Goal: Task Accomplishment & Management: Use online tool/utility

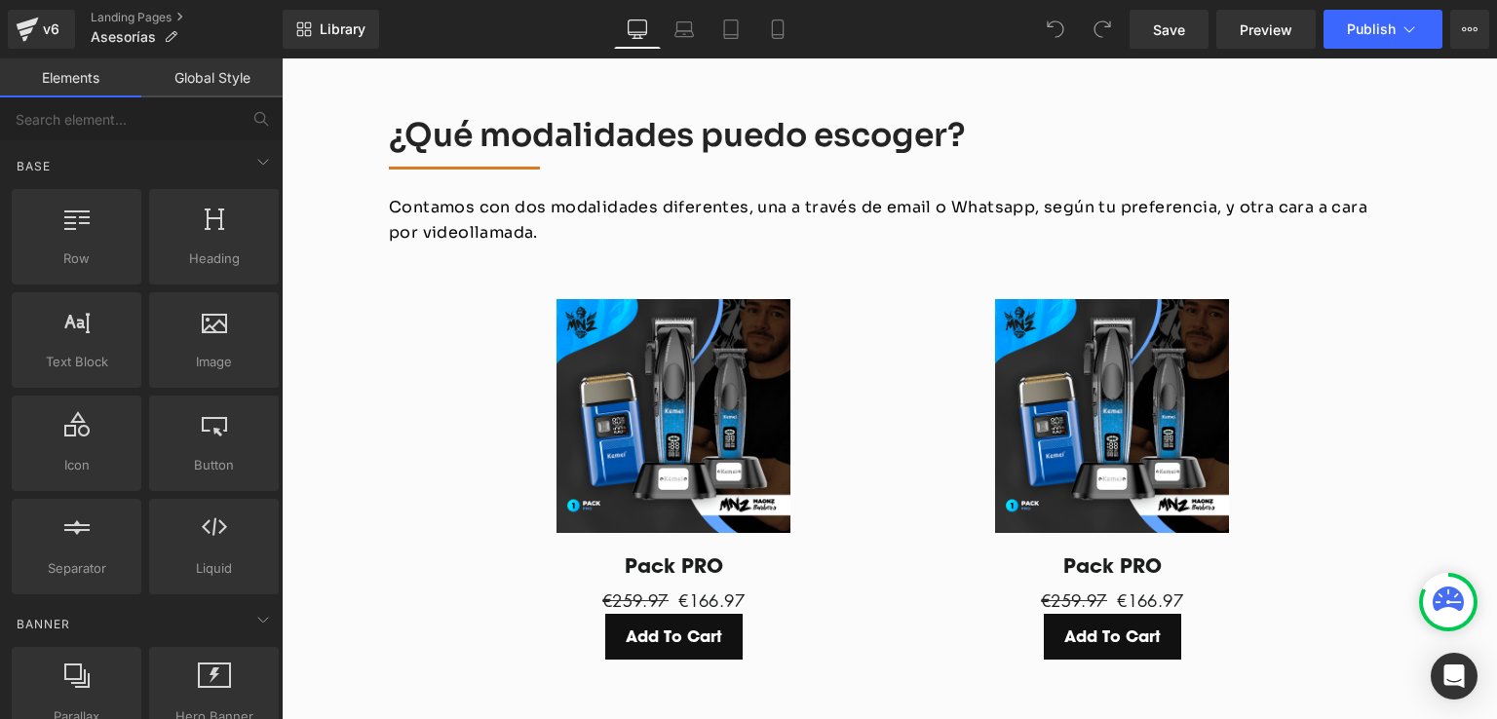
scroll to position [2571, 0]
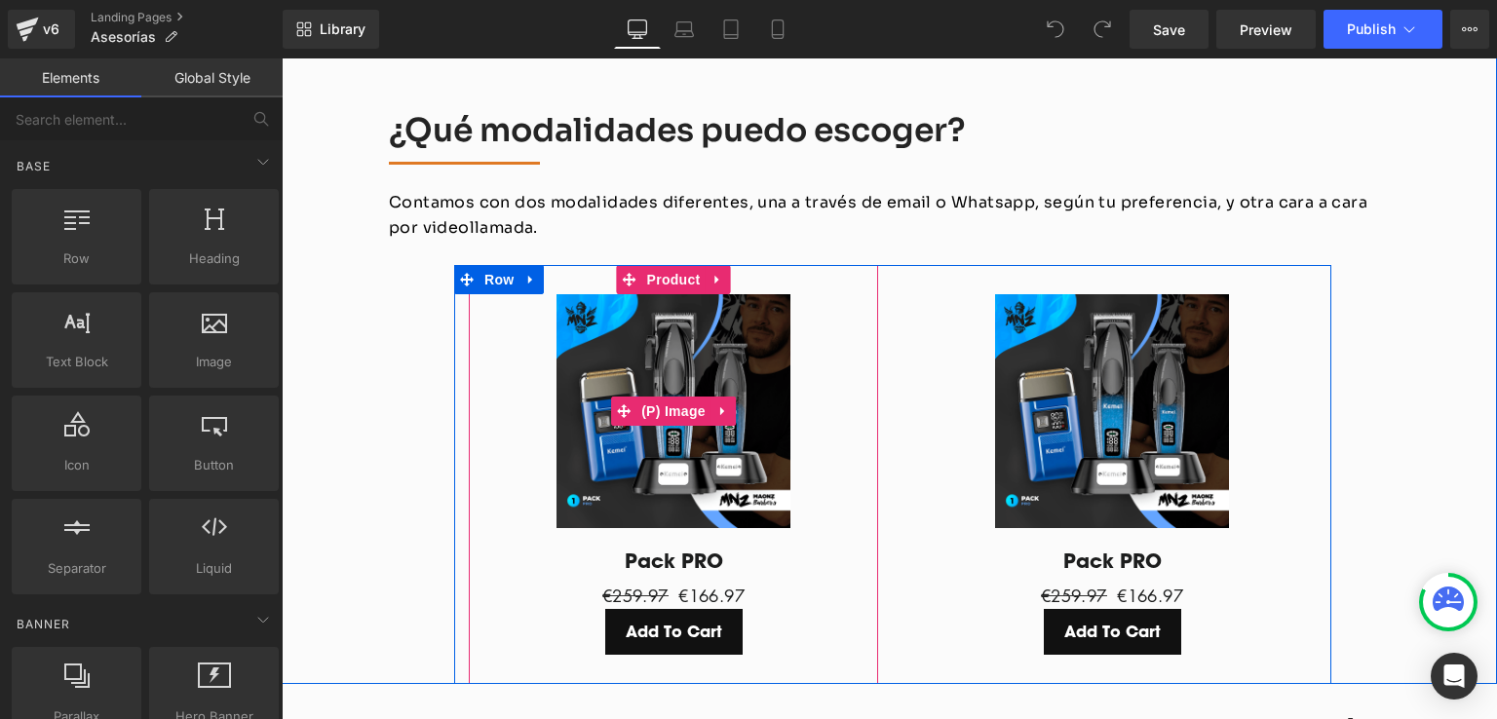
click at [593, 294] on img at bounding box center [674, 411] width 234 height 234
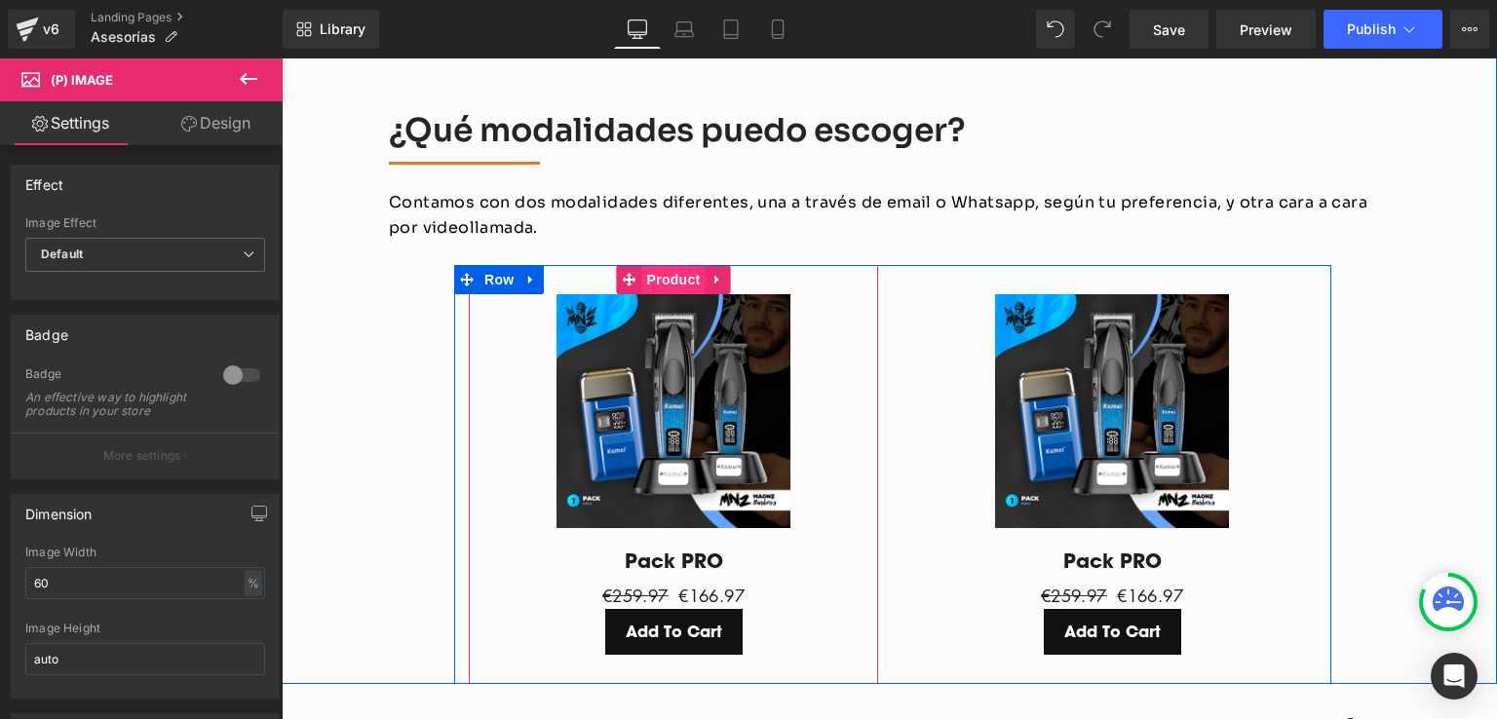
click at [661, 265] on span "Product" at bounding box center [673, 279] width 63 height 29
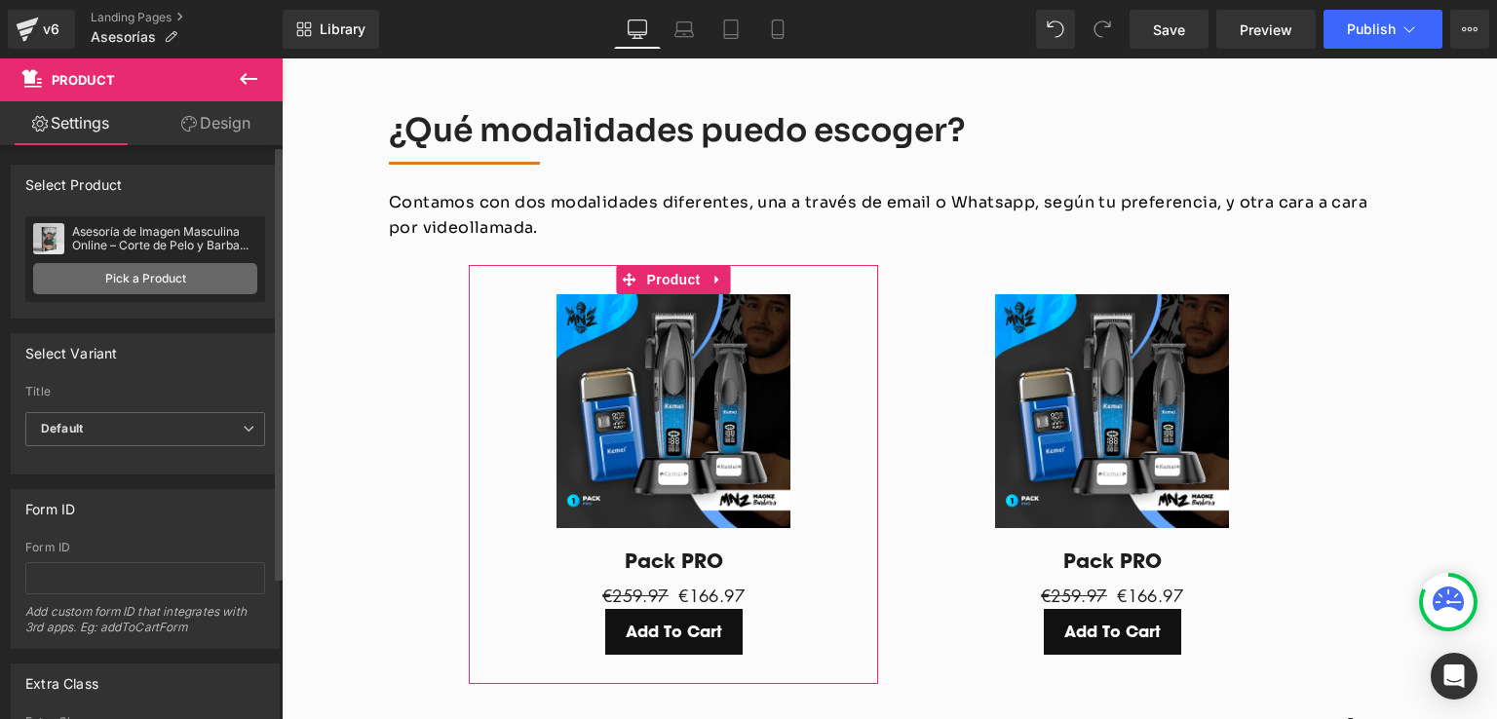
click at [146, 277] on link "Pick a Product" at bounding box center [145, 278] width 224 height 31
click at [159, 246] on div "Asesoría de Imagen Masculina Online – Corte de Pelo y Barba según tu Rostro" at bounding box center [164, 238] width 185 height 27
click at [188, 278] on link "Pick a Product" at bounding box center [145, 278] width 224 height 31
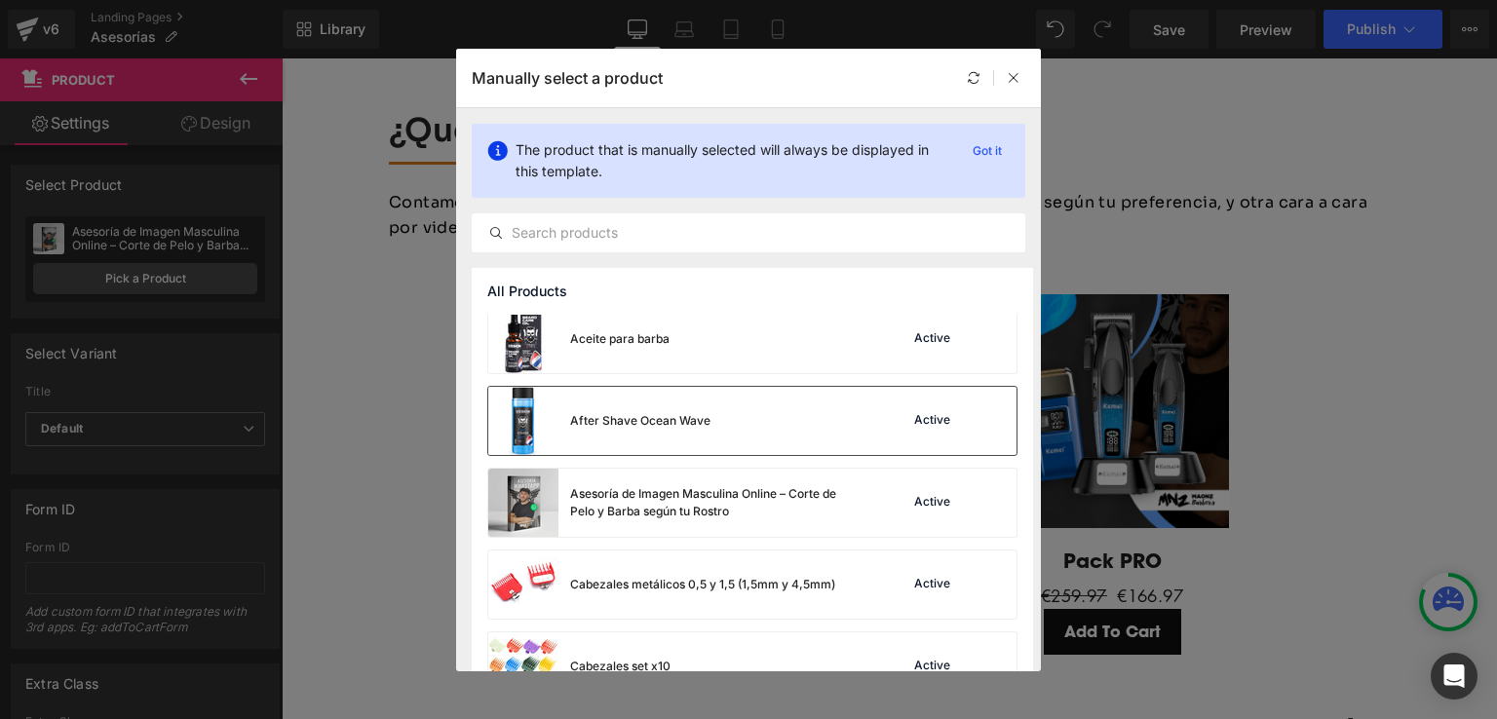
scroll to position [97, 0]
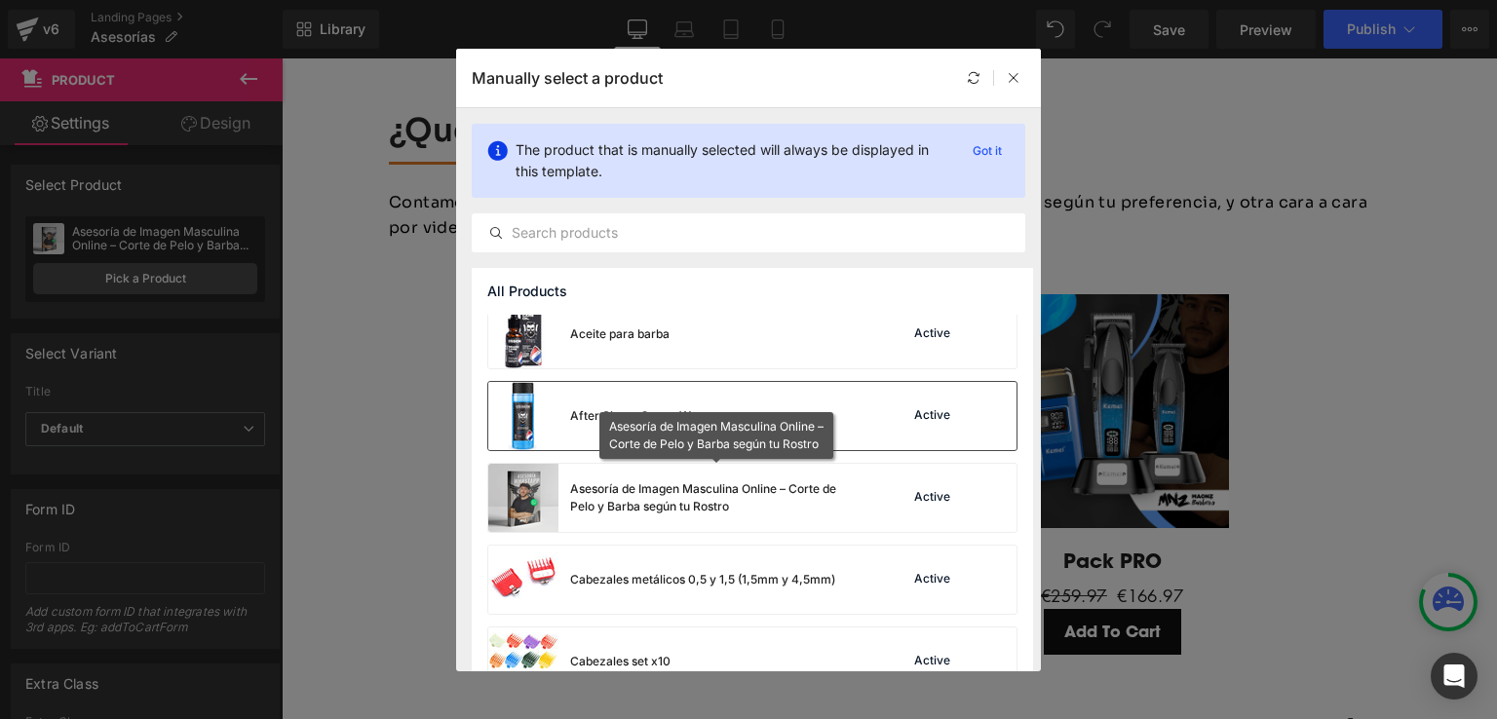
click at [622, 497] on div "Asesoría de Imagen Masculina Online – Corte de Pelo y Barba según tu Rostro" at bounding box center [716, 497] width 292 height 35
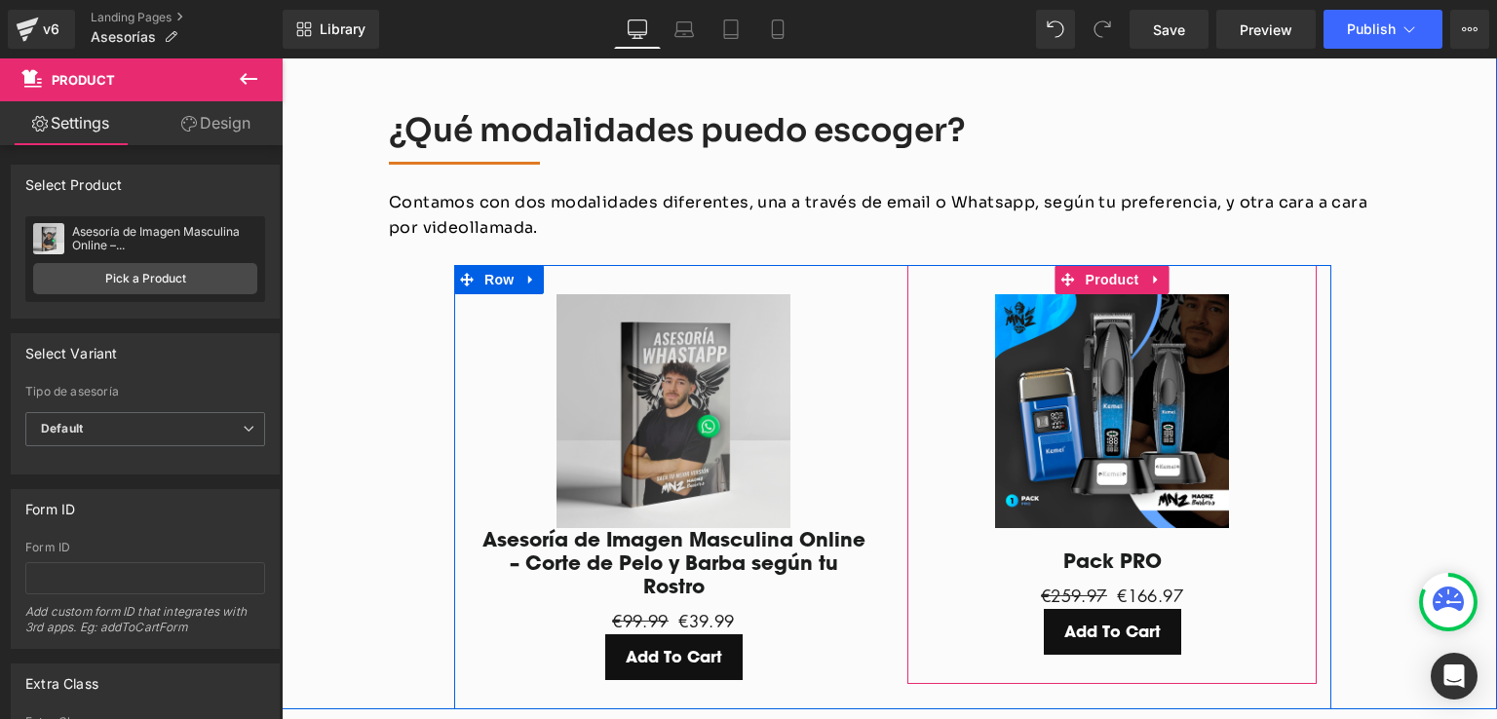
click at [1075, 378] on img at bounding box center [1112, 411] width 234 height 234
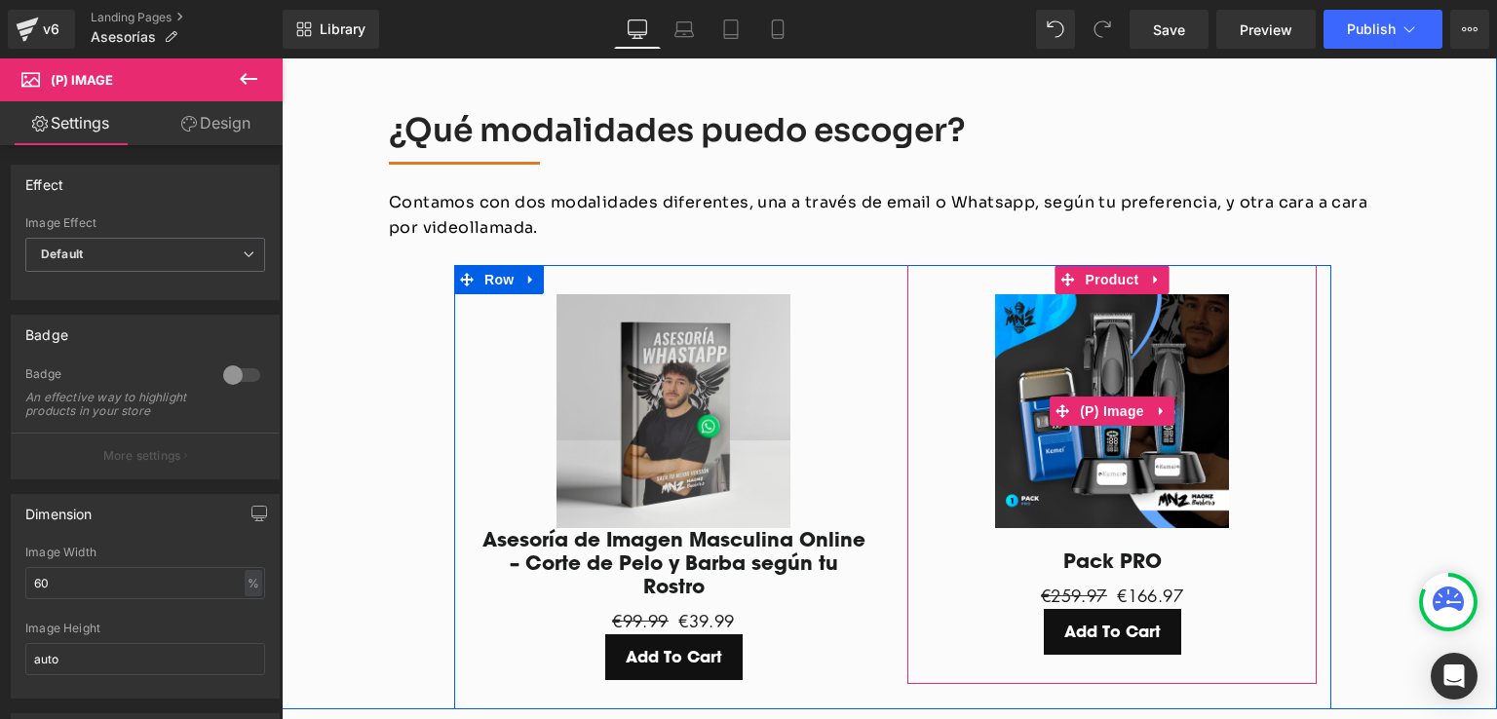
click at [1056, 294] on img at bounding box center [1112, 411] width 234 height 234
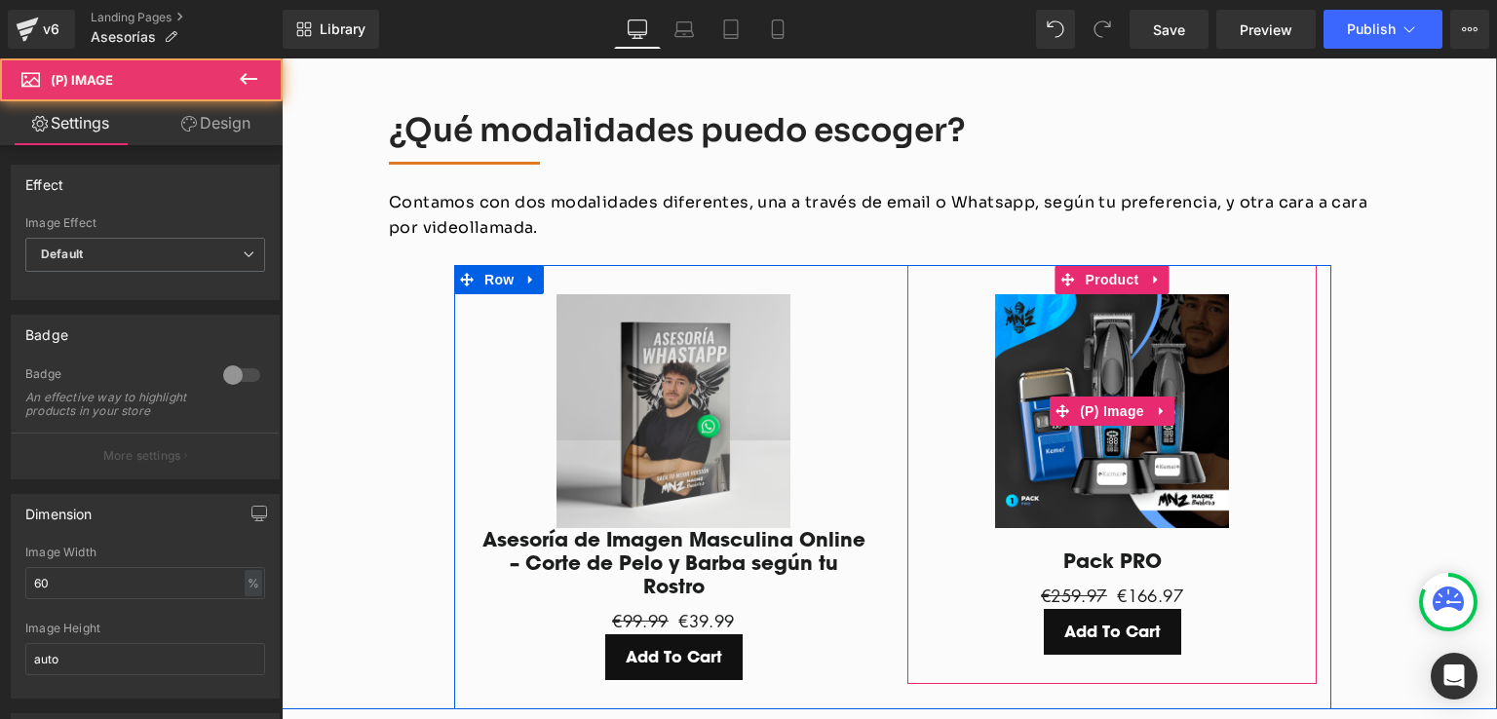
click at [1064, 294] on img at bounding box center [1112, 411] width 234 height 234
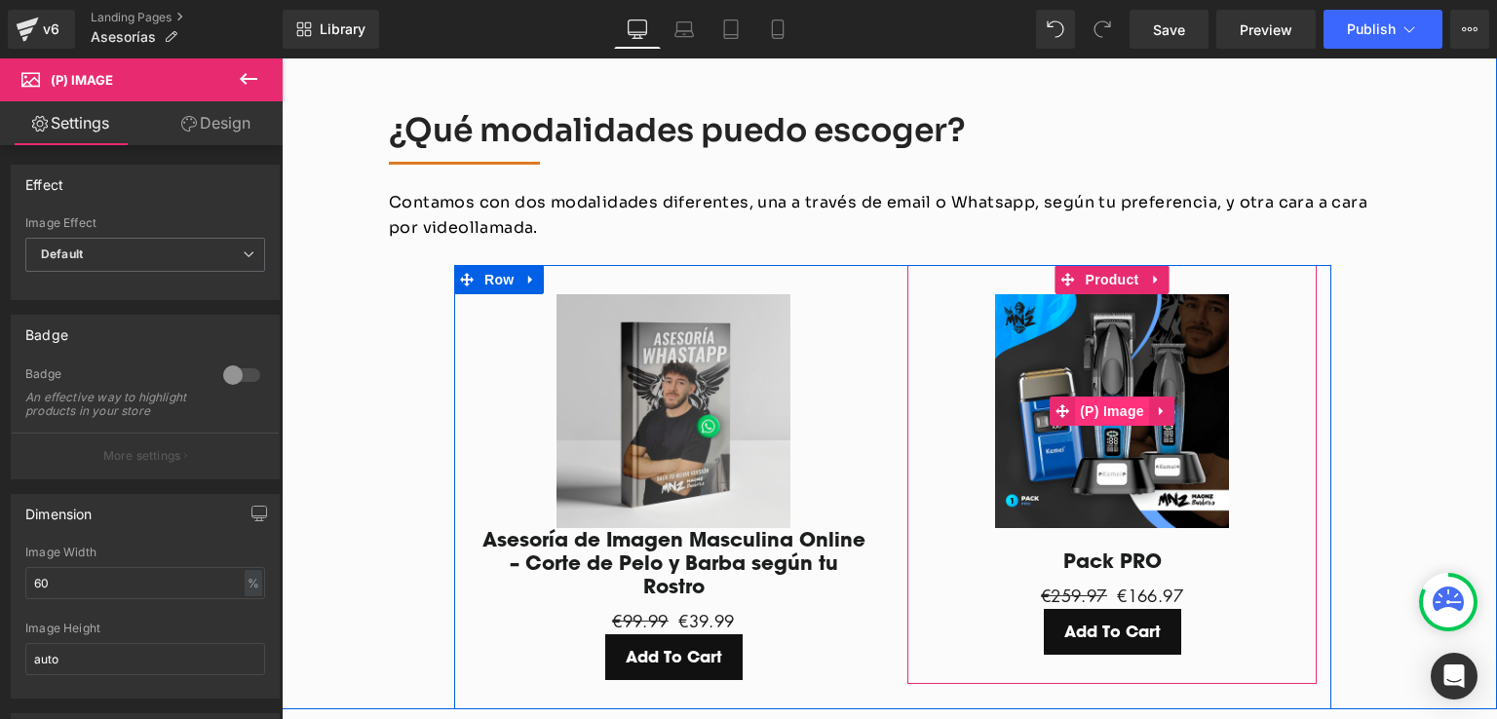
click at [1106, 397] on span "(P) Image" at bounding box center [1112, 411] width 74 height 29
click at [1159, 407] on icon at bounding box center [1161, 411] width 4 height 9
click at [1090, 265] on span "Product" at bounding box center [1112, 279] width 63 height 29
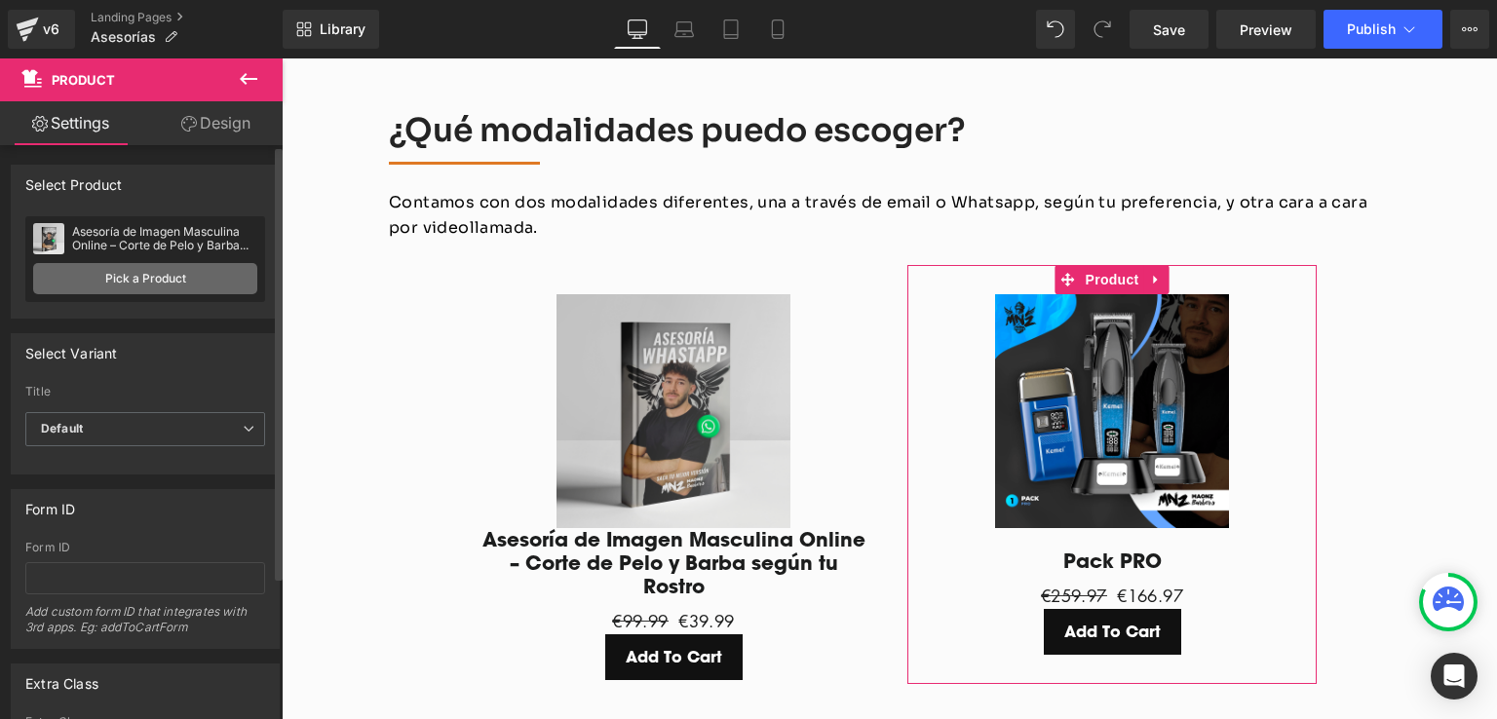
click at [173, 288] on link "Pick a Product" at bounding box center [145, 278] width 224 height 31
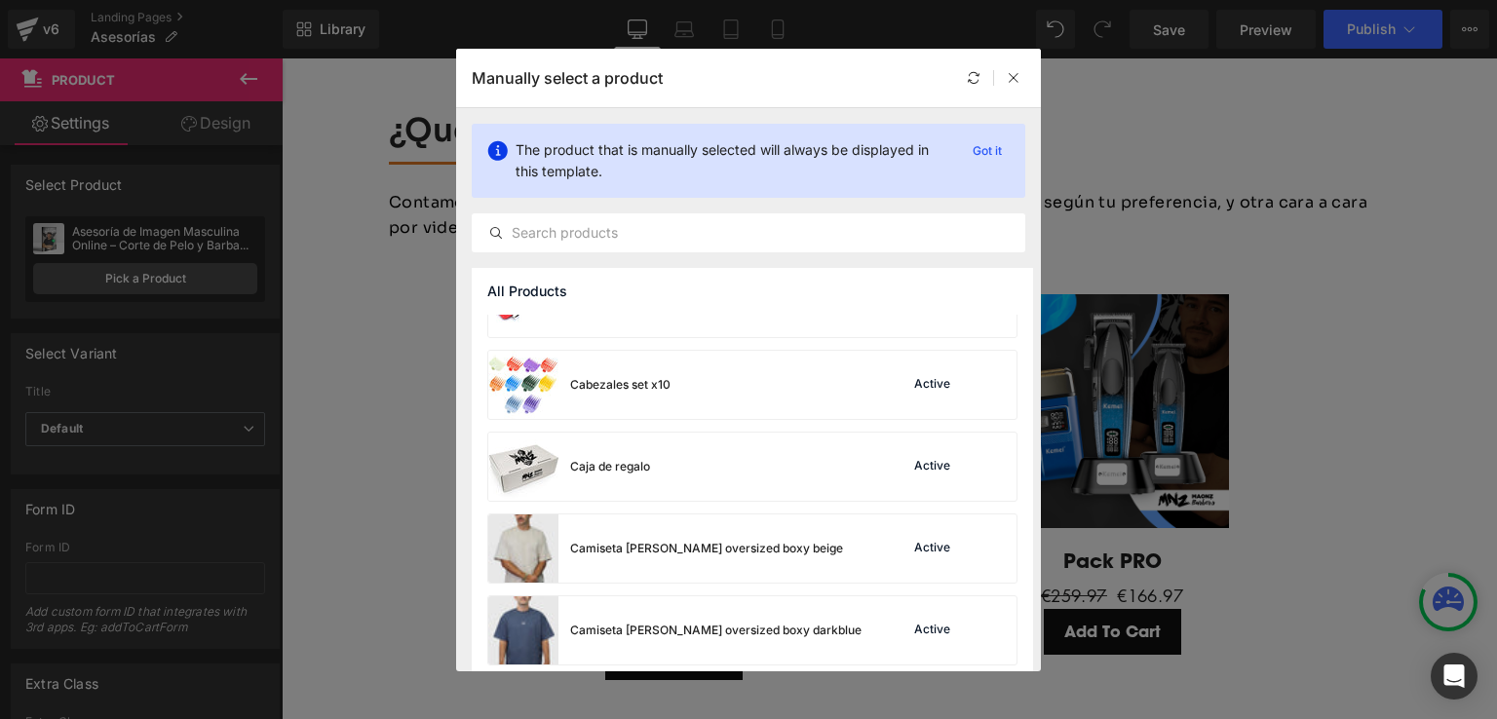
scroll to position [0, 0]
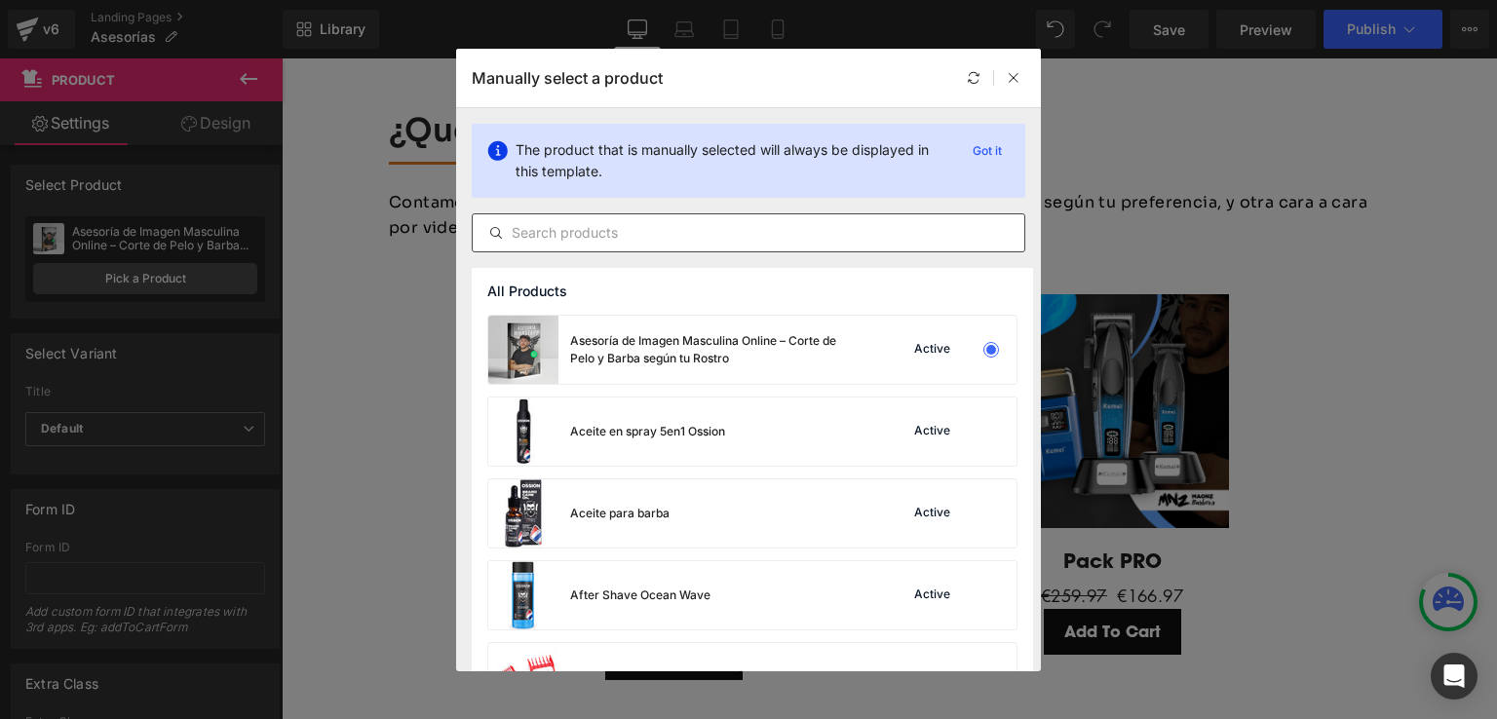
click at [0, 0] on input "text" at bounding box center [0, 0] width 0 height 0
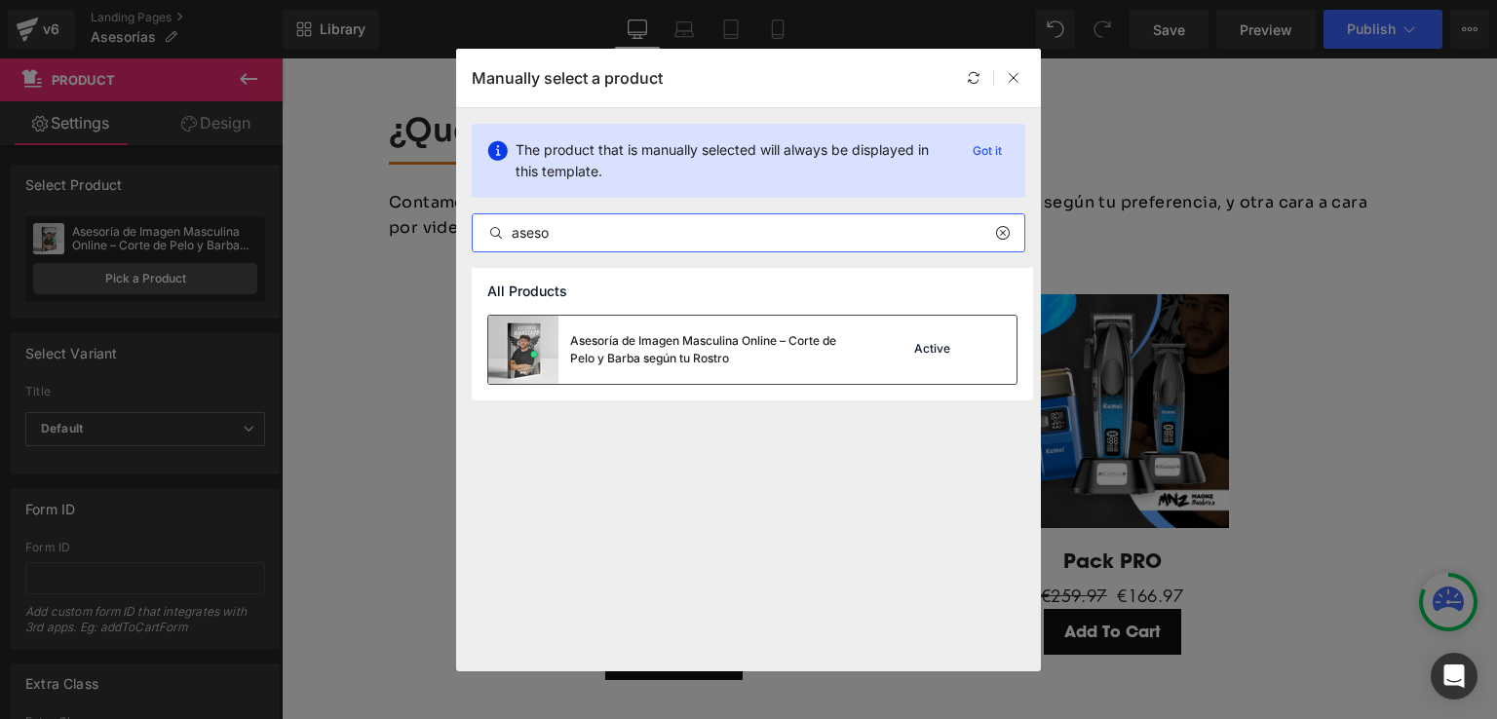
type input "aseso"
click at [691, 355] on div "Asesoría de Imagen Masculina Online – Corte de Pelo y Barba según tu Rostro" at bounding box center [716, 349] width 292 height 35
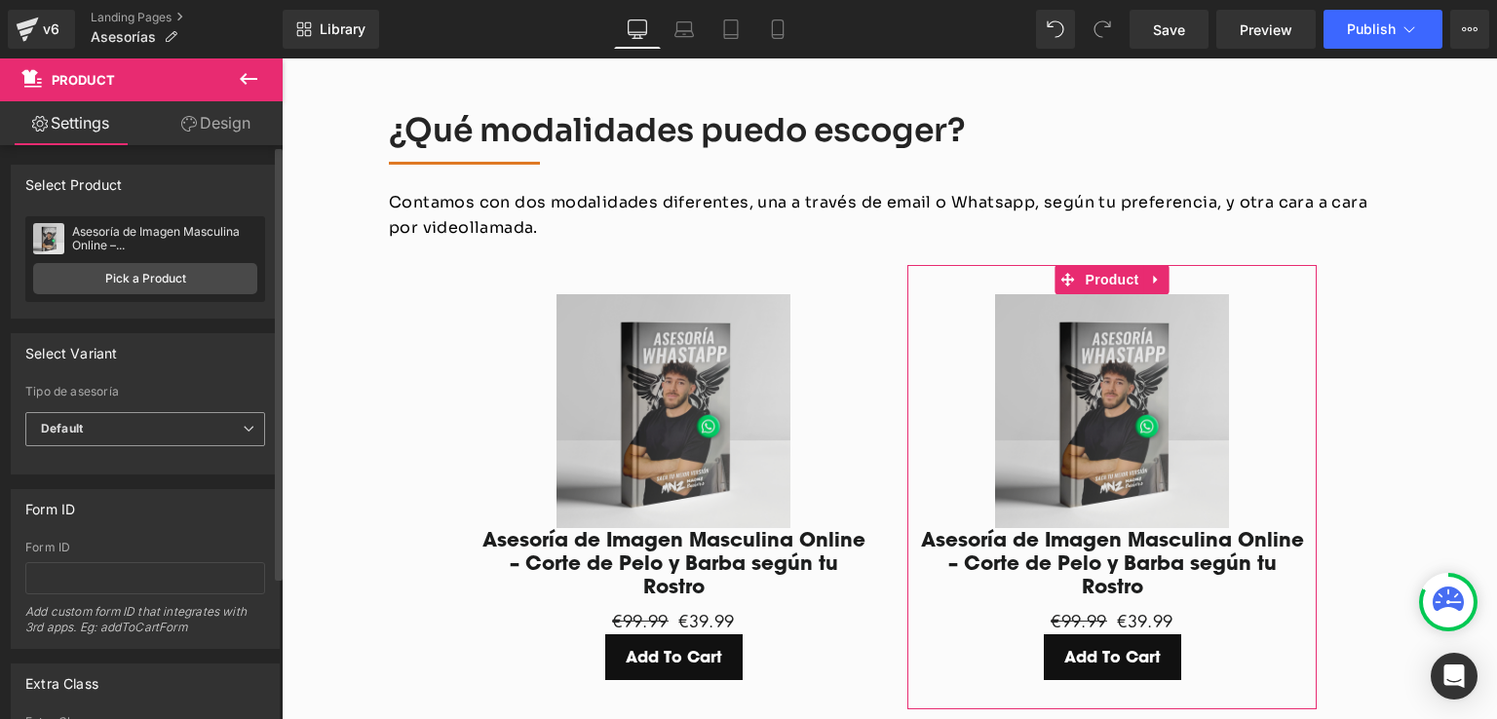
click at [175, 426] on span "Default" at bounding box center [145, 429] width 240 height 34
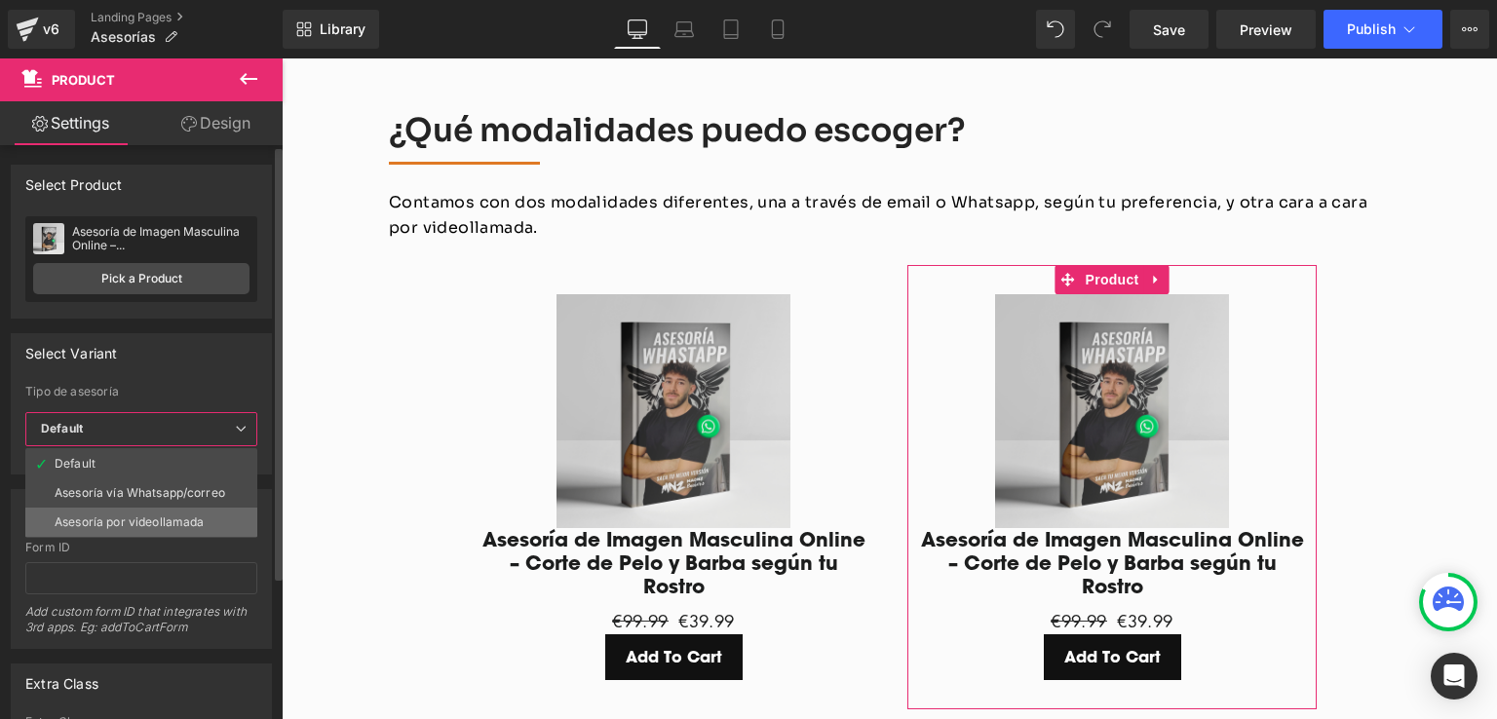
click at [133, 517] on div "Asesoría por videollamada" at bounding box center [130, 523] width 150 height 14
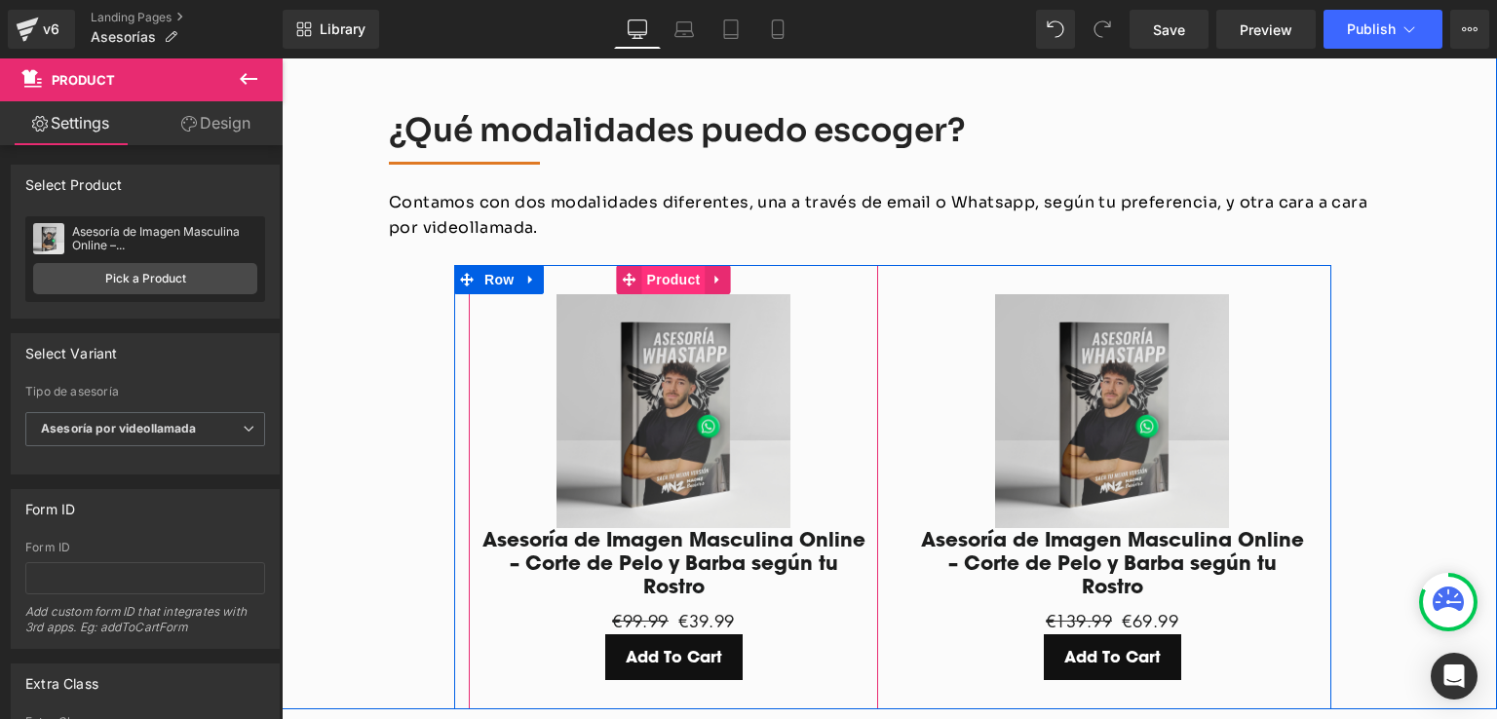
click at [658, 265] on span "Product" at bounding box center [673, 279] width 63 height 29
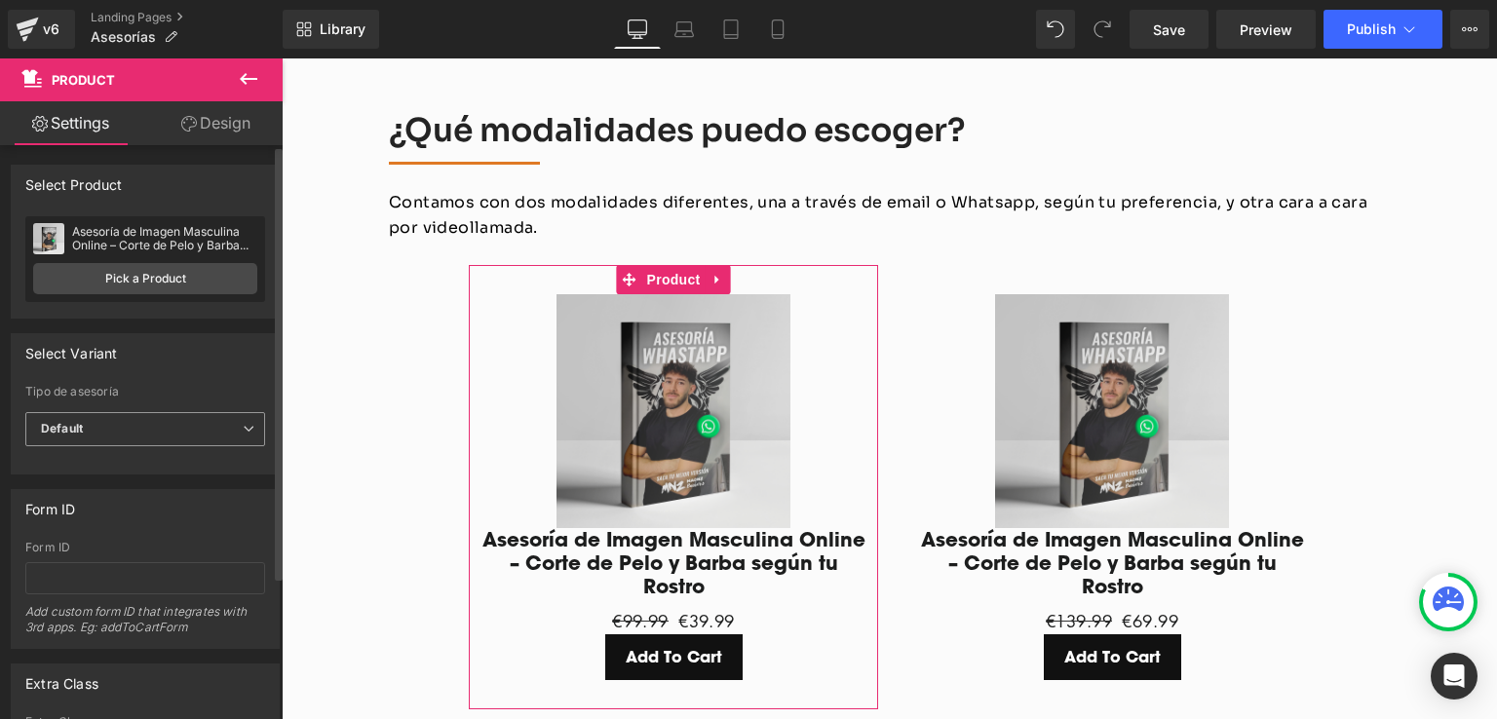
click at [152, 427] on span "Default" at bounding box center [145, 429] width 240 height 34
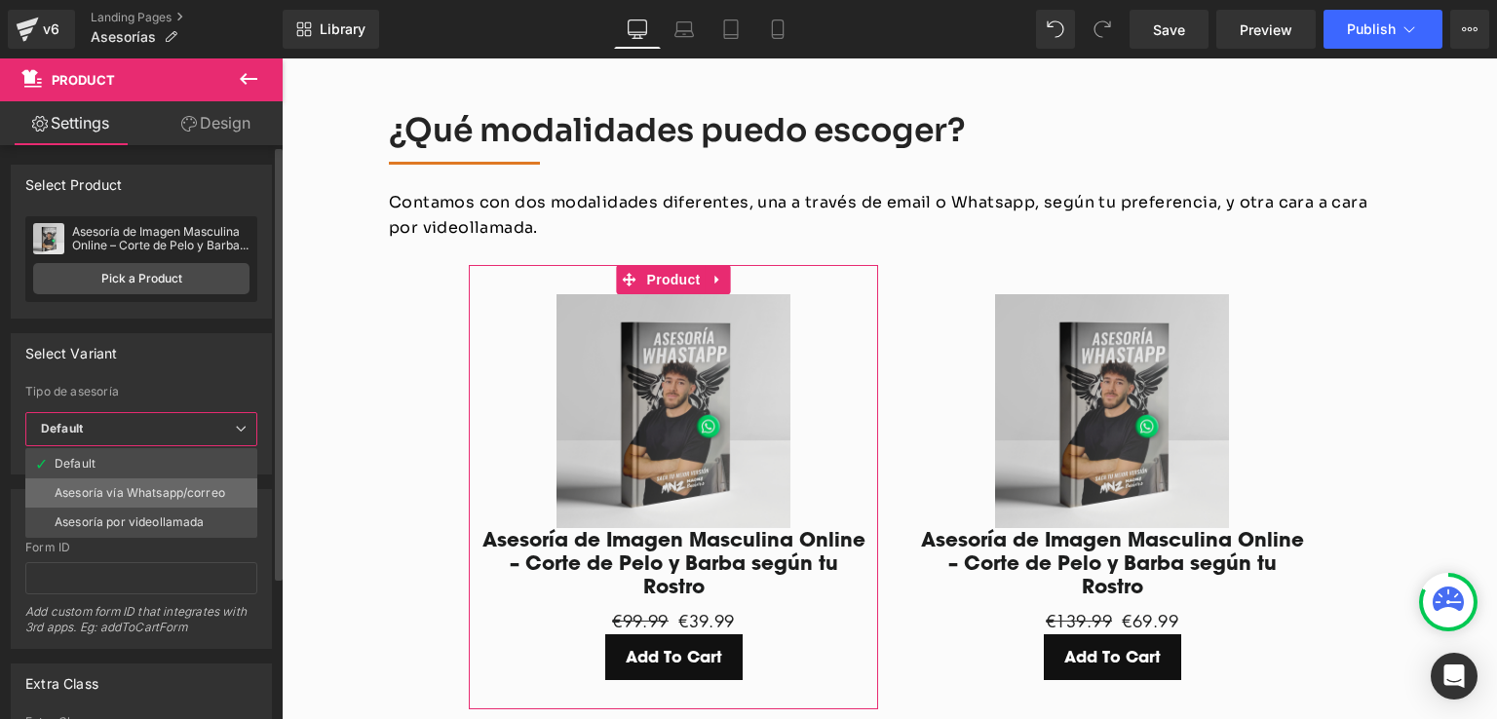
click at [155, 488] on div "Asesoría vía Whatsapp/correo" at bounding box center [140, 493] width 171 height 14
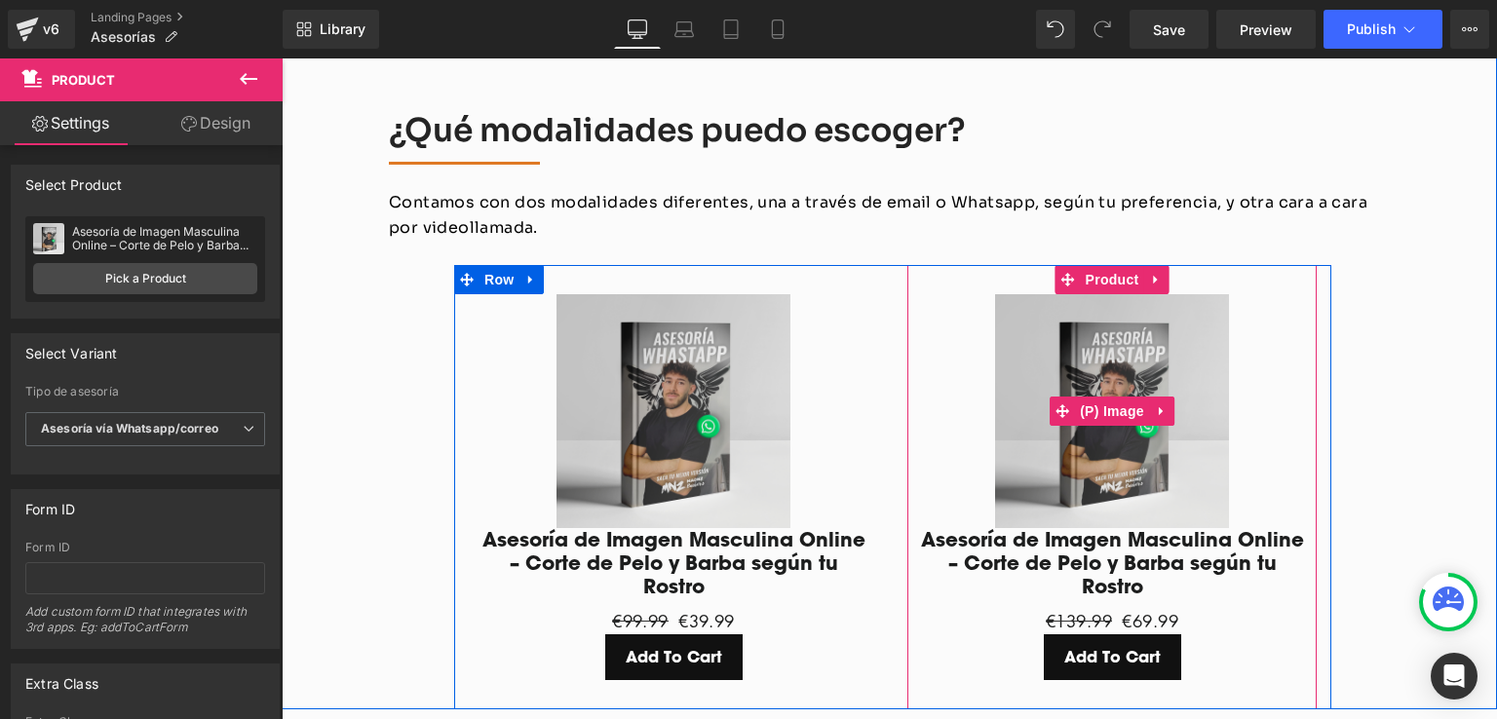
click at [1066, 347] on img at bounding box center [1112, 411] width 234 height 234
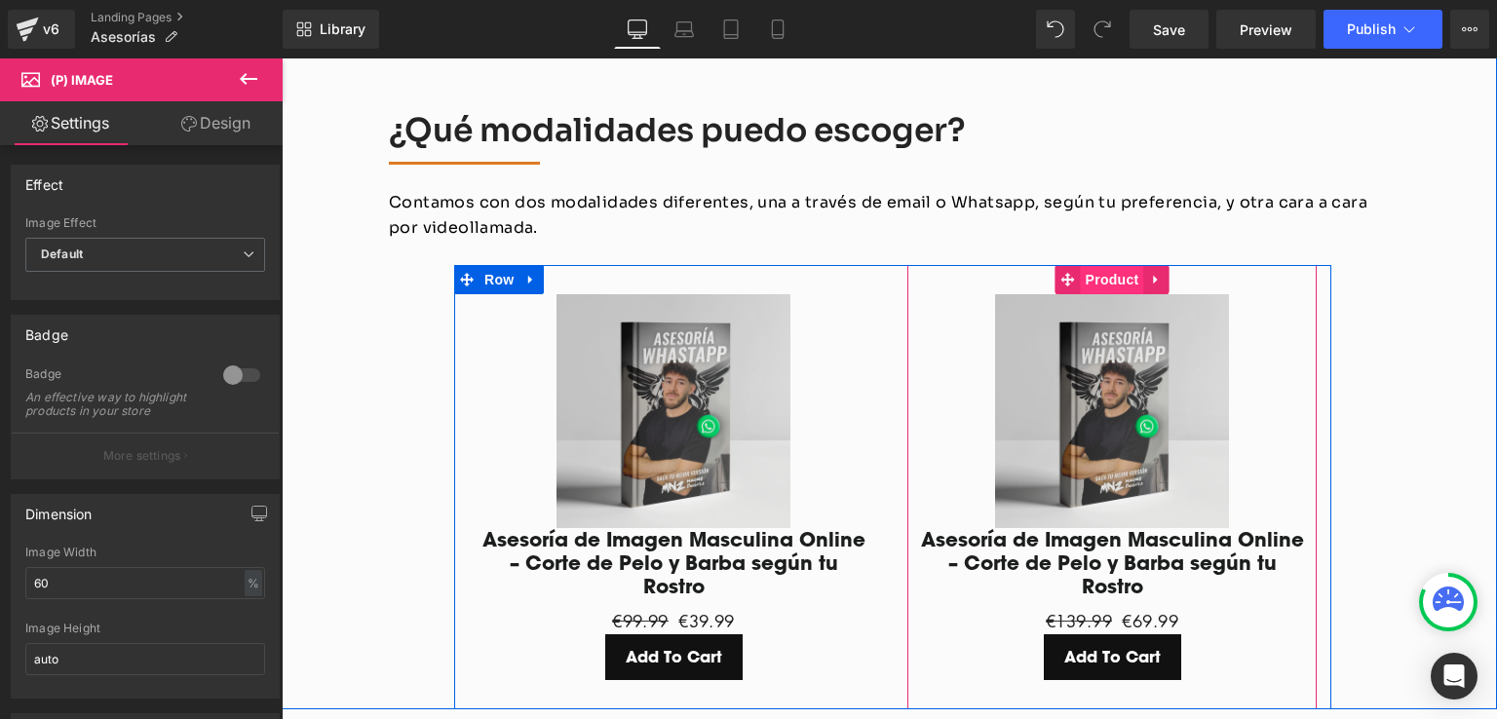
click at [1107, 265] on span "Product" at bounding box center [1112, 279] width 63 height 29
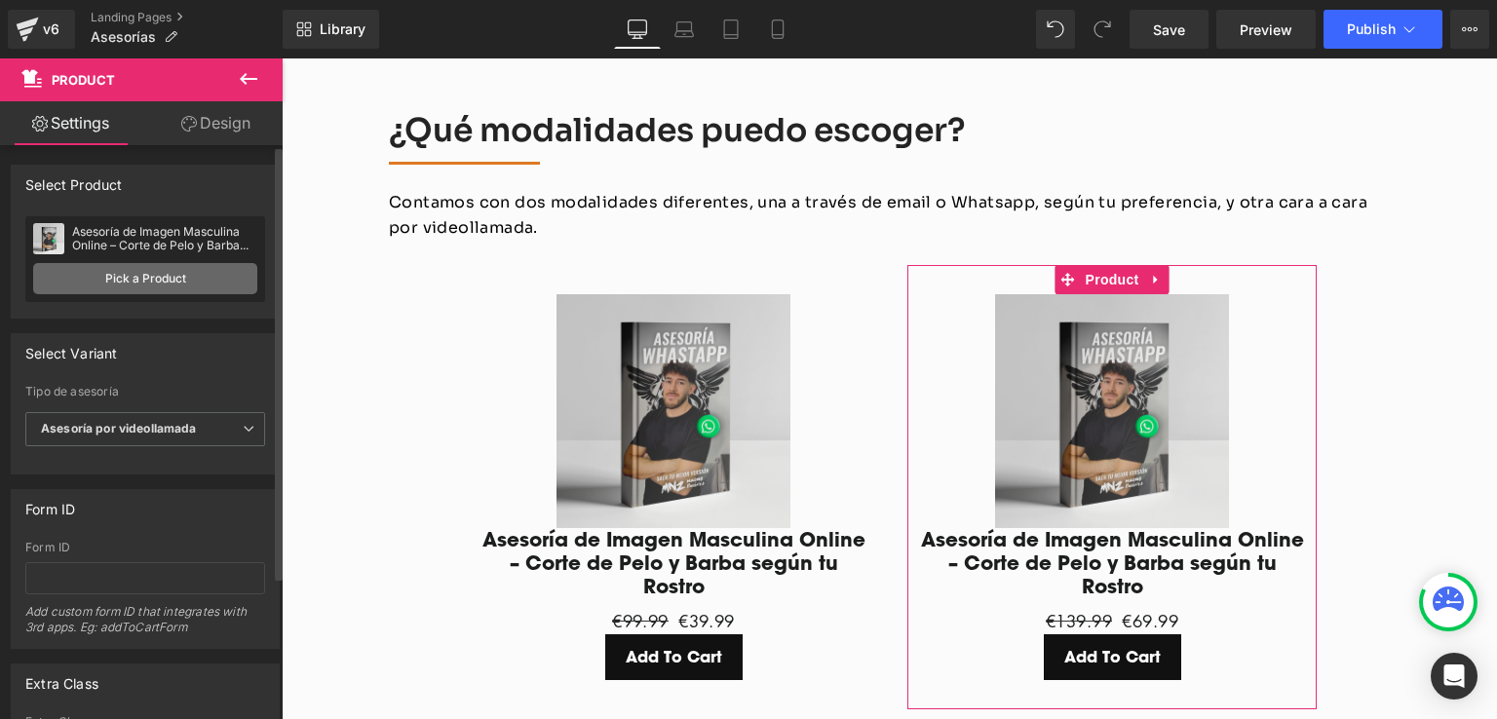
click at [101, 278] on link "Pick a Product" at bounding box center [145, 278] width 224 height 31
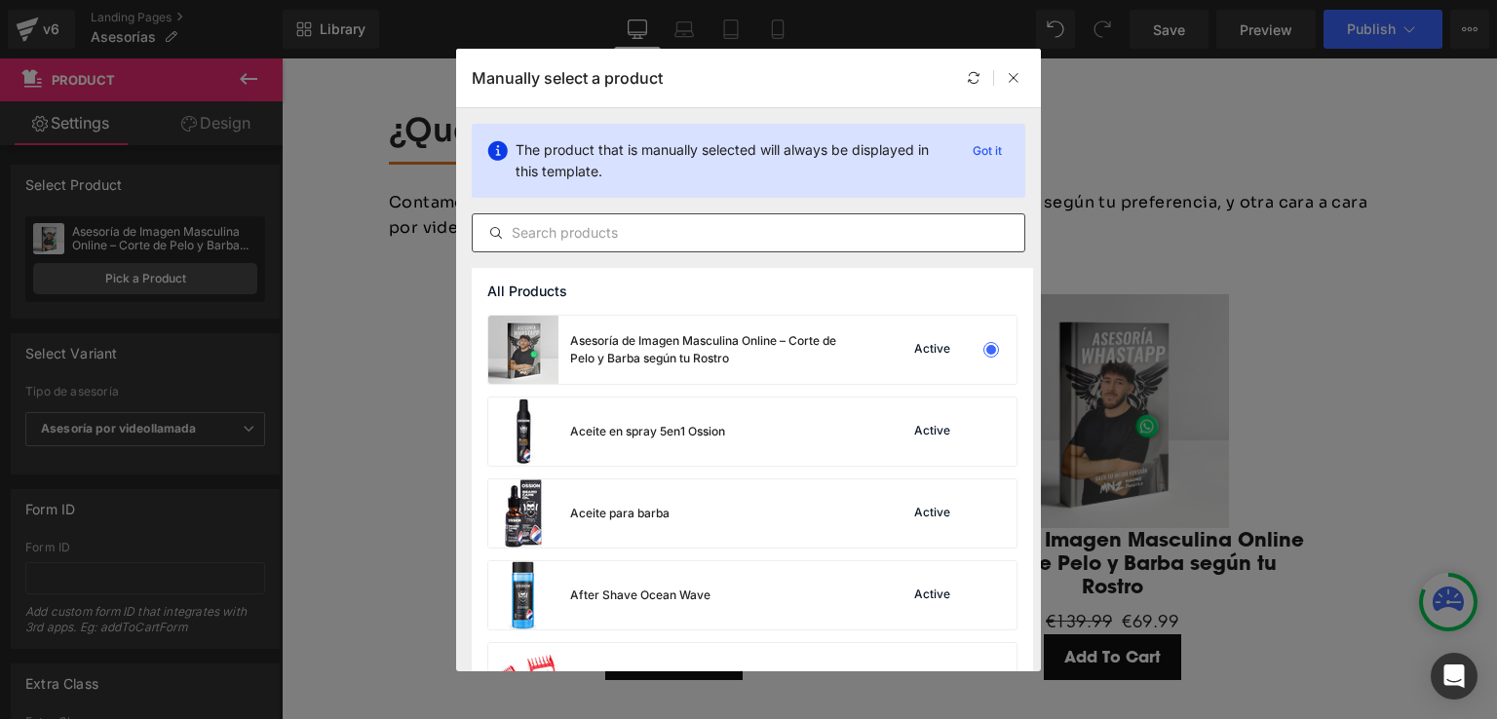
click at [727, 223] on input "text" at bounding box center [749, 232] width 552 height 23
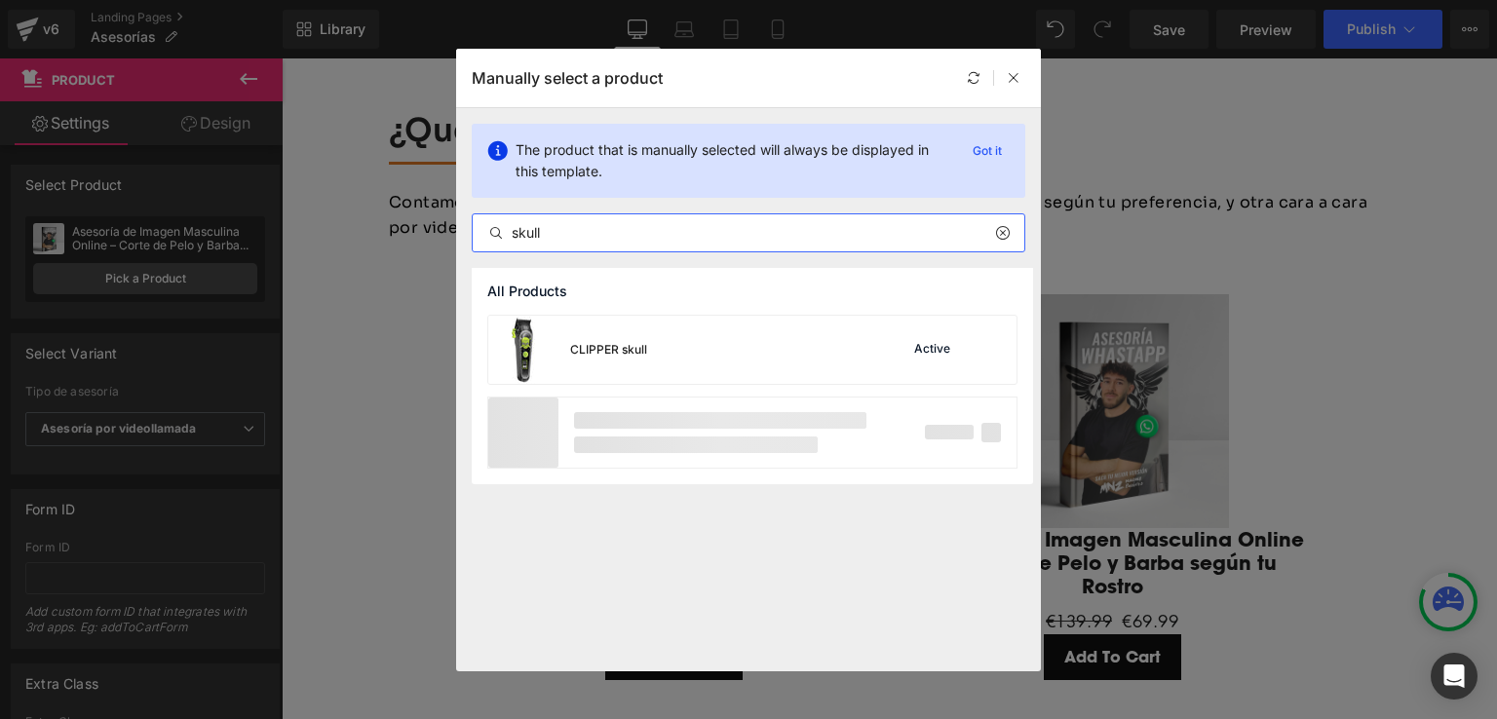
type input "skull"
click at [675, 504] on div "All Products CLIPPER skull Active" at bounding box center [748, 469] width 585 height 403
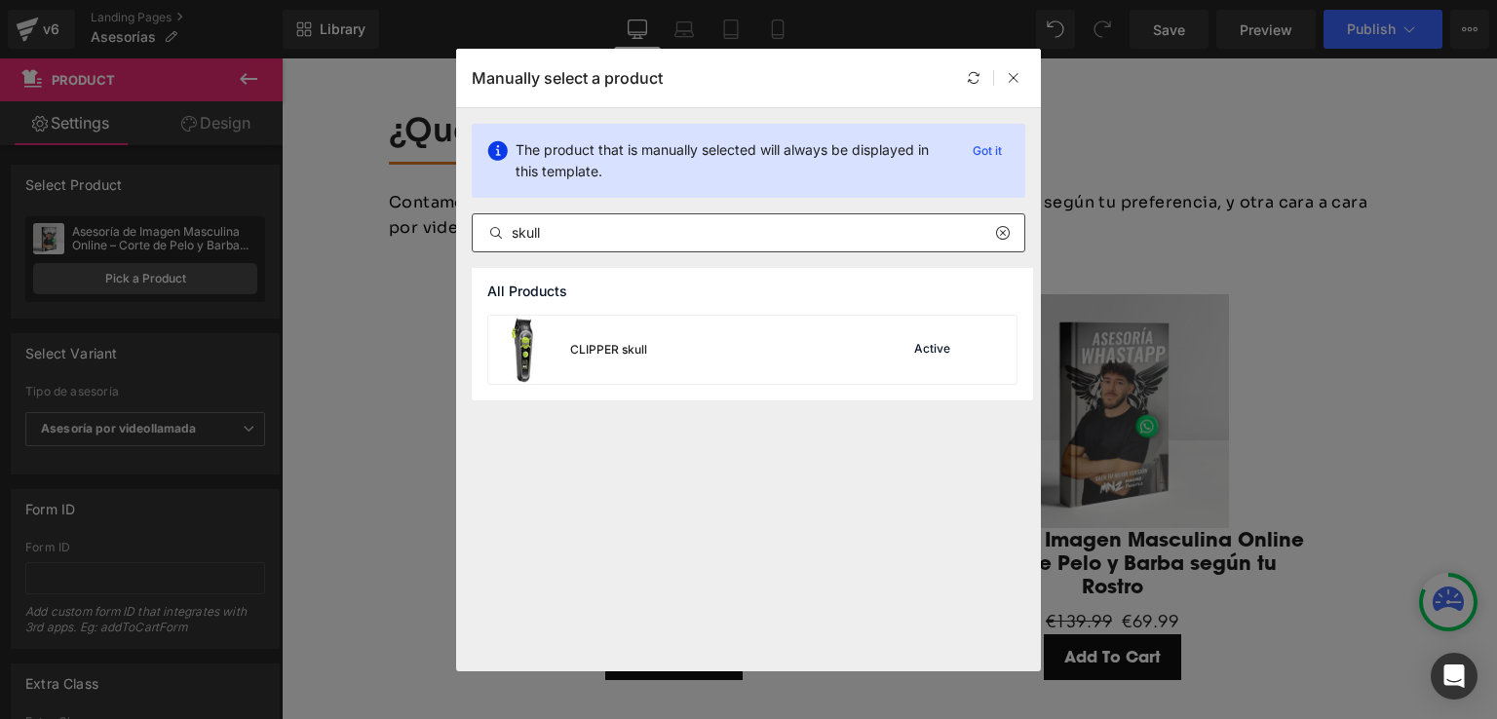
click at [1002, 232] on icon at bounding box center [1002, 233] width 14 height 16
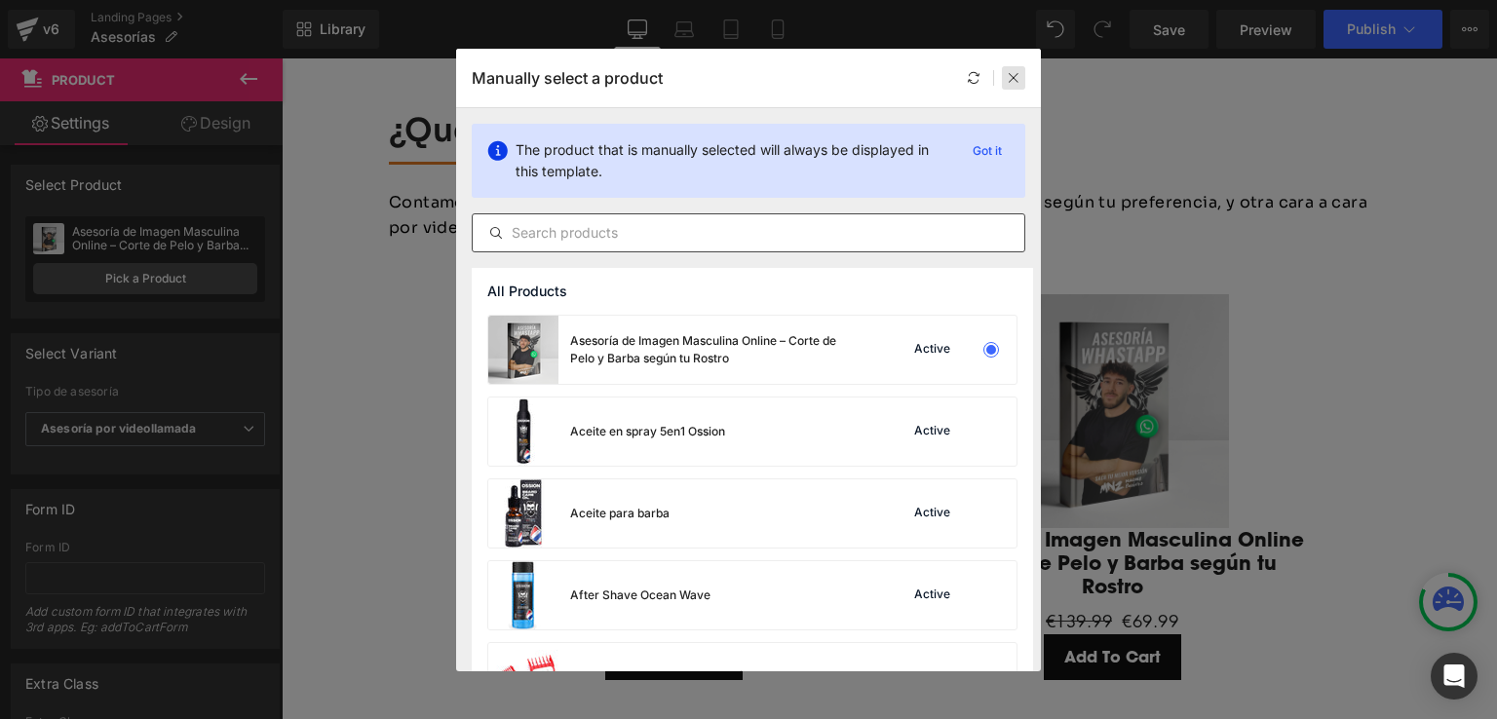
click at [1014, 72] on icon at bounding box center [1014, 78] width 14 height 14
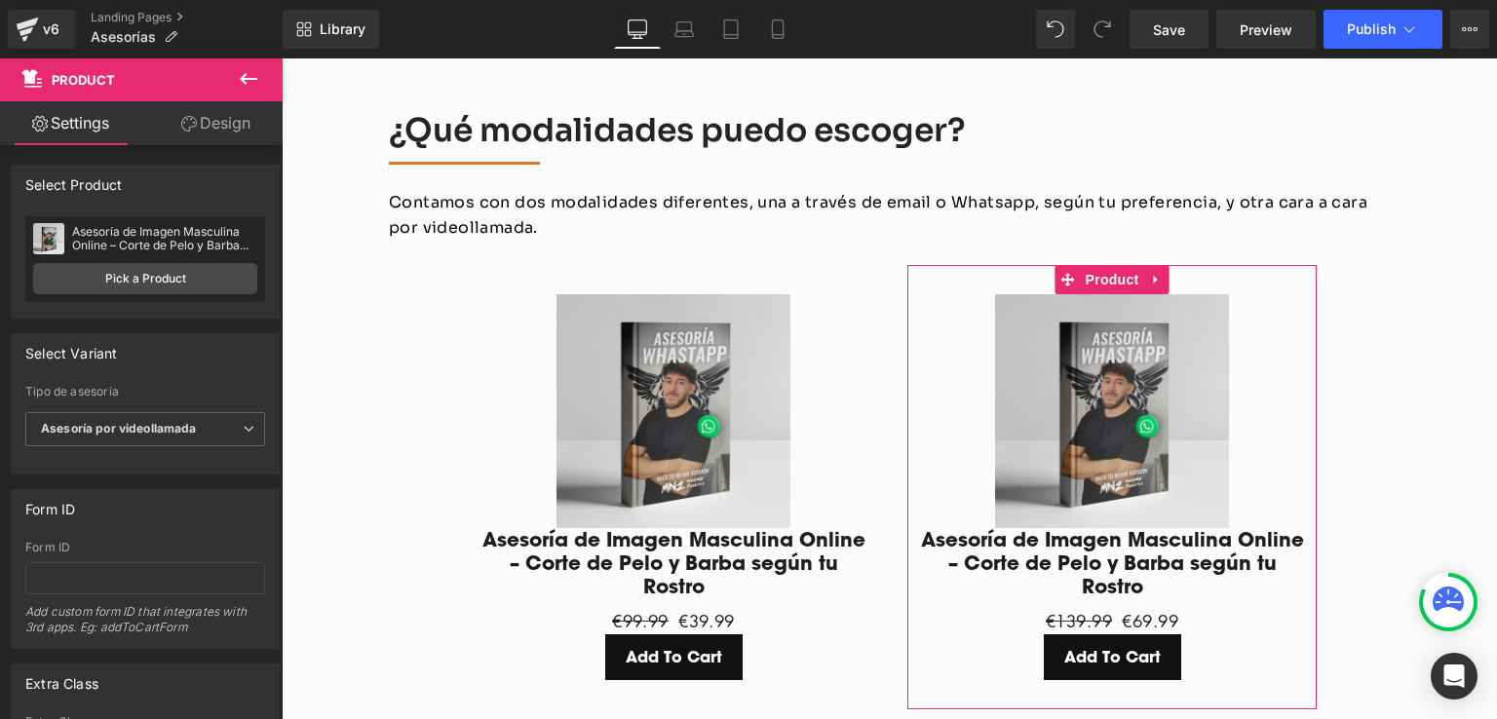
click at [99, 126] on link "Settings" at bounding box center [70, 123] width 141 height 44
click at [107, 61] on span "Product" at bounding box center [116, 79] width 195 height 43
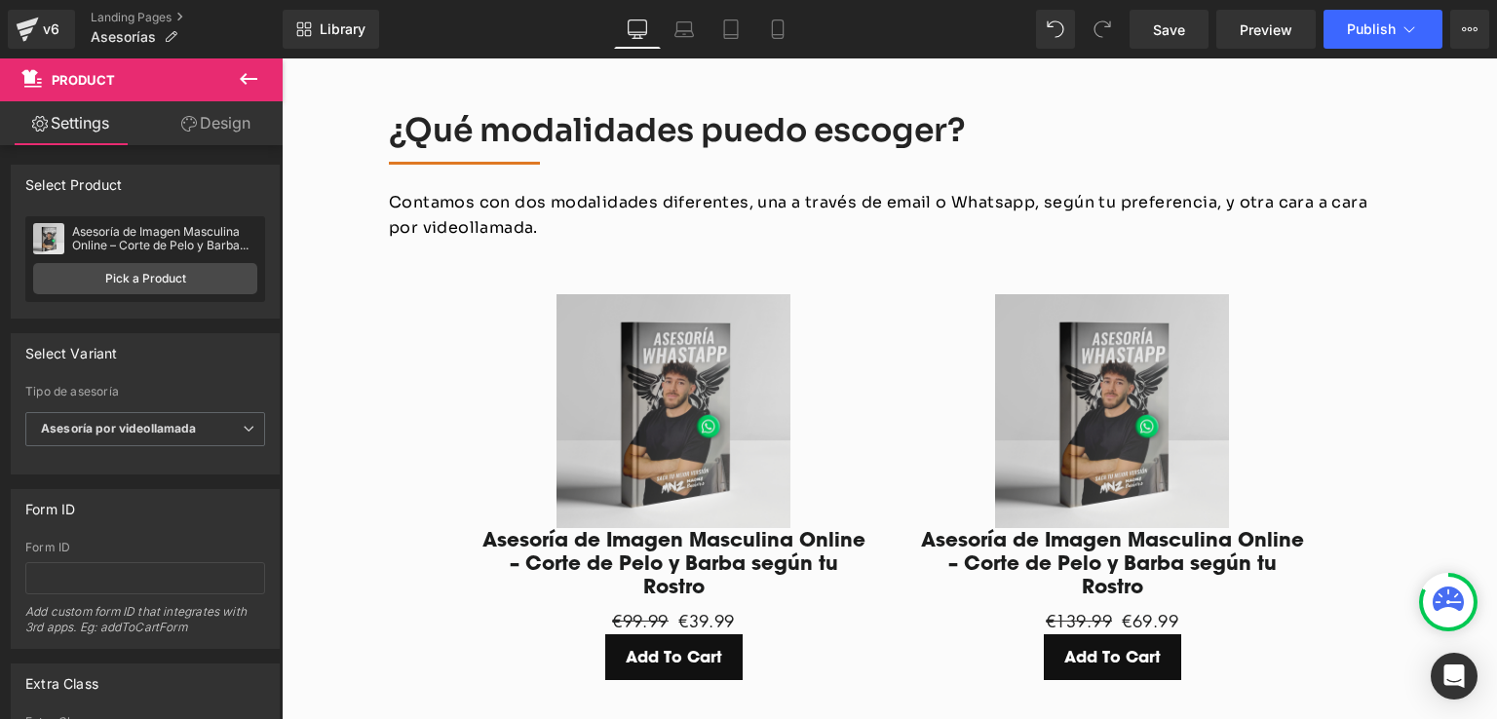
click at [101, 80] on span "Product" at bounding box center [83, 80] width 63 height 16
click at [242, 72] on icon at bounding box center [248, 78] width 23 height 23
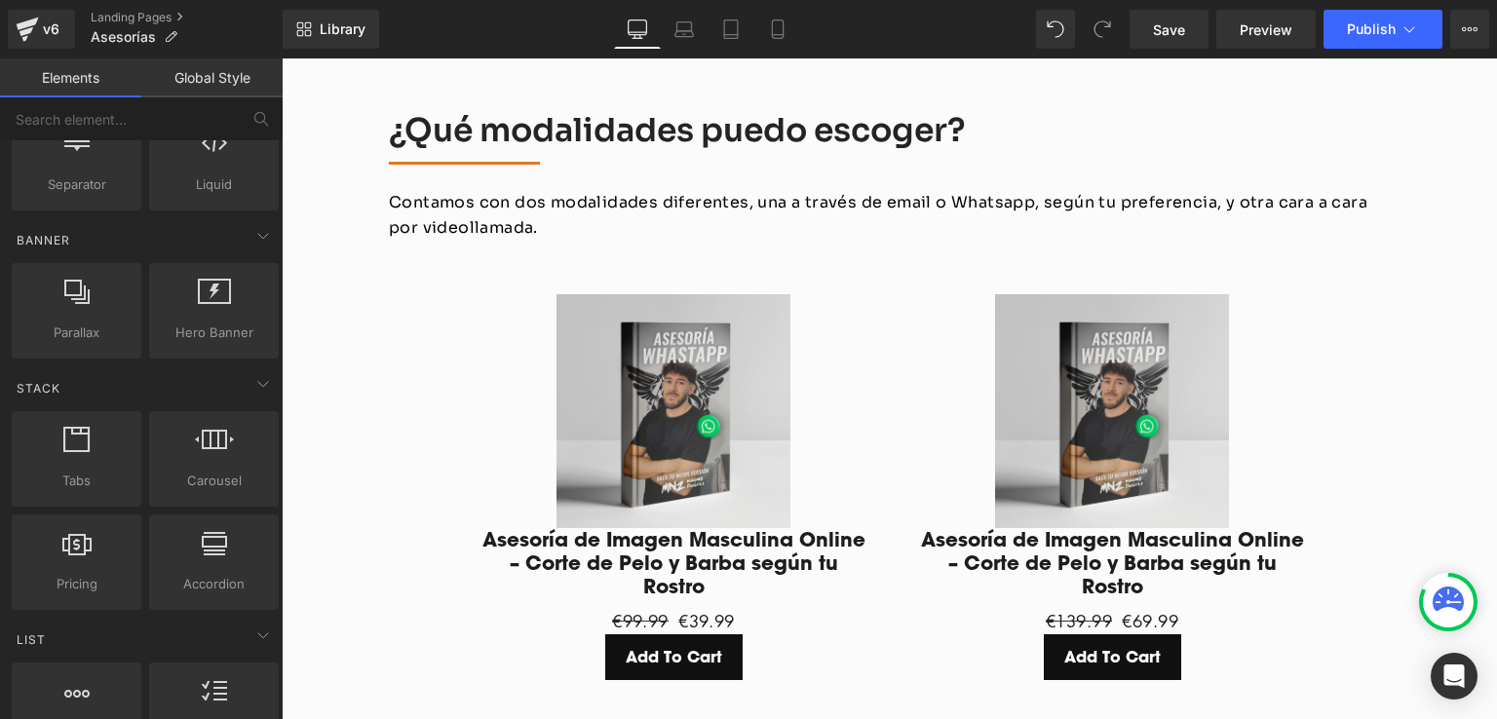
scroll to position [390, 0]
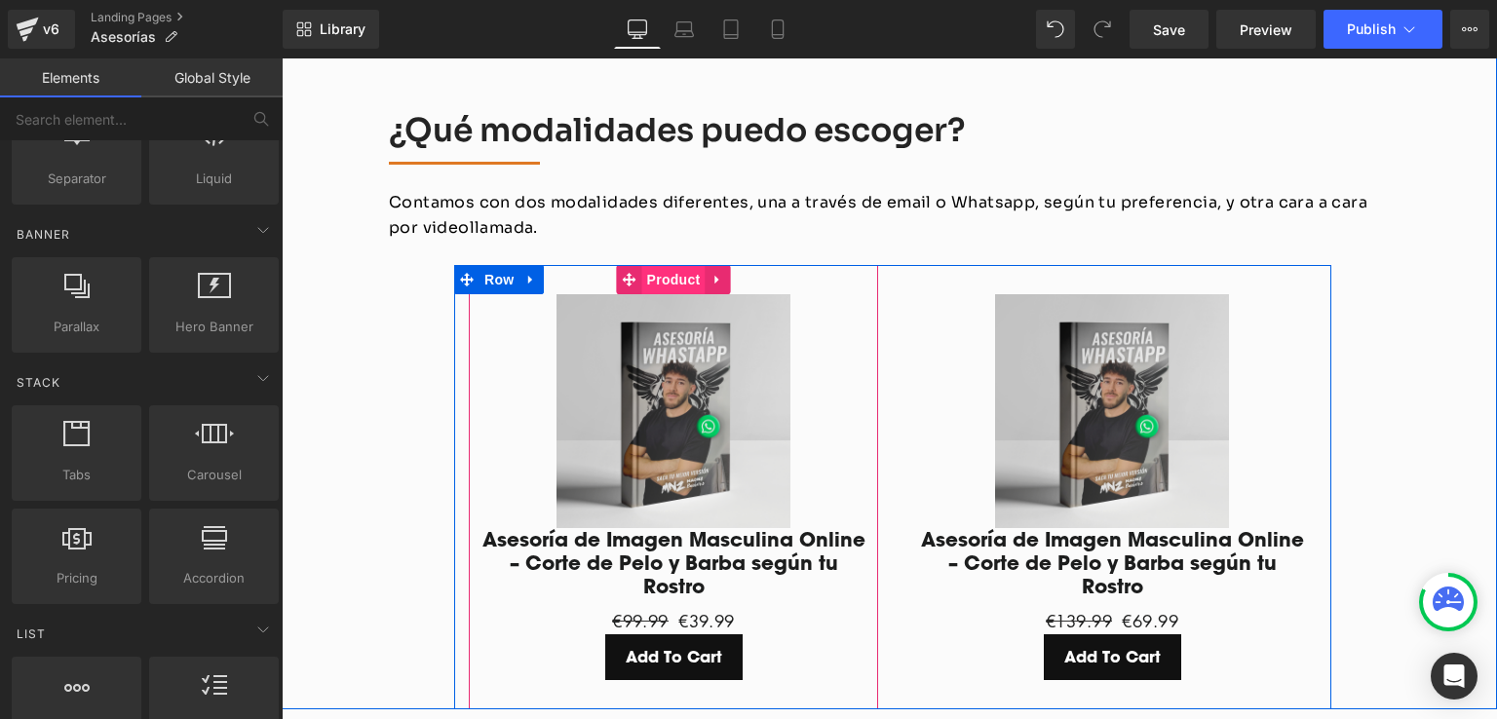
click at [672, 265] on span "Product" at bounding box center [673, 279] width 63 height 29
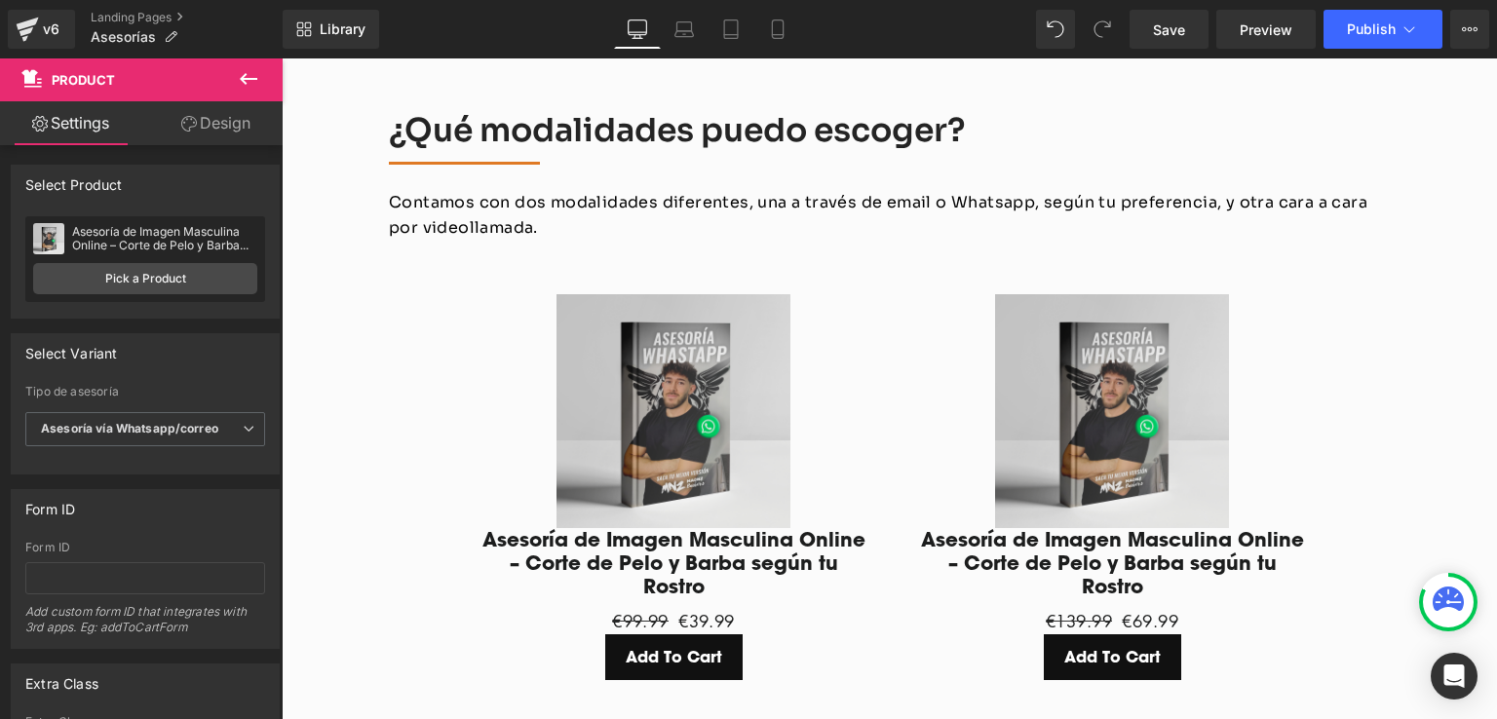
click at [253, 74] on icon at bounding box center [248, 78] width 23 height 23
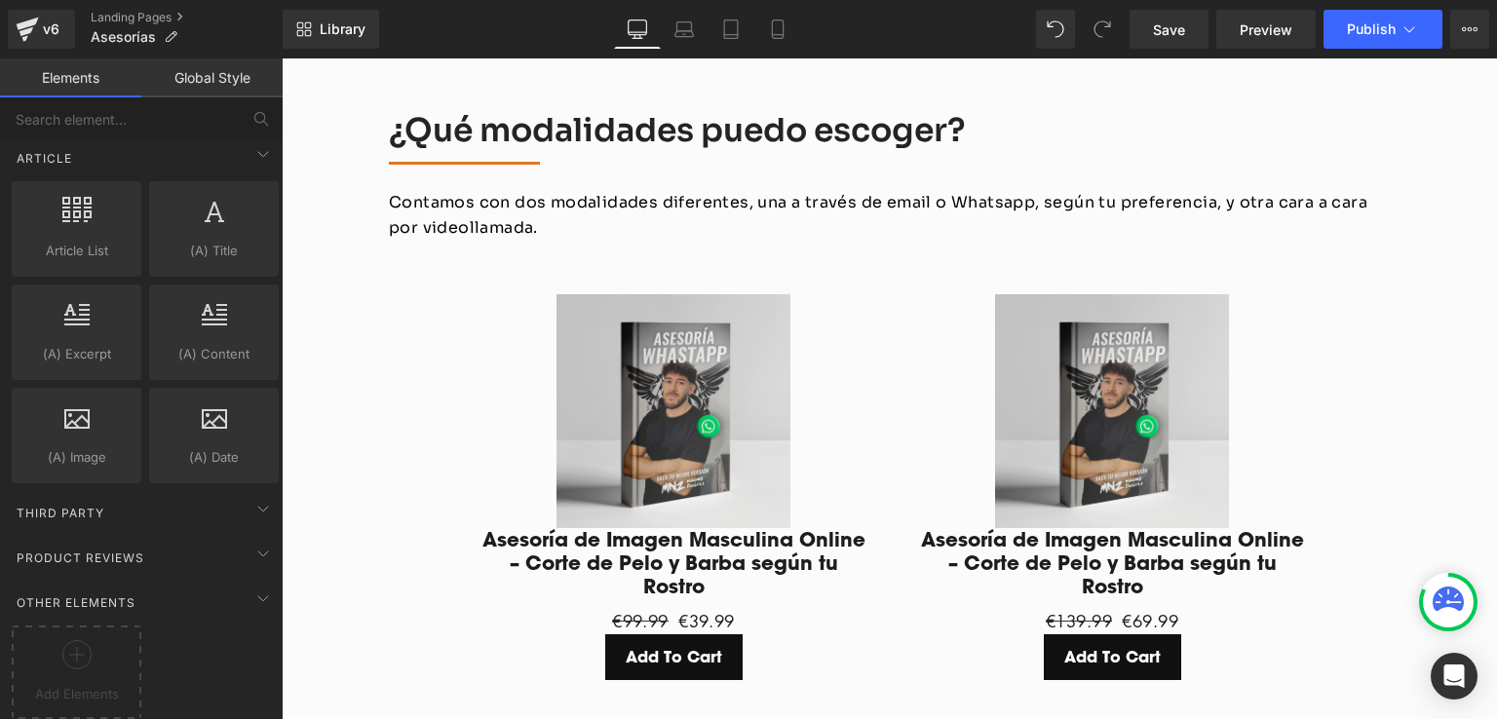
scroll to position [3704, 0]
click at [117, 549] on span "Product Reviews" at bounding box center [81, 558] width 132 height 19
click at [248, 538] on span at bounding box center [263, 553] width 31 height 31
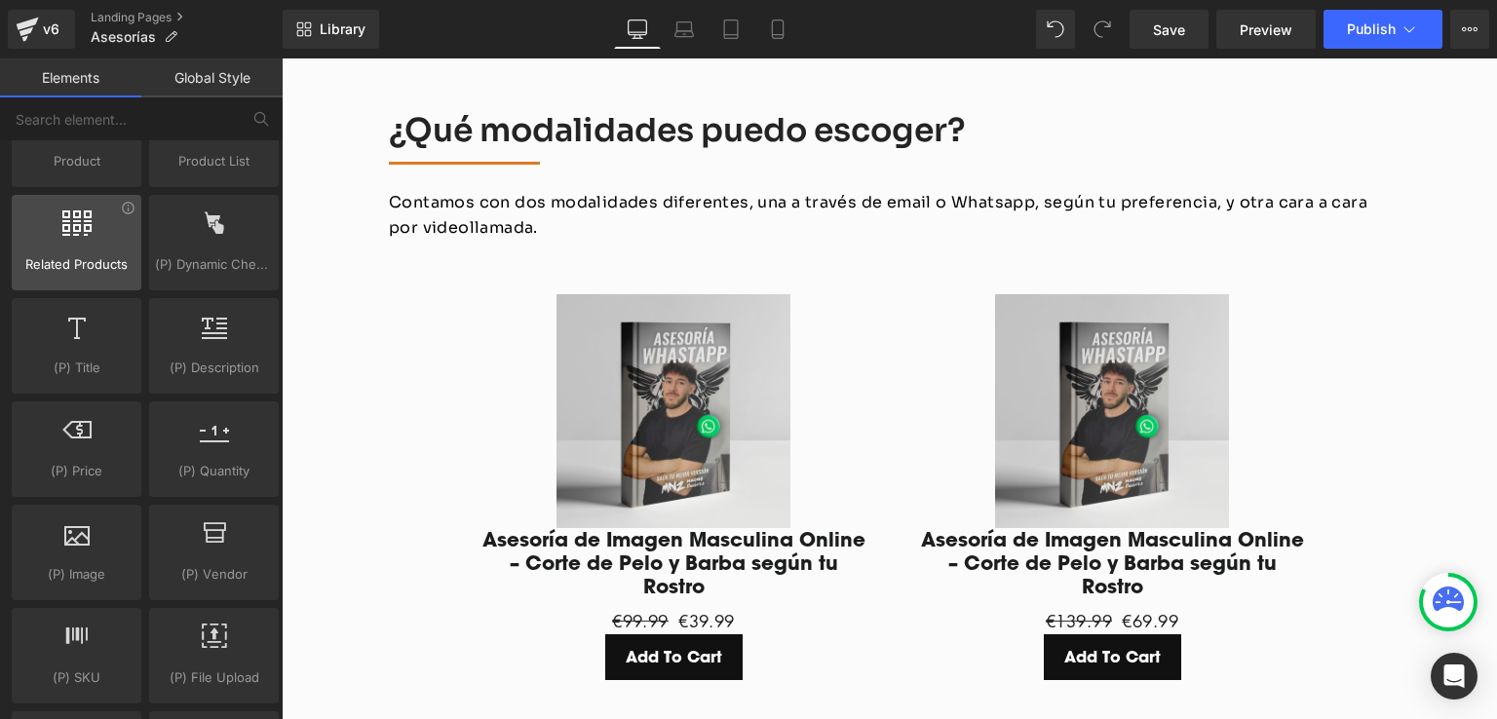
scroll to position [1852, 0]
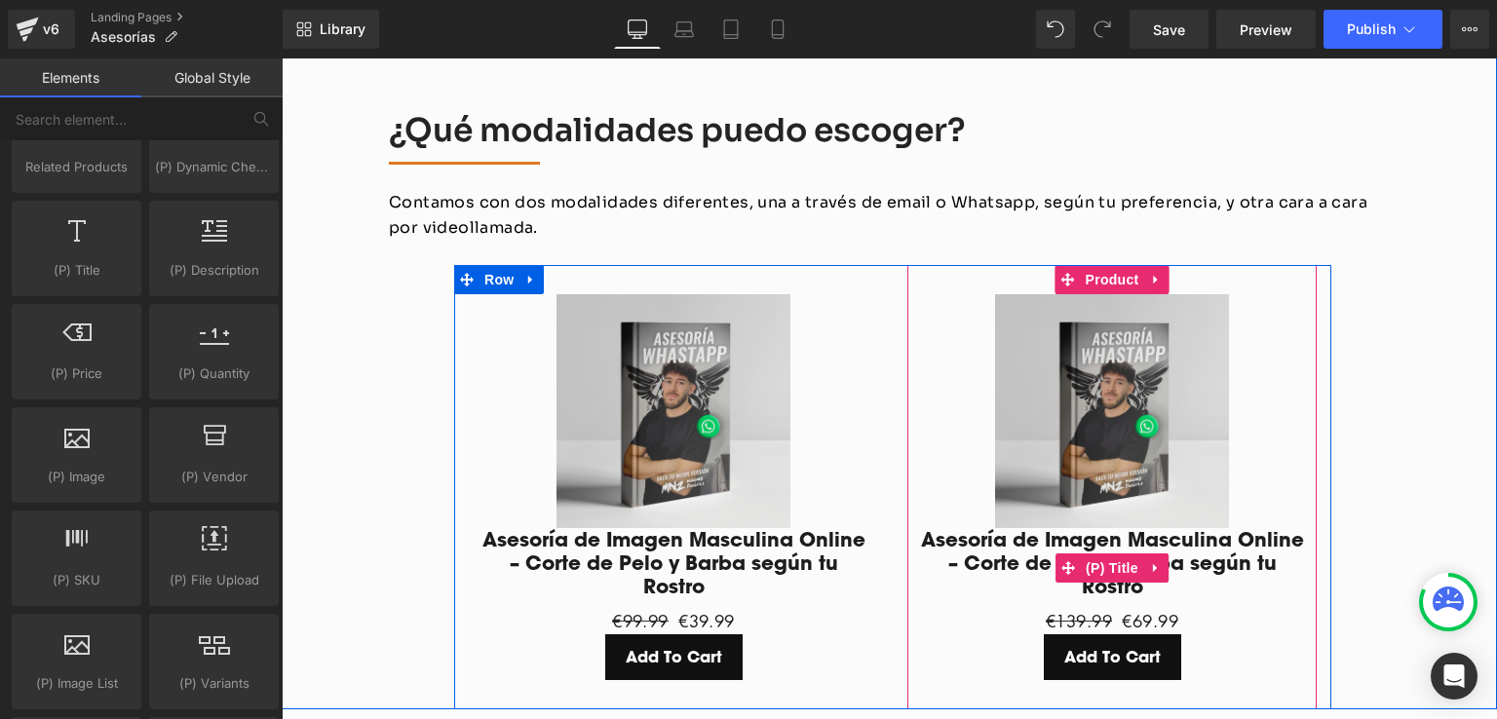
click at [982, 528] on link "Asesoría de Imagen Masculina Online – Corte de Pelo y Barba según tu Rostro" at bounding box center [1112, 563] width 390 height 70
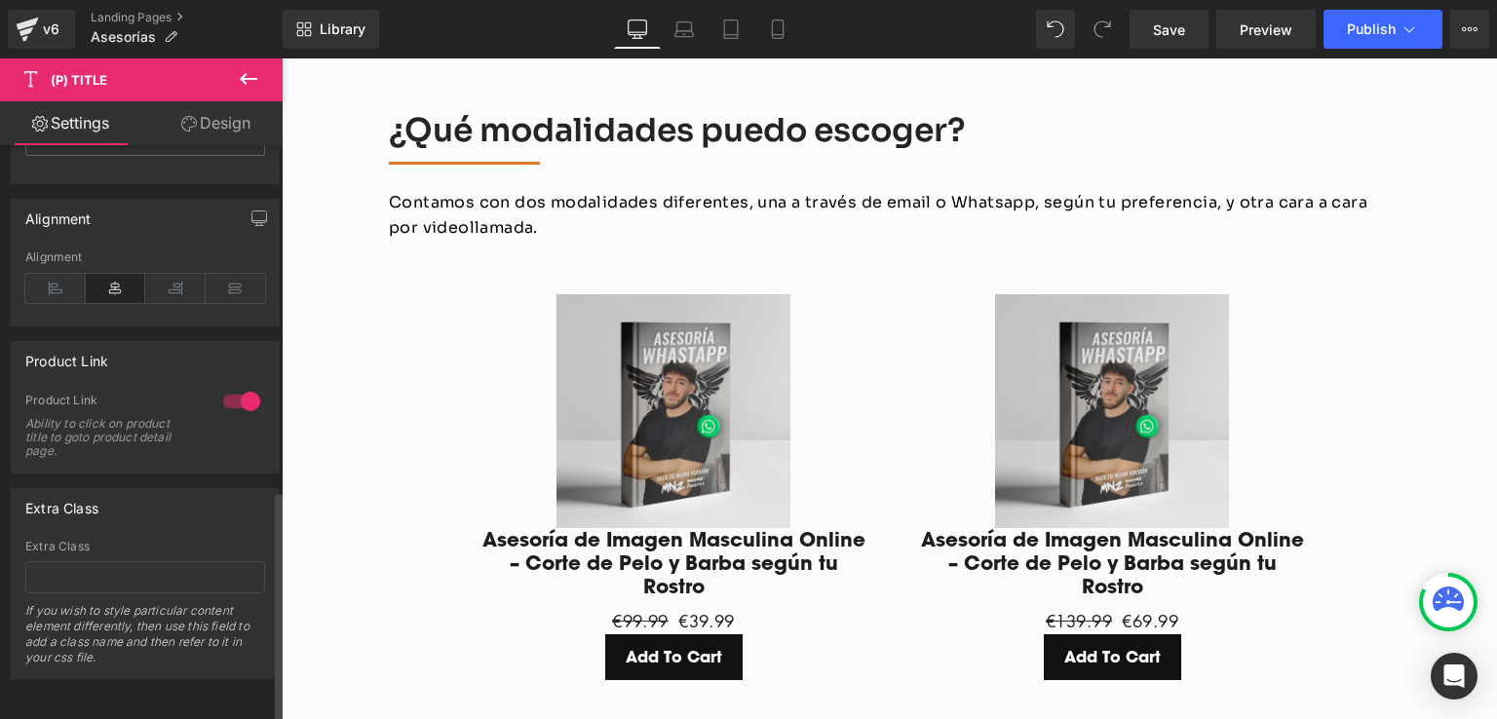
scroll to position [269, 0]
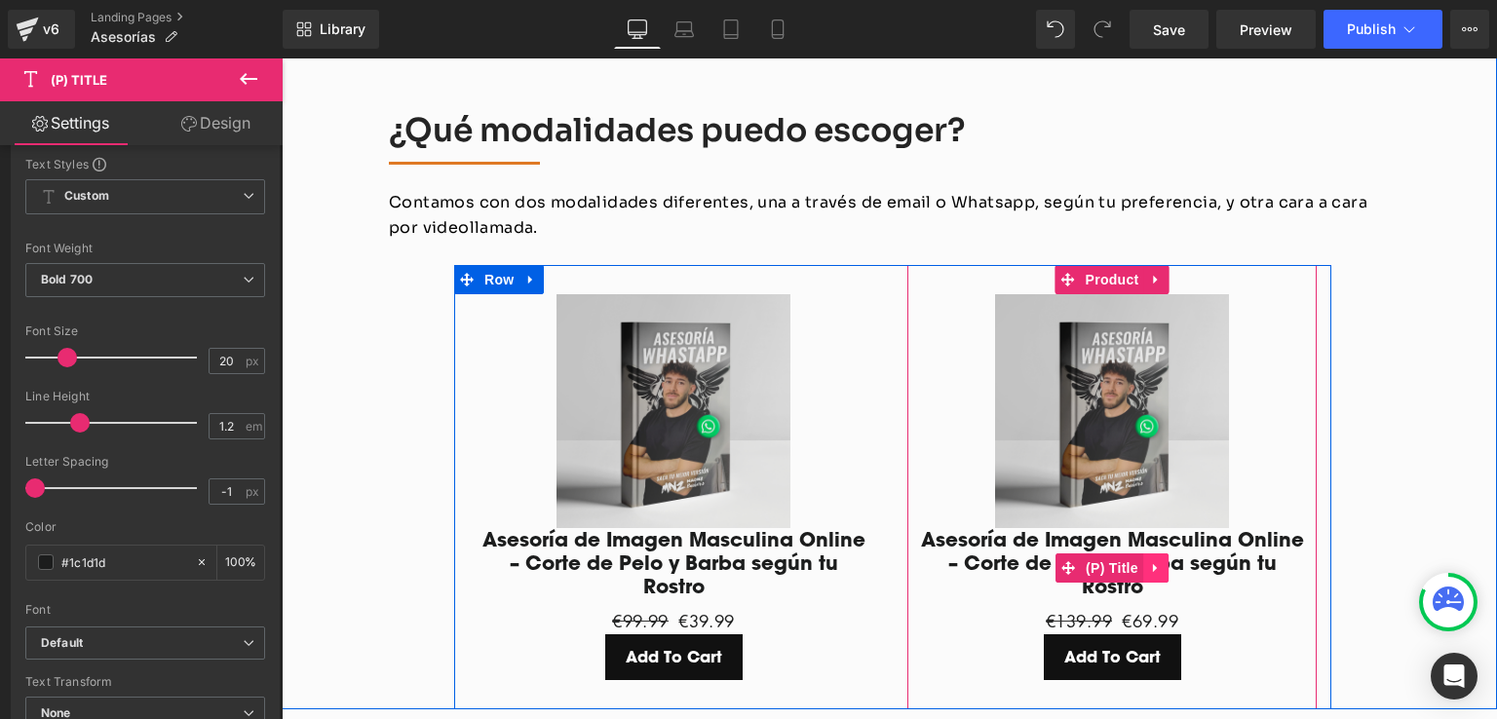
click at [1149, 560] on icon at bounding box center [1156, 567] width 14 height 15
click at [1162, 561] on icon at bounding box center [1169, 568] width 14 height 14
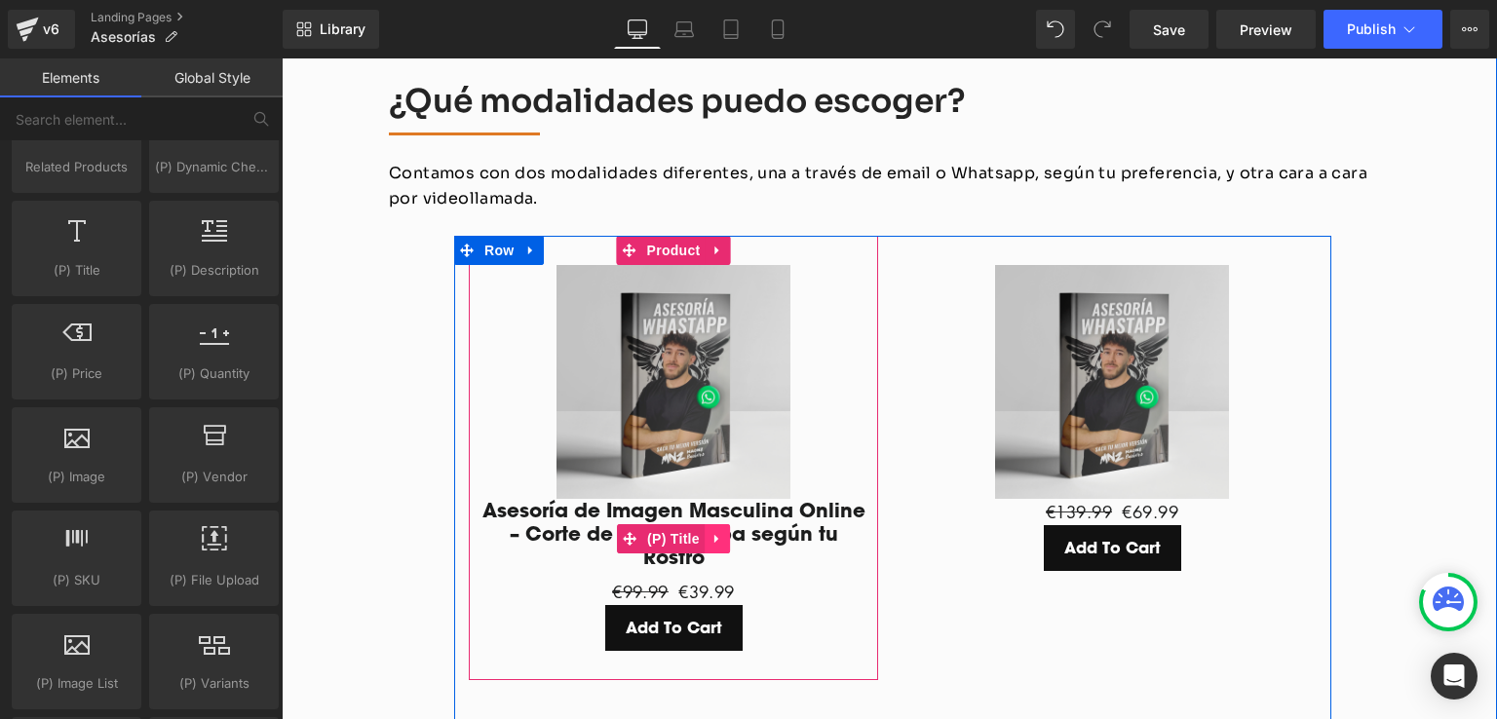
click at [710, 531] on icon at bounding box center [717, 538] width 14 height 15
click at [725, 532] on icon at bounding box center [730, 539] width 14 height 14
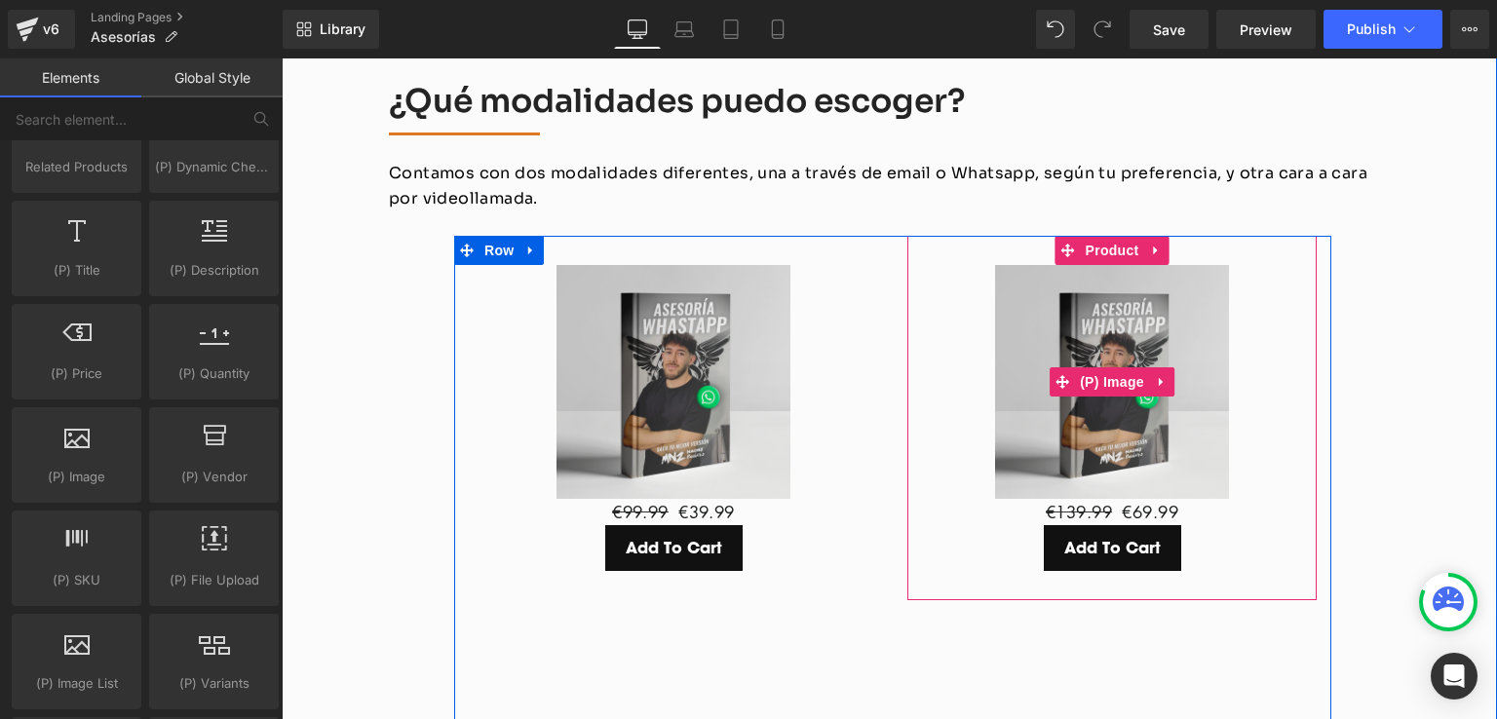
click at [1033, 326] on img at bounding box center [1112, 382] width 234 height 234
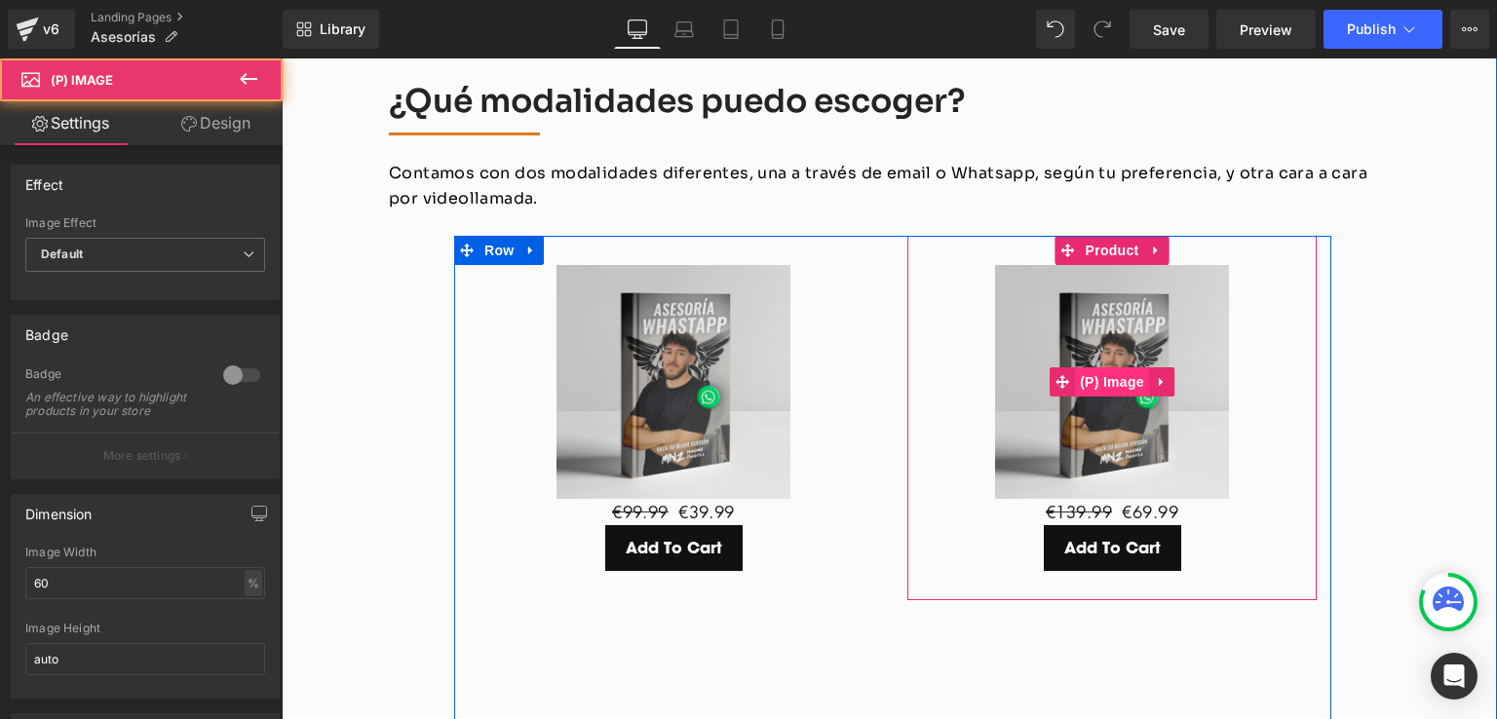
click at [1114, 367] on span "(P) Image" at bounding box center [1112, 381] width 74 height 29
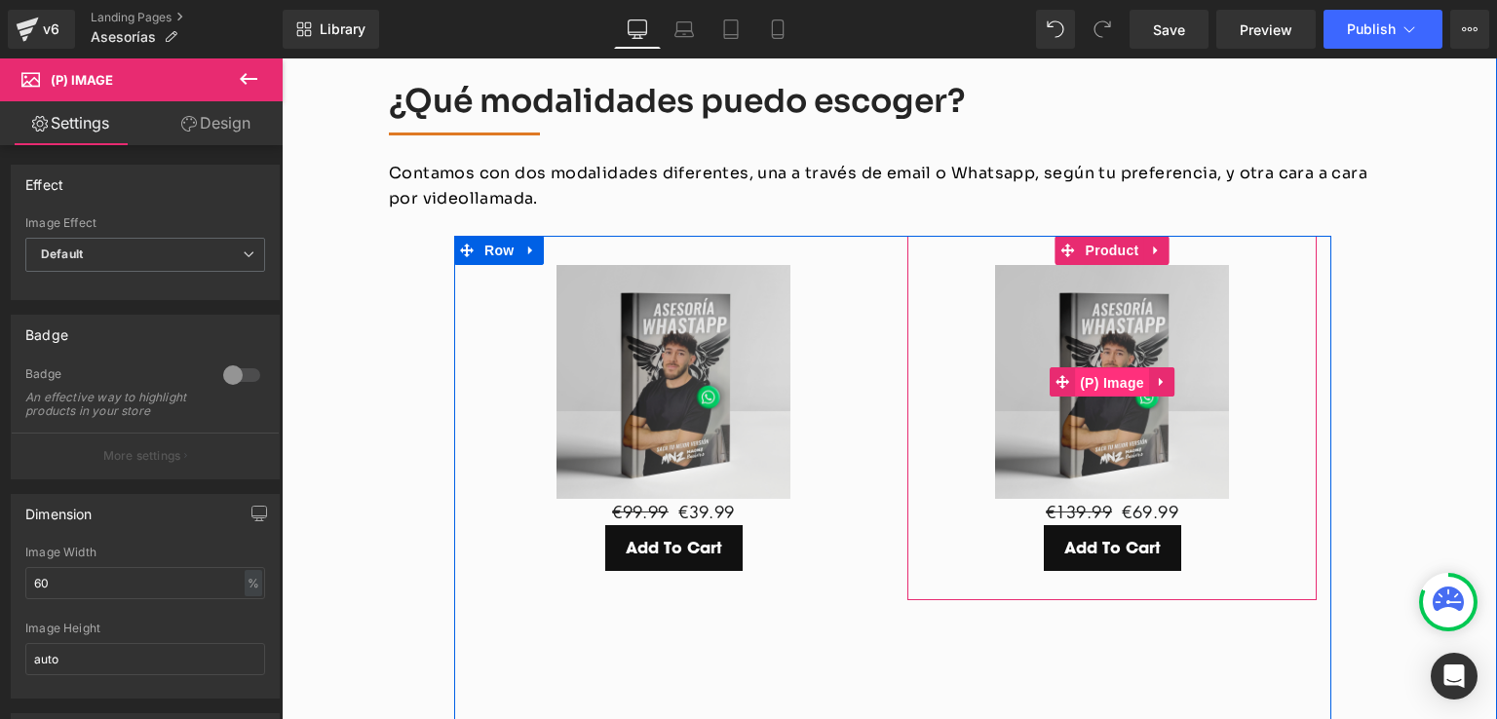
click at [1095, 368] on span "(P) Image" at bounding box center [1112, 382] width 74 height 29
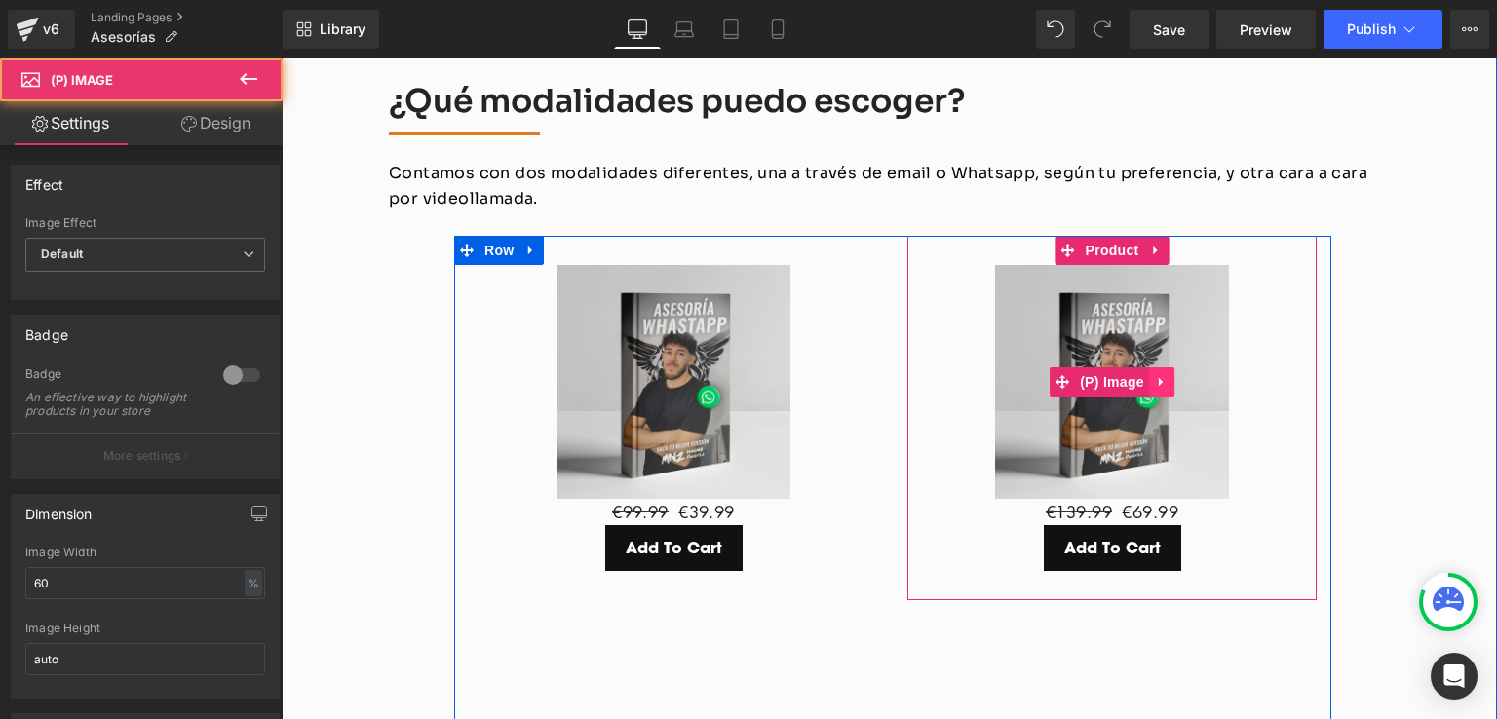
click at [1155, 374] on icon at bounding box center [1162, 381] width 14 height 15
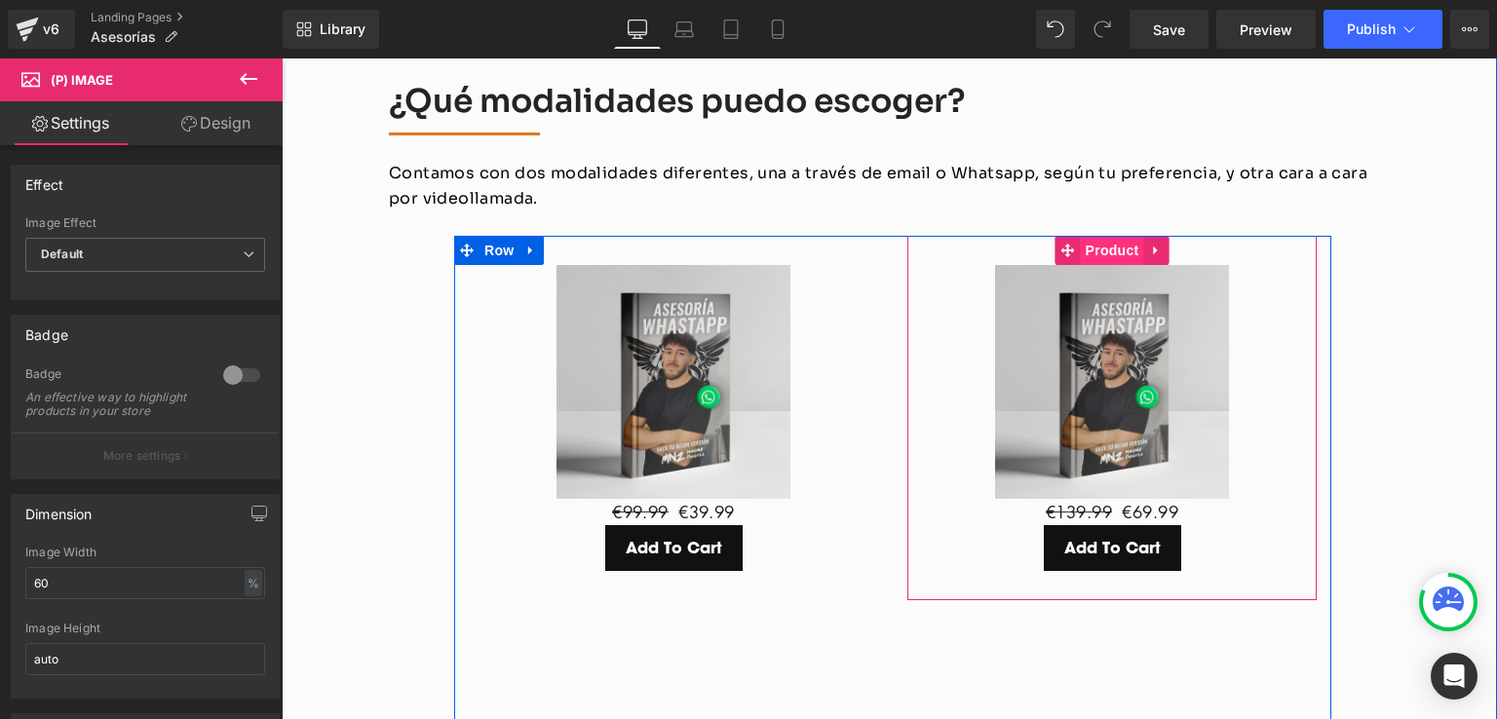
click at [1112, 236] on span "Product" at bounding box center [1112, 250] width 63 height 29
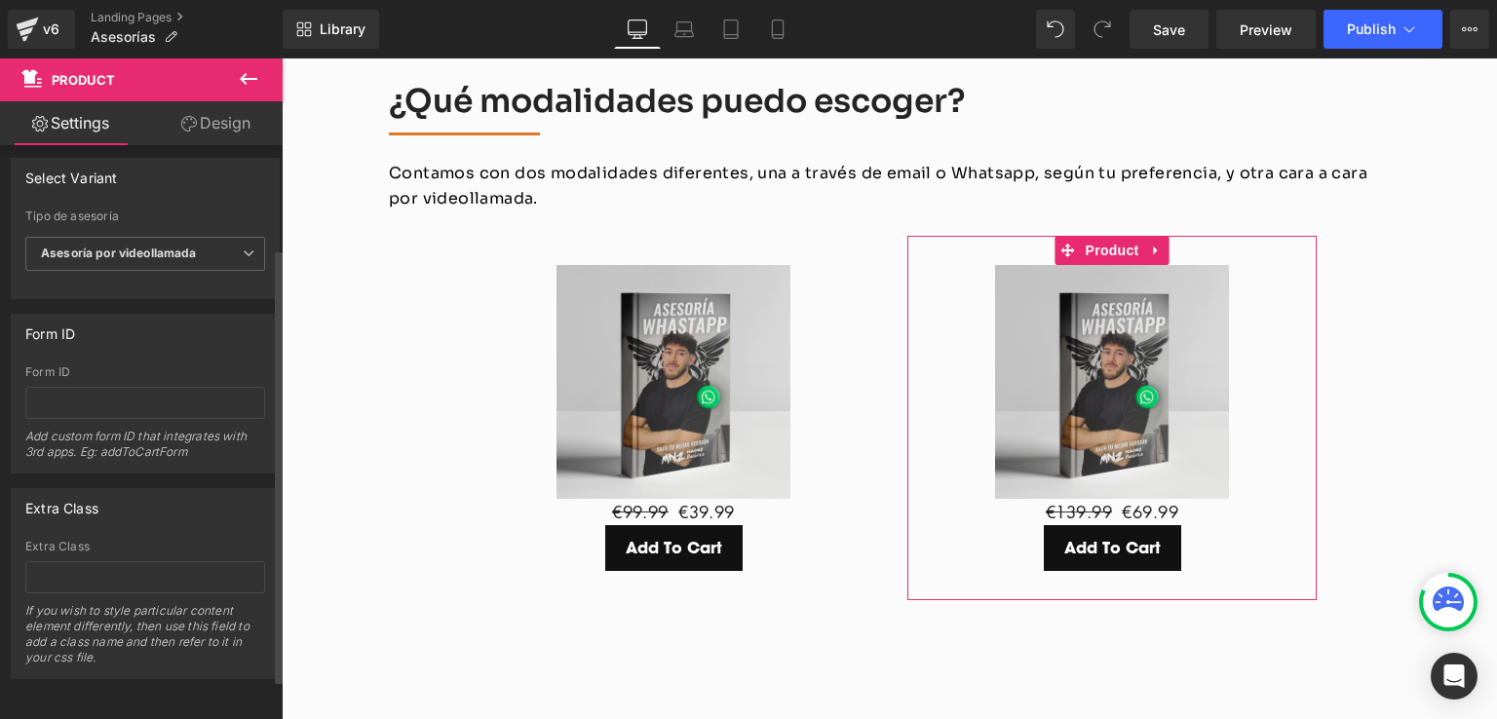
scroll to position [0, 0]
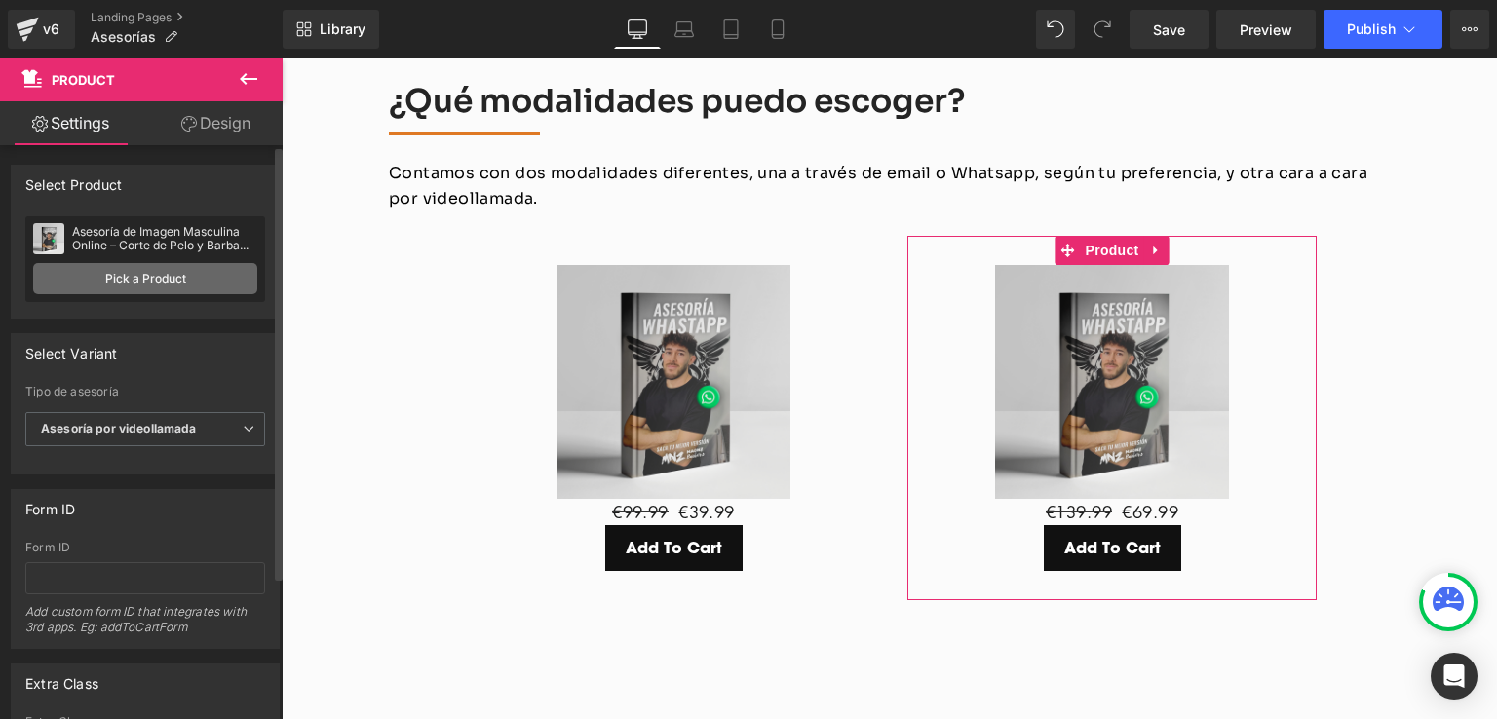
click at [186, 266] on link "Pick a Product" at bounding box center [145, 278] width 224 height 31
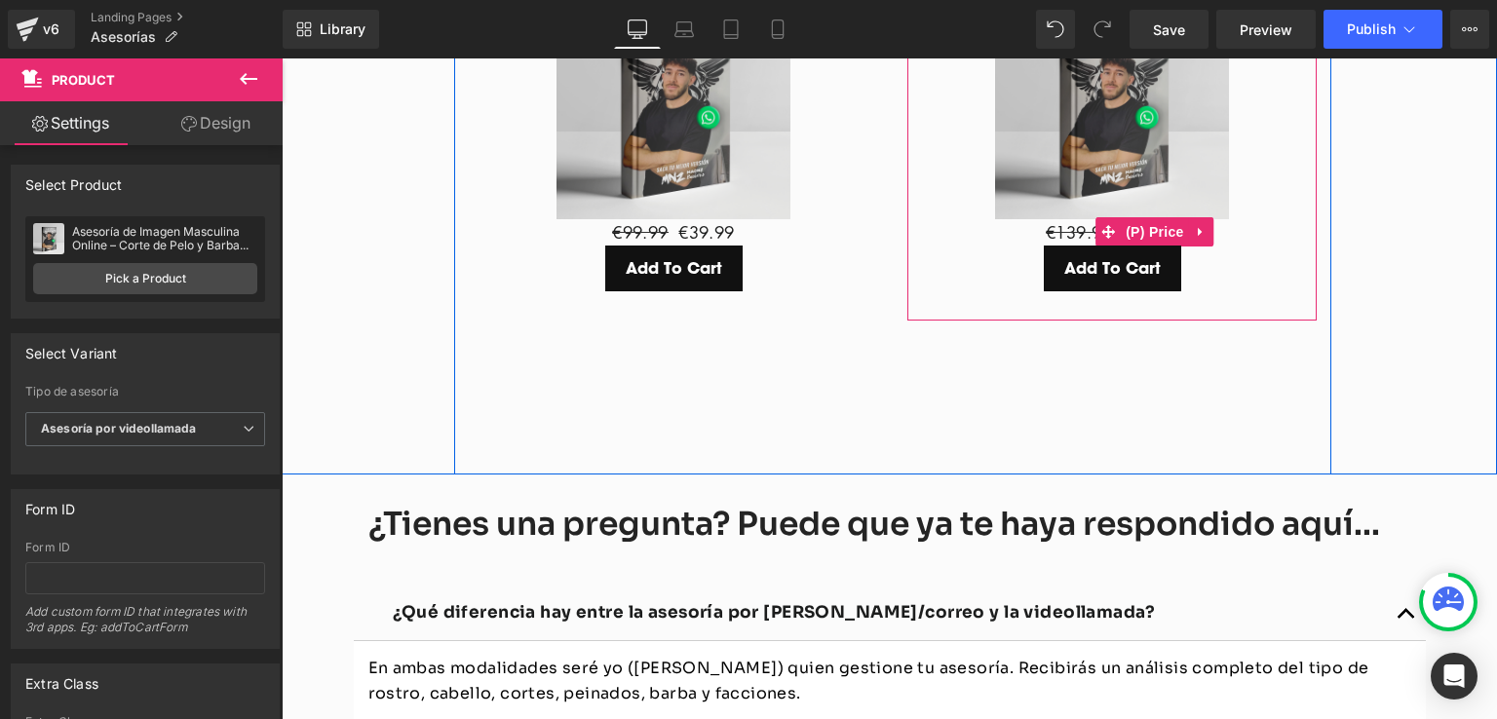
scroll to position [2766, 0]
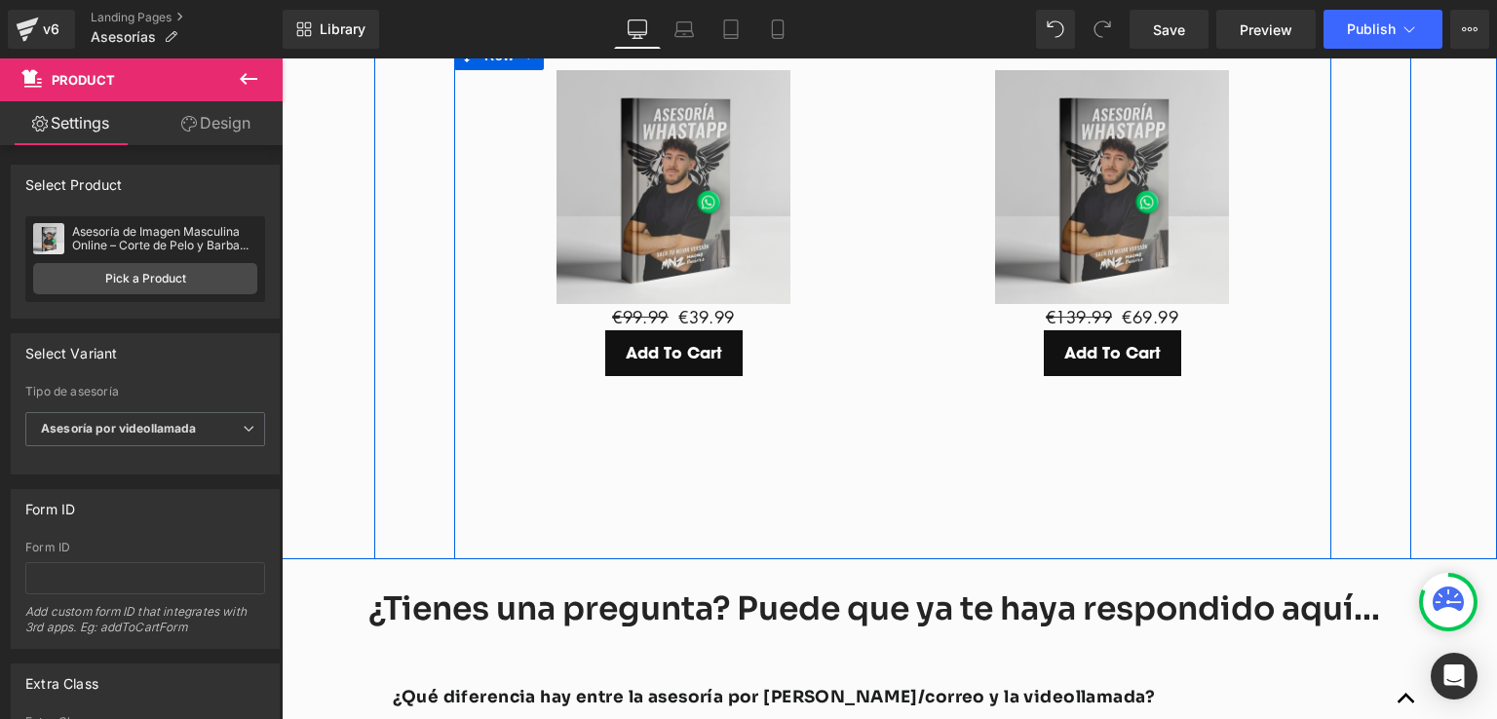
click at [881, 434] on div "Sale Off (P) Image €99.99 €39.99 (P) Price Add To Cart (P) Cart Button Product …" at bounding box center [892, 300] width 877 height 518
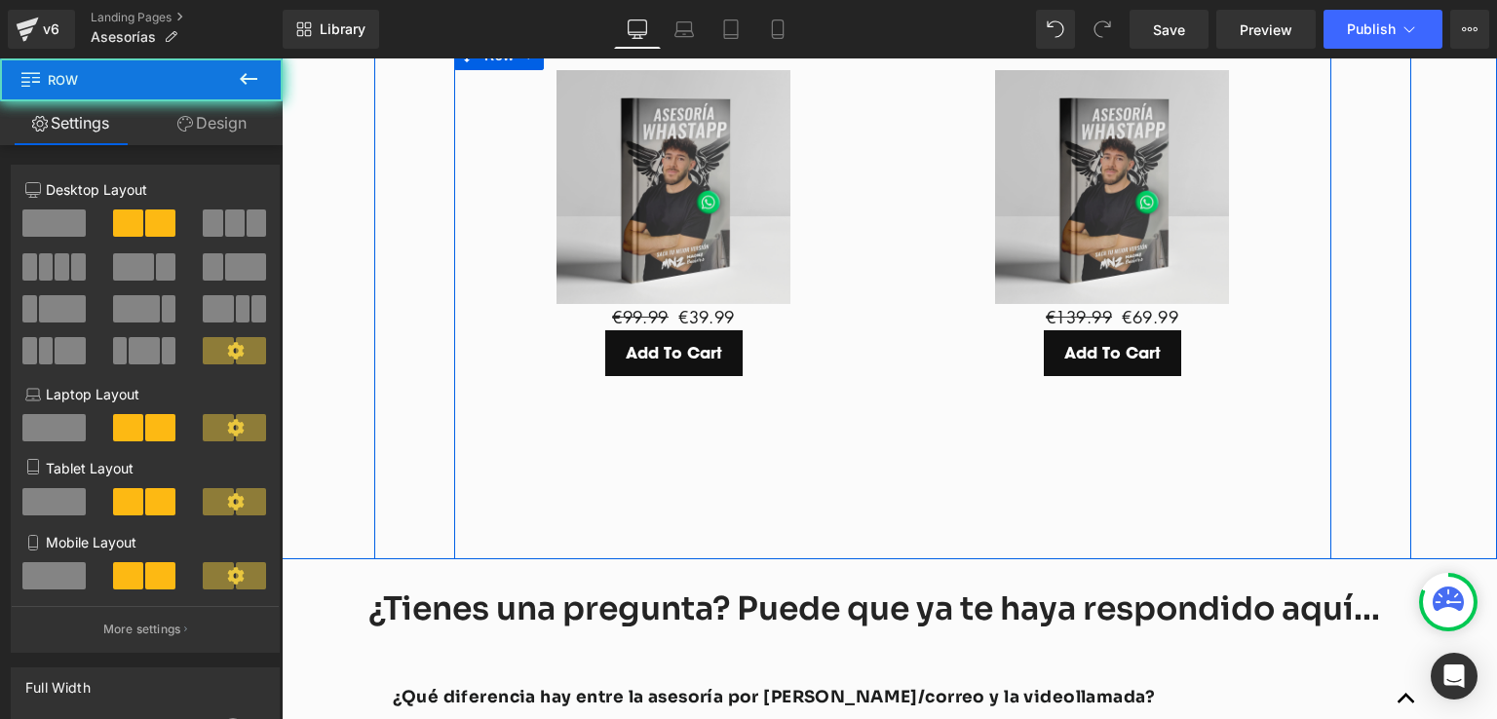
click at [914, 310] on div "Sale Off (P) Image €99.99 €39.99 (P) Price Add To Cart (P) Cart Button Product …" at bounding box center [892, 300] width 877 height 518
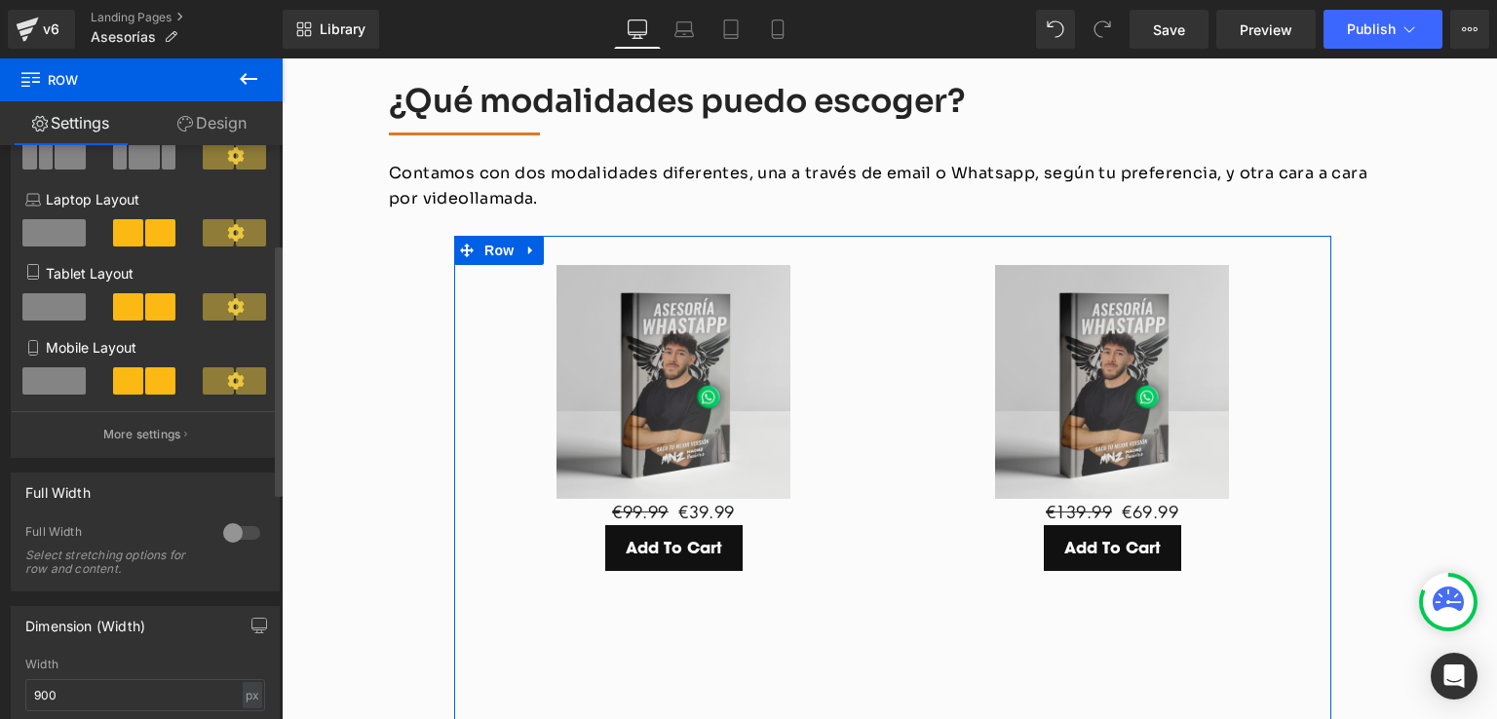
scroll to position [390, 0]
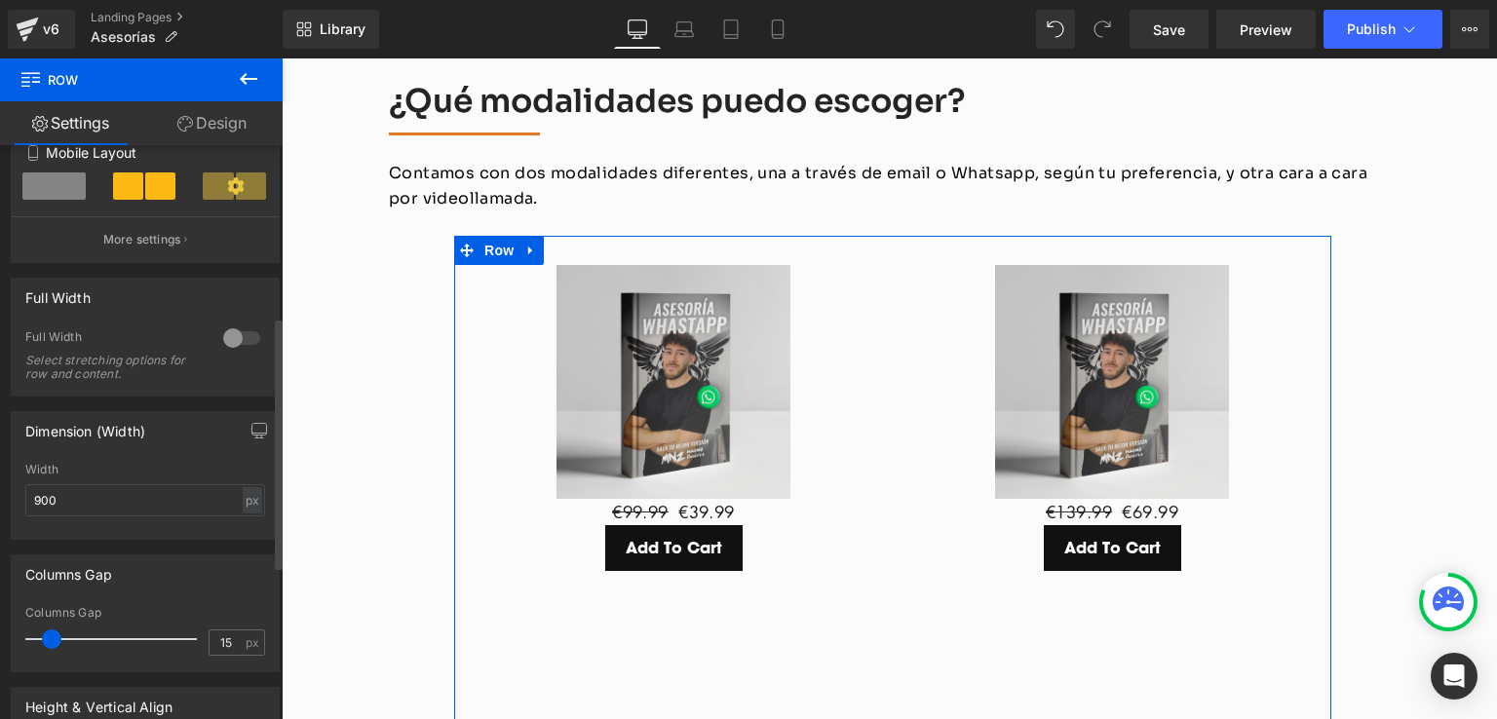
click at [233, 335] on div at bounding box center [241, 338] width 47 height 31
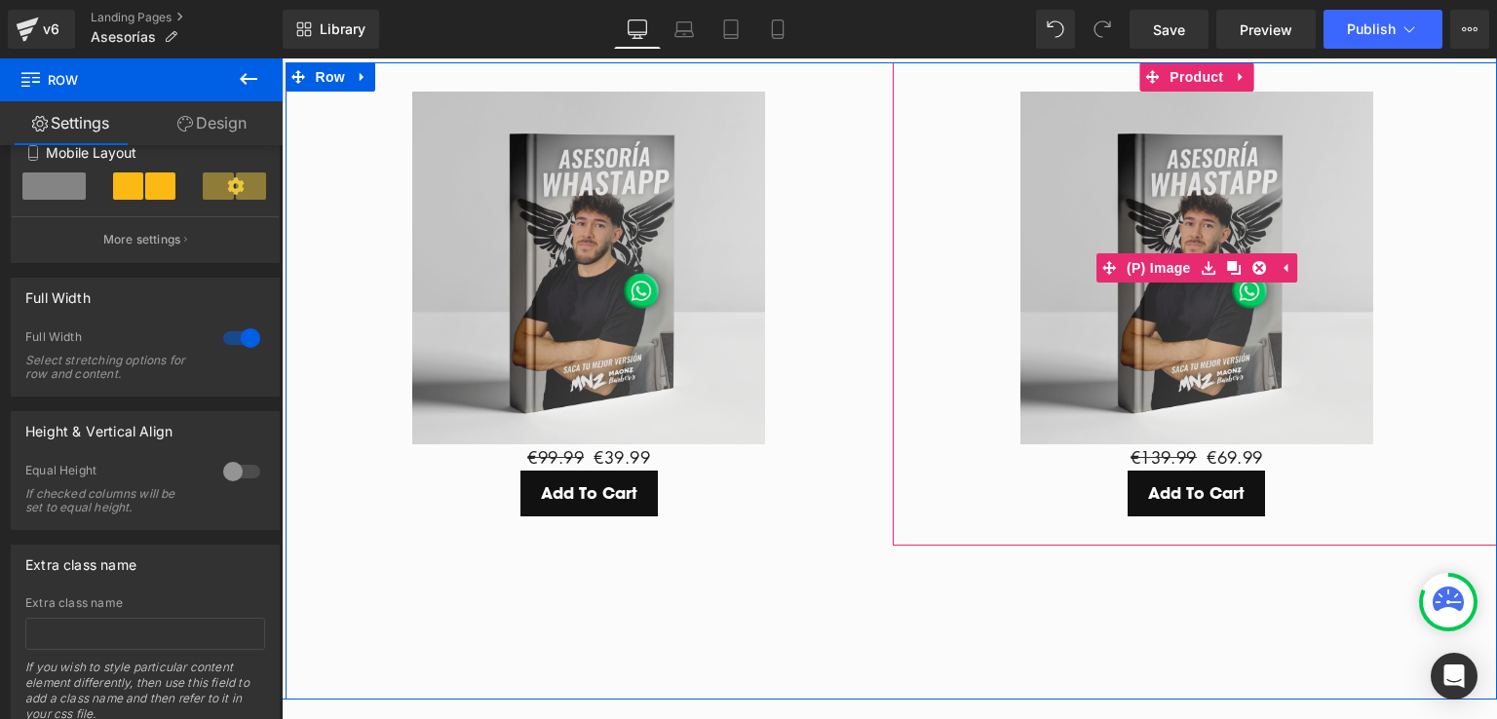
scroll to position [2863, 0]
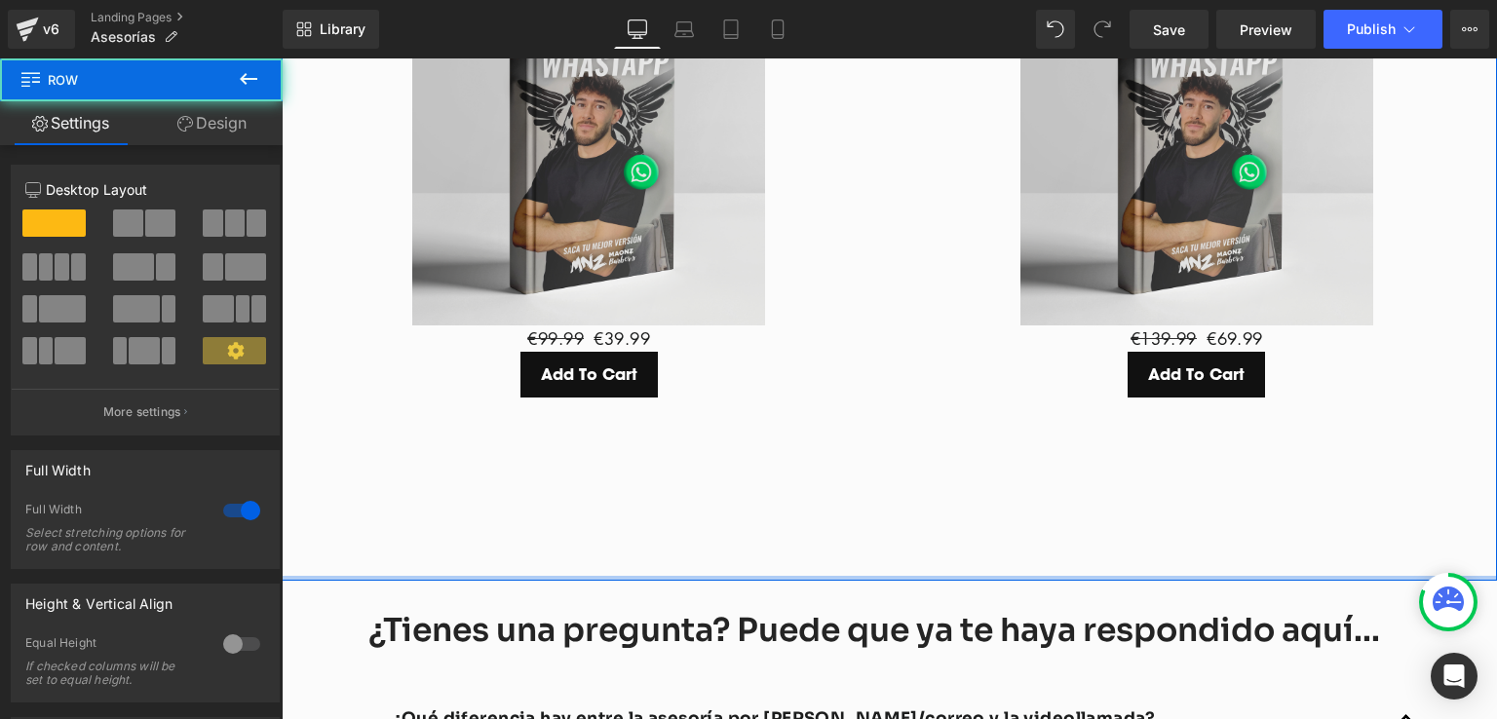
drag, startPoint x: 865, startPoint y: 477, endPoint x: 873, endPoint y: 445, distance: 32.1
click at [873, 445] on div "¿Qué modalidades puedo escoger? Heading Separator Contamos con dos modalidades …" at bounding box center [889, 131] width 1215 height 900
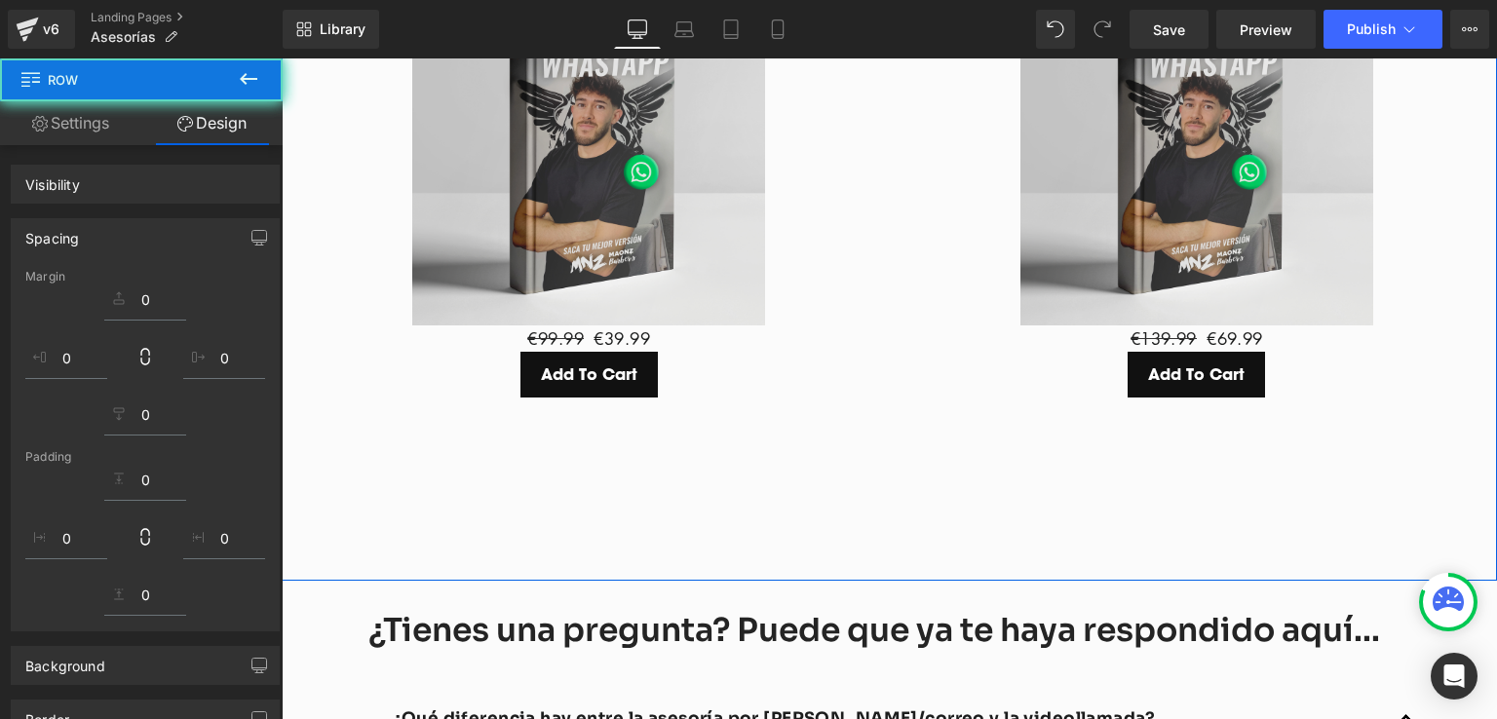
click at [854, 383] on div "Sale Off (P) Image €99.99 €39.99 (P) Price Add To Cart (P) Cart Button Product …" at bounding box center [893, 261] width 1215 height 637
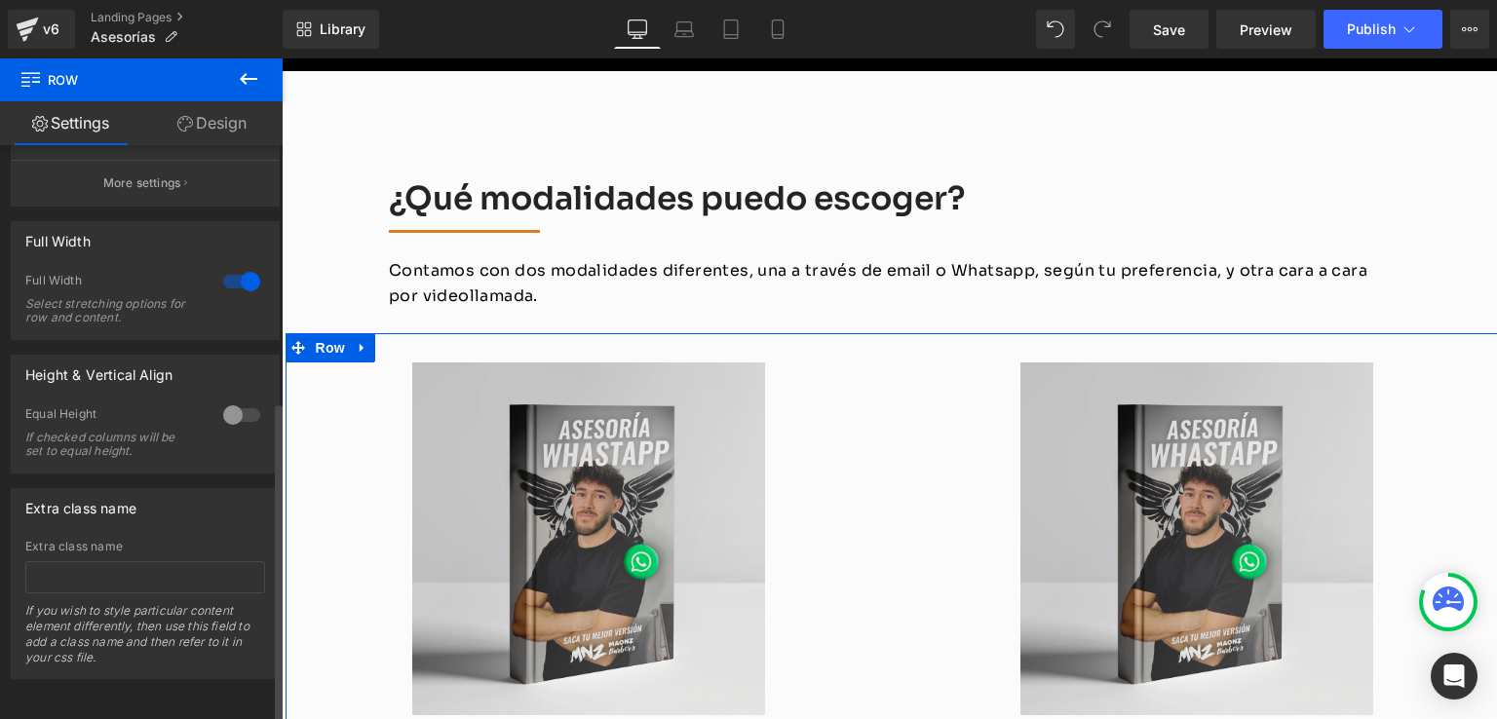
scroll to position [464, 0]
click at [227, 400] on div at bounding box center [241, 415] width 47 height 31
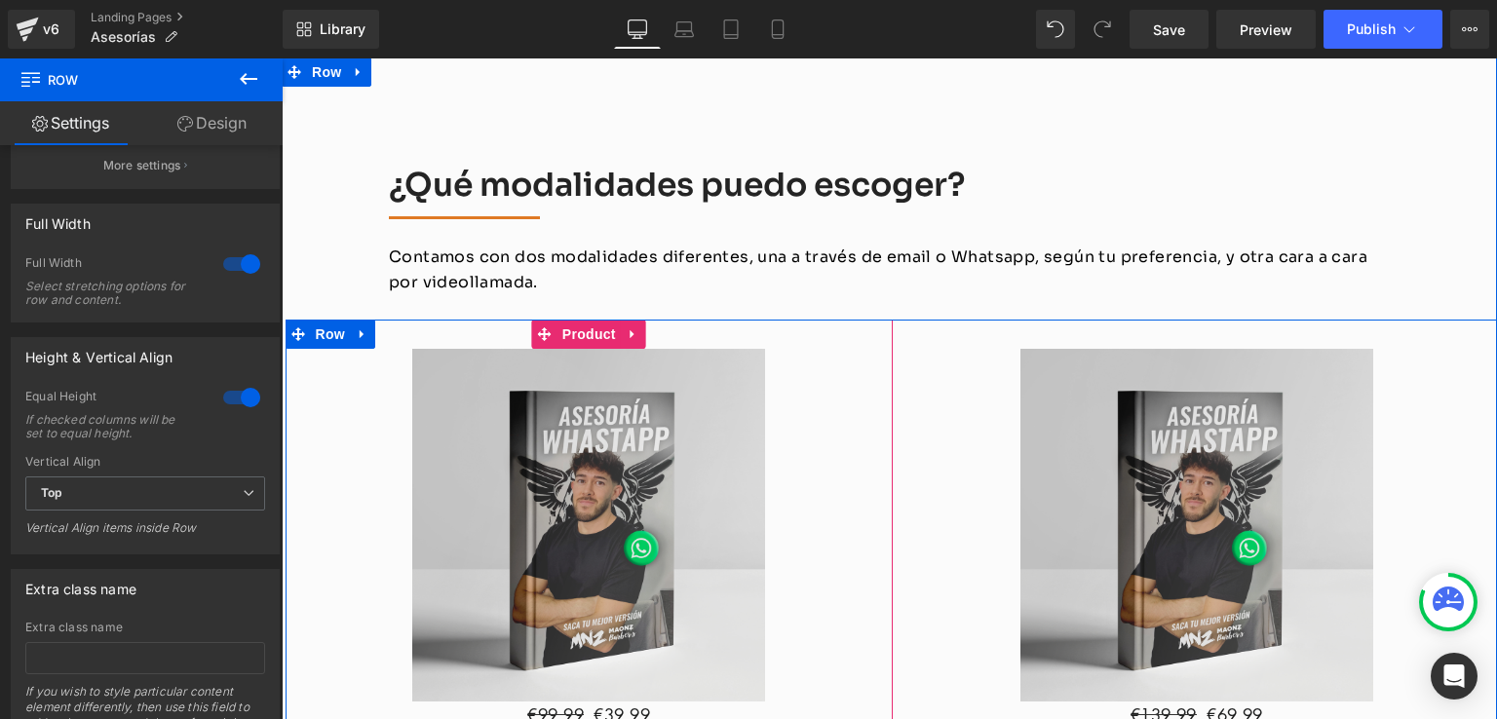
scroll to position [2376, 0]
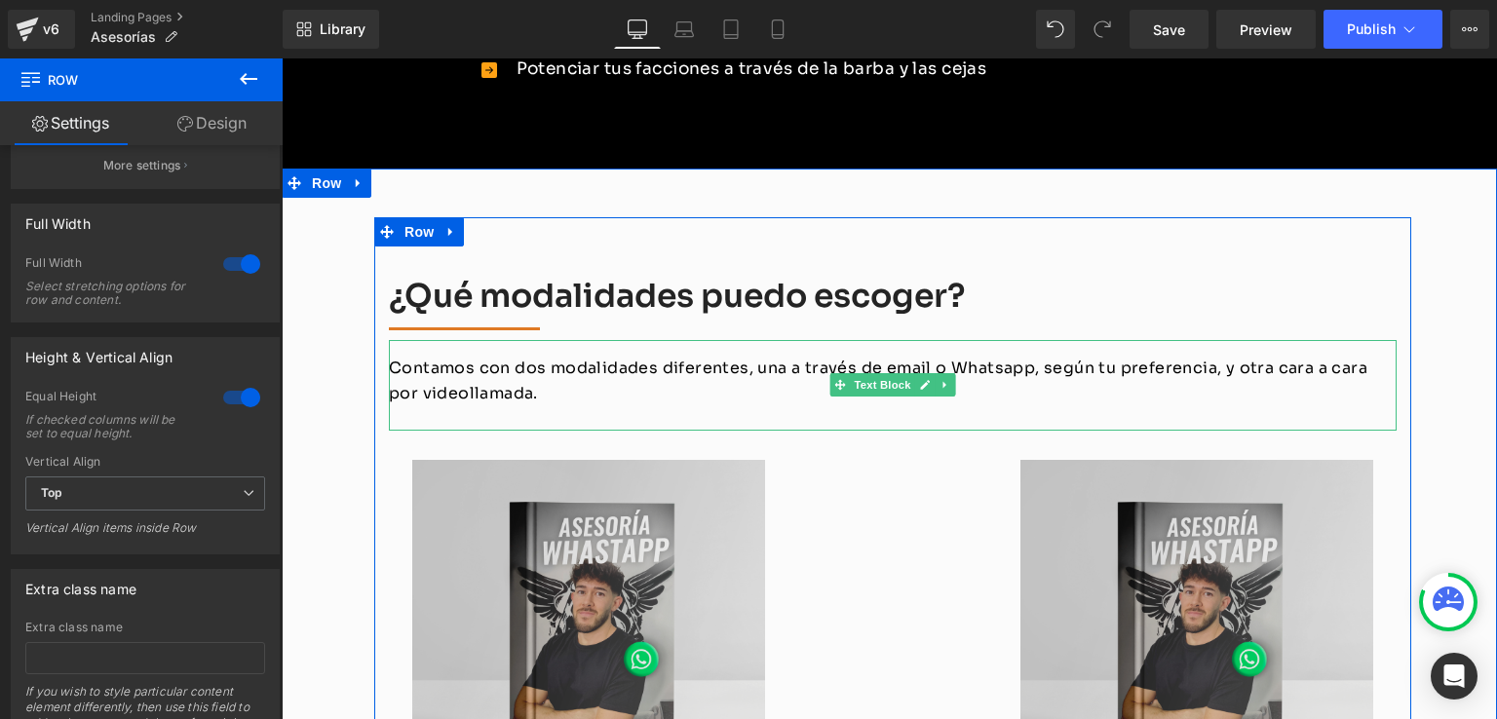
click at [1096, 276] on h2 "¿Qué modalidades puedo escoger?" at bounding box center [893, 297] width 1008 height 42
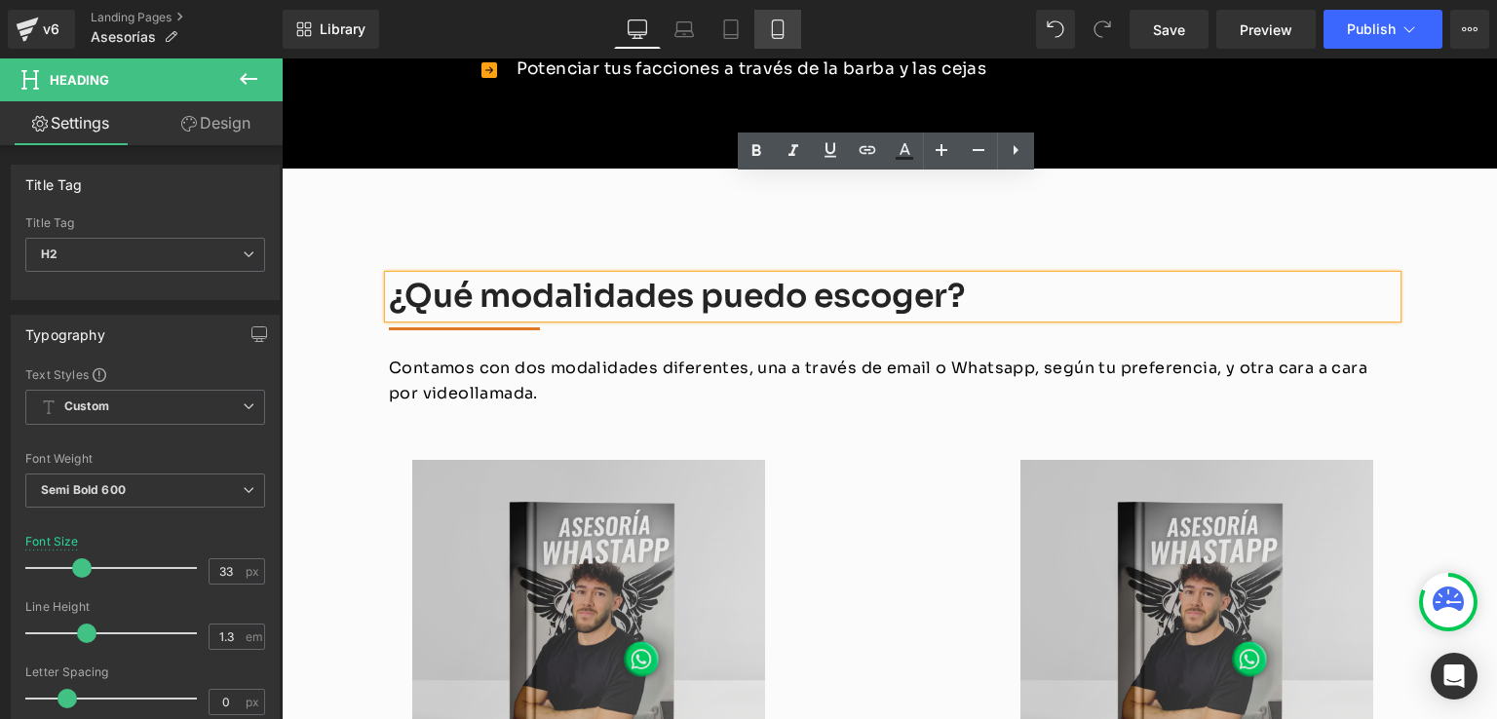
click at [772, 36] on icon at bounding box center [777, 28] width 19 height 19
type input "27"
type input "100"
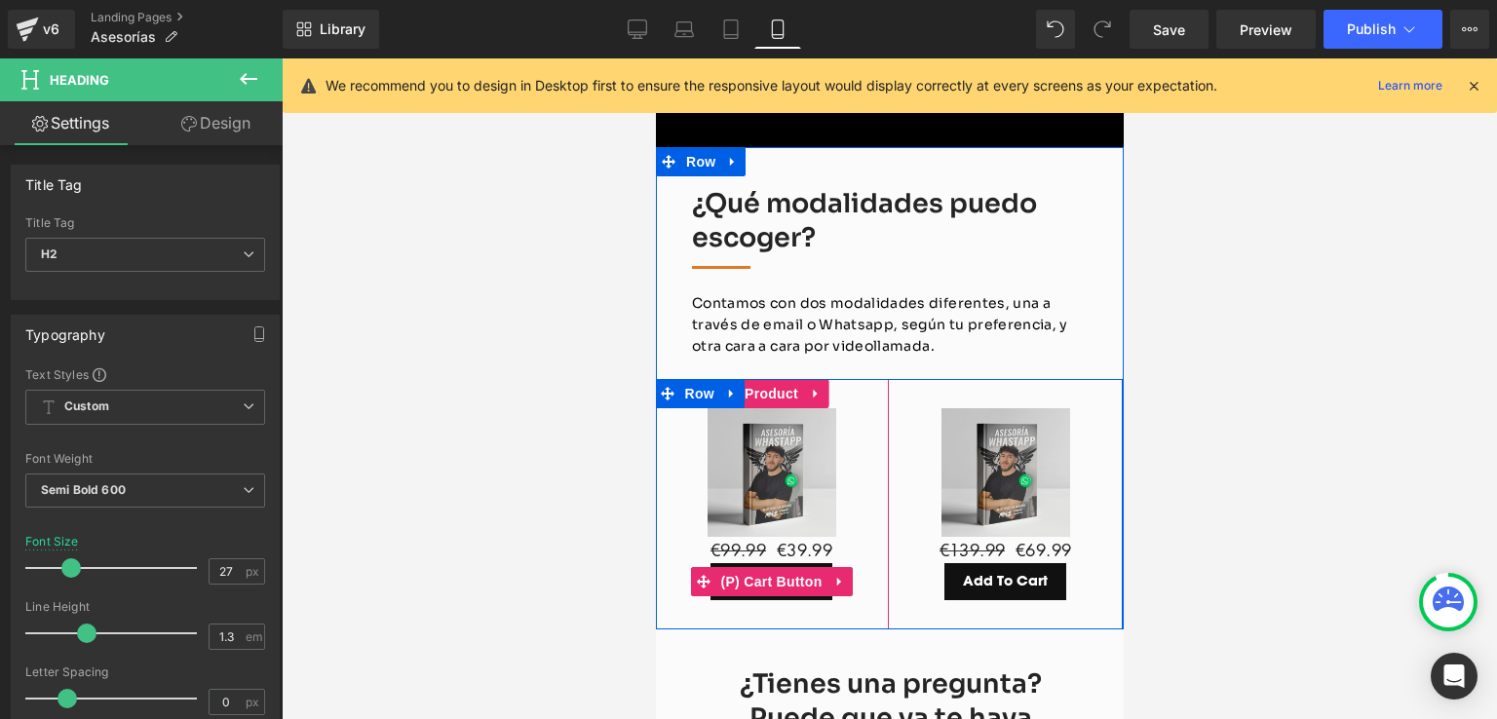
scroll to position [2624, 0]
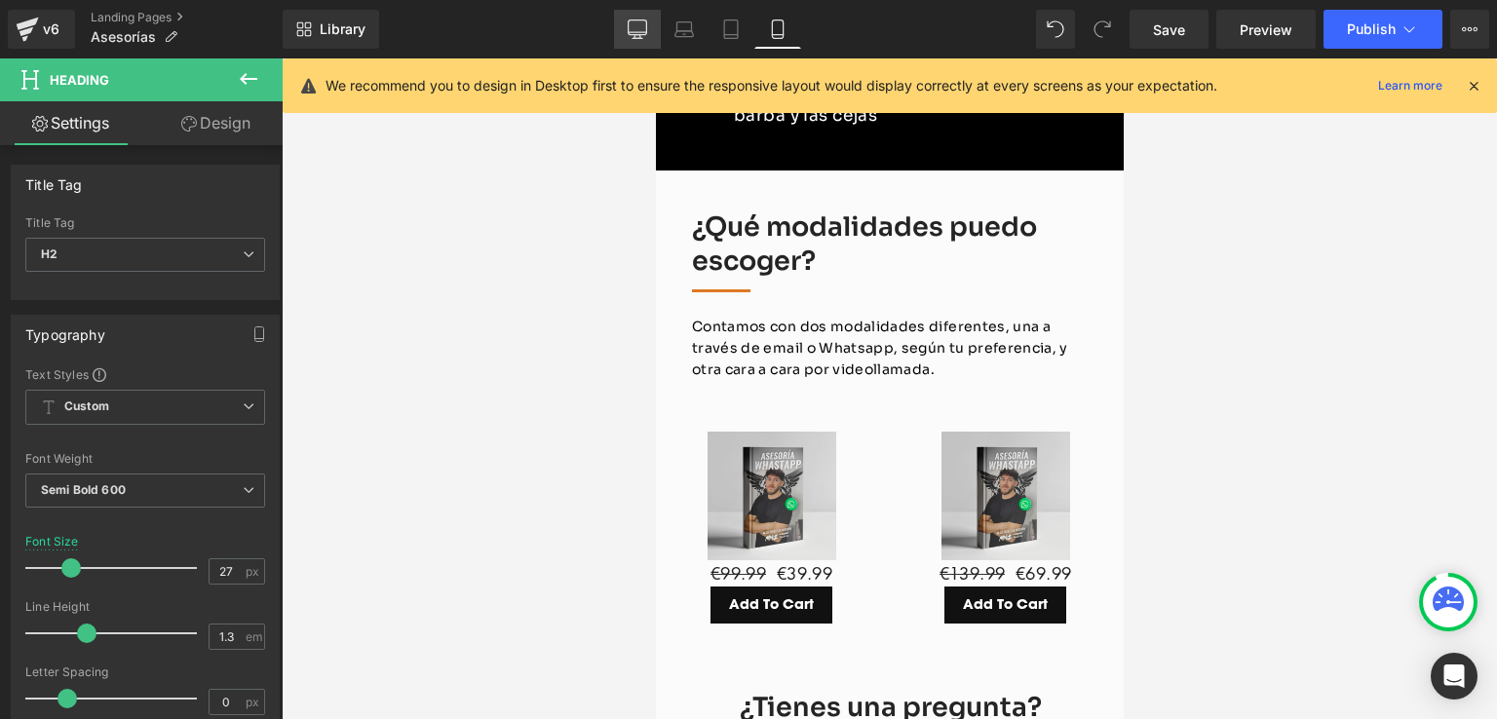
click at [634, 25] on icon at bounding box center [637, 28] width 19 height 19
type input "33"
type input "100"
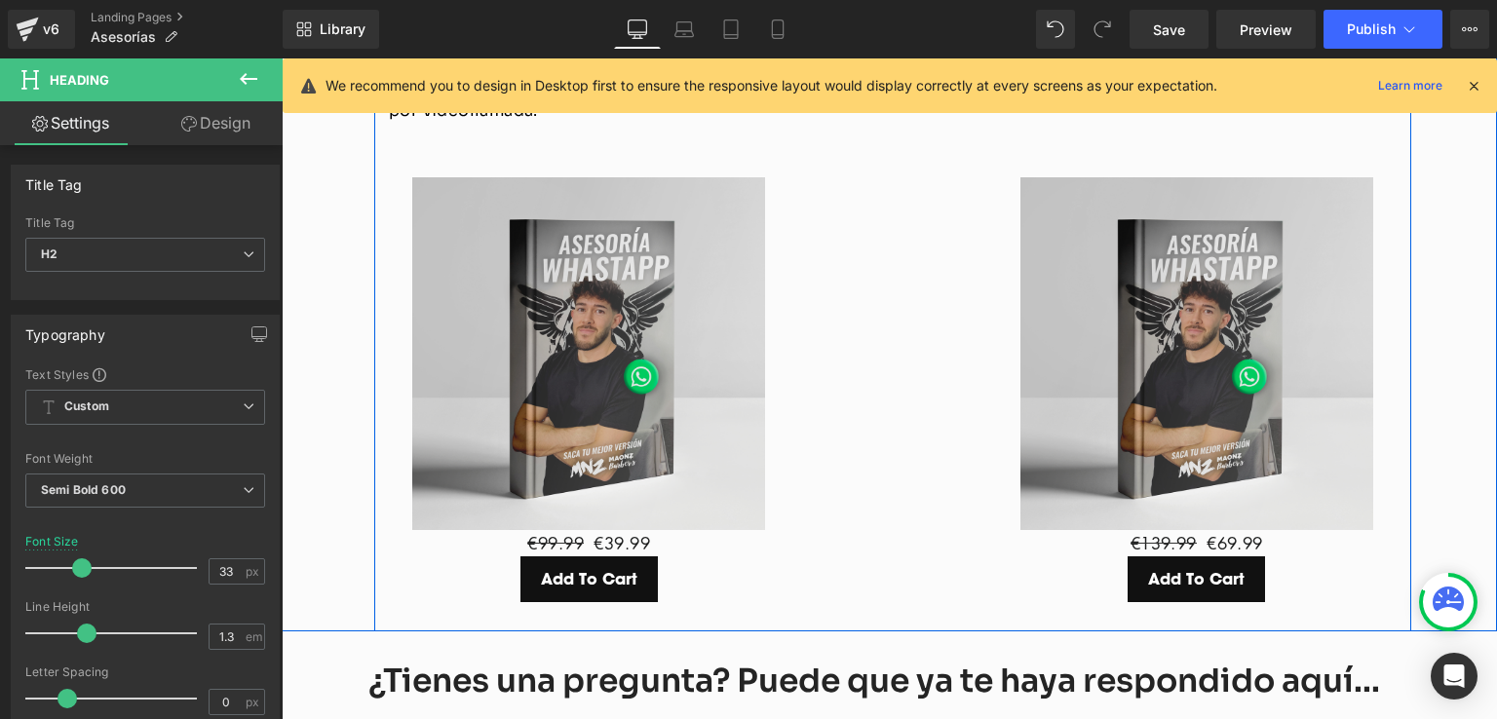
scroll to position [2660, 0]
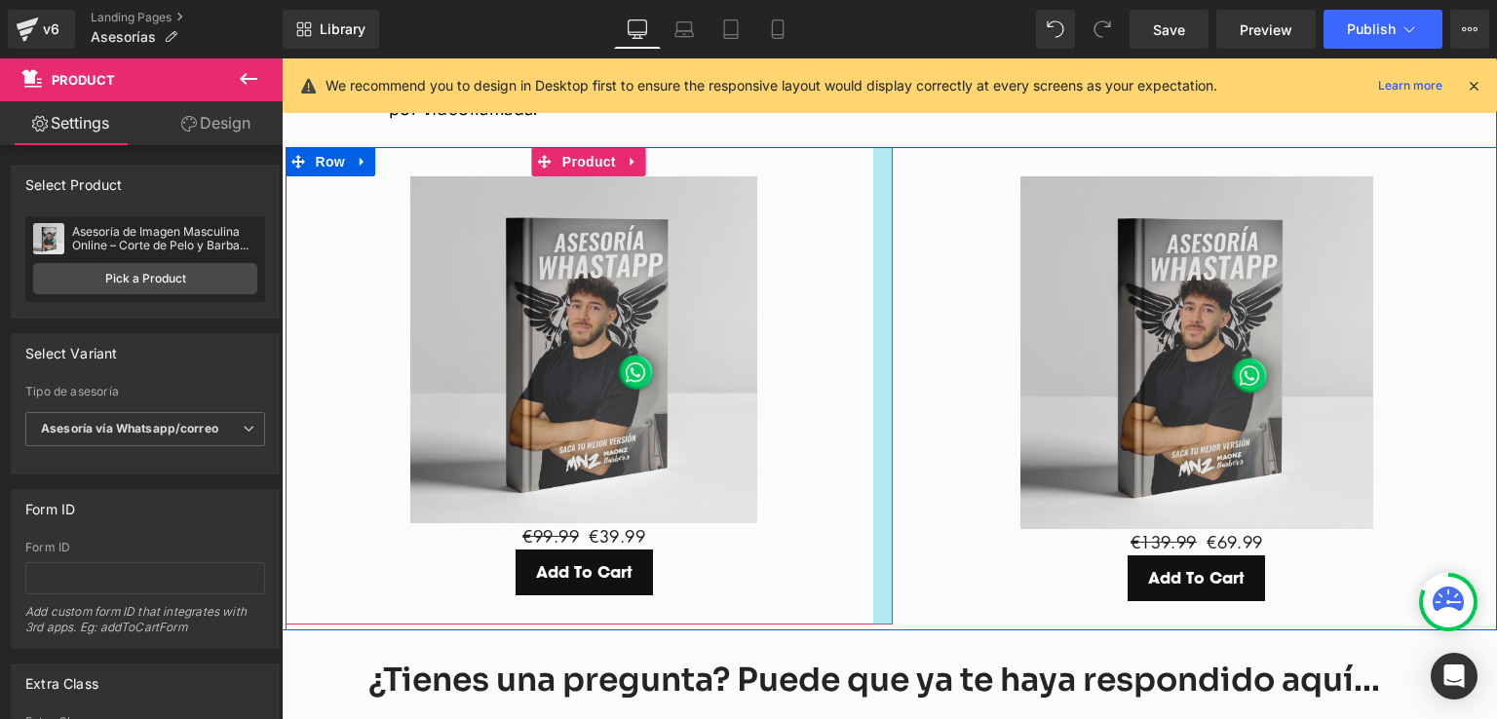
drag, startPoint x: 882, startPoint y: 332, endPoint x: 872, endPoint y: 335, distance: 10.2
click at [873, 335] on div at bounding box center [882, 386] width 19 height 478
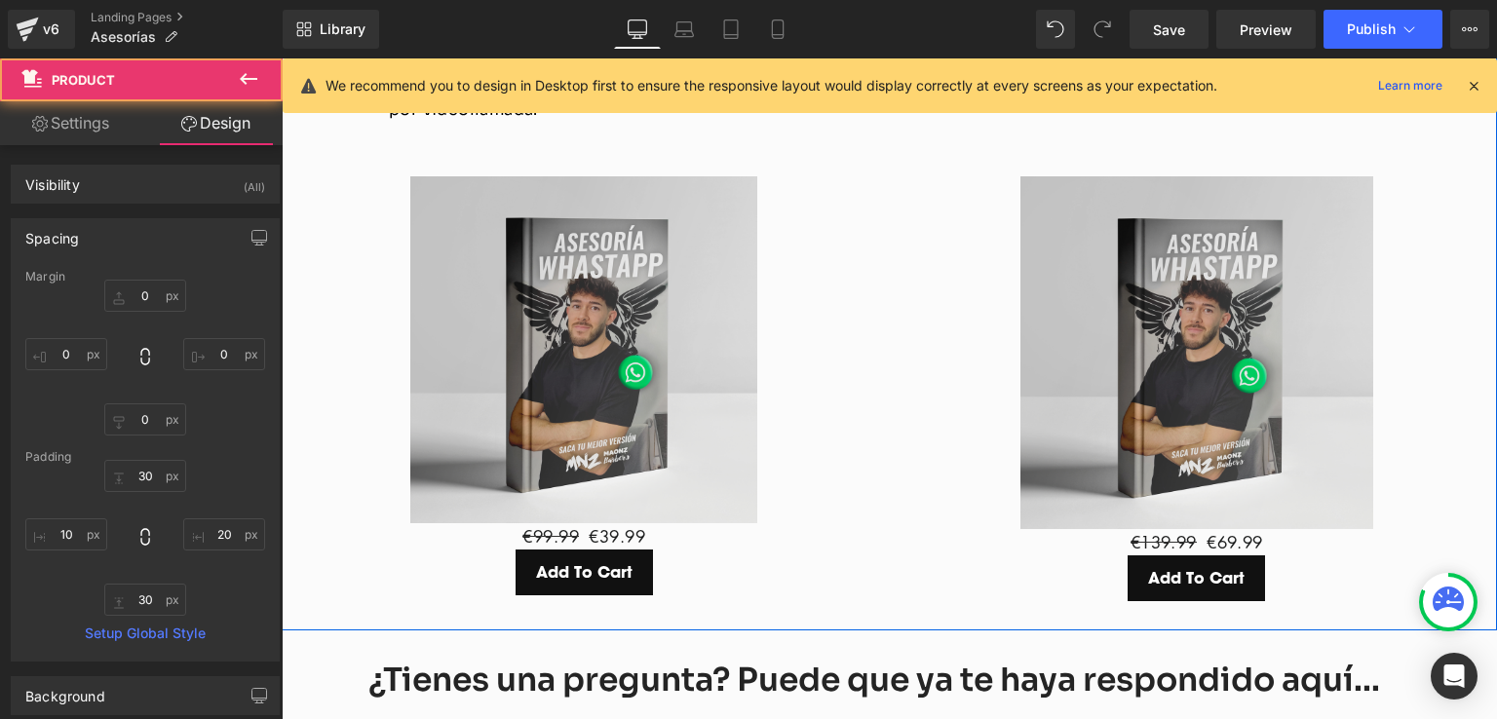
scroll to position [2367, 0]
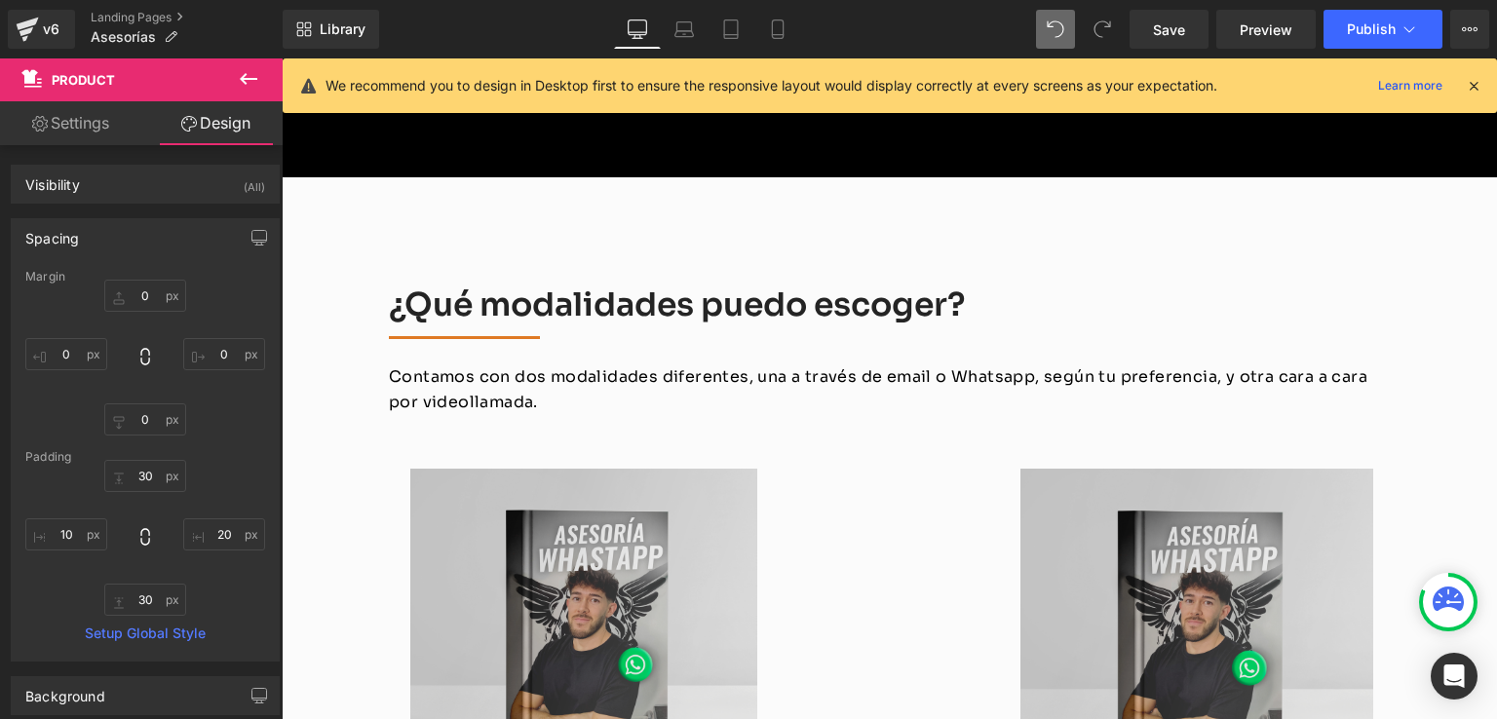
type input "0"
type input "30"
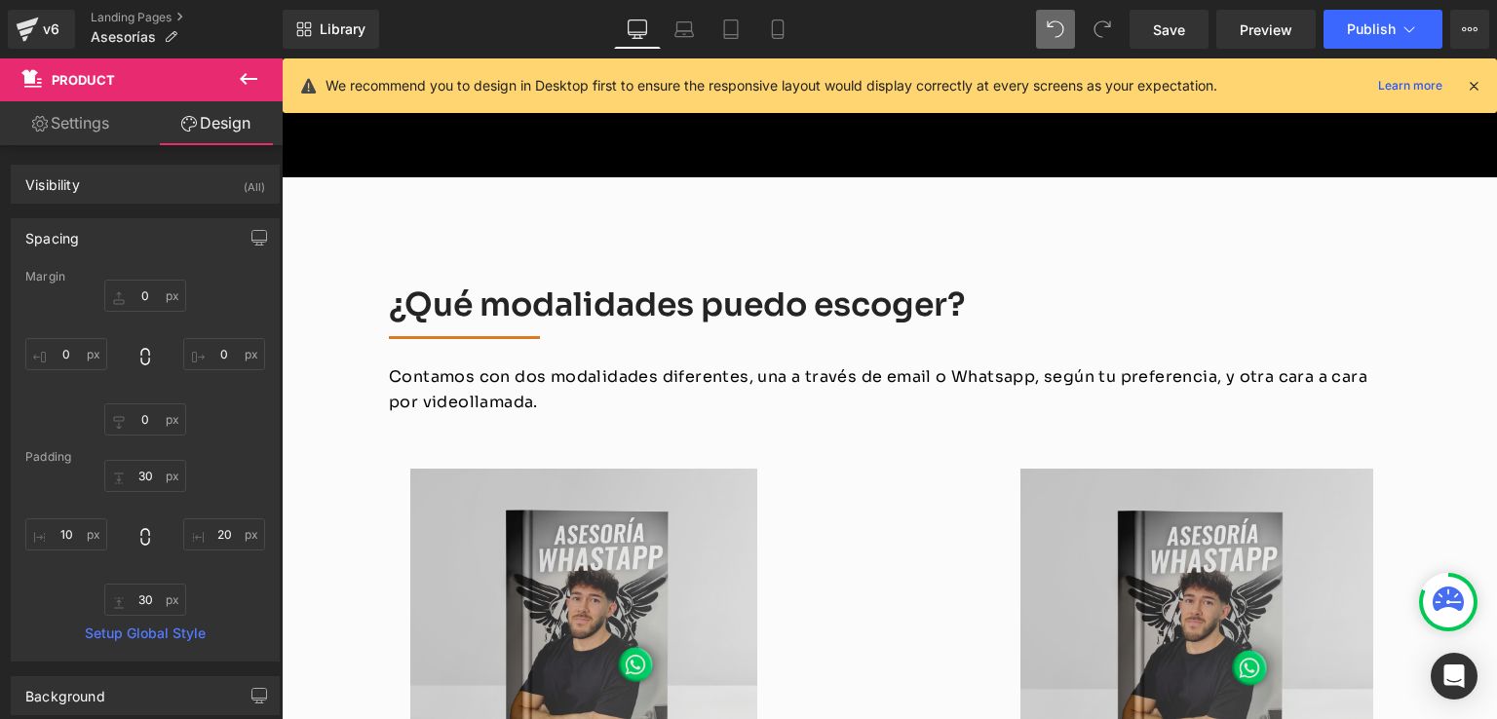
type input "14"
type input "30"
type input "10"
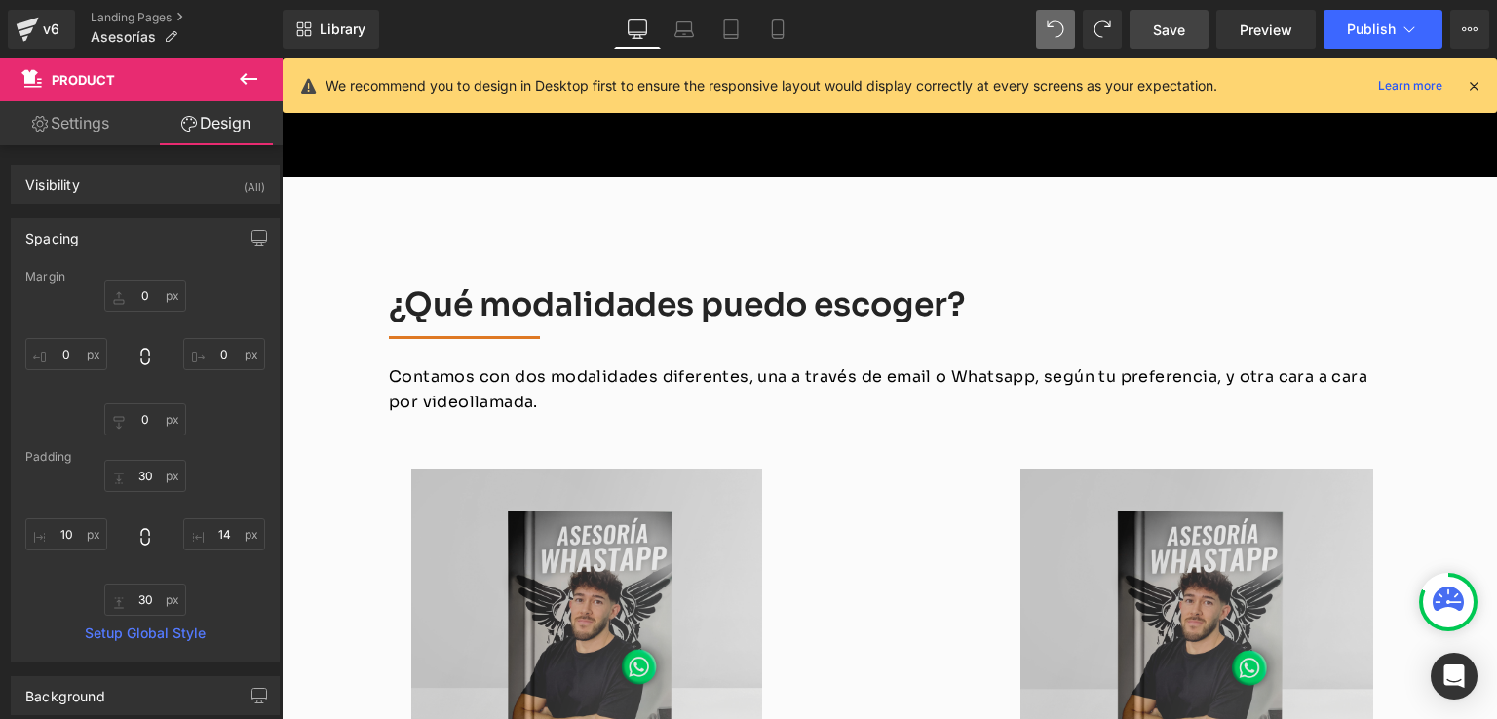
drag, startPoint x: 1165, startPoint y: 29, endPoint x: 587, endPoint y: 433, distance: 704.9
click at [1165, 29] on span "Save" at bounding box center [1169, 29] width 32 height 20
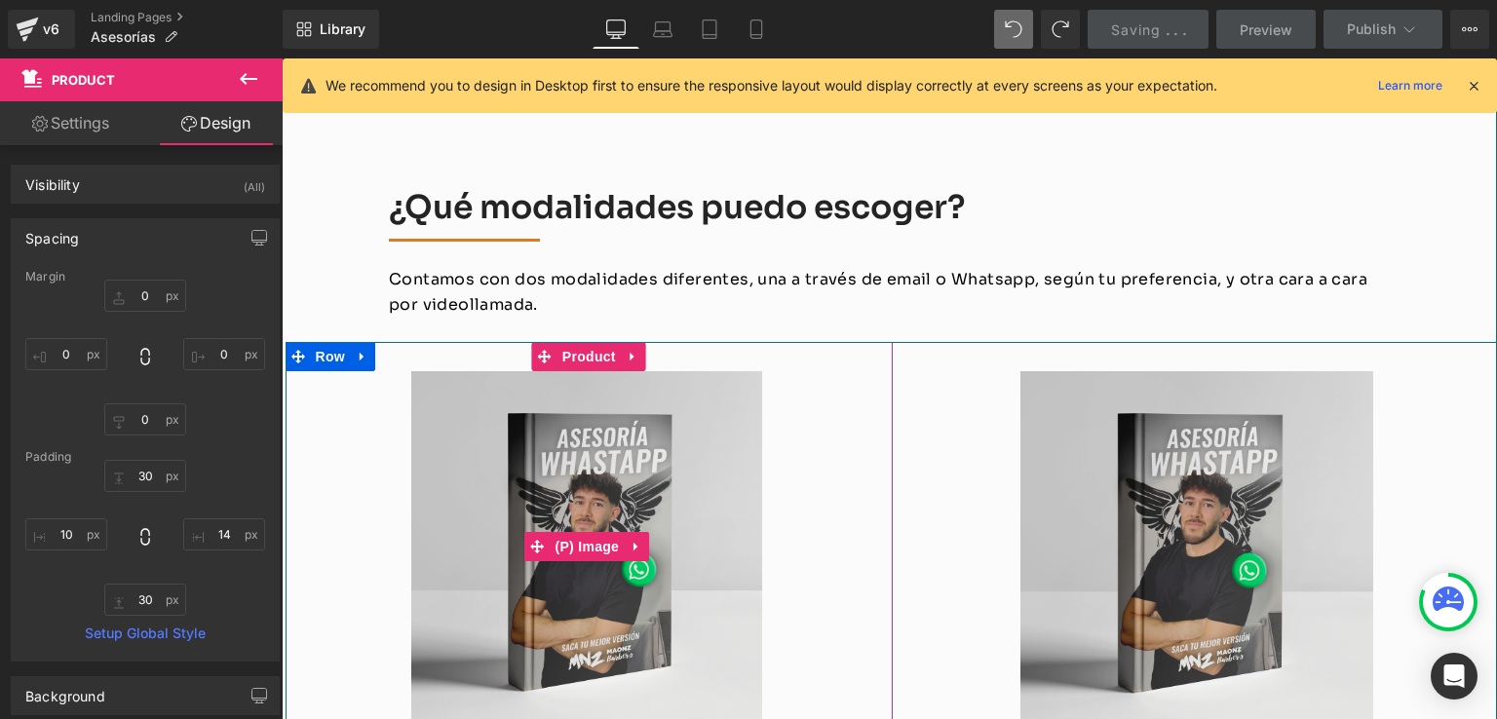
scroll to position [2562, 0]
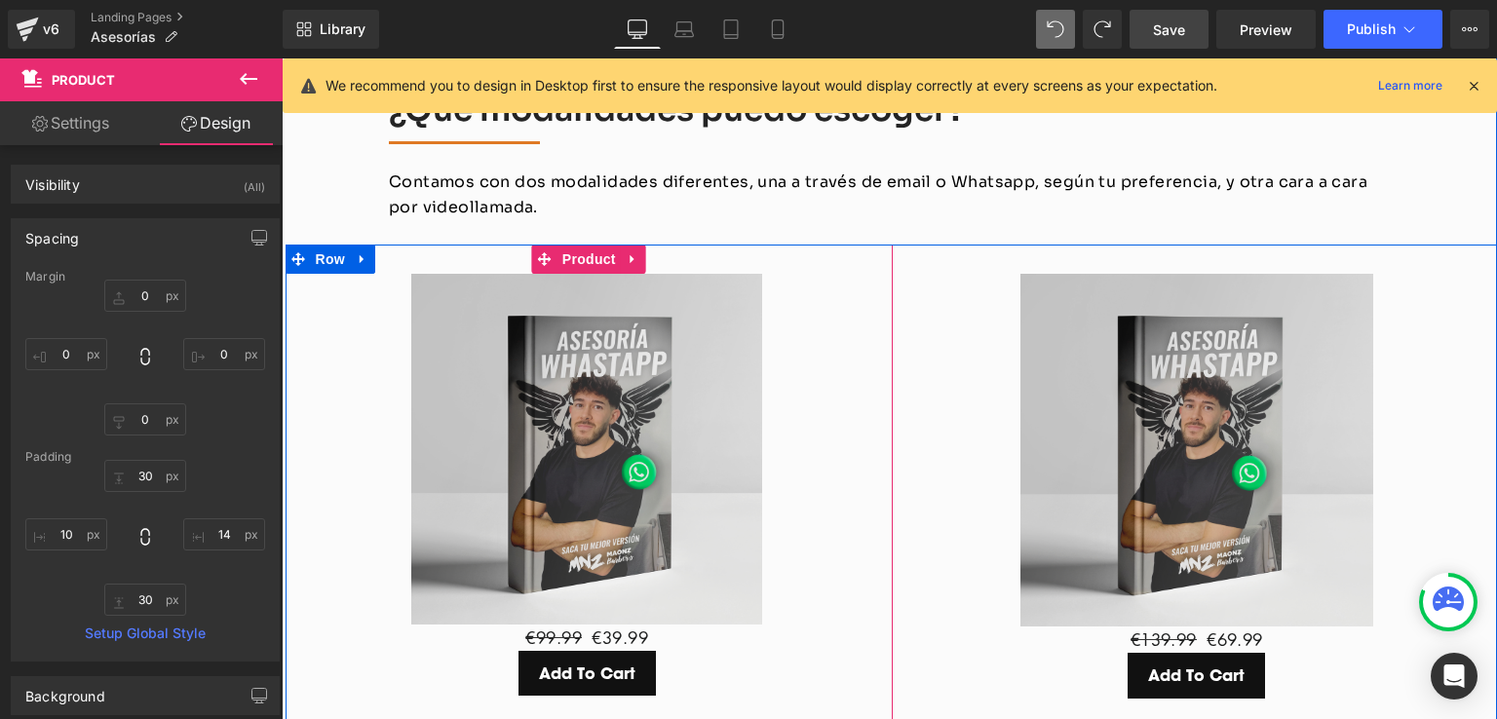
click at [846, 651] on div "Add To Cart" at bounding box center [587, 674] width 585 height 46
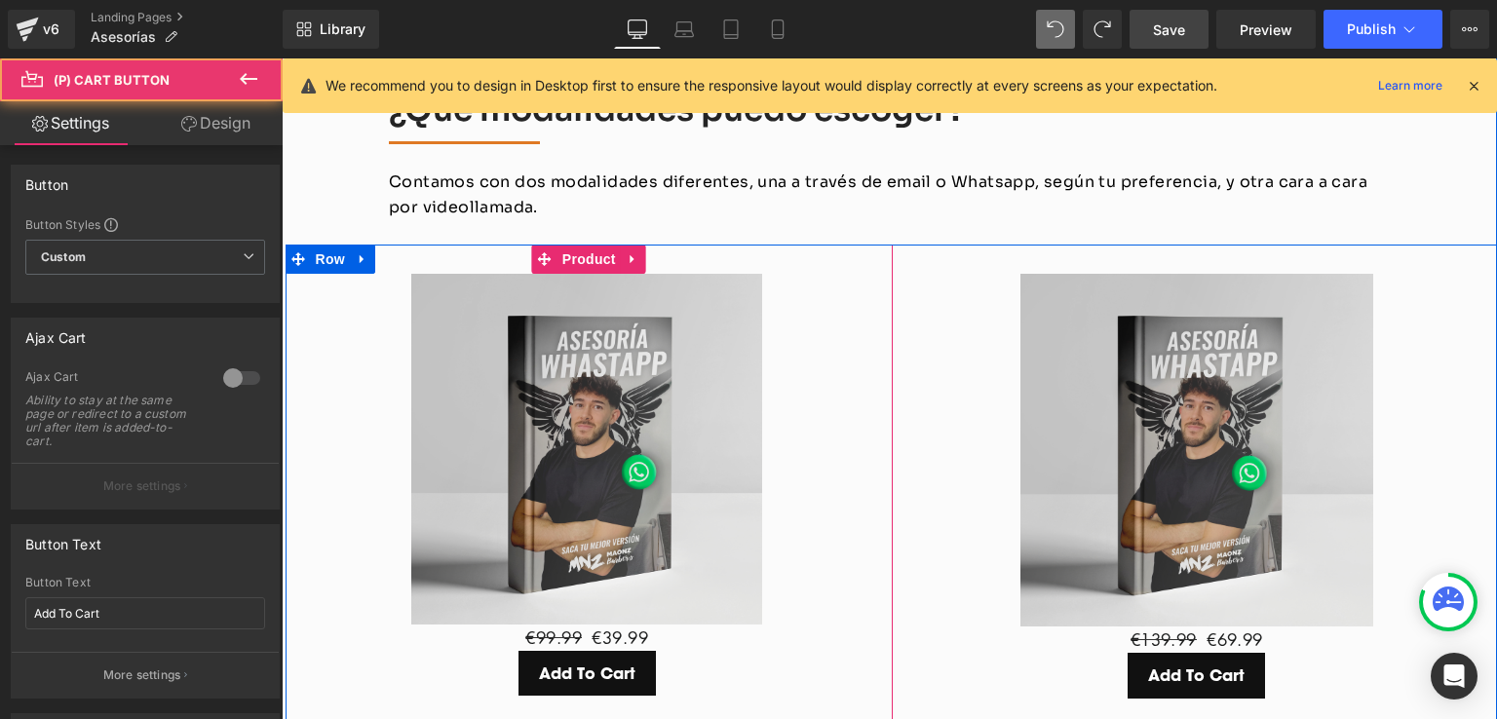
click at [637, 438] on link at bounding box center [627, 449] width 20 height 23
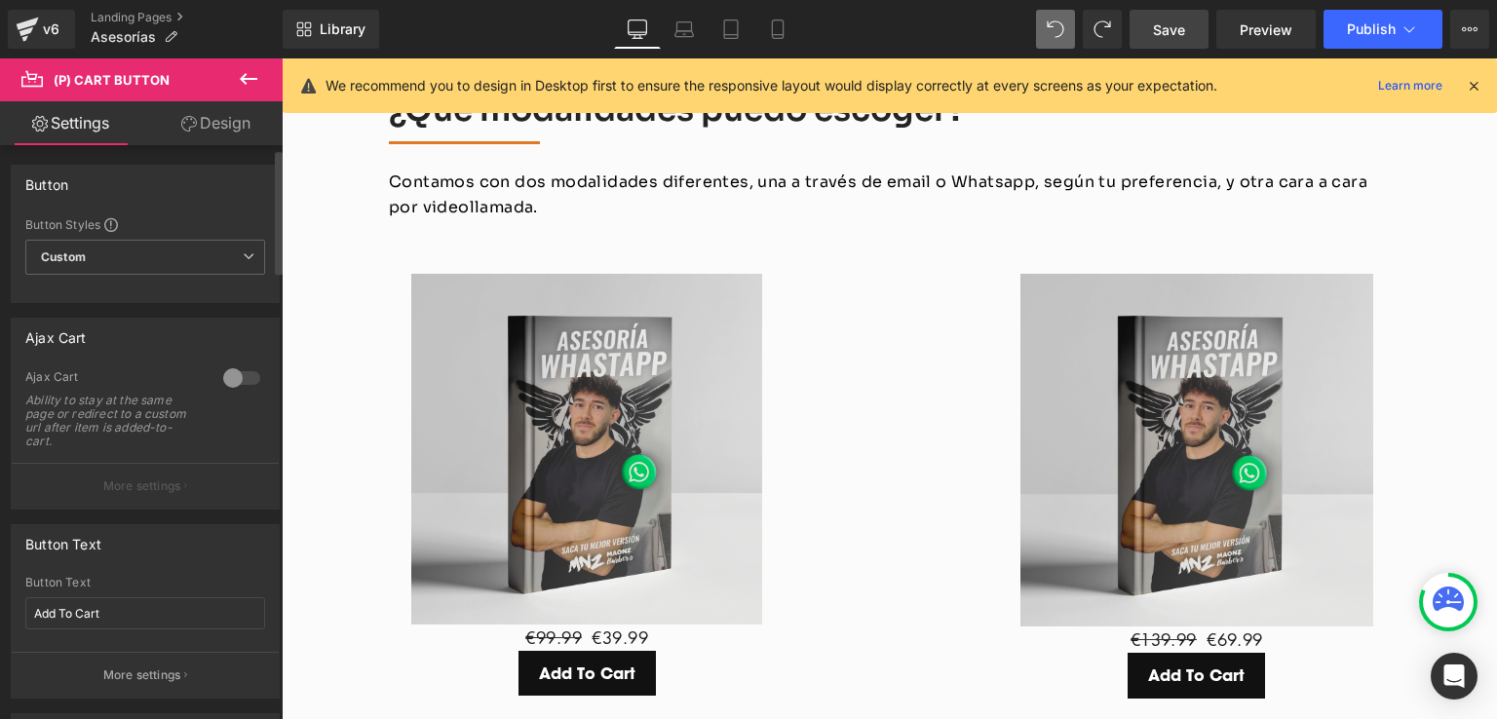
scroll to position [97, 0]
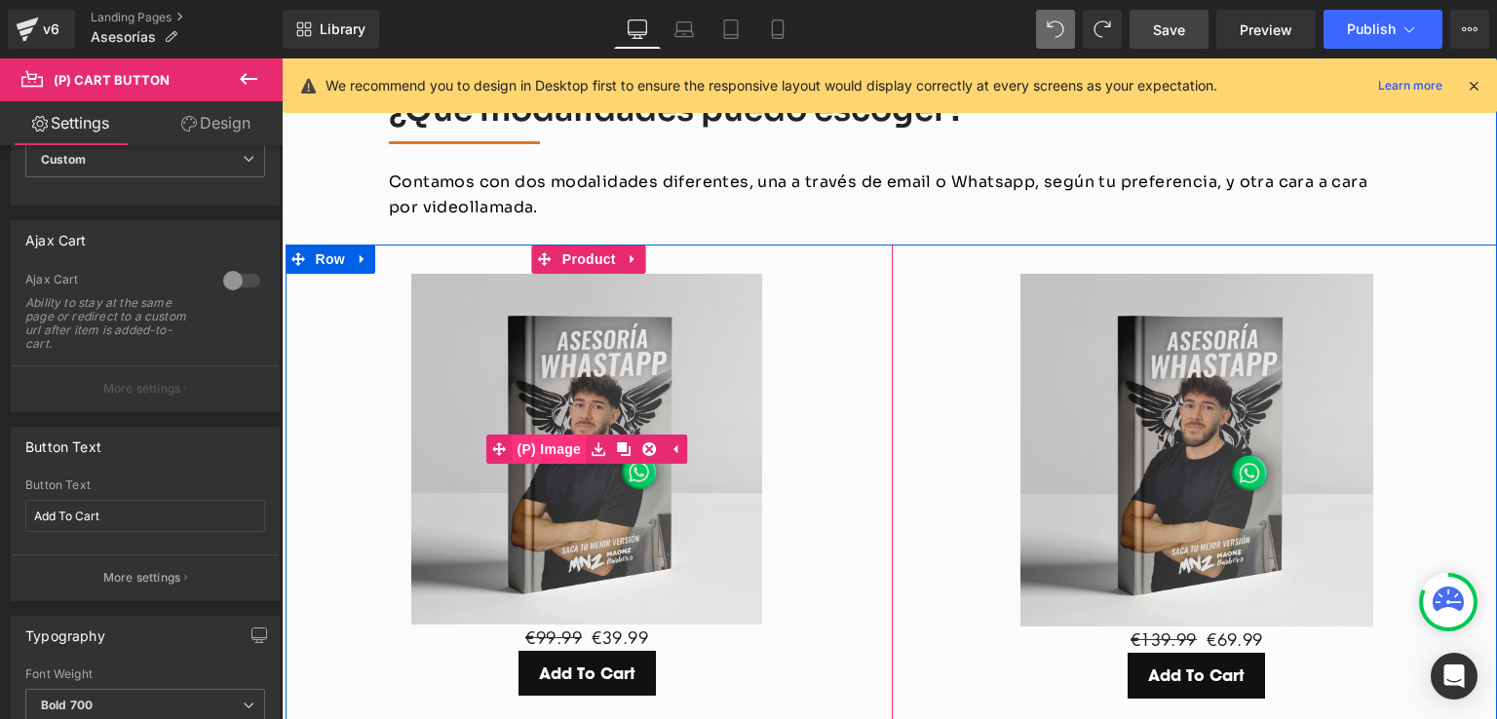
click at [535, 435] on link "(P) Image" at bounding box center [535, 449] width 99 height 29
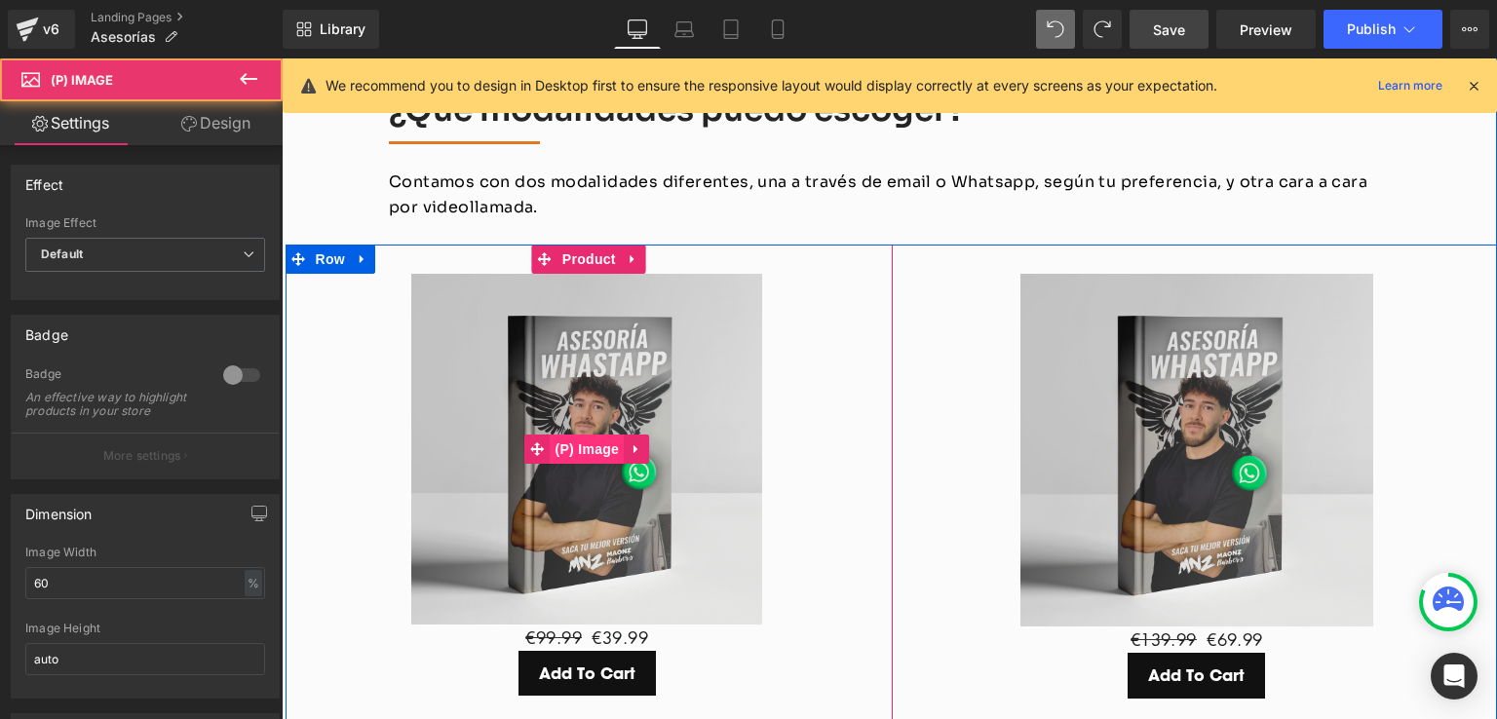
click at [566, 435] on span "(P) Image" at bounding box center [587, 449] width 74 height 29
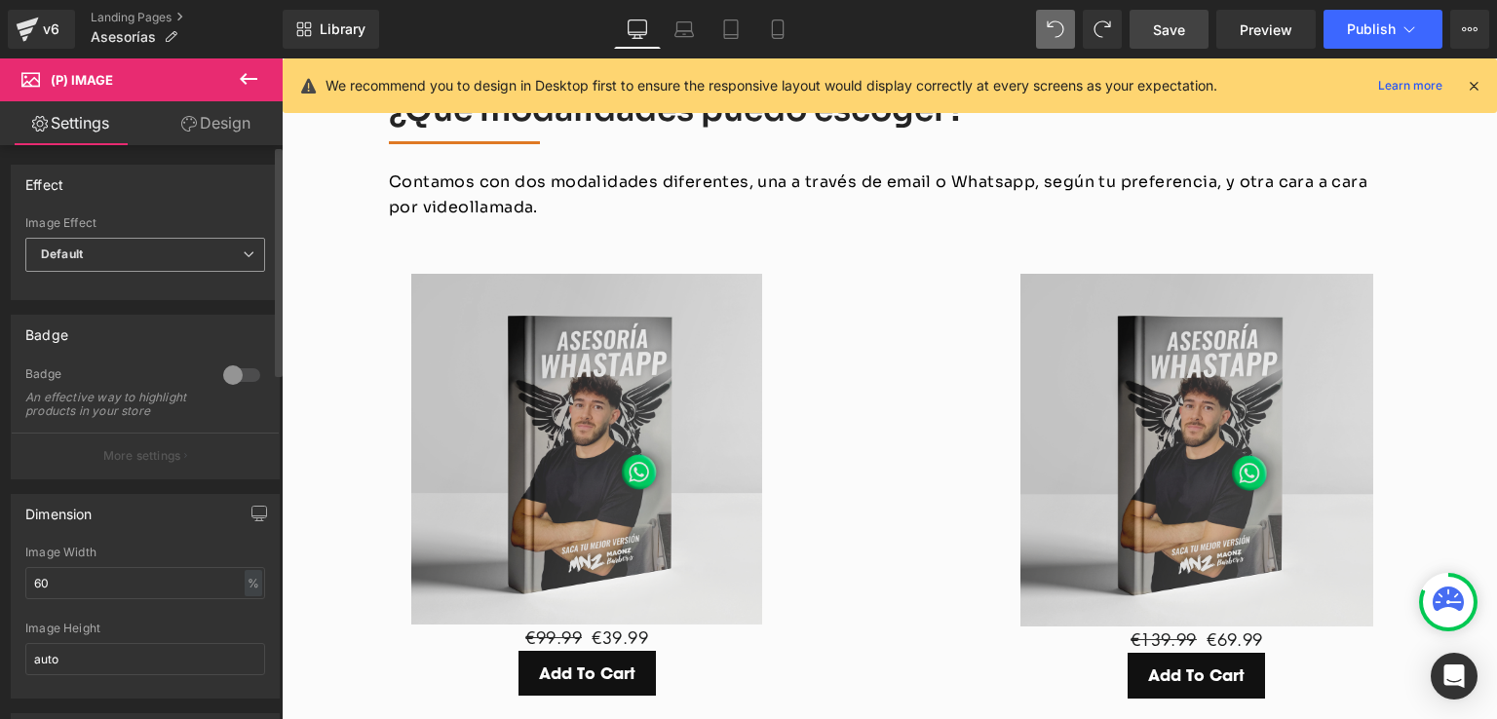
click at [175, 261] on span "Default" at bounding box center [145, 255] width 240 height 34
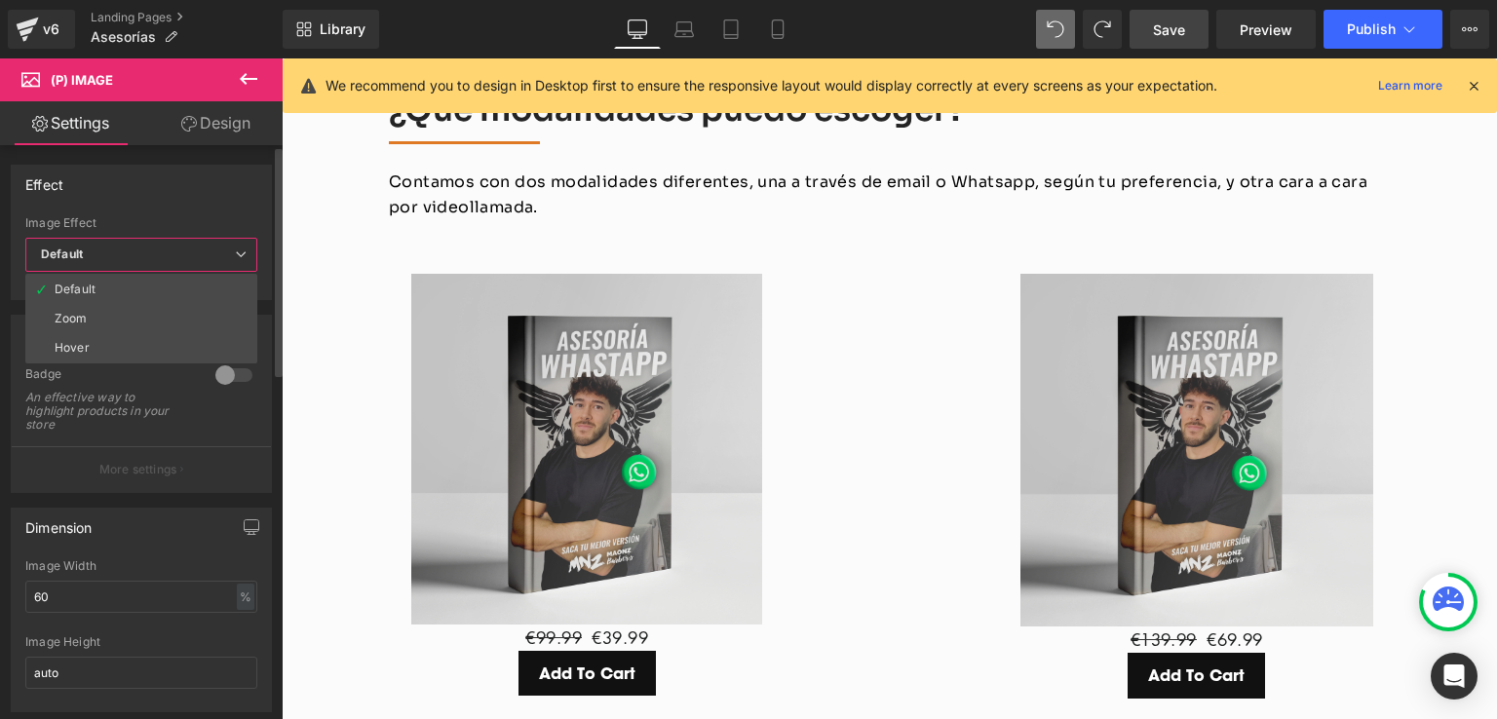
click at [175, 260] on span "Default" at bounding box center [141, 255] width 232 height 34
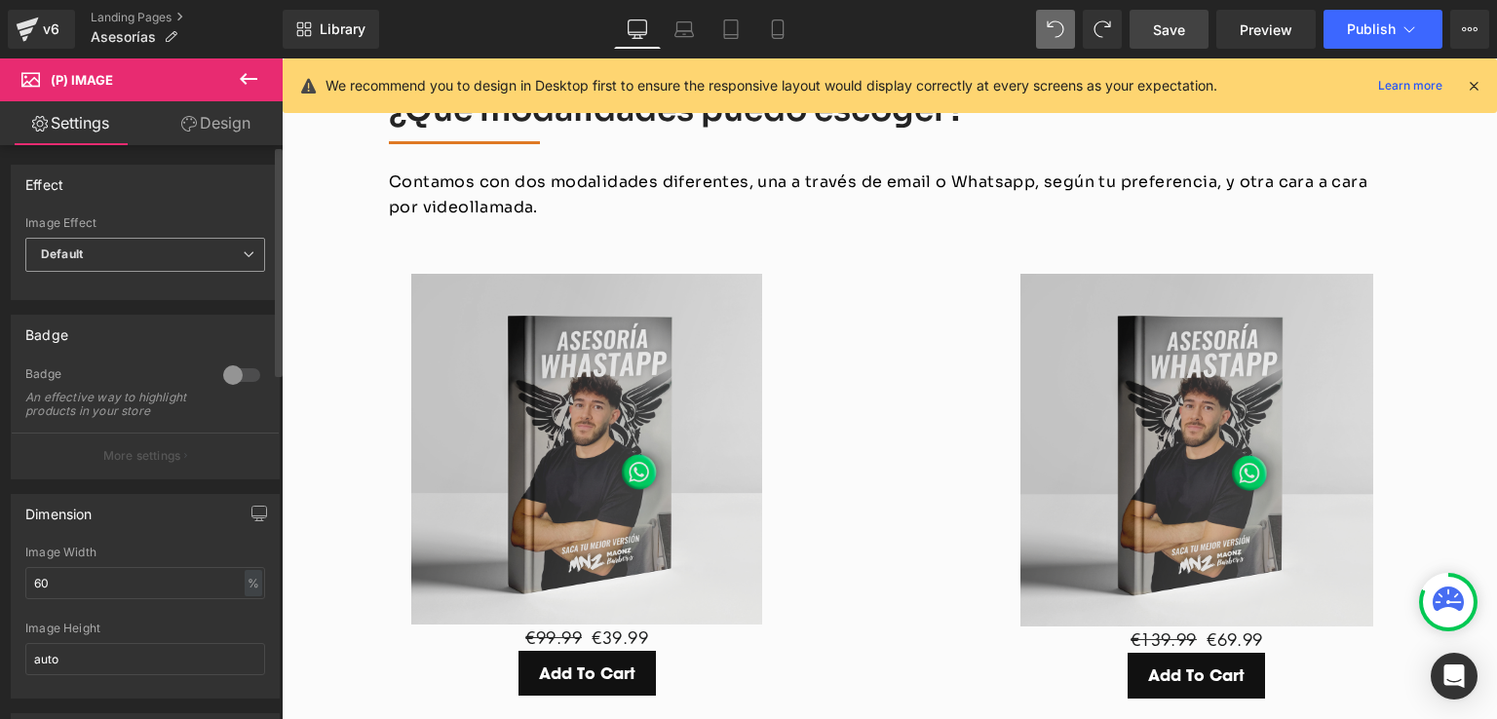
click at [175, 260] on span "Default" at bounding box center [145, 255] width 240 height 34
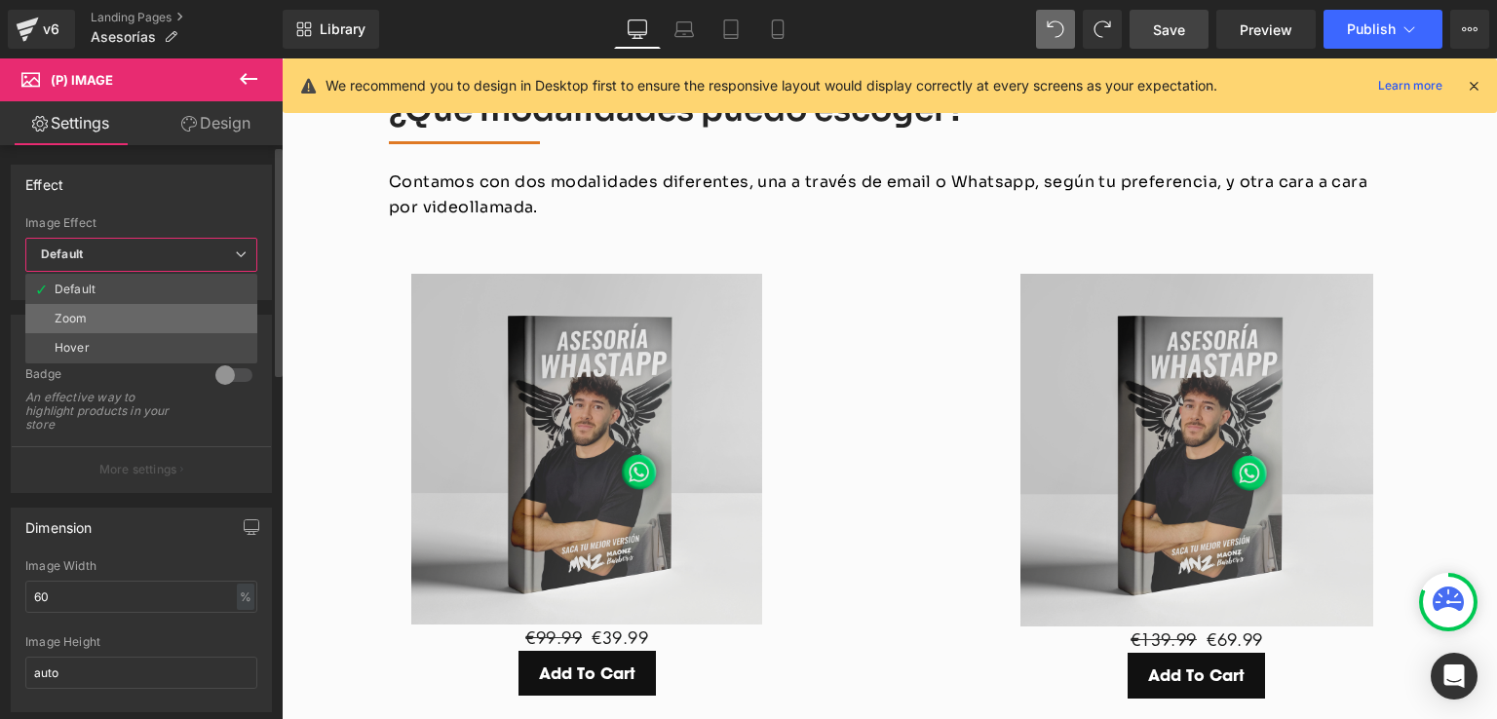
click at [150, 316] on li "Zoom" at bounding box center [141, 318] width 232 height 29
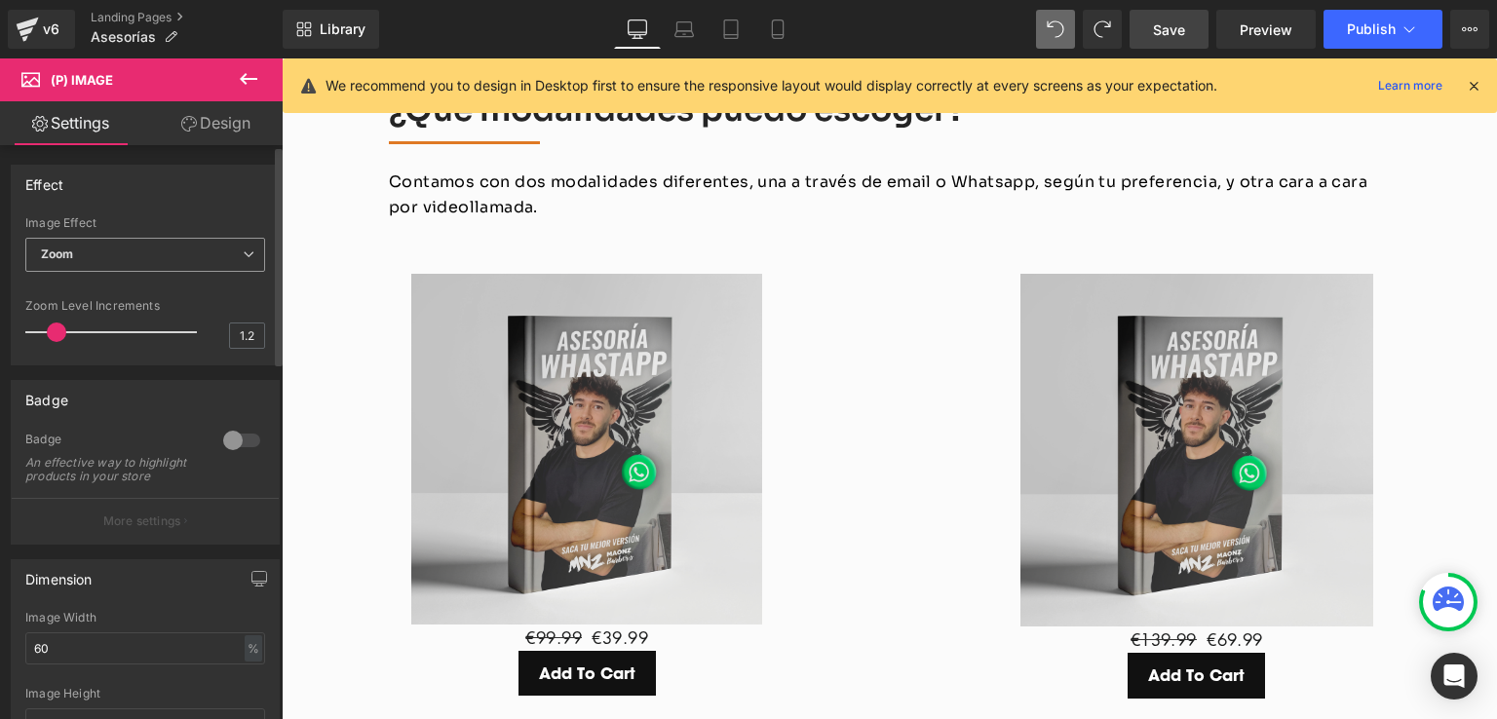
click at [169, 258] on span "Zoom" at bounding box center [145, 255] width 240 height 34
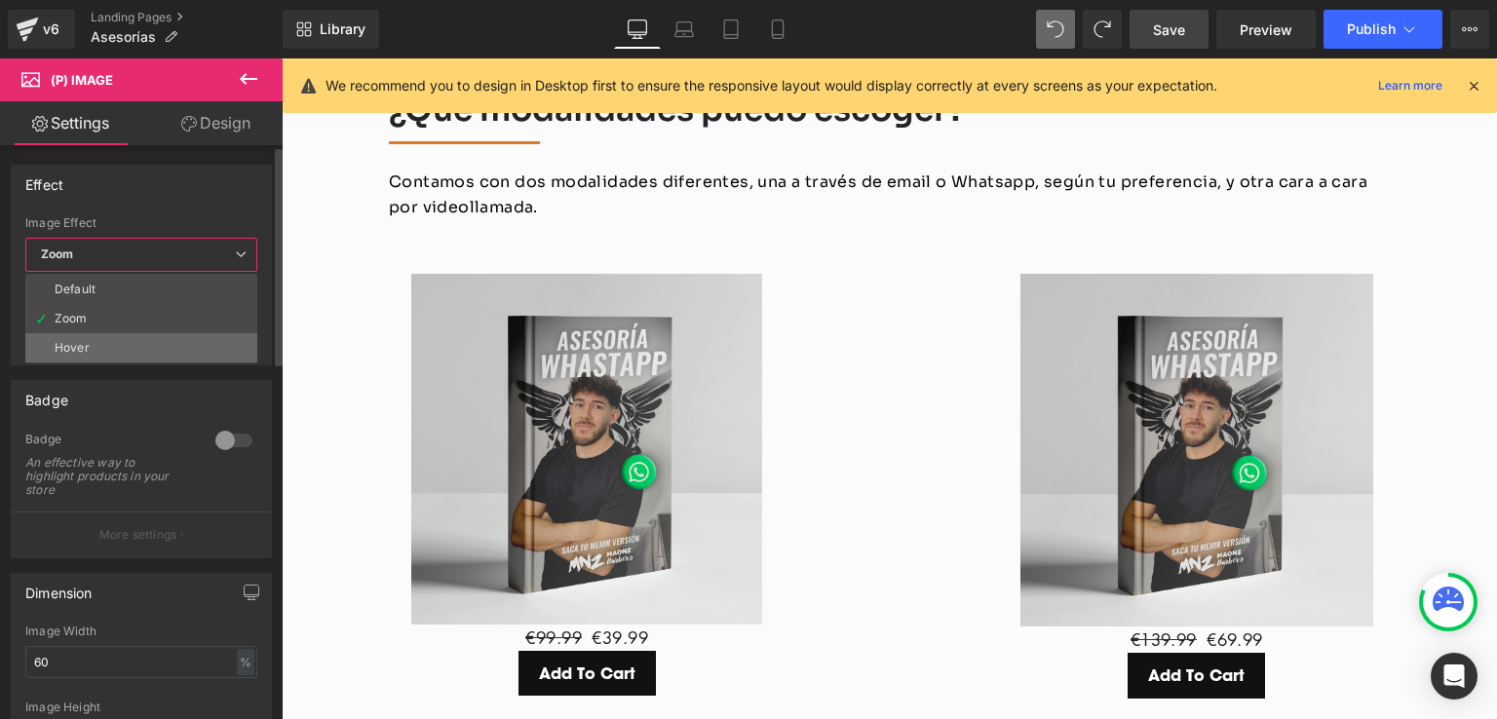
click at [123, 334] on li "Hover" at bounding box center [141, 347] width 232 height 29
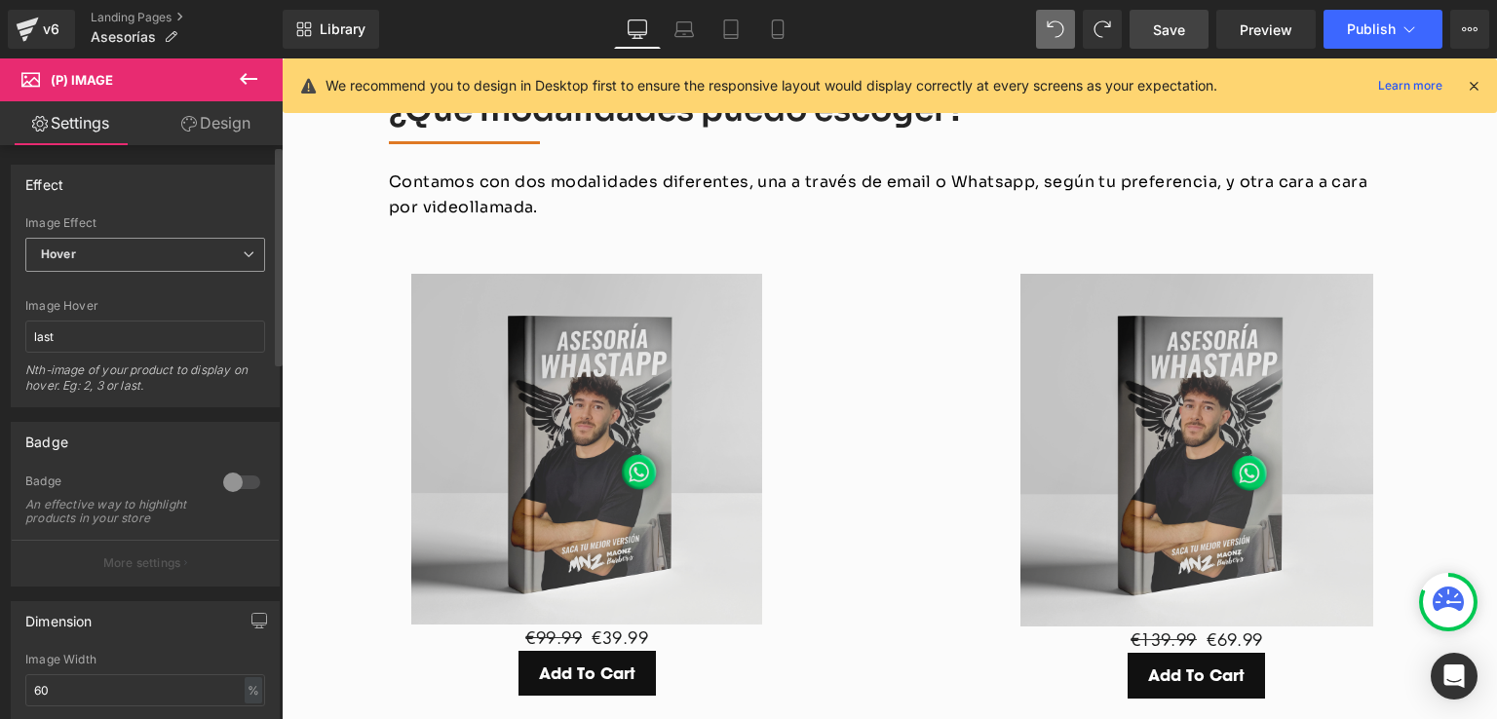
click at [158, 250] on span "Hover" at bounding box center [145, 255] width 240 height 34
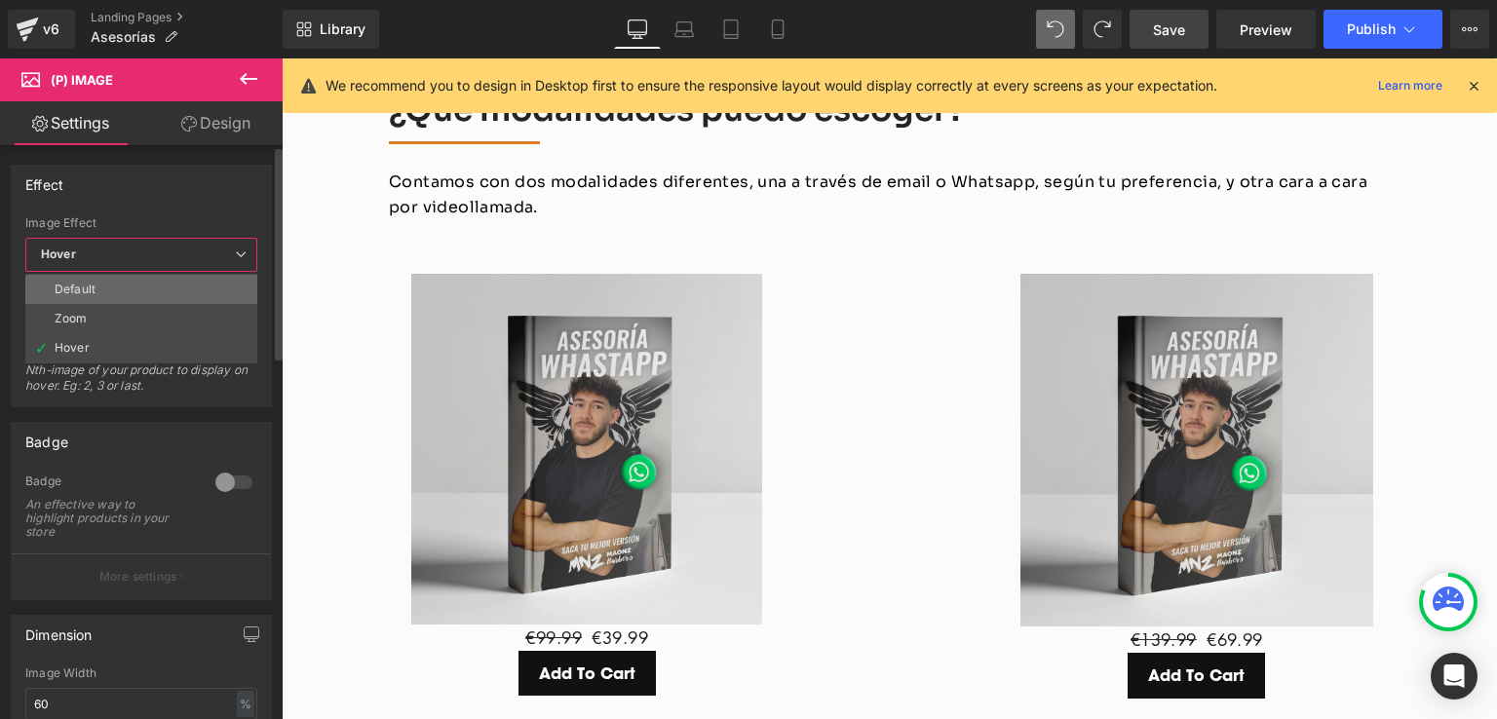
click at [136, 290] on li "Default" at bounding box center [141, 289] width 232 height 29
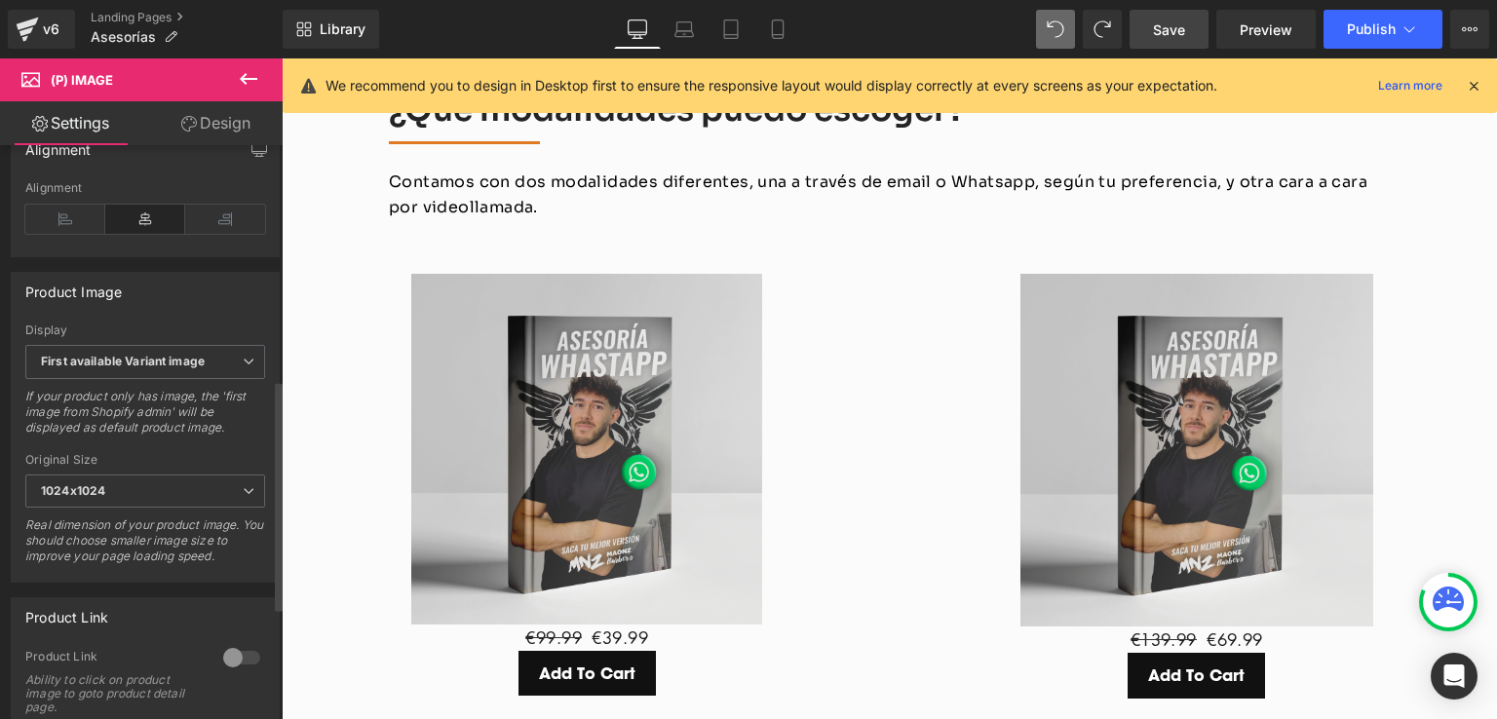
scroll to position [585, 0]
click at [205, 378] on span "First available Variant image" at bounding box center [145, 361] width 240 height 34
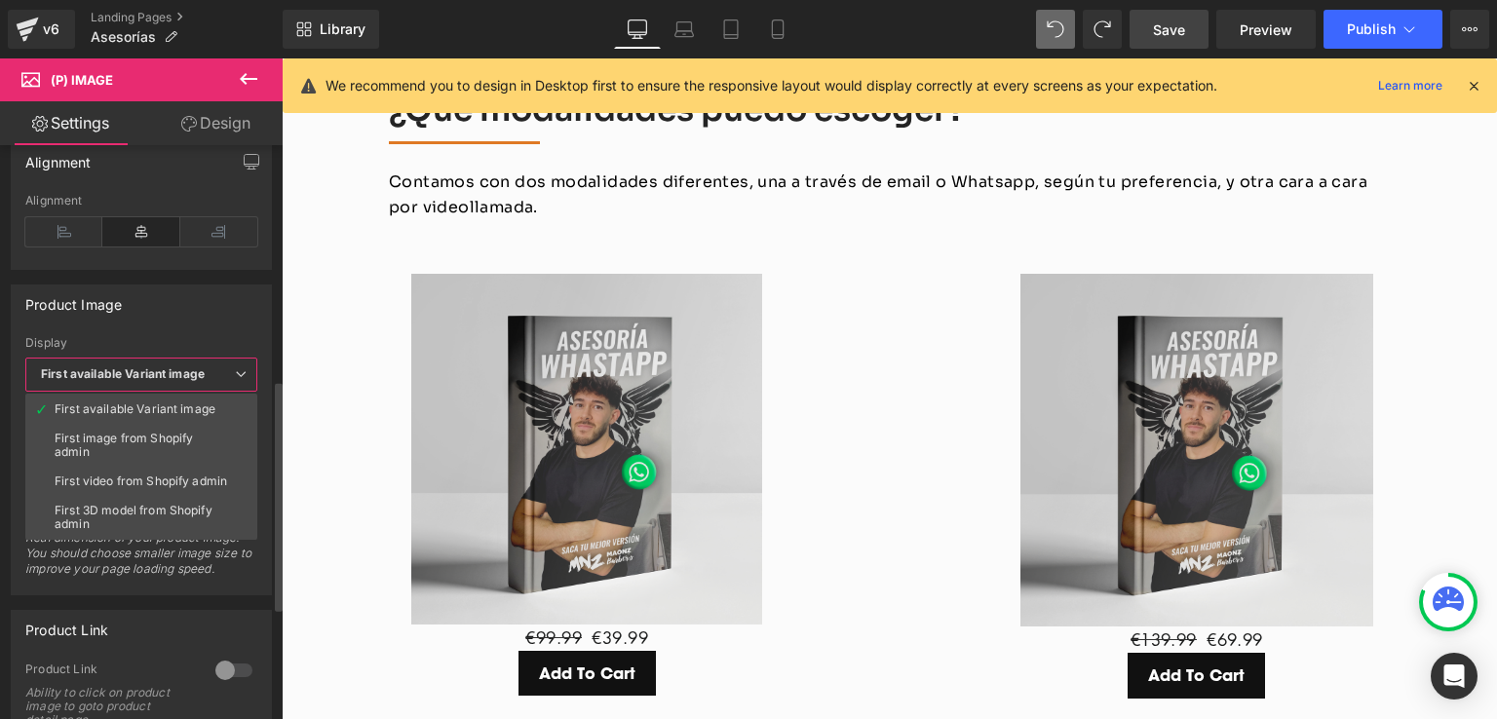
click at [194, 376] on b "First available Variant image" at bounding box center [123, 373] width 164 height 15
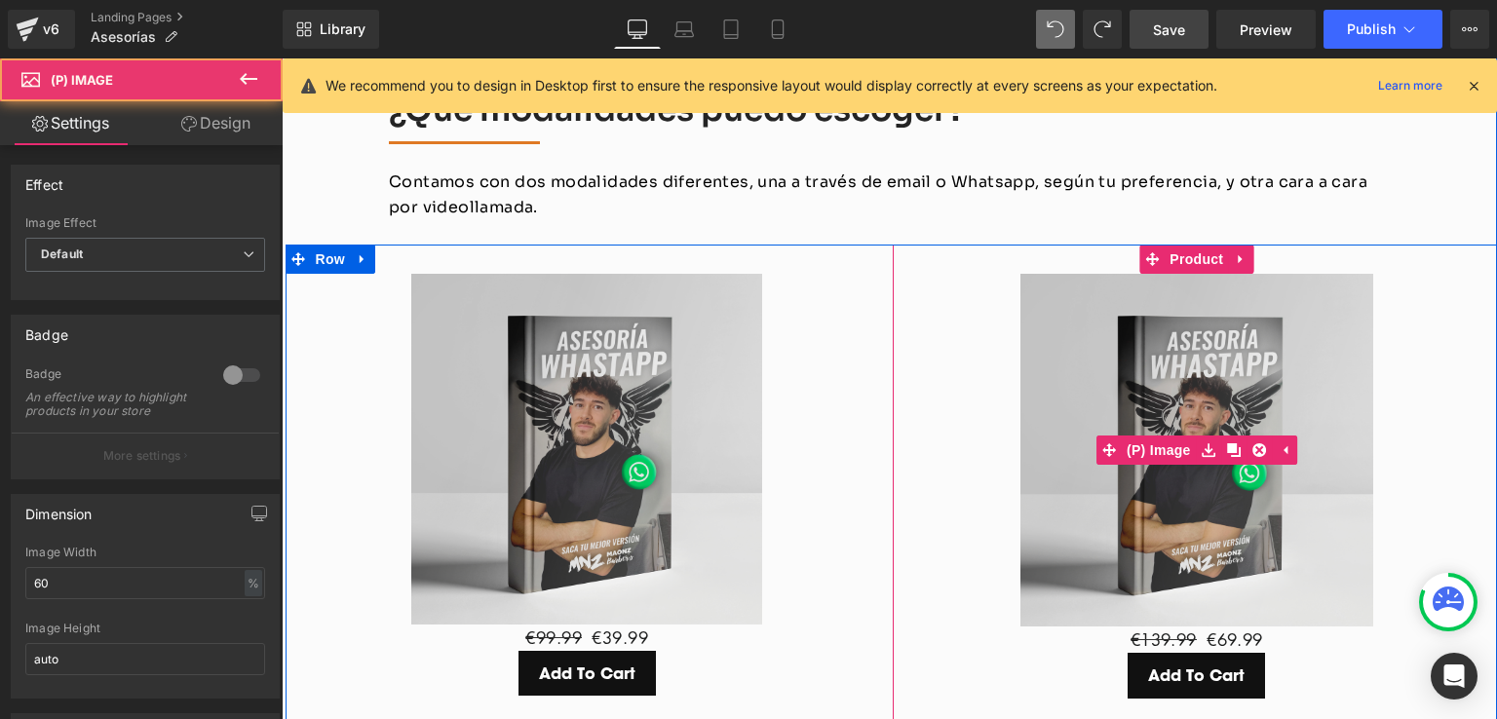
click at [1077, 391] on img at bounding box center [1196, 450] width 353 height 353
click at [1160, 437] on span "(P) Image" at bounding box center [1197, 451] width 74 height 29
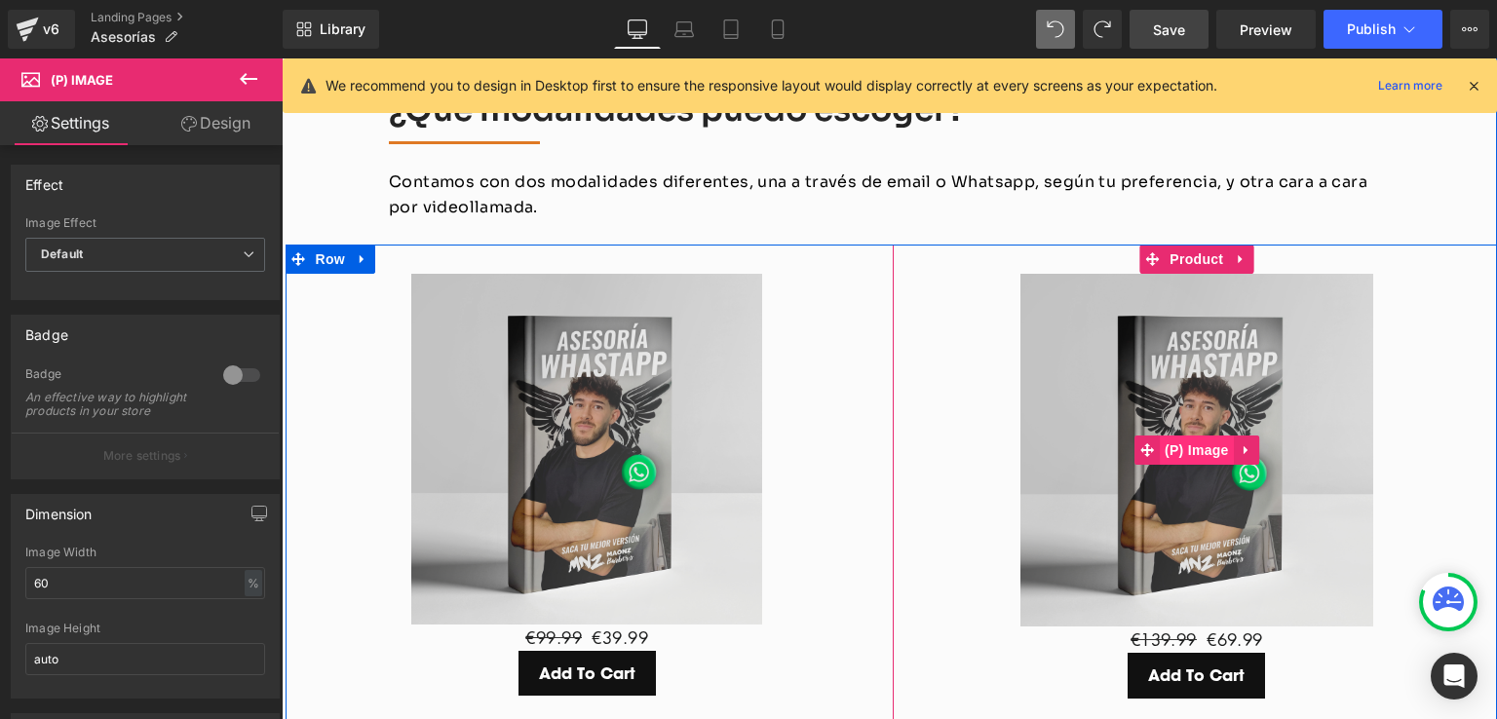
click at [1166, 436] on span "(P) Image" at bounding box center [1197, 450] width 74 height 29
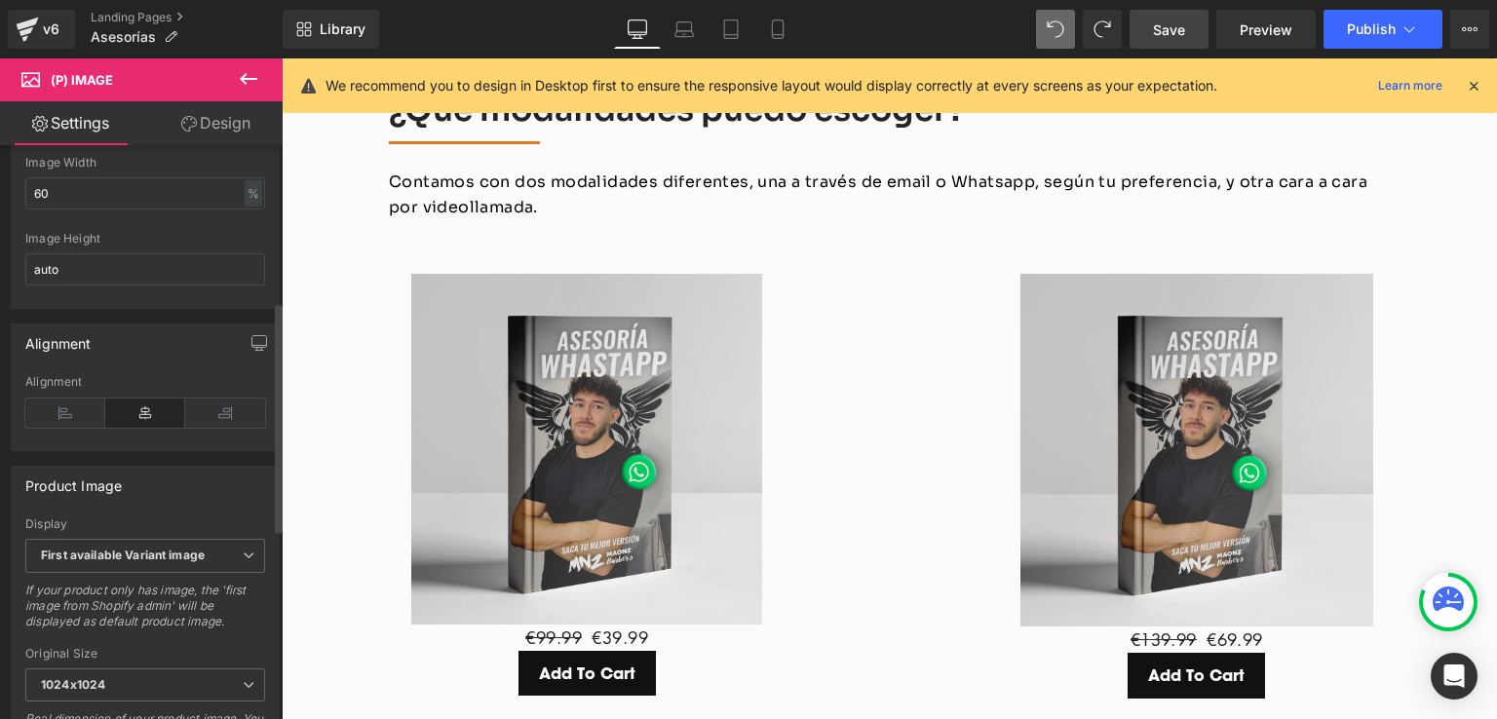
scroll to position [487, 0]
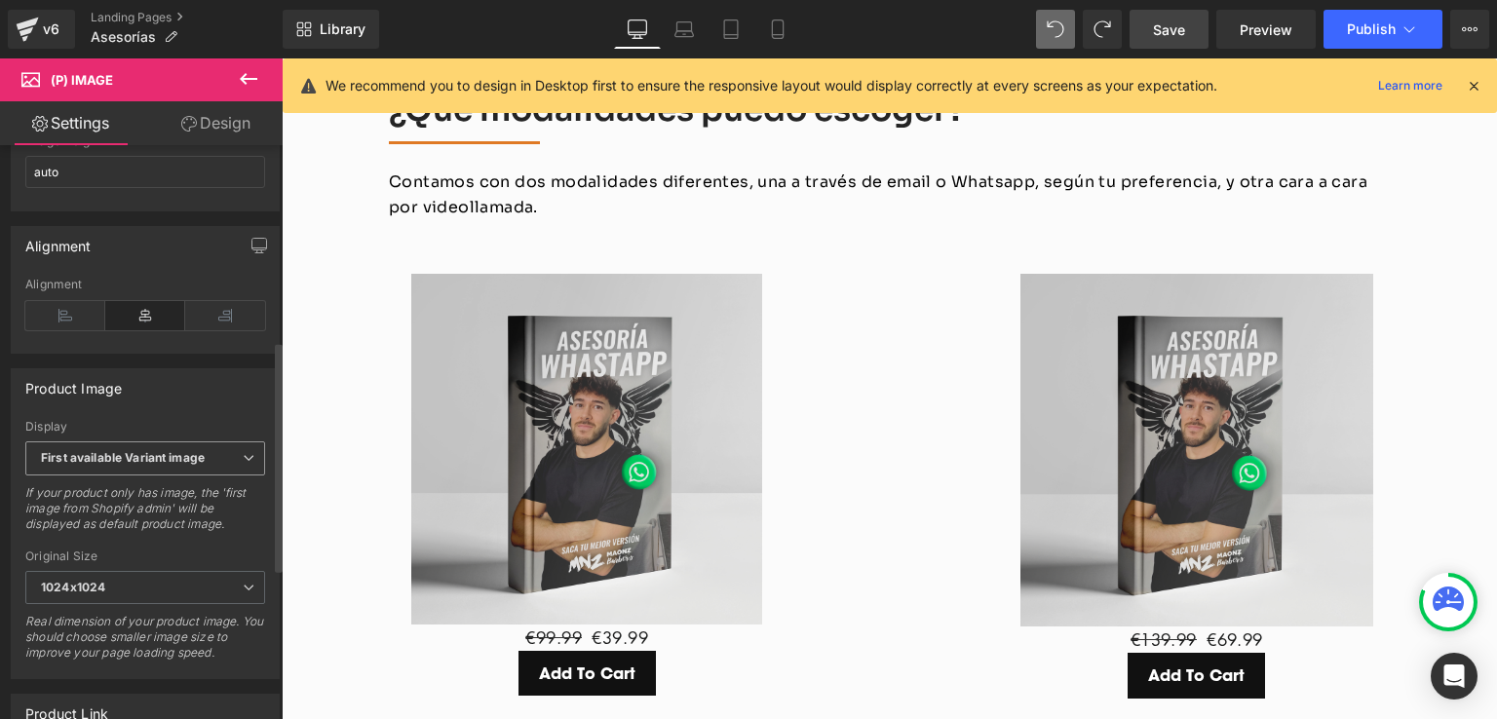
click at [200, 465] on b "First available Variant image" at bounding box center [123, 457] width 164 height 15
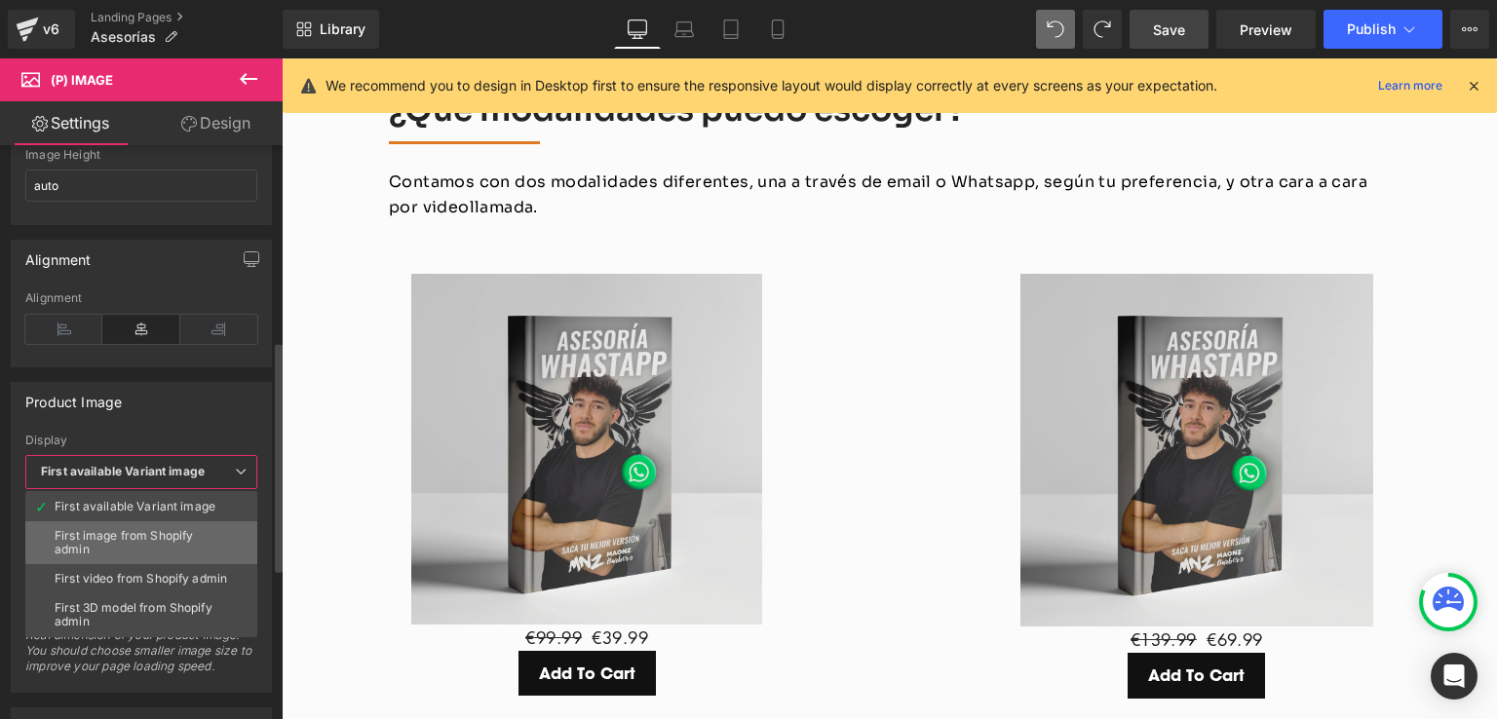
click at [152, 534] on div "First image from Shopify admin" at bounding box center [141, 542] width 173 height 27
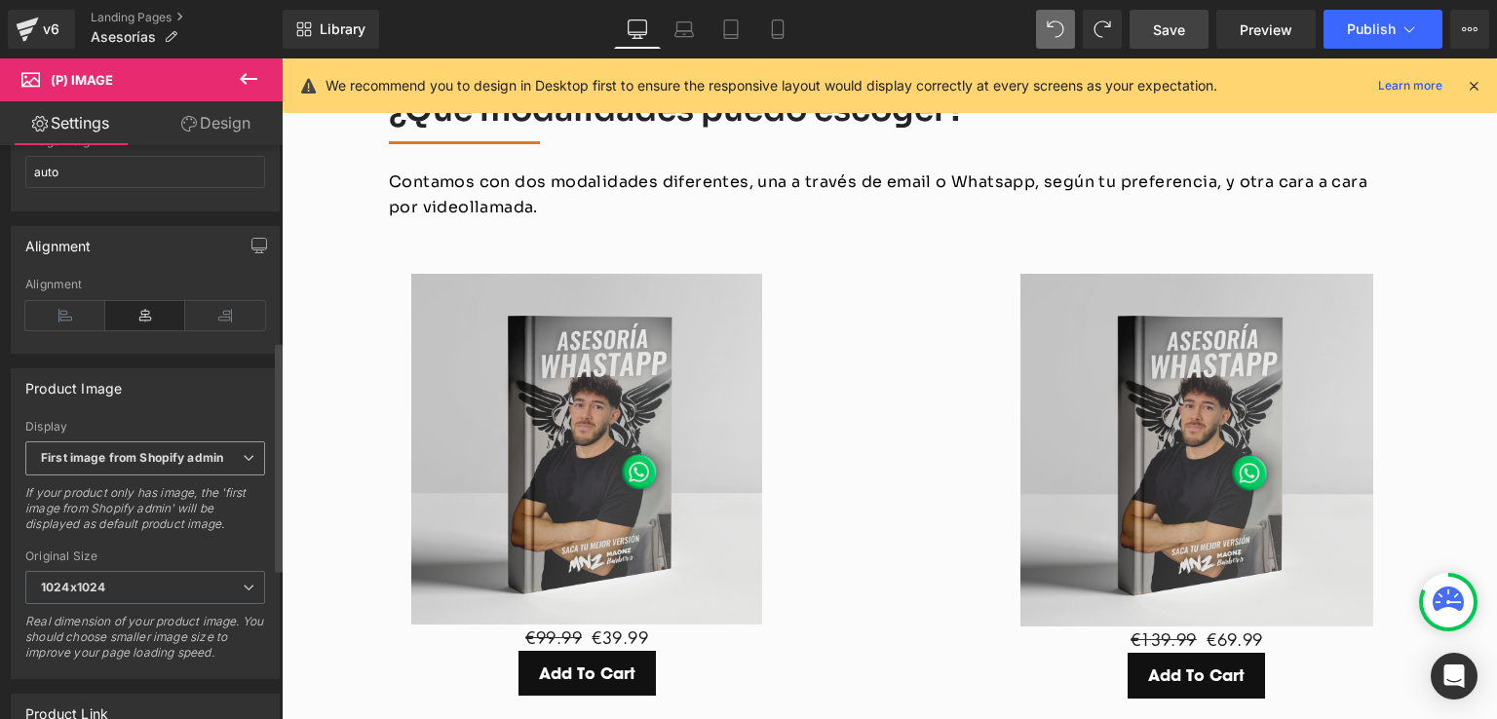
click at [189, 465] on b "First image from Shopify admin" at bounding box center [132, 457] width 182 height 15
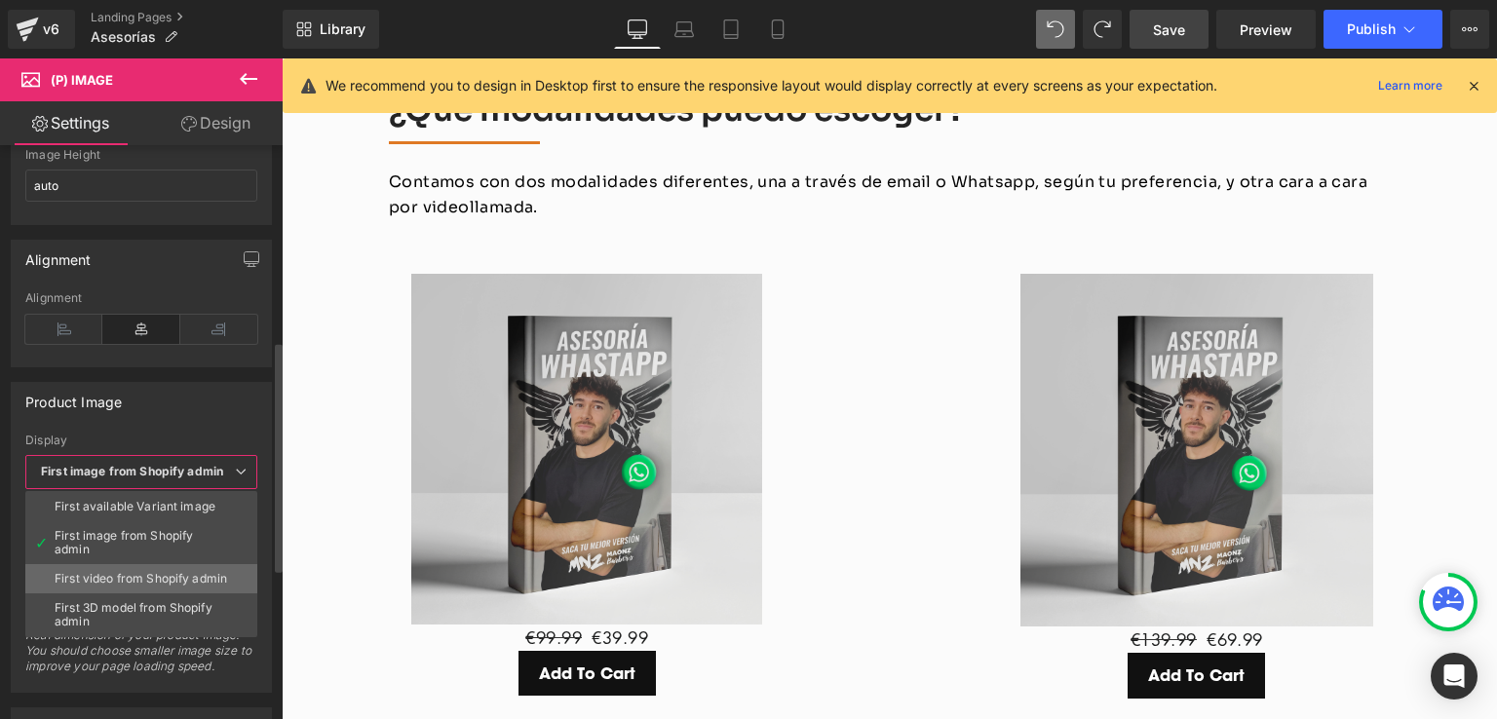
click at [149, 574] on div "First video from Shopify admin" at bounding box center [141, 579] width 173 height 14
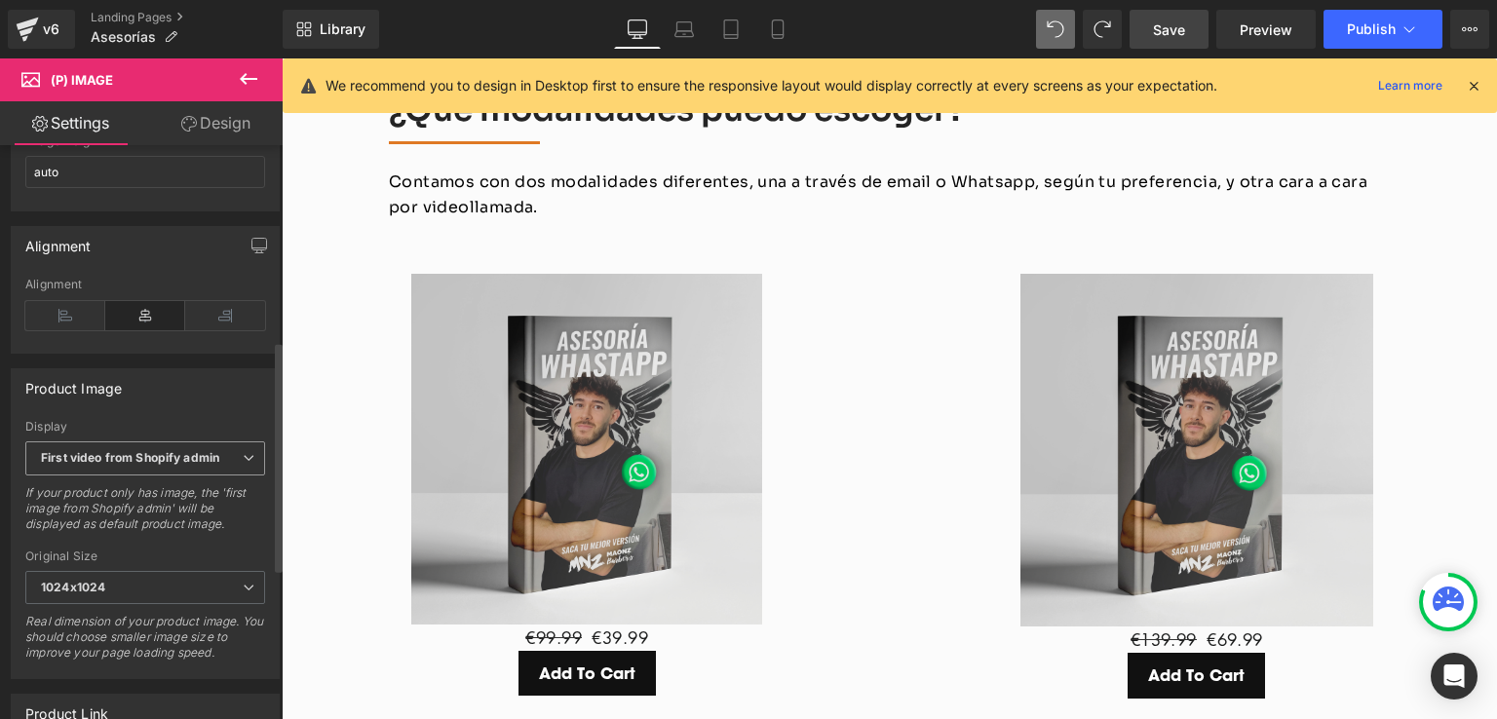
click at [184, 465] on b "First video from Shopify admin" at bounding box center [130, 457] width 178 height 15
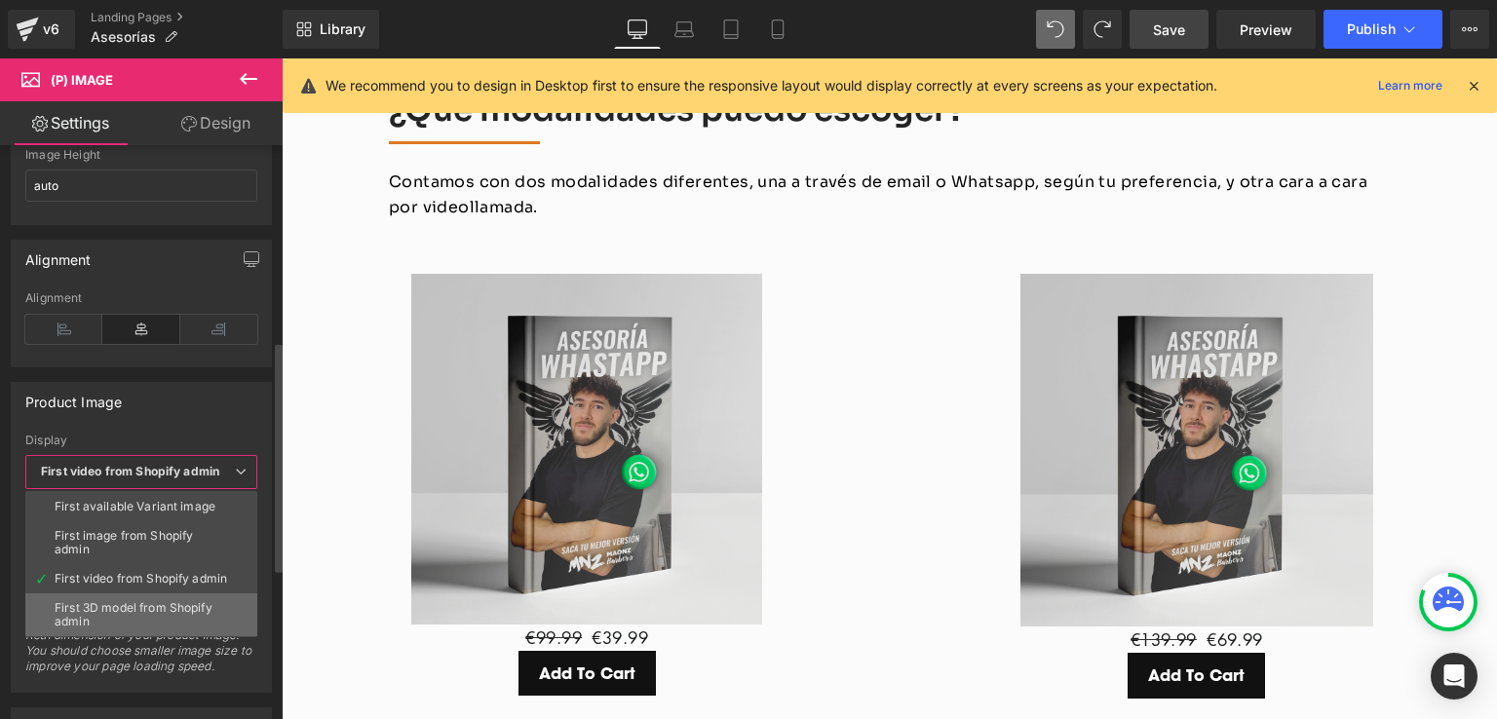
click at [154, 595] on li "First 3D model from Shopify admin" at bounding box center [141, 615] width 232 height 43
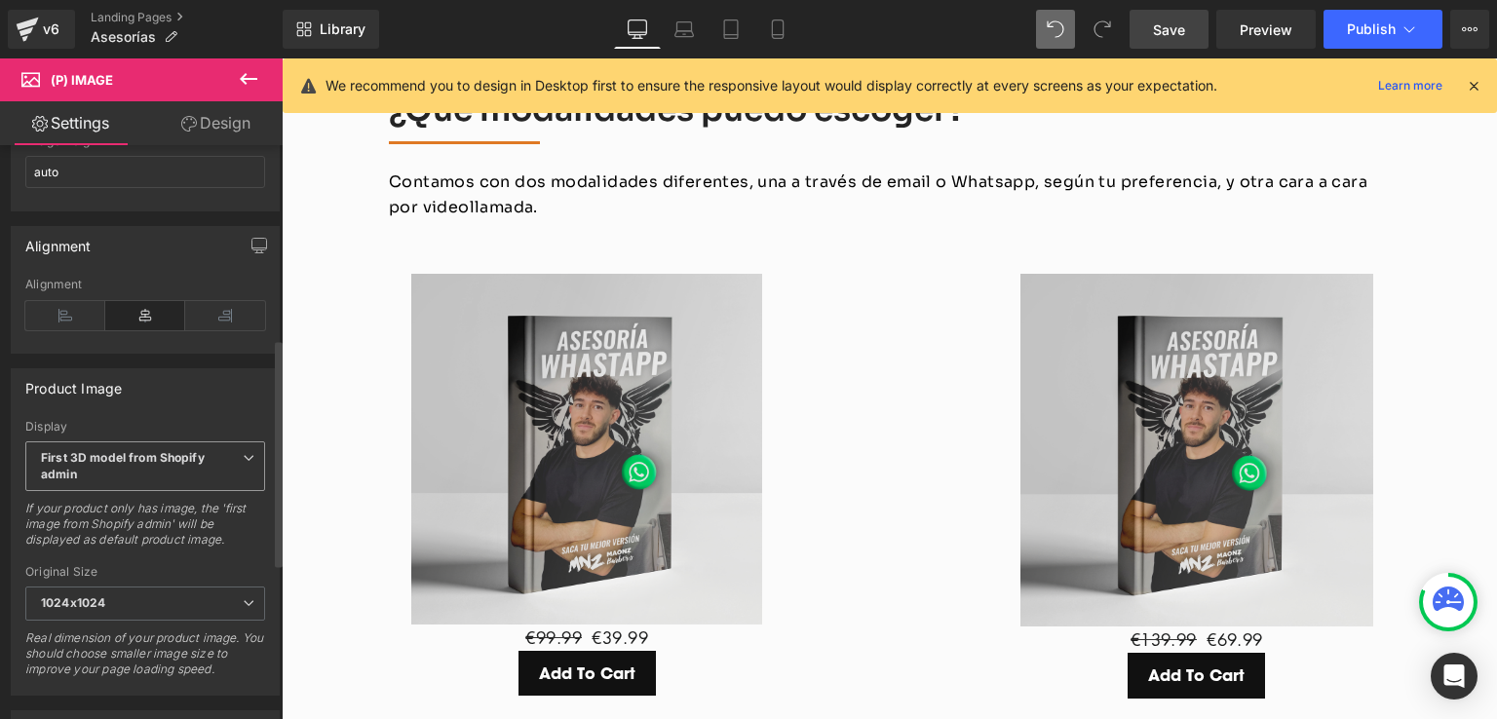
click at [170, 487] on span "First 3D model from Shopify admin" at bounding box center [145, 467] width 240 height 51
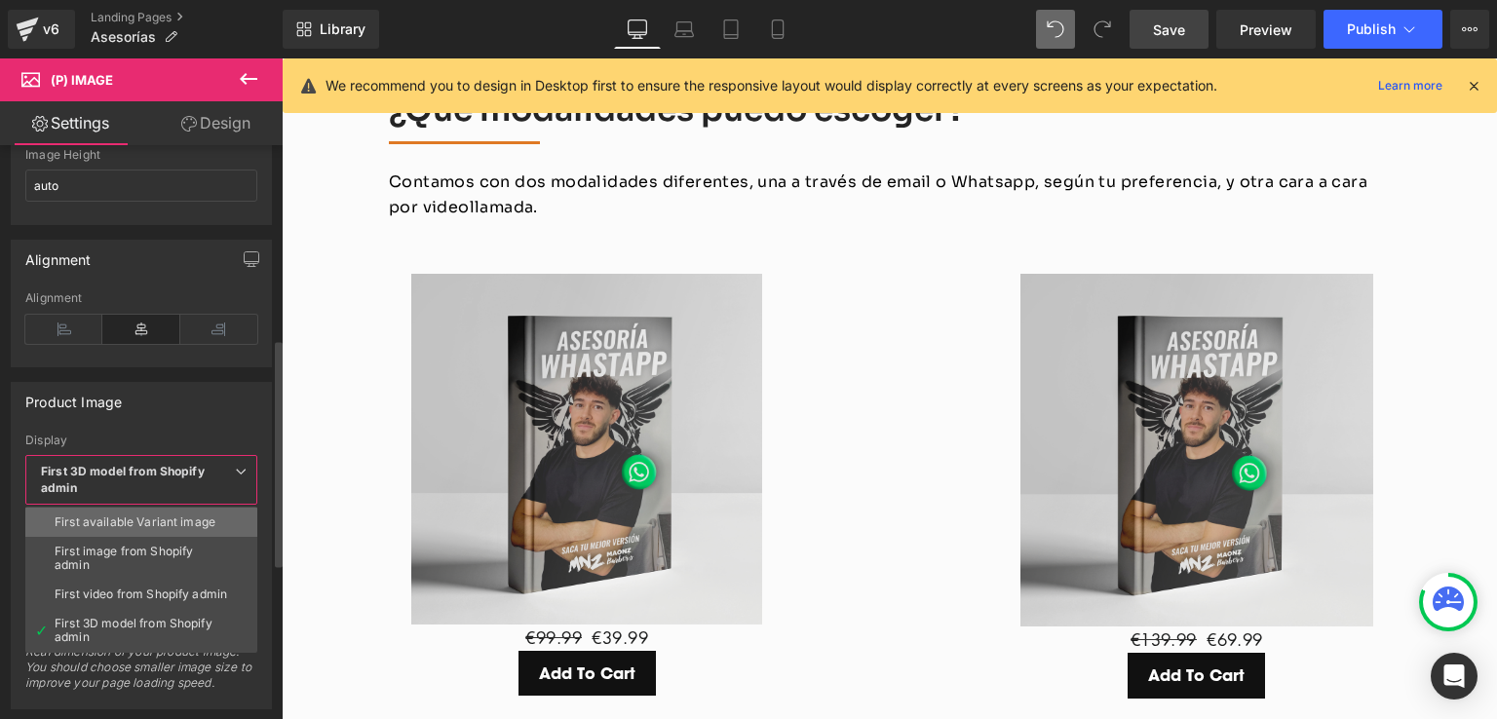
click at [135, 525] on div "First available Variant image" at bounding box center [135, 523] width 161 height 14
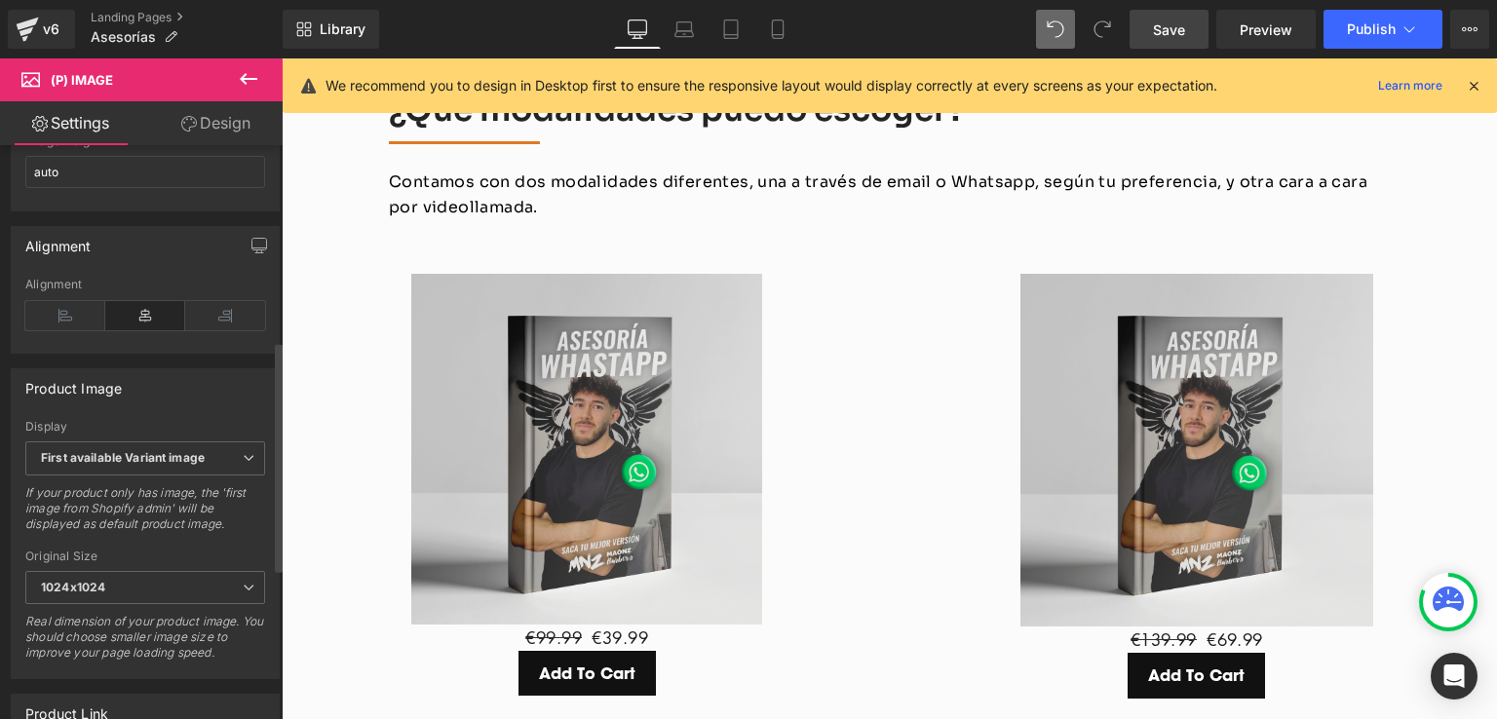
scroll to position [585, 0]
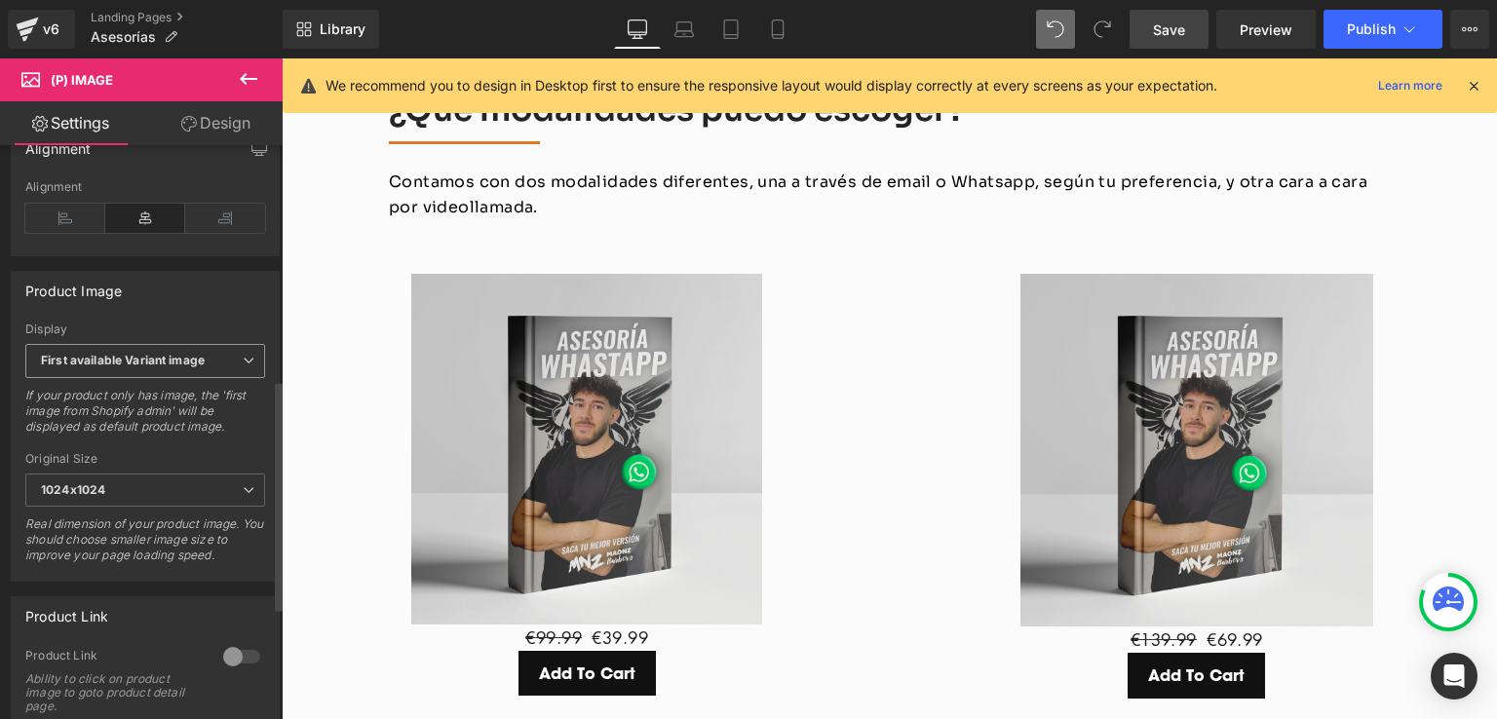
click at [190, 367] on b "First available Variant image" at bounding box center [123, 360] width 164 height 15
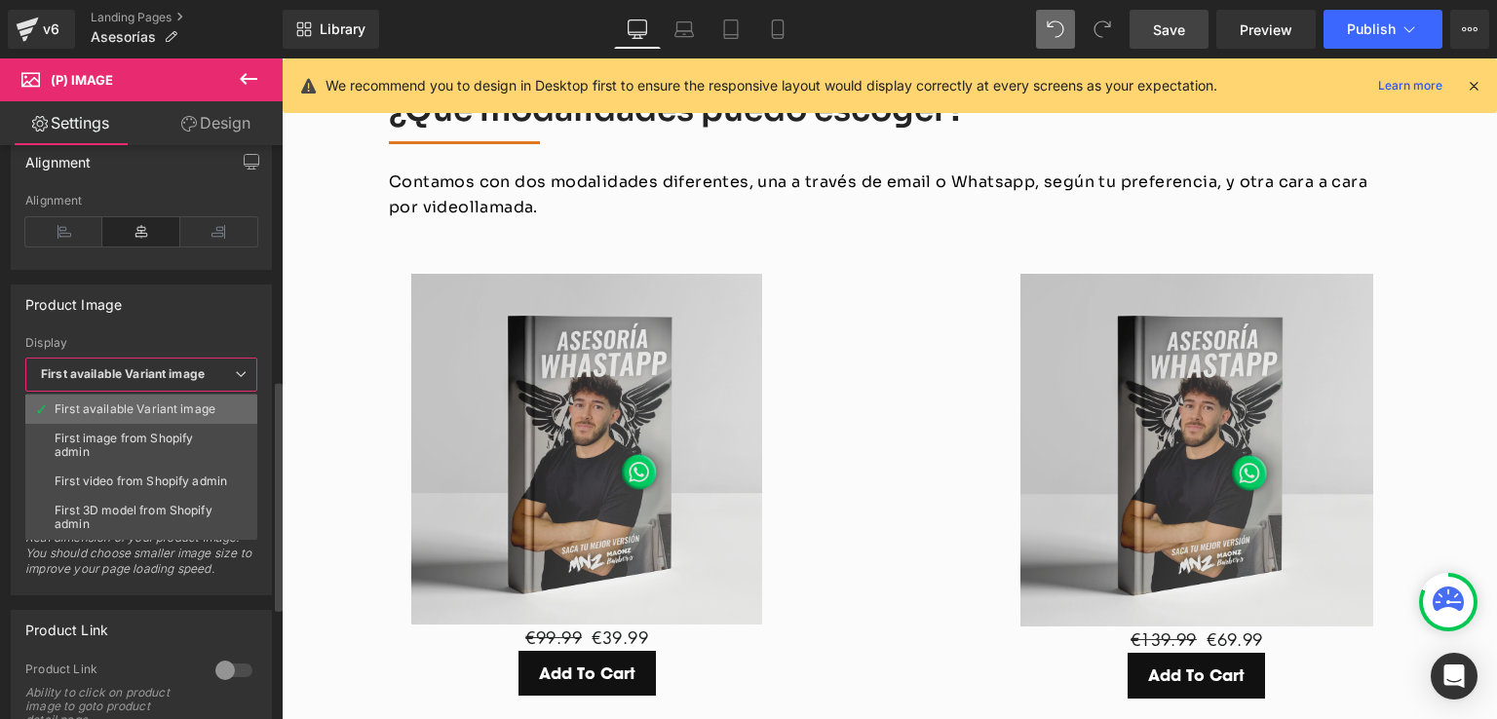
click at [147, 412] on div "First available Variant image" at bounding box center [135, 410] width 161 height 14
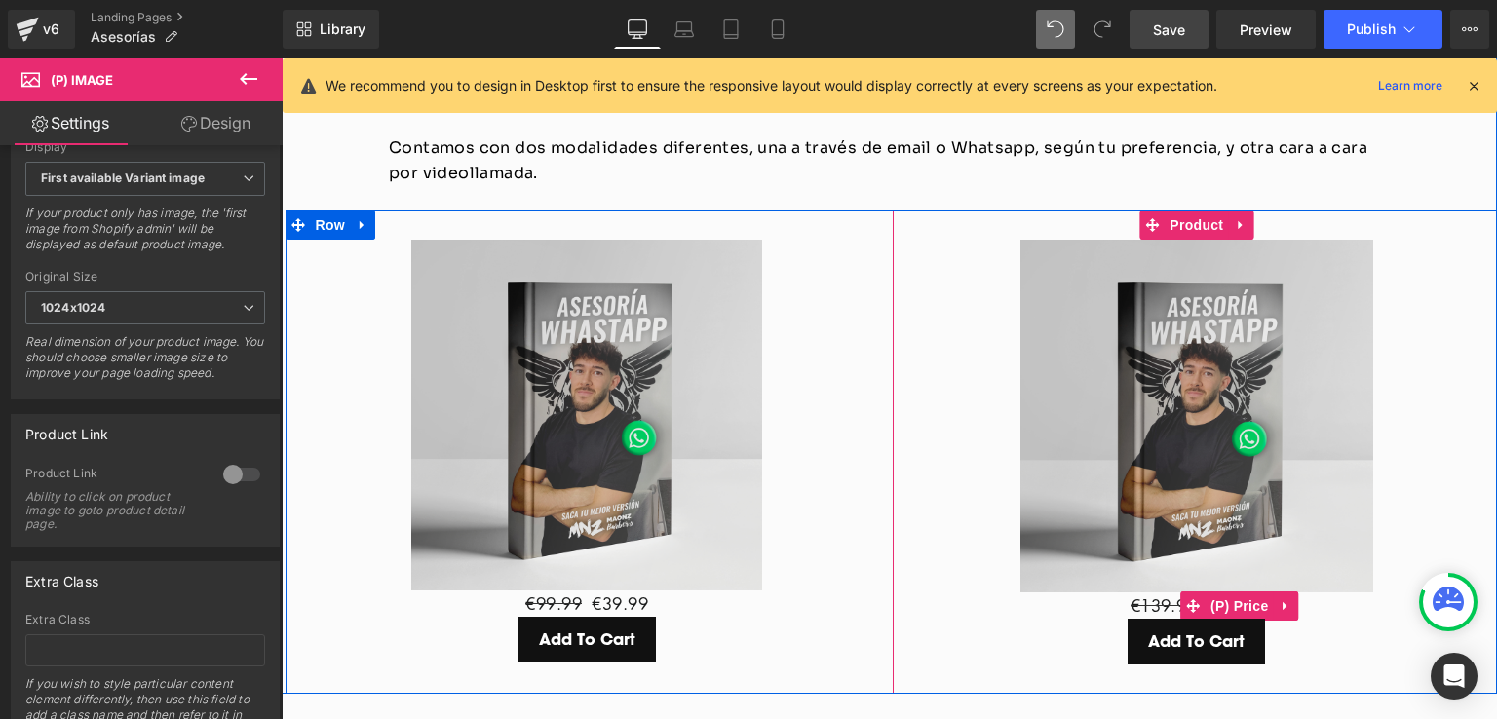
scroll to position [2562, 0]
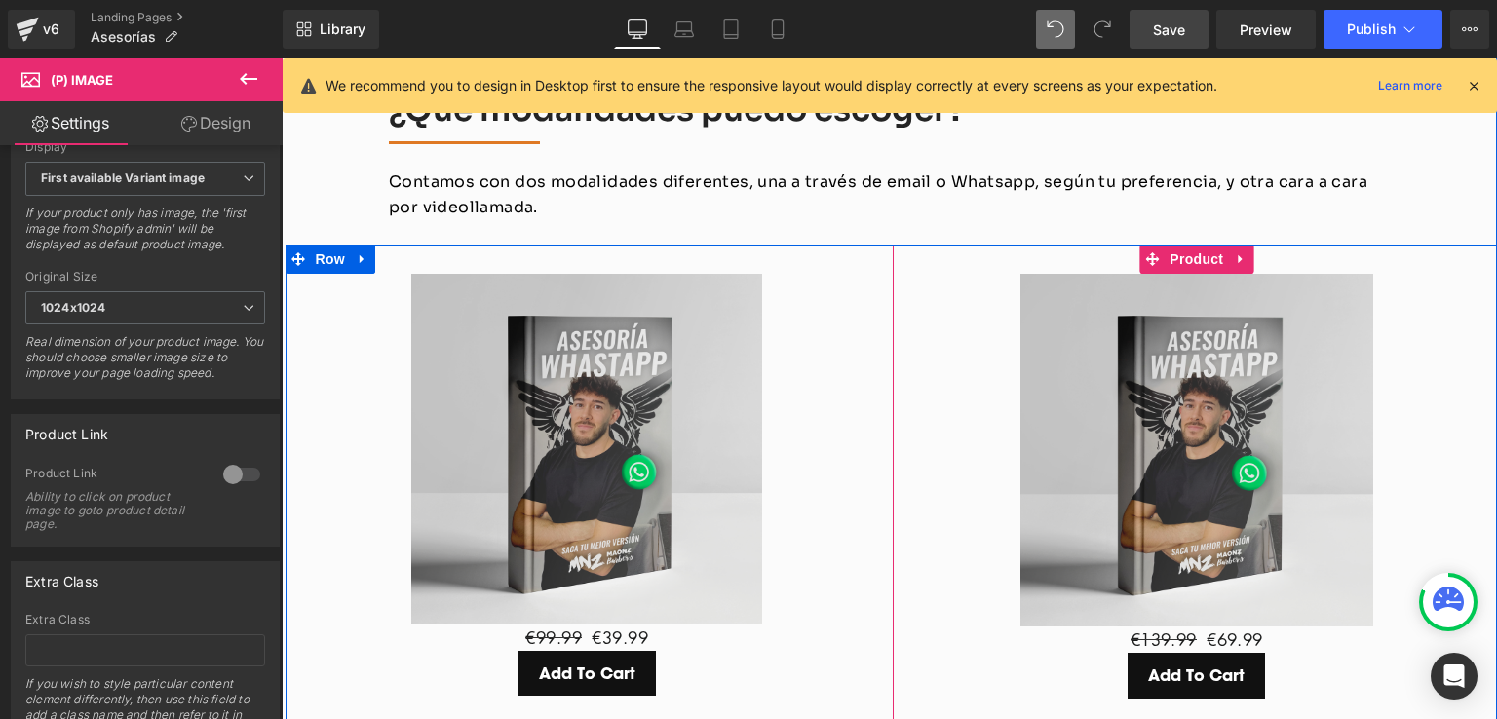
click at [1184, 326] on img at bounding box center [1196, 450] width 353 height 353
click at [1240, 442] on icon at bounding box center [1247, 449] width 14 height 15
click at [1252, 443] on icon at bounding box center [1259, 450] width 14 height 14
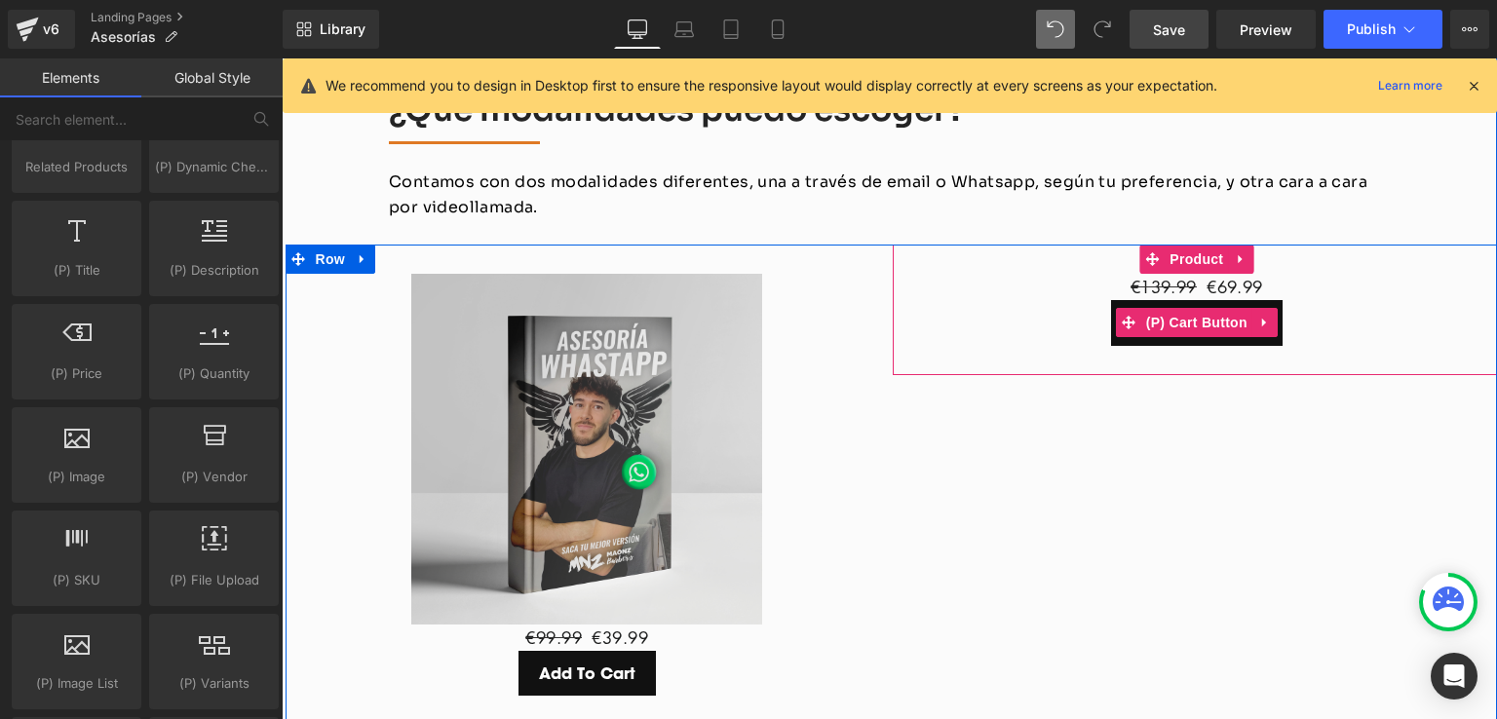
scroll to position [2465, 0]
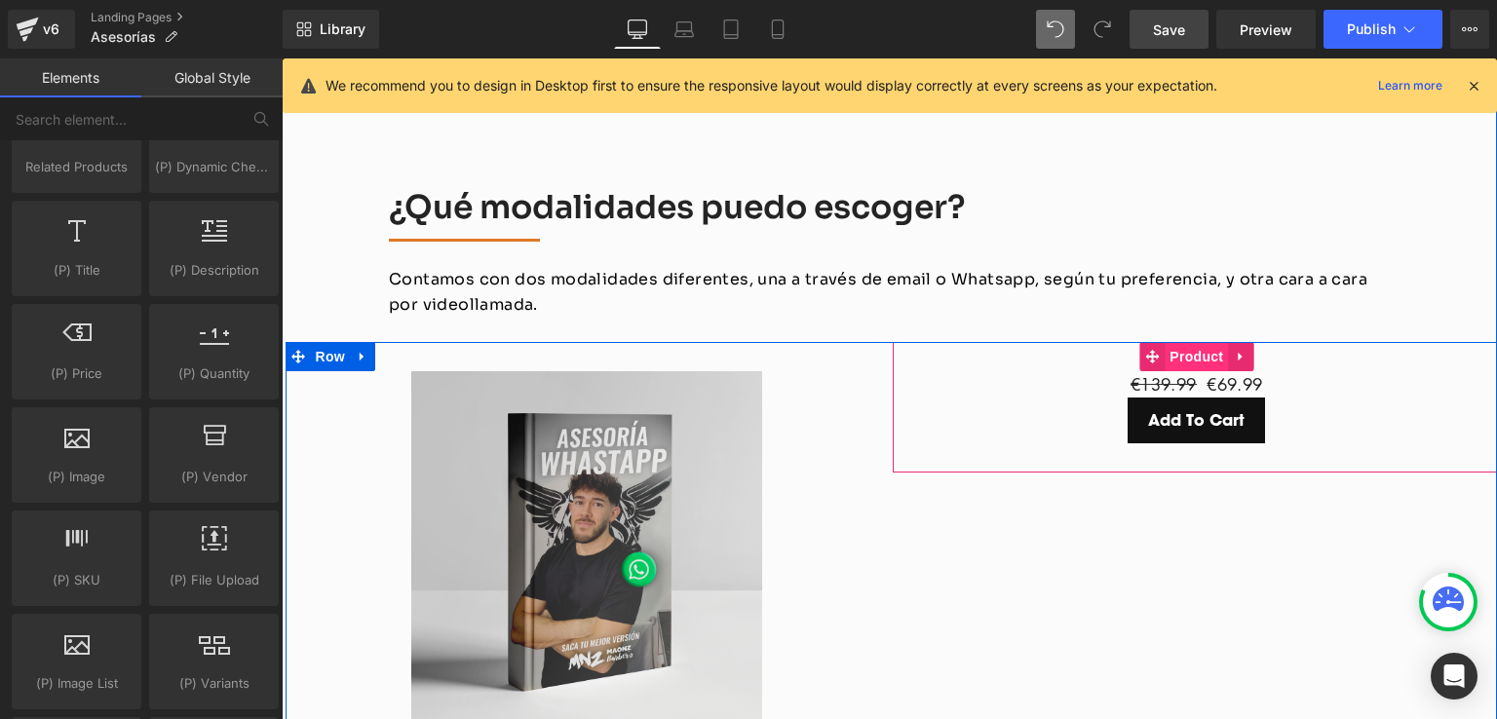
click at [1185, 342] on span "Product" at bounding box center [1196, 356] width 63 height 29
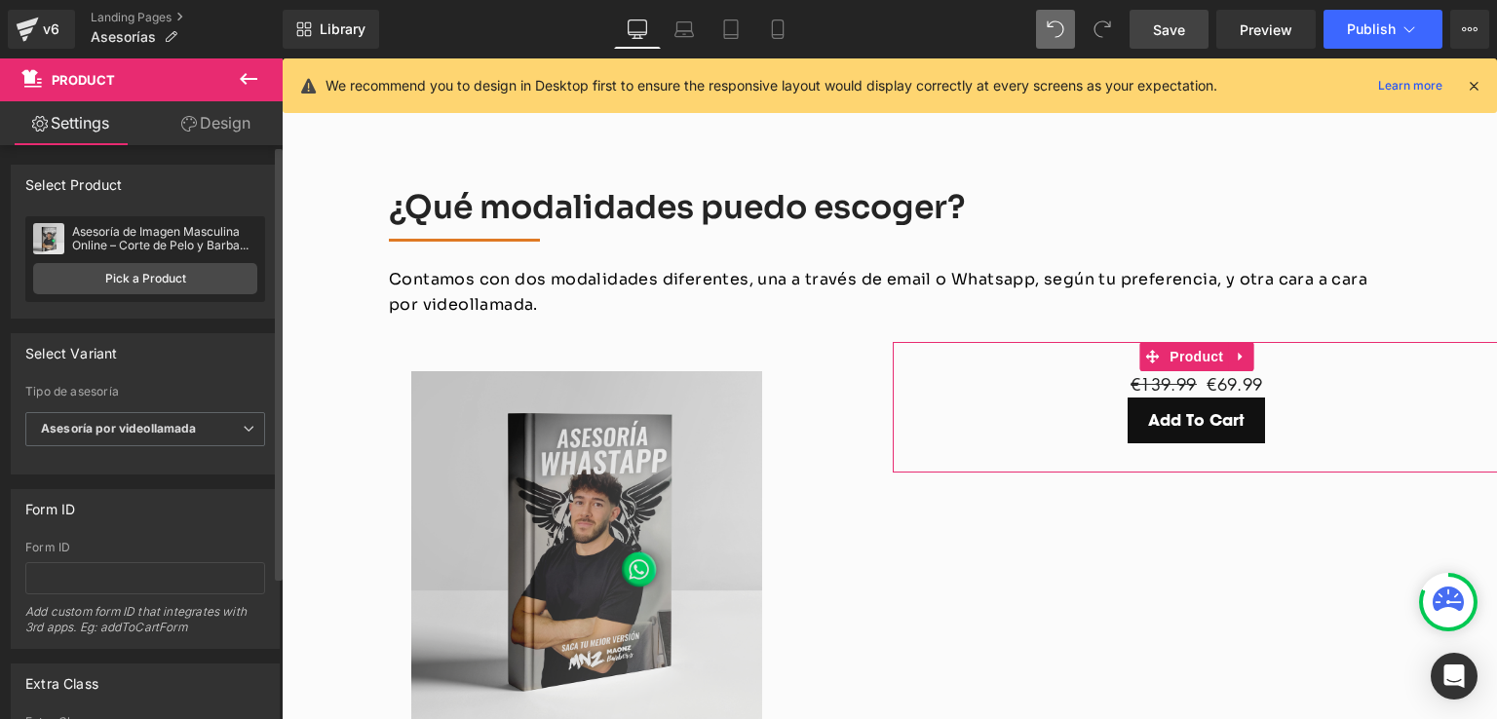
click at [129, 237] on div "Asesoría de Imagen Masculina Online – Corte de Pelo y Barba según tu Rostro" at bounding box center [164, 238] width 185 height 27
click at [97, 438] on span "Asesoría por videollamada" at bounding box center [145, 429] width 240 height 34
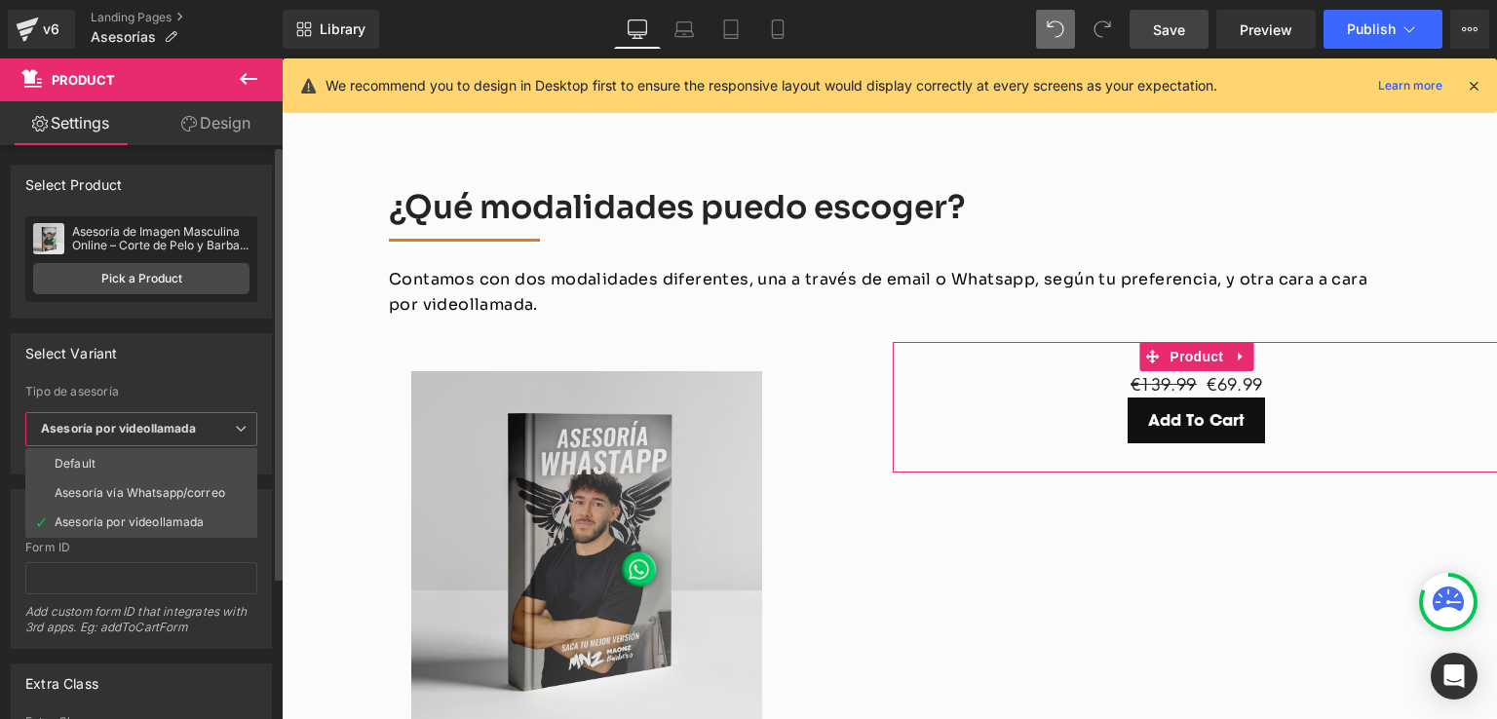
click at [97, 438] on span "Asesoría por videollamada" at bounding box center [141, 429] width 232 height 34
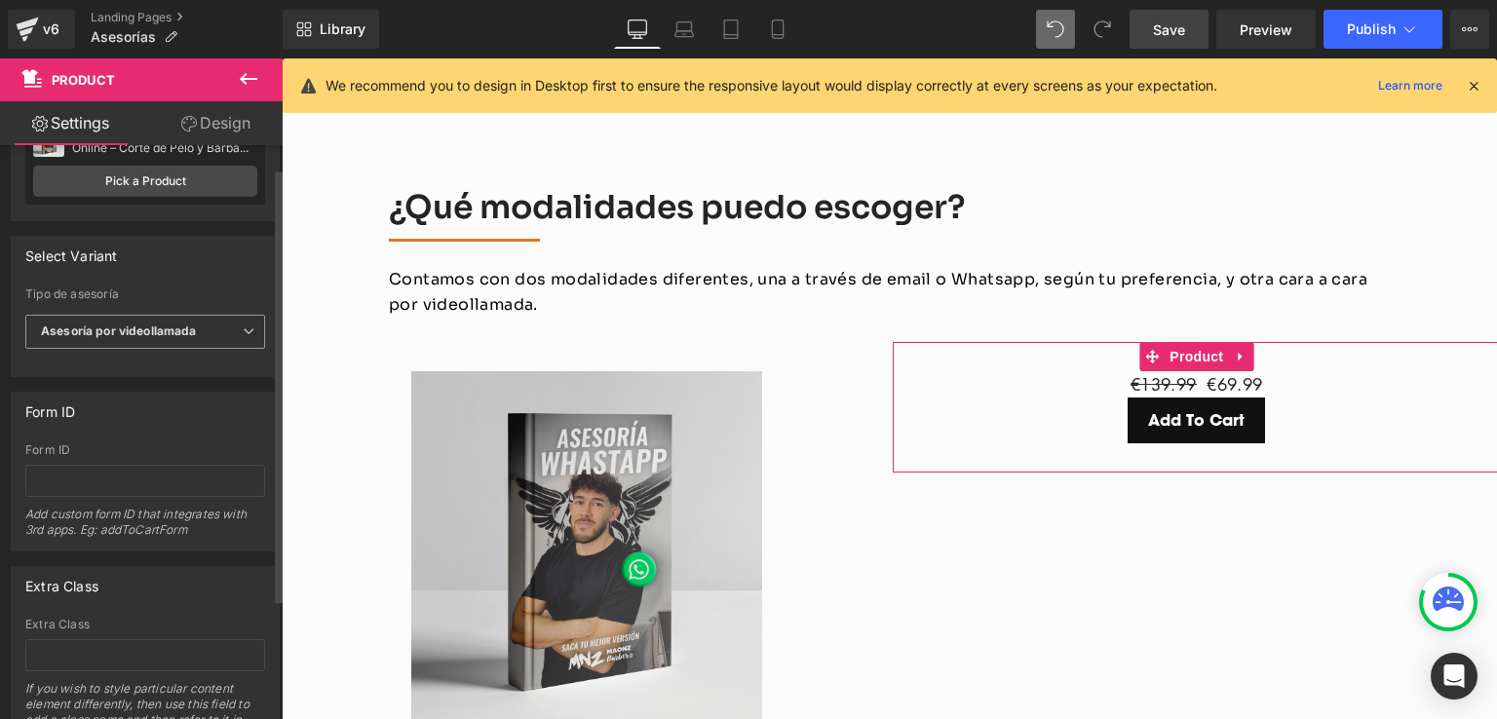
scroll to position [0, 0]
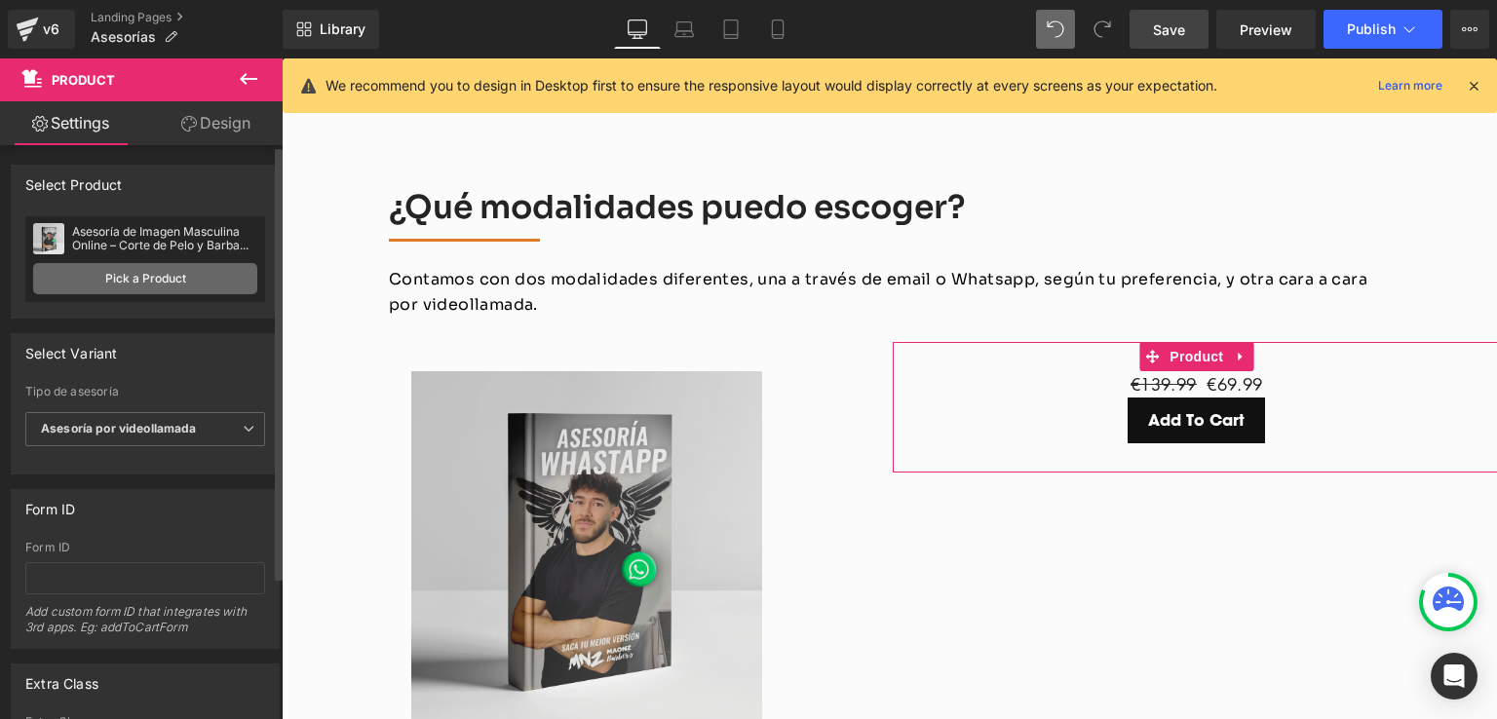
click at [144, 275] on link "Pick a Product" at bounding box center [145, 278] width 224 height 31
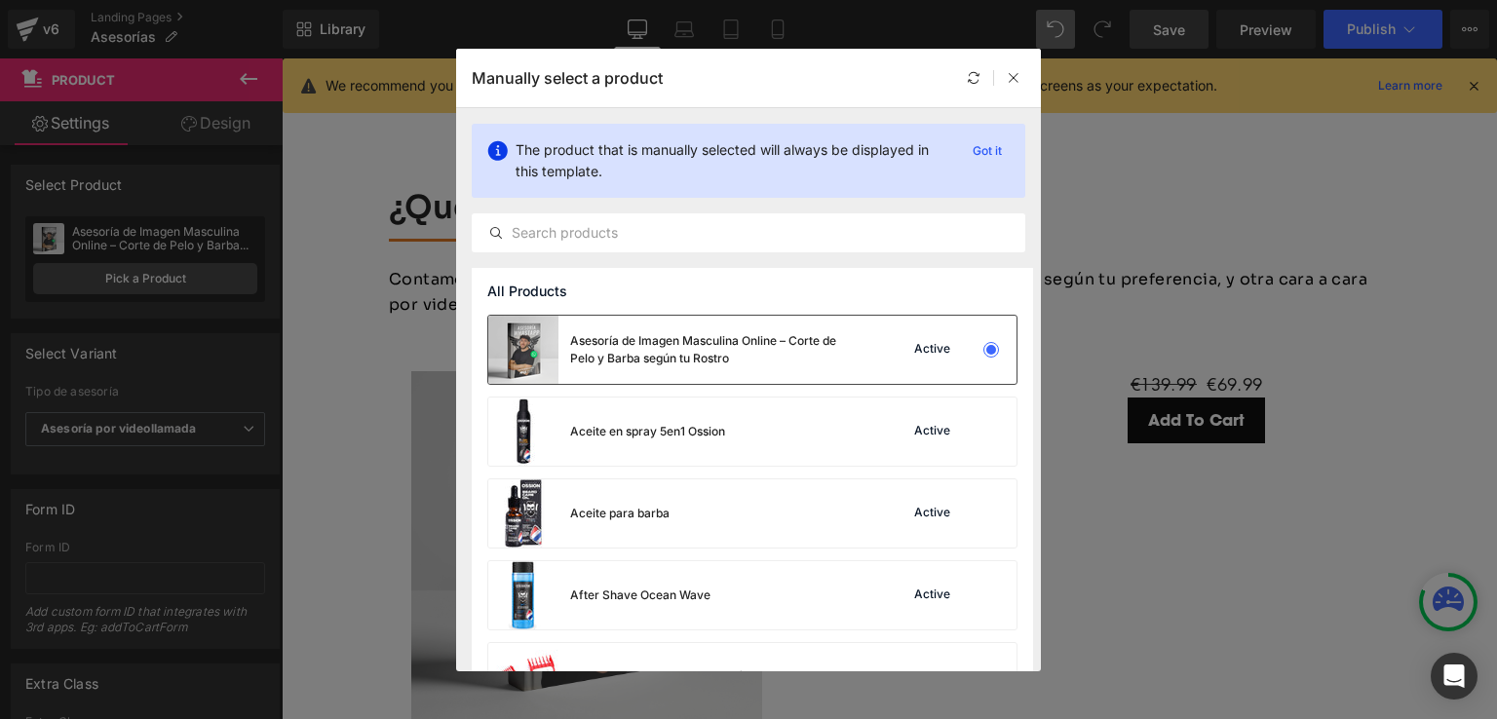
click at [701, 332] on div "Asesoría de Imagen Masculina Online – Corte de Pelo y Barba según tu Rostro" at bounding box center [716, 349] width 292 height 35
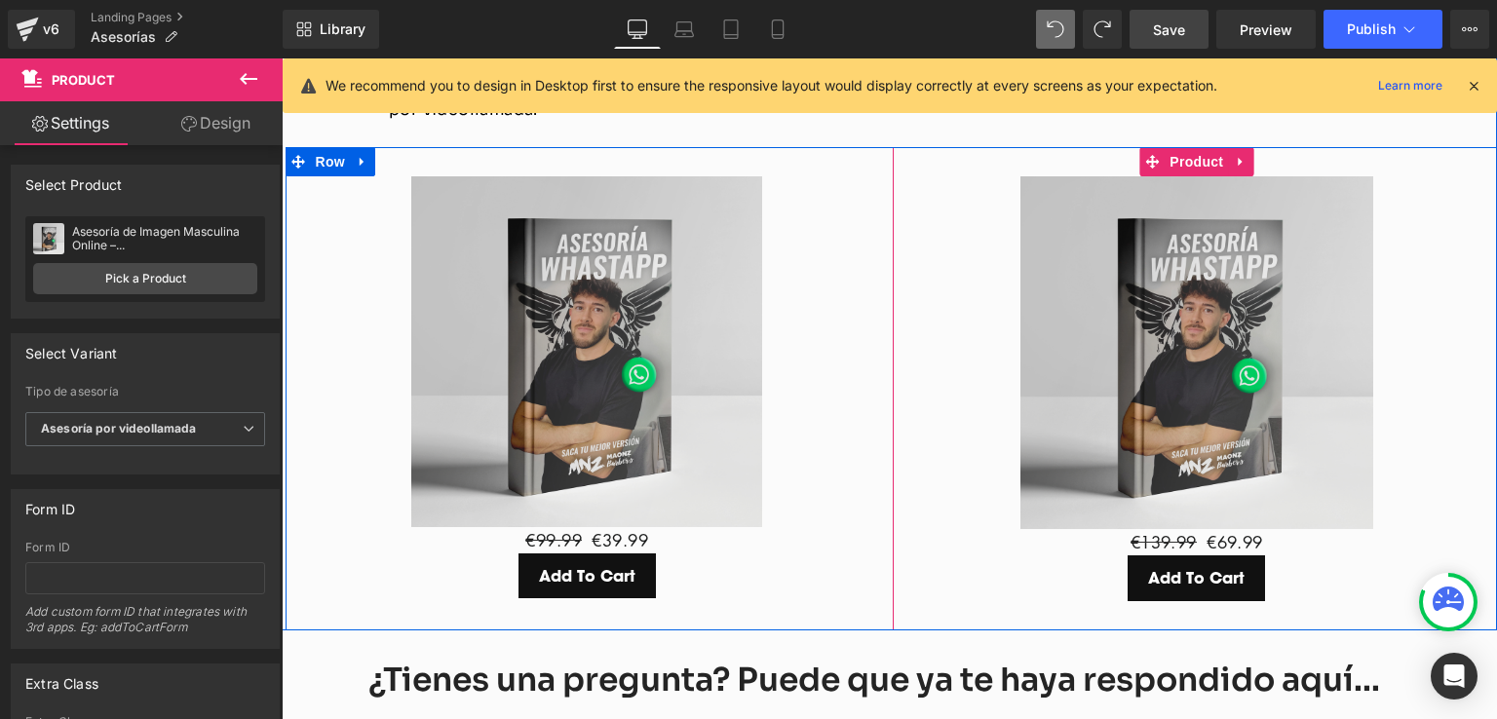
scroll to position [2562, 0]
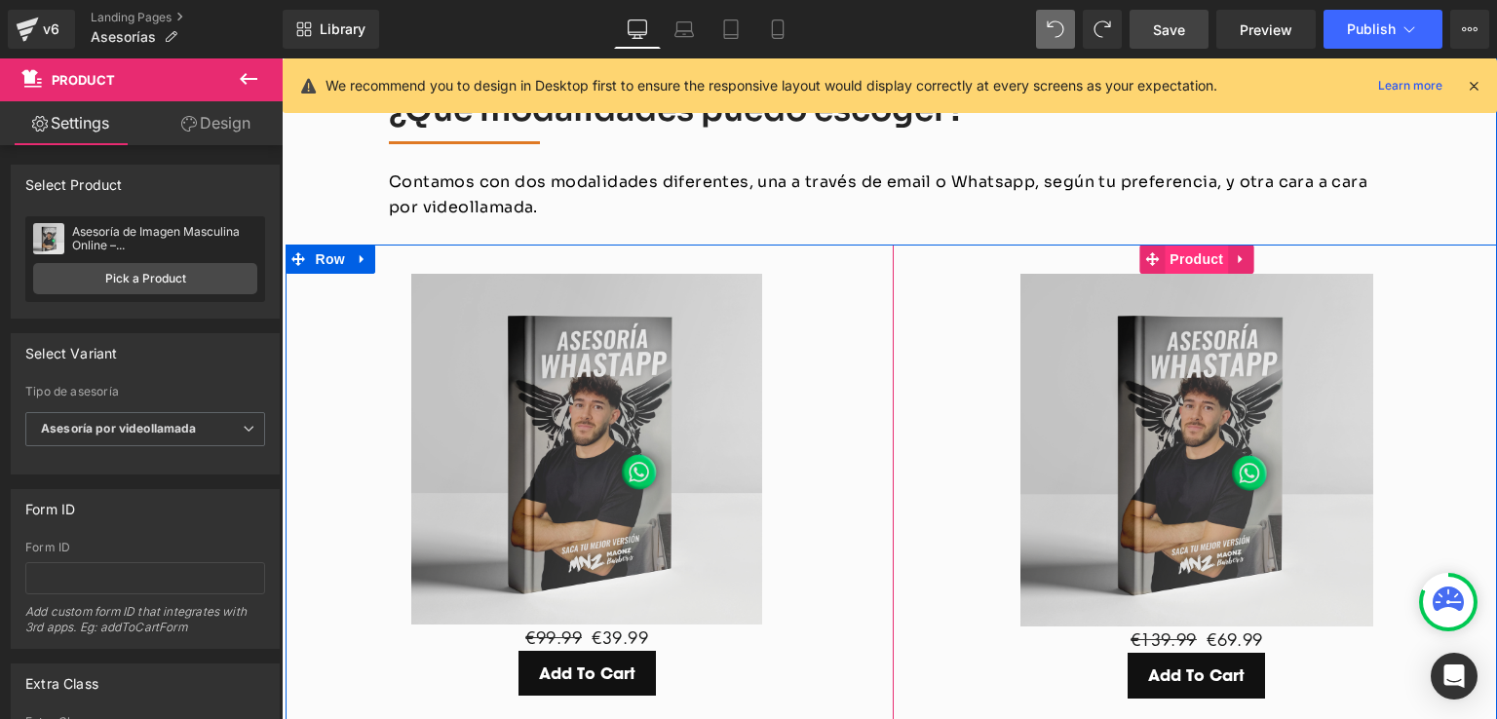
click at [1204, 245] on span "Product" at bounding box center [1196, 259] width 63 height 29
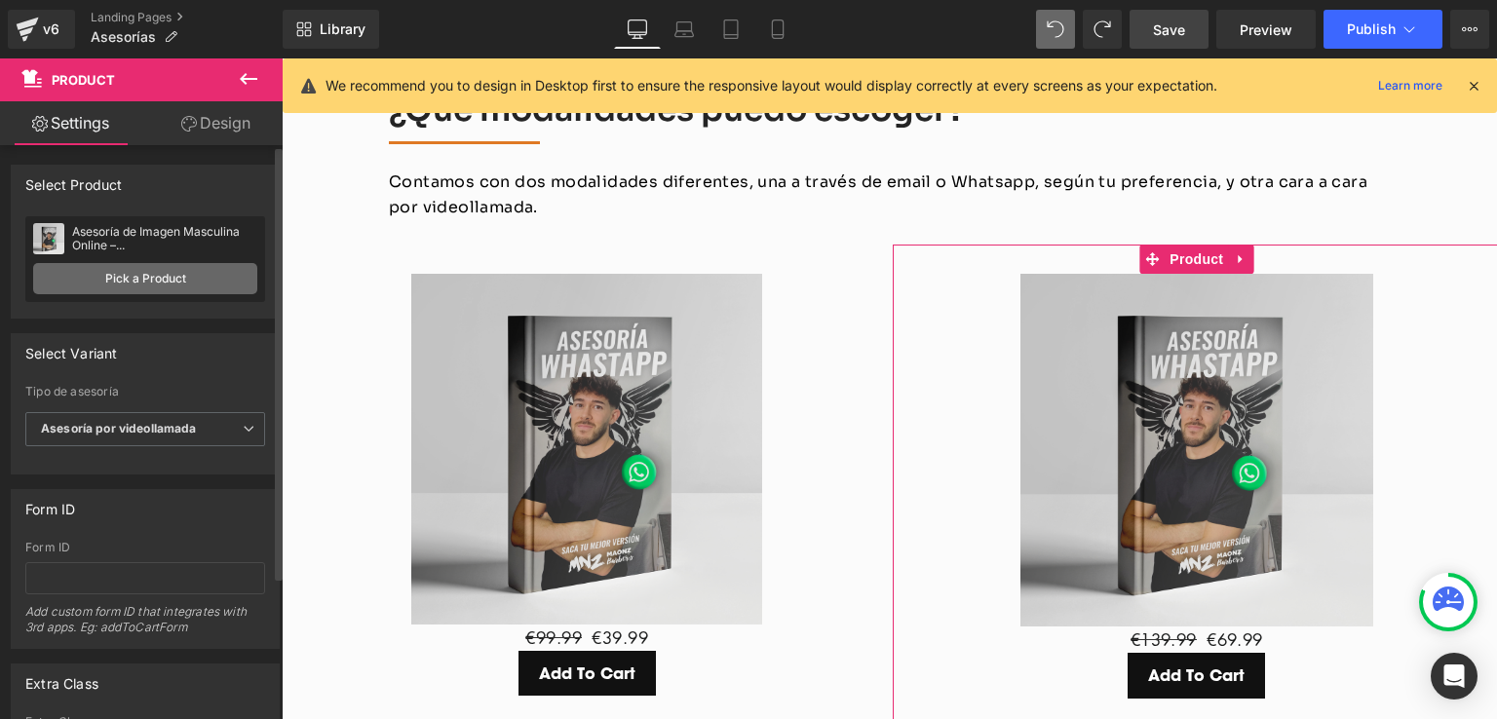
click at [135, 282] on link "Pick a Product" at bounding box center [145, 278] width 224 height 31
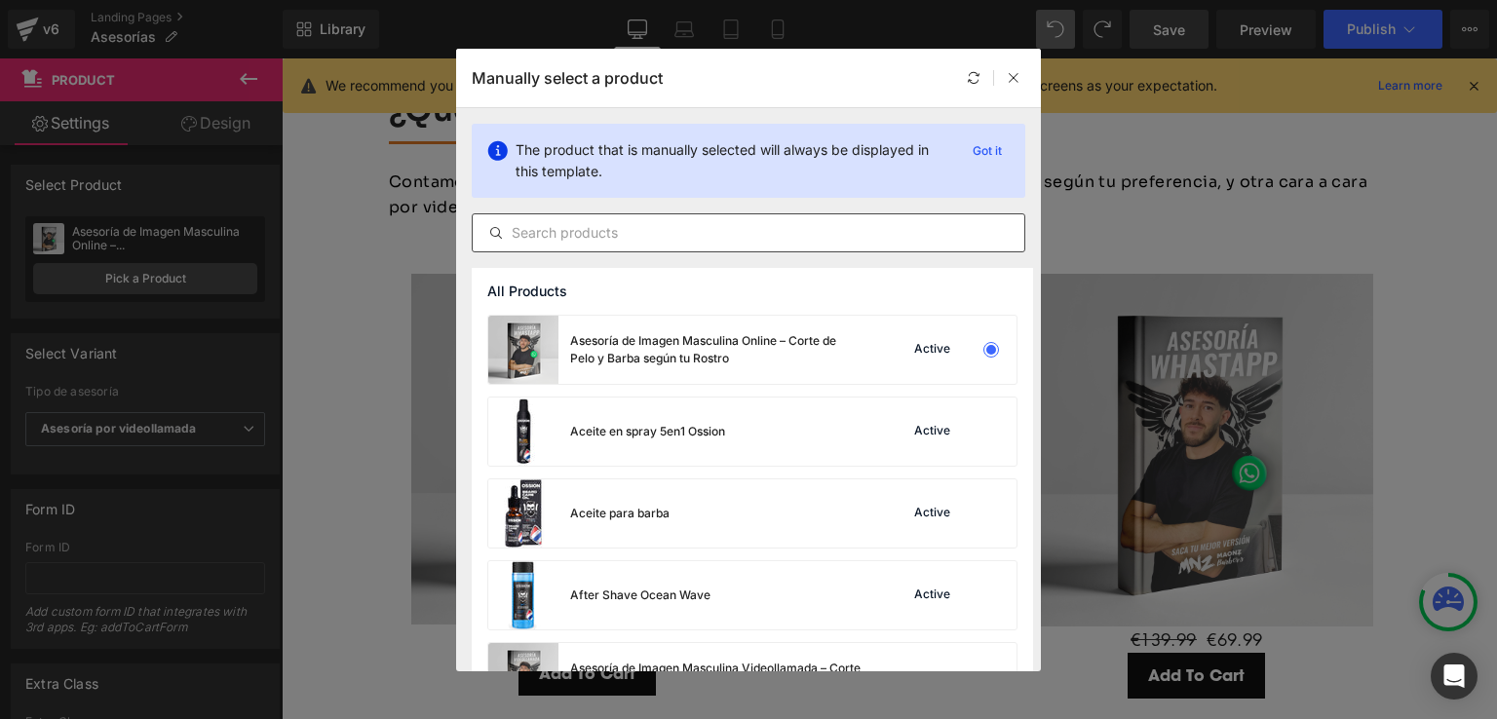
click at [598, 231] on input "text" at bounding box center [749, 232] width 552 height 23
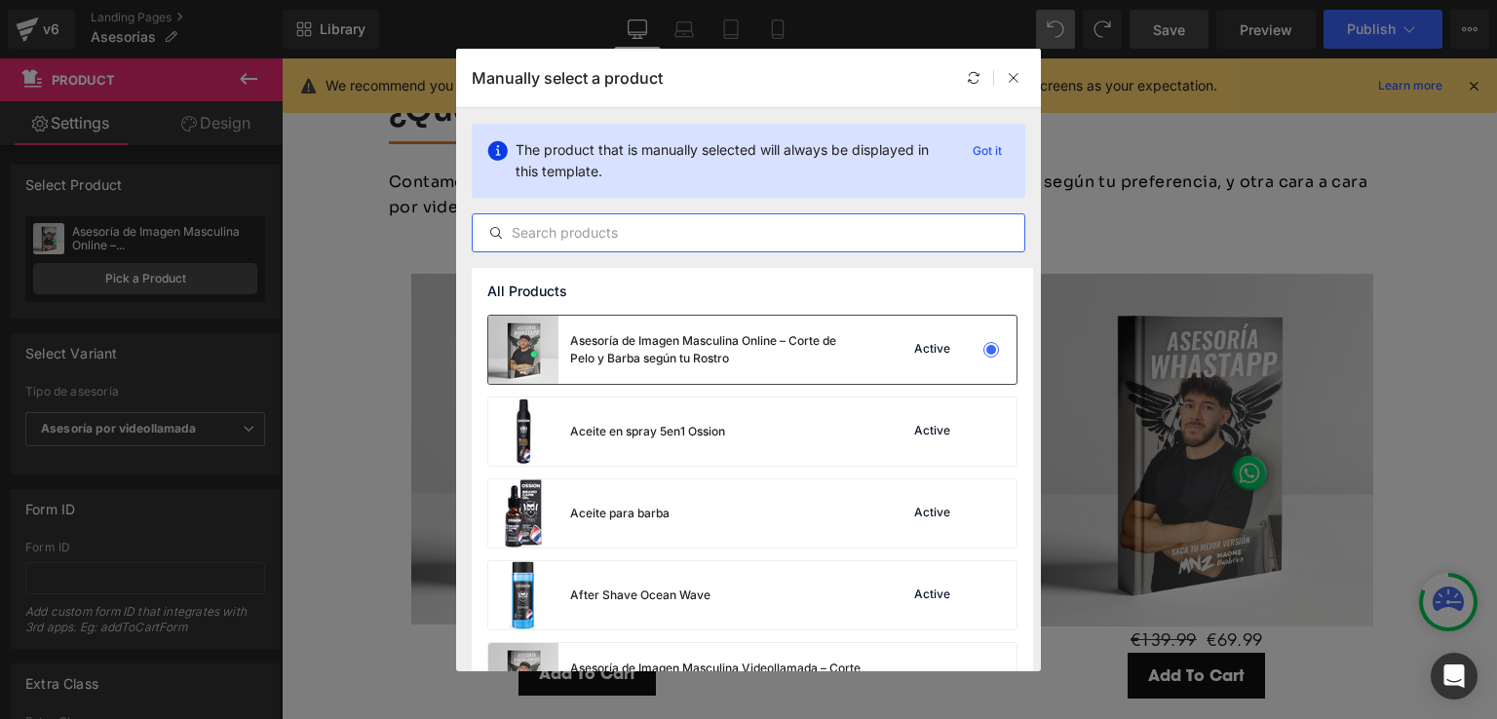
scroll to position [97, 0]
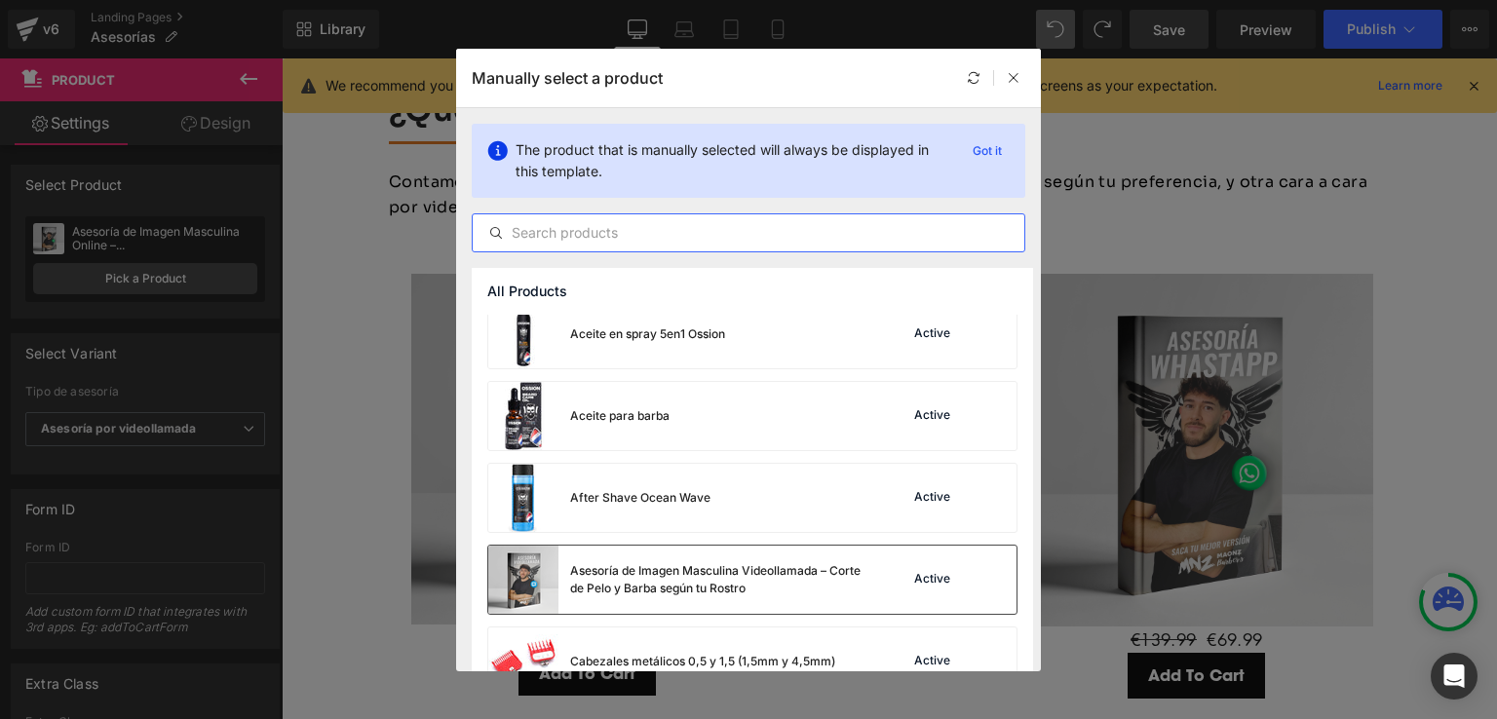
click at [620, 566] on div "Asesoría de Imagen Masculina Videollamada – Corte de Pelo y Barba según tu Rost…" at bounding box center [716, 579] width 292 height 35
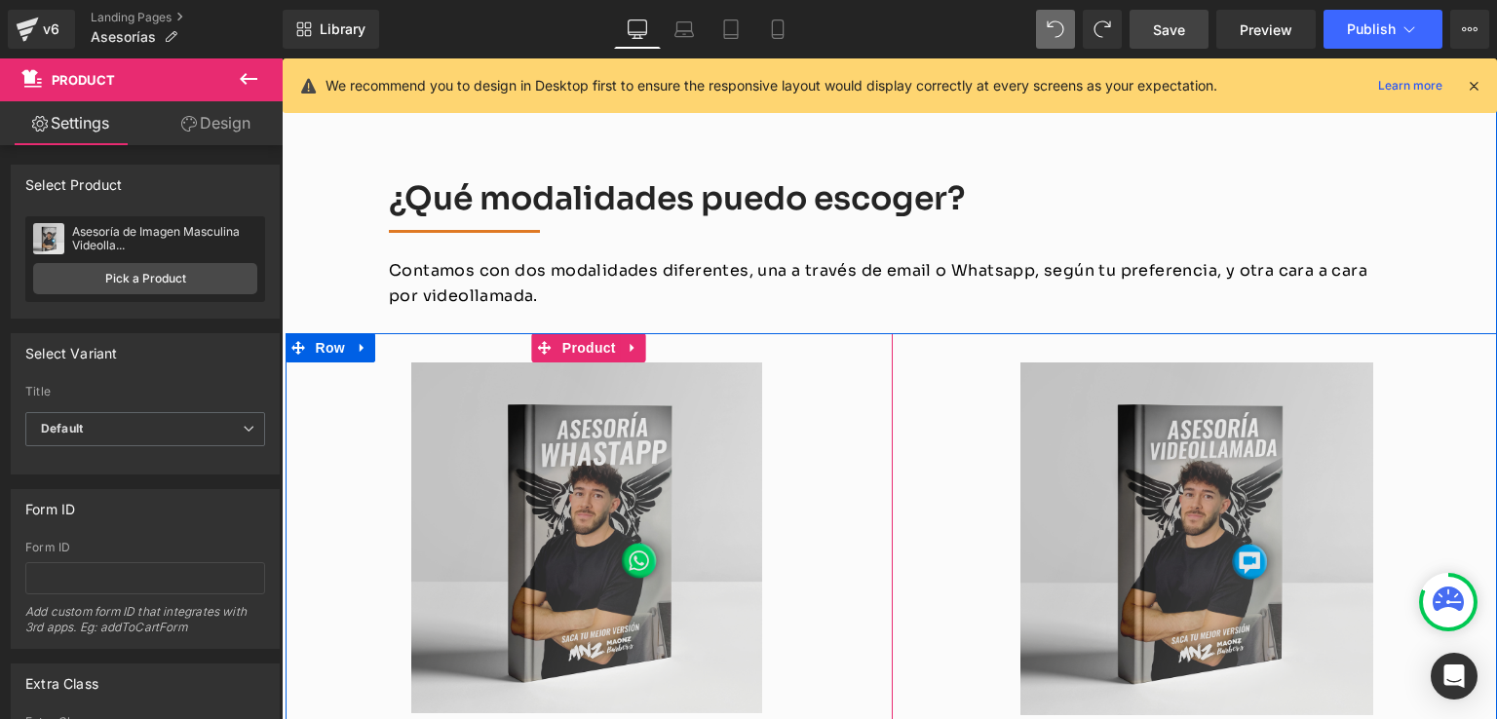
scroll to position [2367, 0]
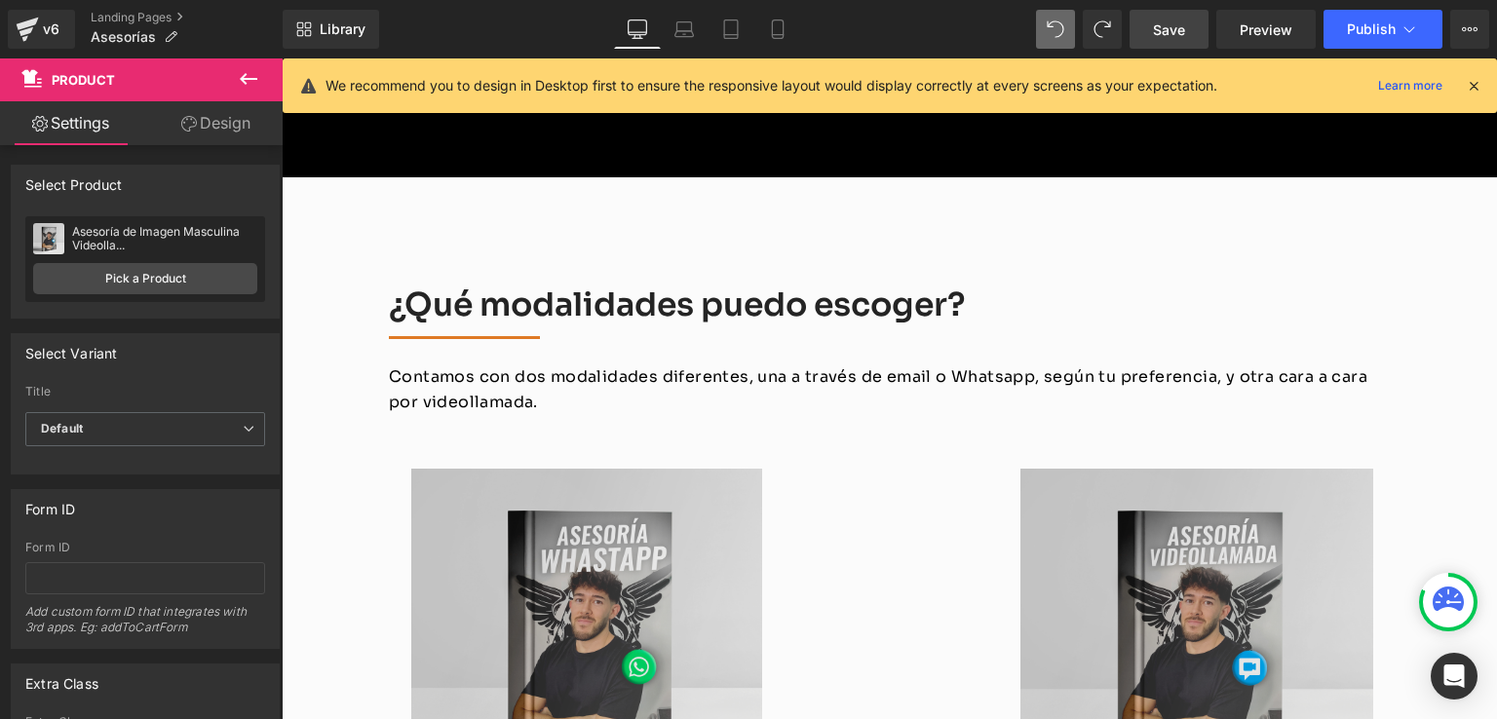
click at [1185, 31] on span "Save" at bounding box center [1169, 29] width 32 height 20
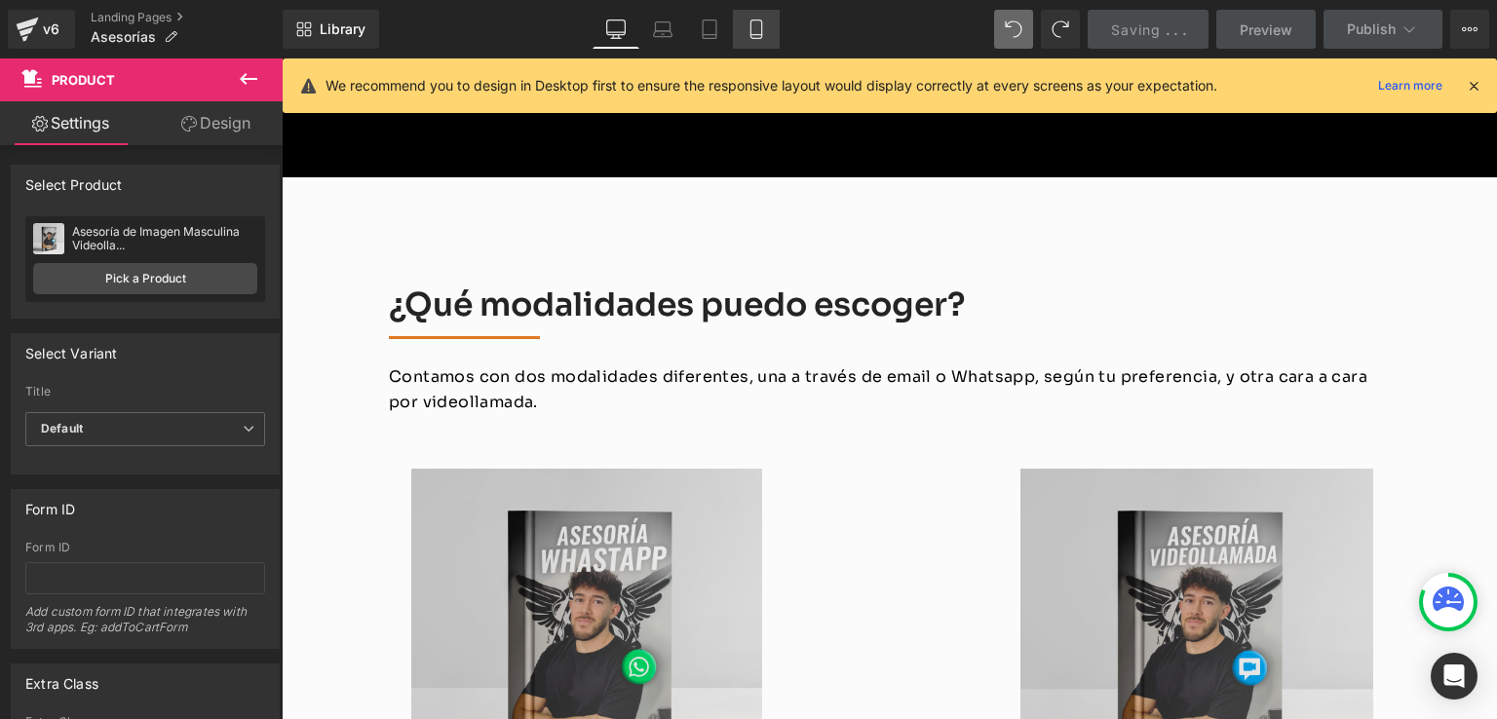
click at [749, 20] on icon at bounding box center [756, 28] width 19 height 19
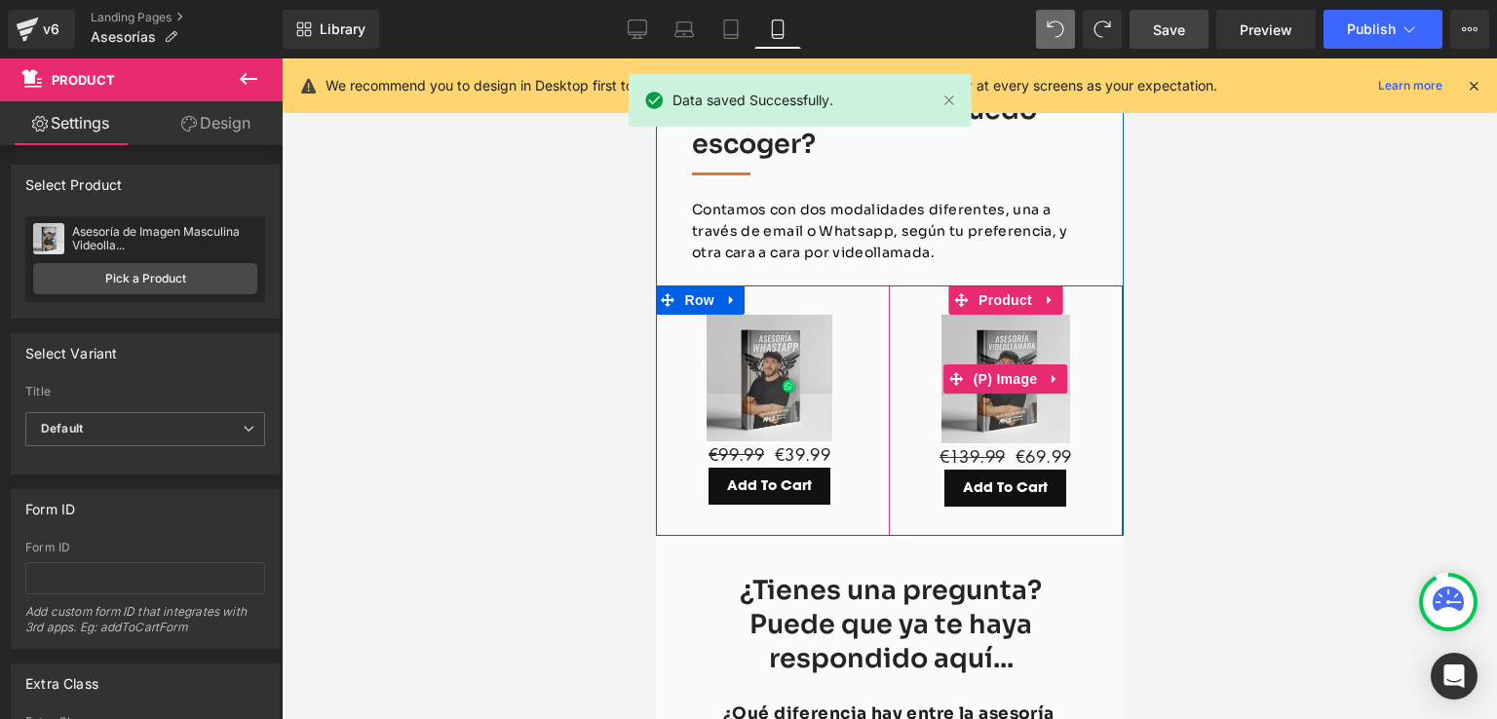
scroll to position [2757, 0]
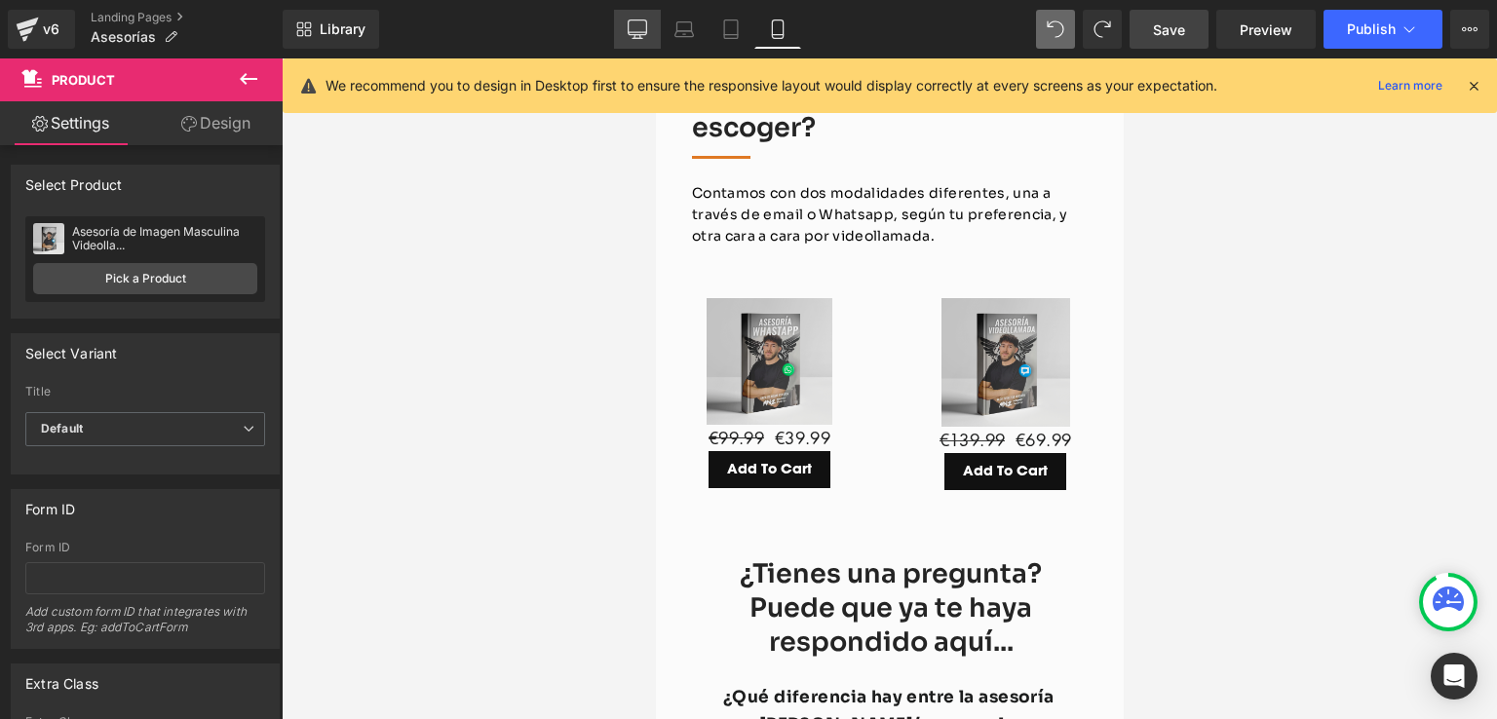
click at [629, 20] on icon at bounding box center [637, 28] width 19 height 19
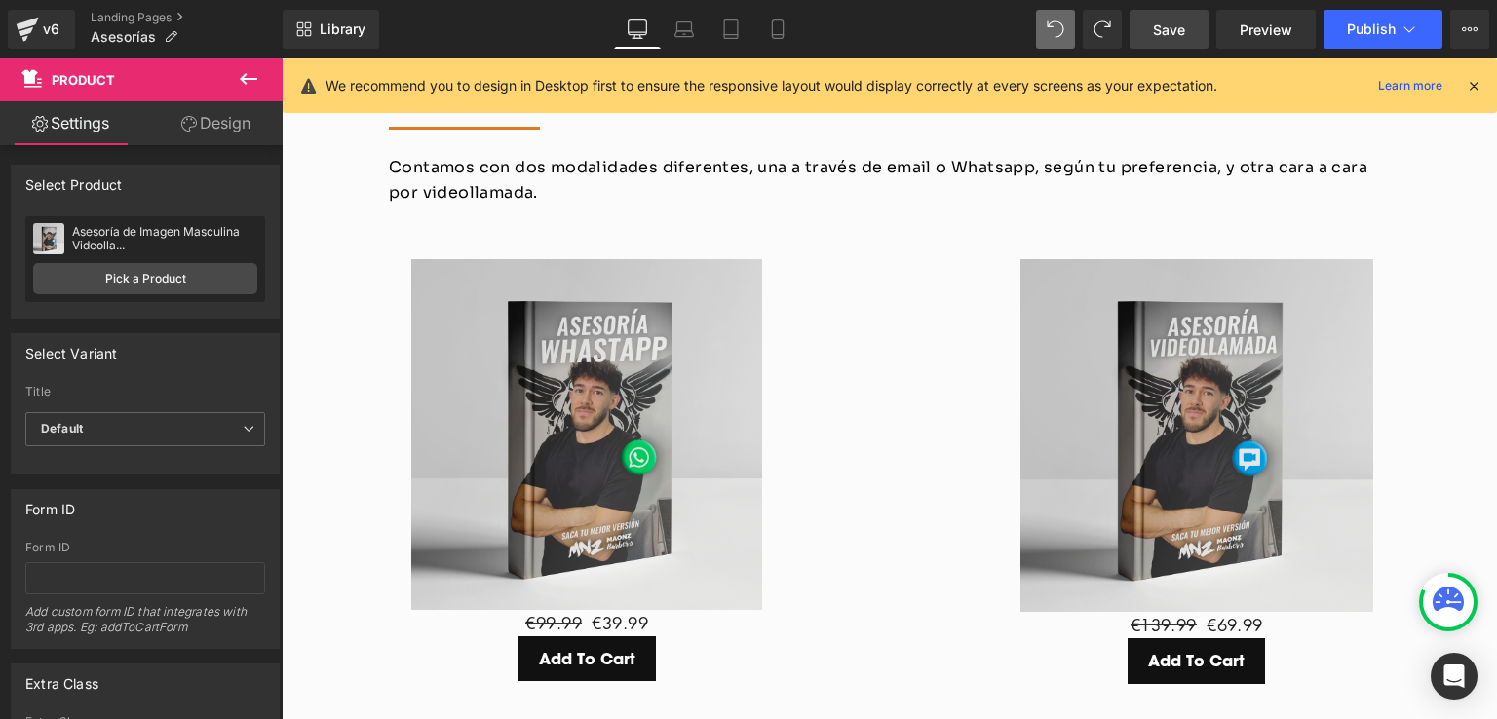
scroll to position [2660, 0]
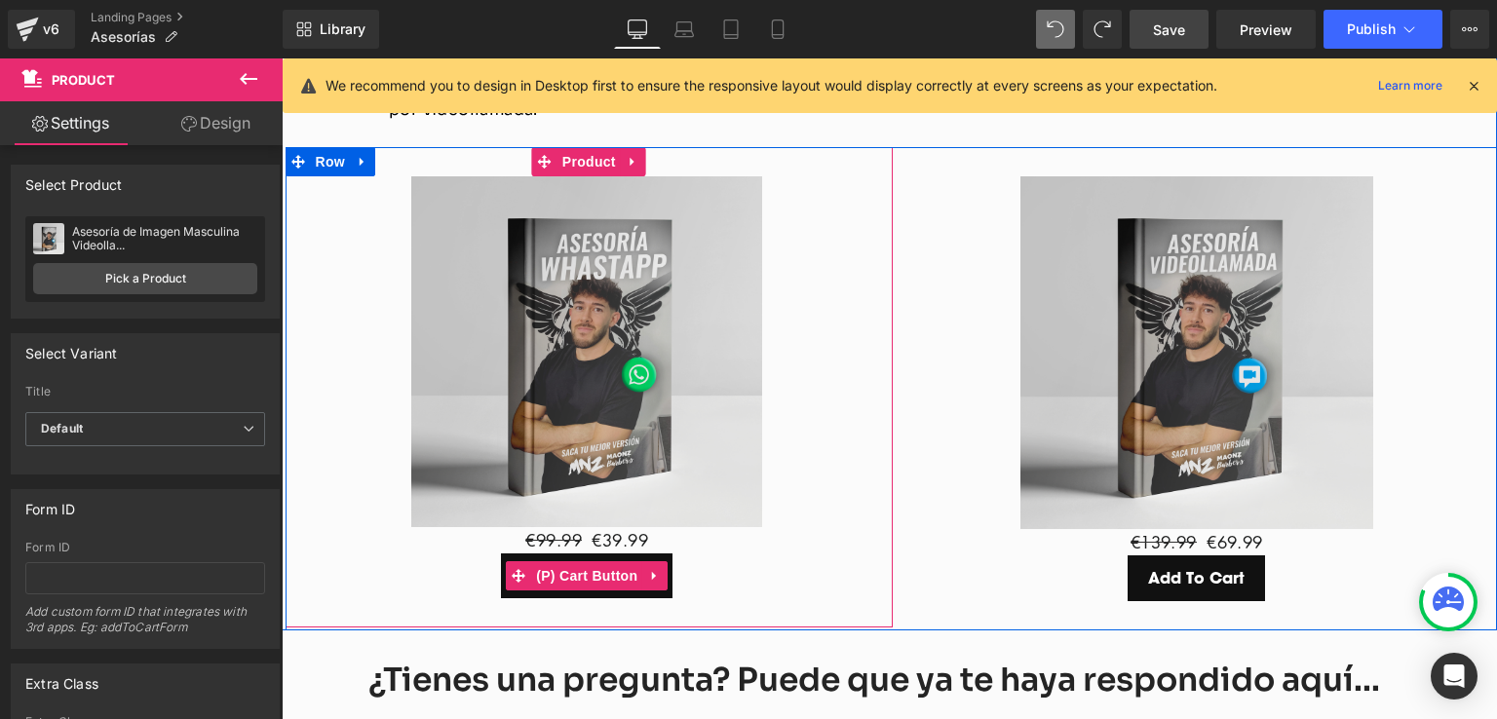
click at [589, 554] on button "Add To Cart" at bounding box center [587, 577] width 172 height 46
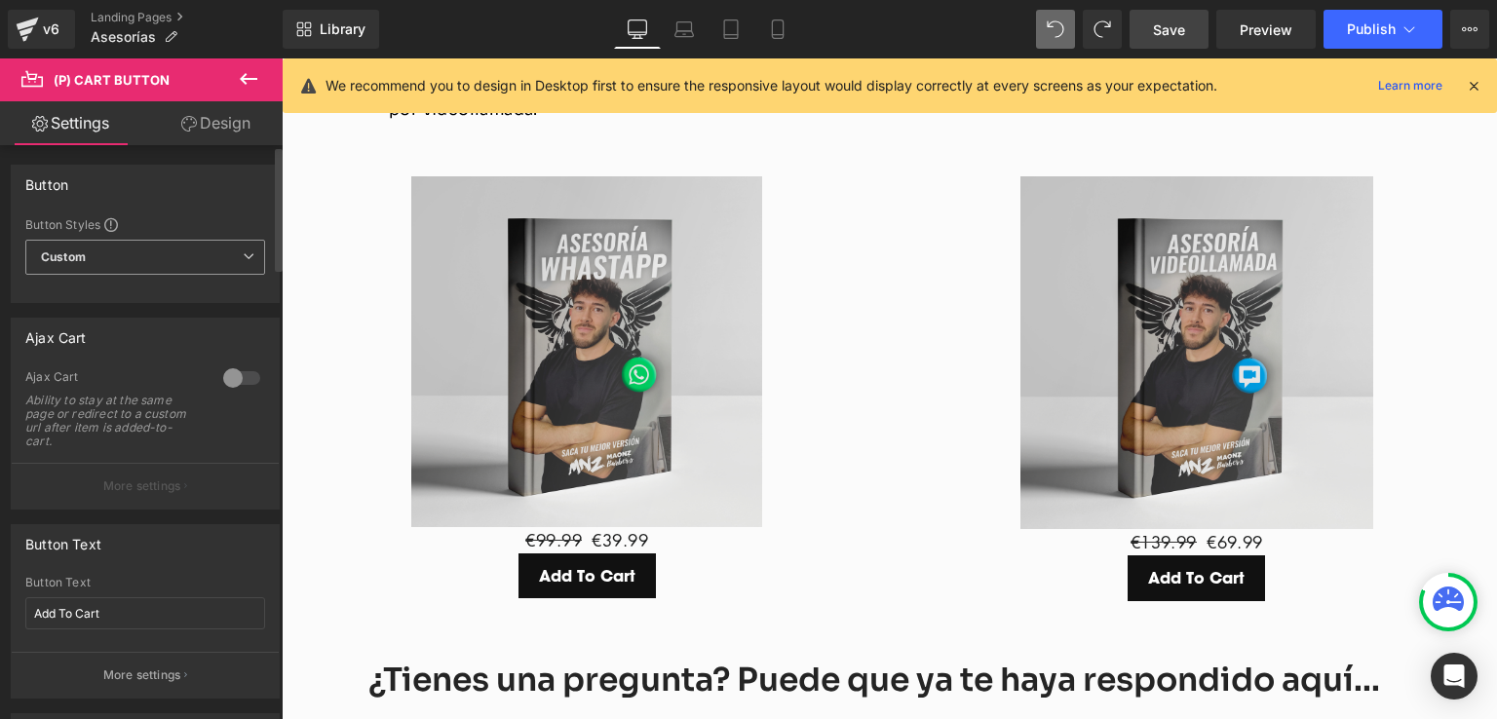
click at [207, 241] on span "Custom Setup Global Style" at bounding box center [145, 257] width 240 height 35
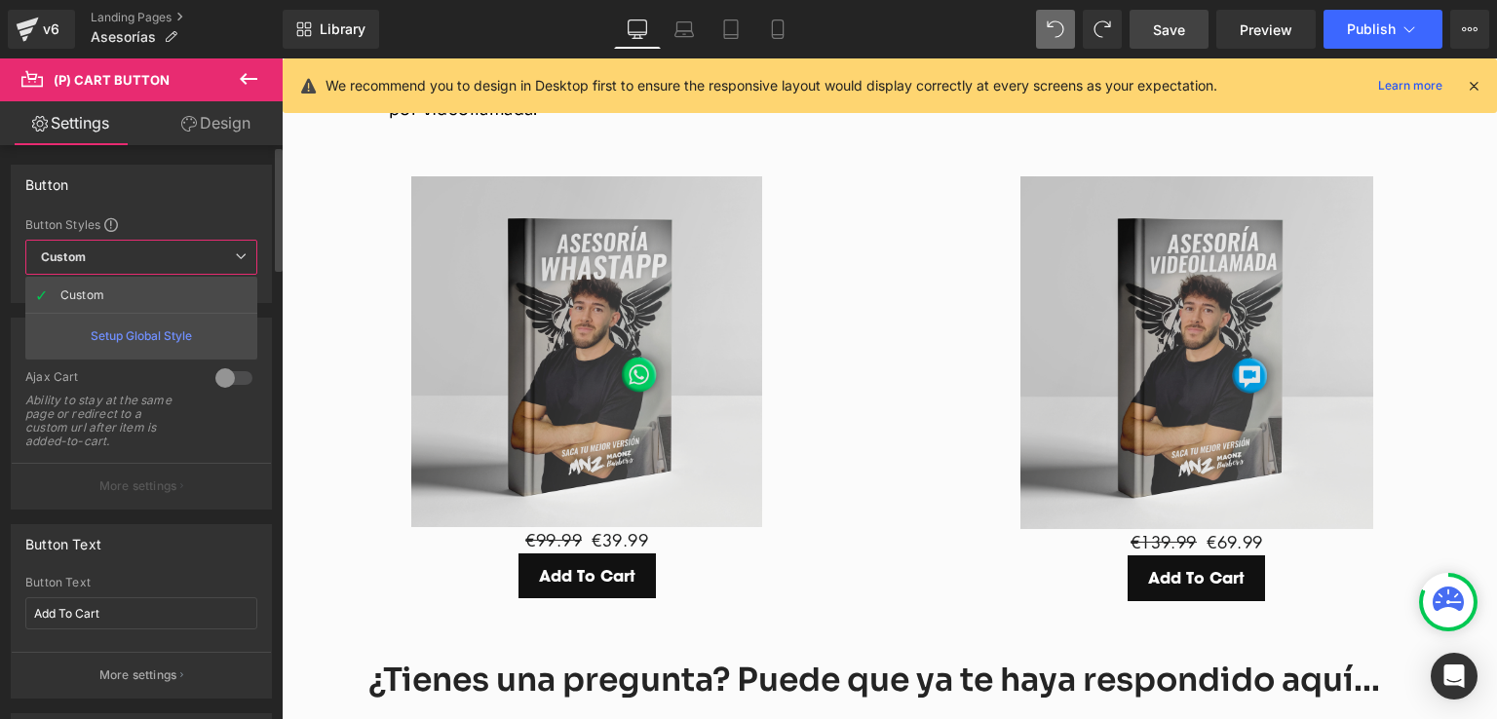
click at [203, 245] on span "Custom Setup Global Style" at bounding box center [141, 257] width 232 height 35
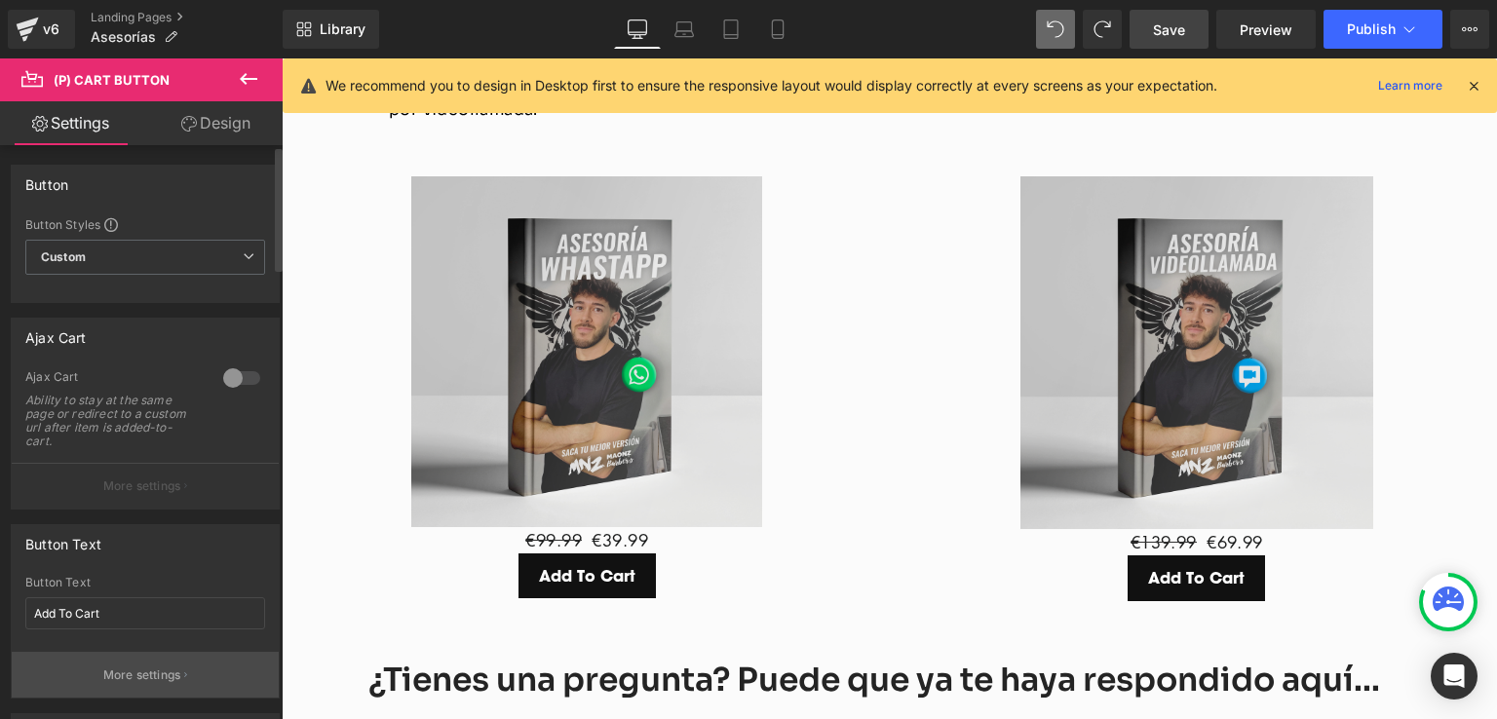
click at [172, 668] on p "More settings" at bounding box center [142, 676] width 78 height 18
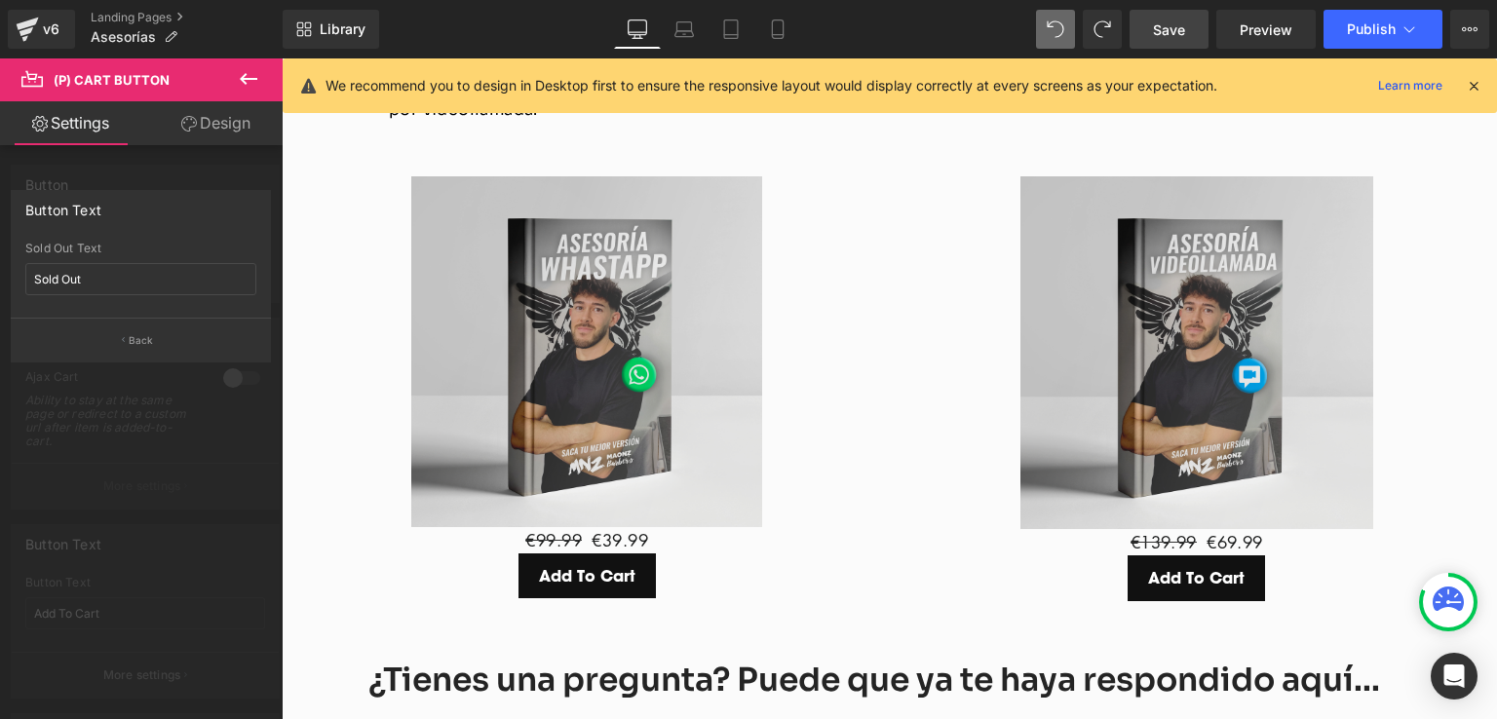
click at [175, 423] on div at bounding box center [141, 393] width 283 height 671
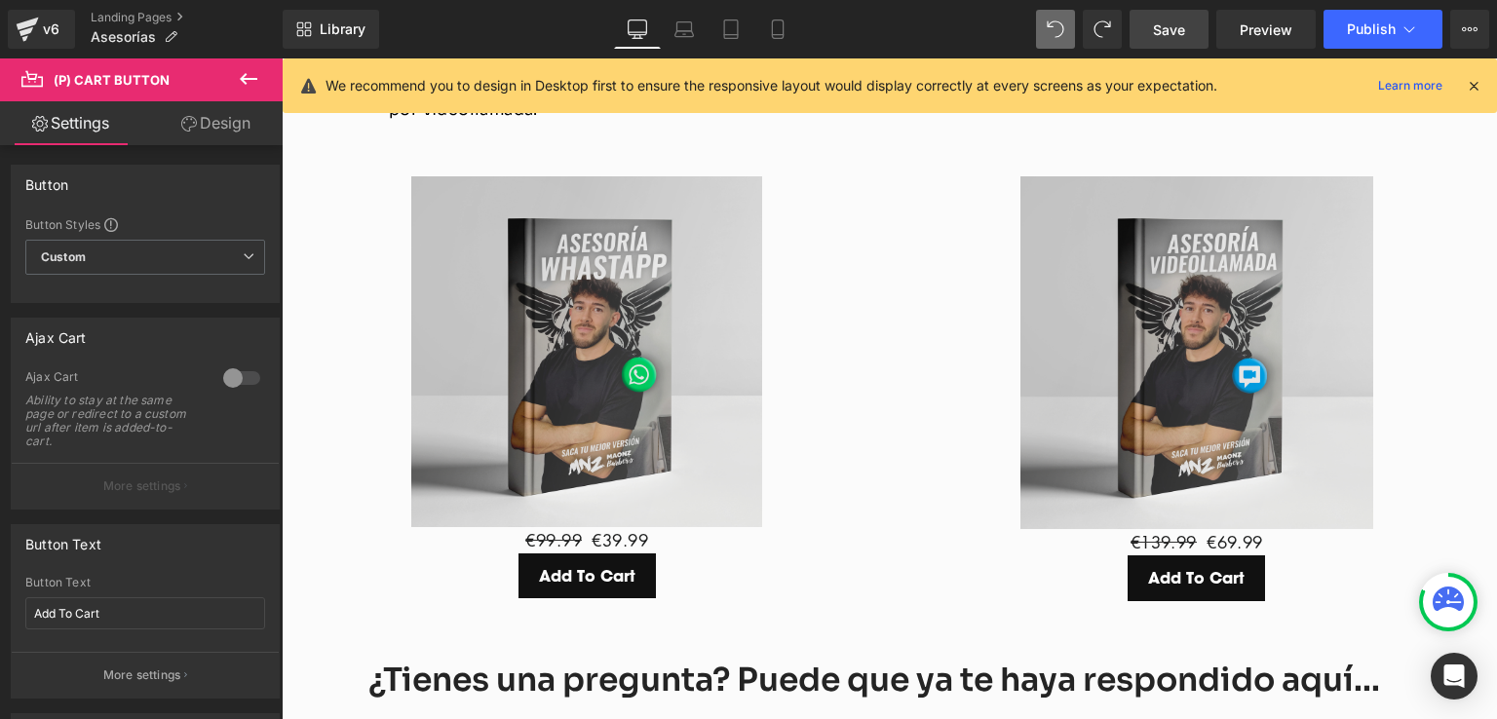
click at [213, 132] on link "Design" at bounding box center [215, 123] width 141 height 44
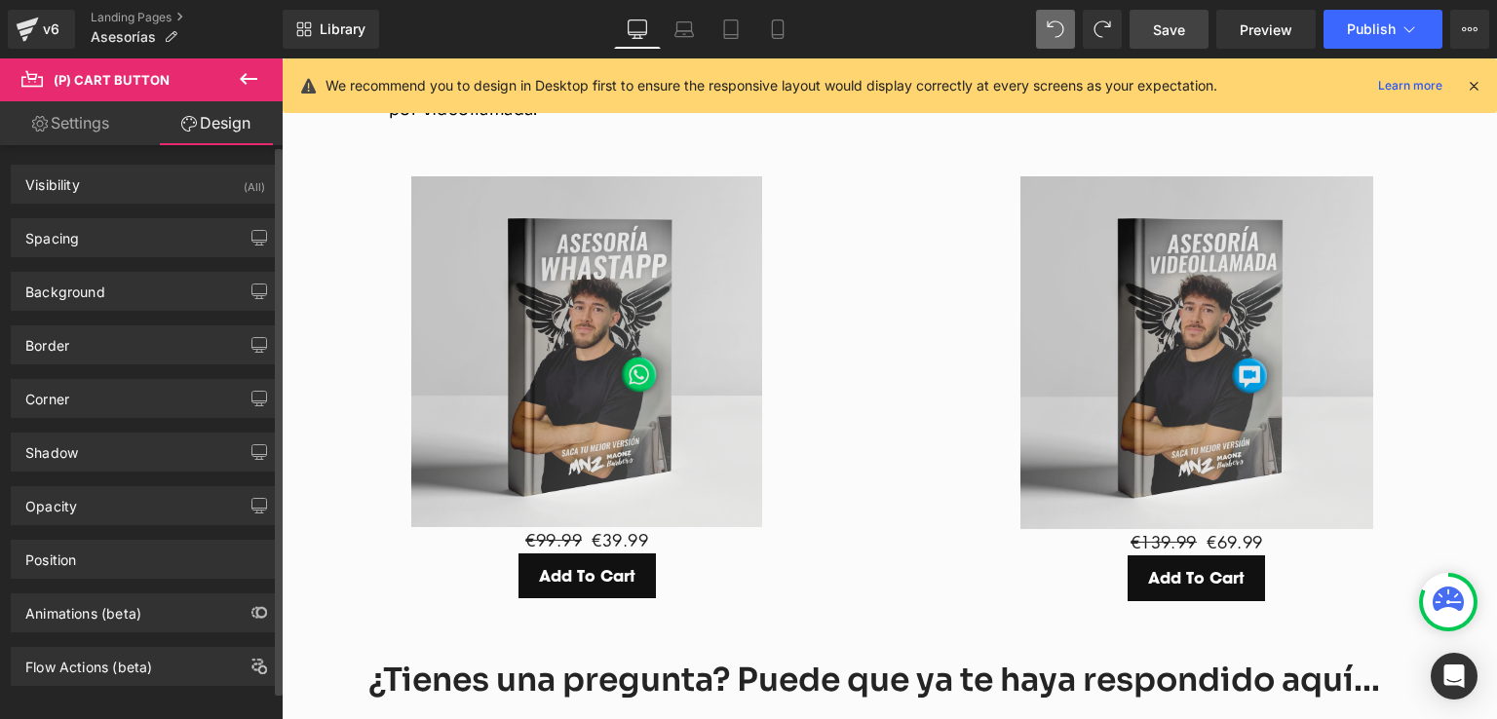
type input "#111111"
type input "100"
click at [101, 274] on div "Background" at bounding box center [65, 286] width 80 height 27
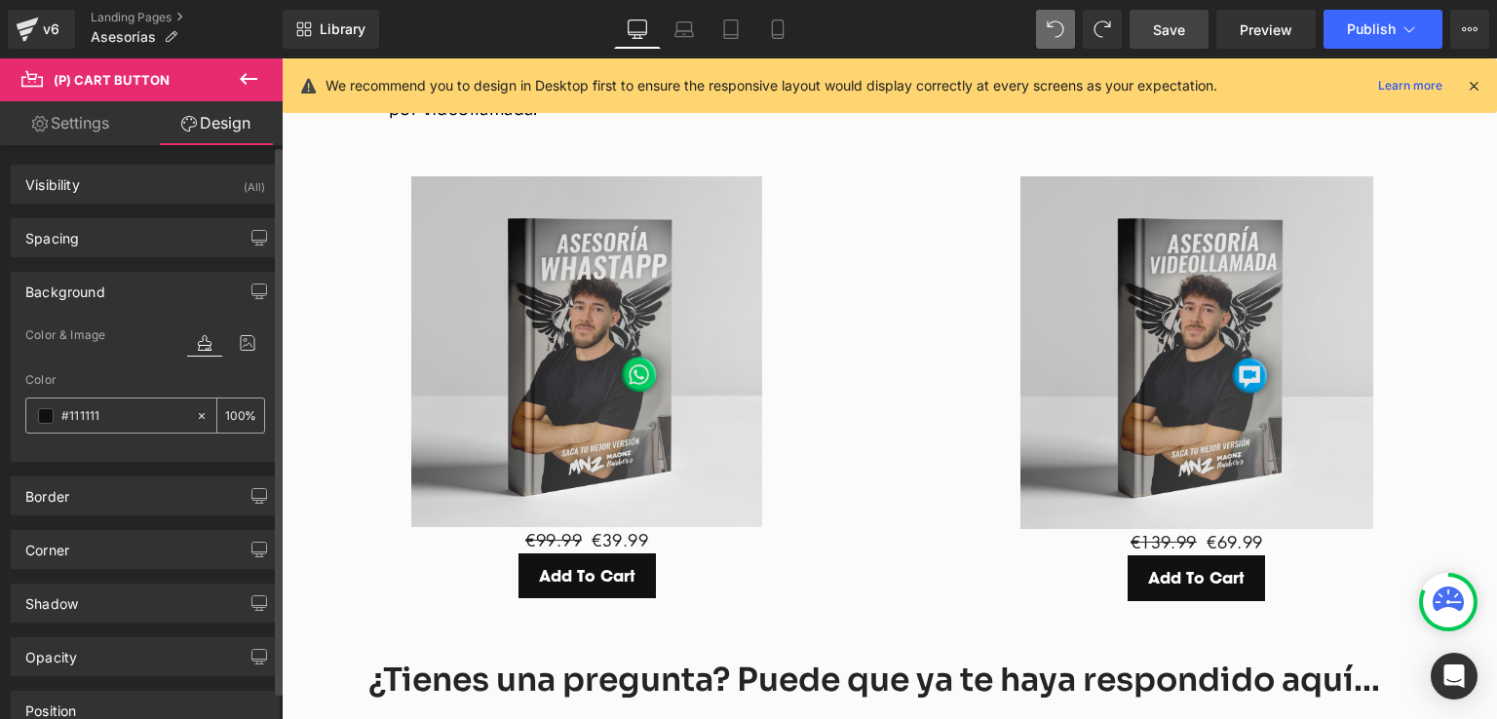
click at [44, 411] on span at bounding box center [46, 416] width 16 height 16
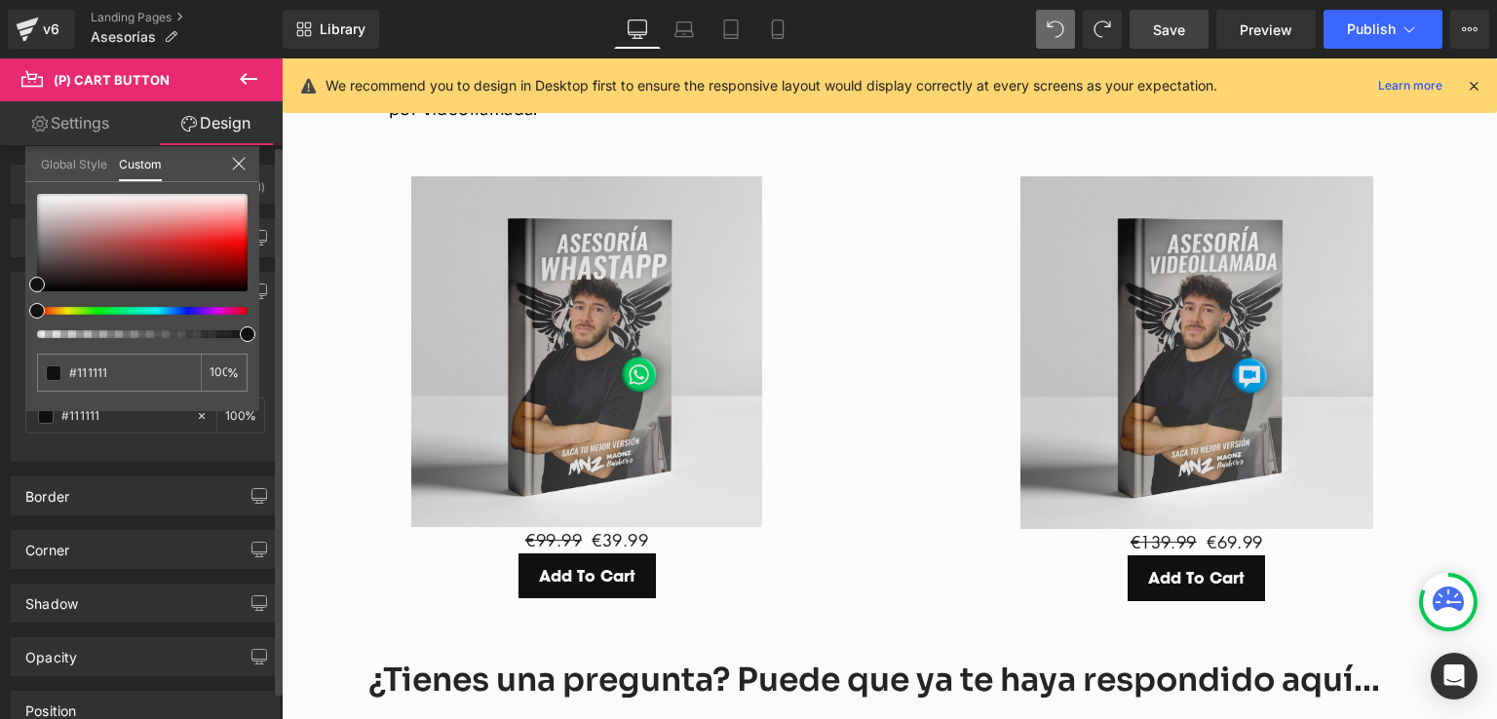
click at [47, 308] on div at bounding box center [134, 311] width 211 height 8
type input "#795129"
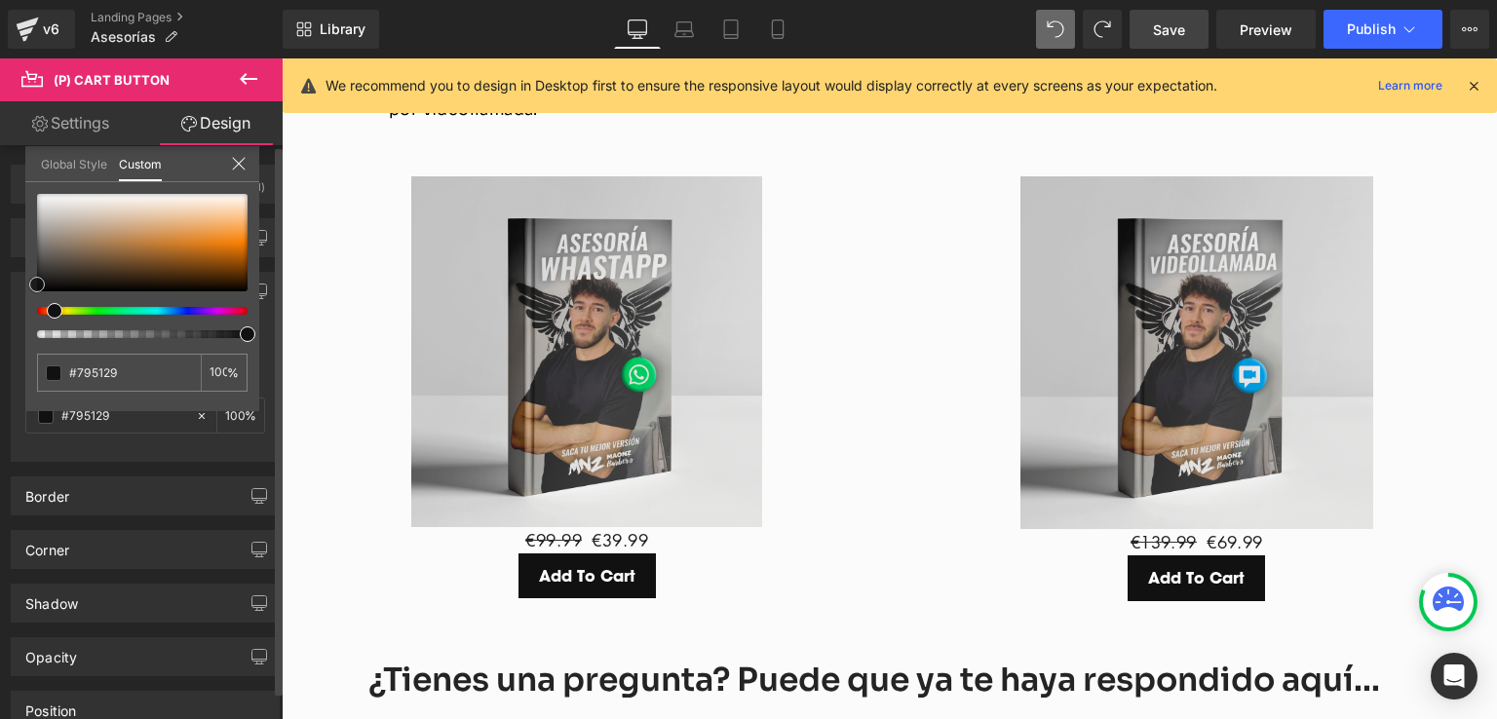
type input "#774c21"
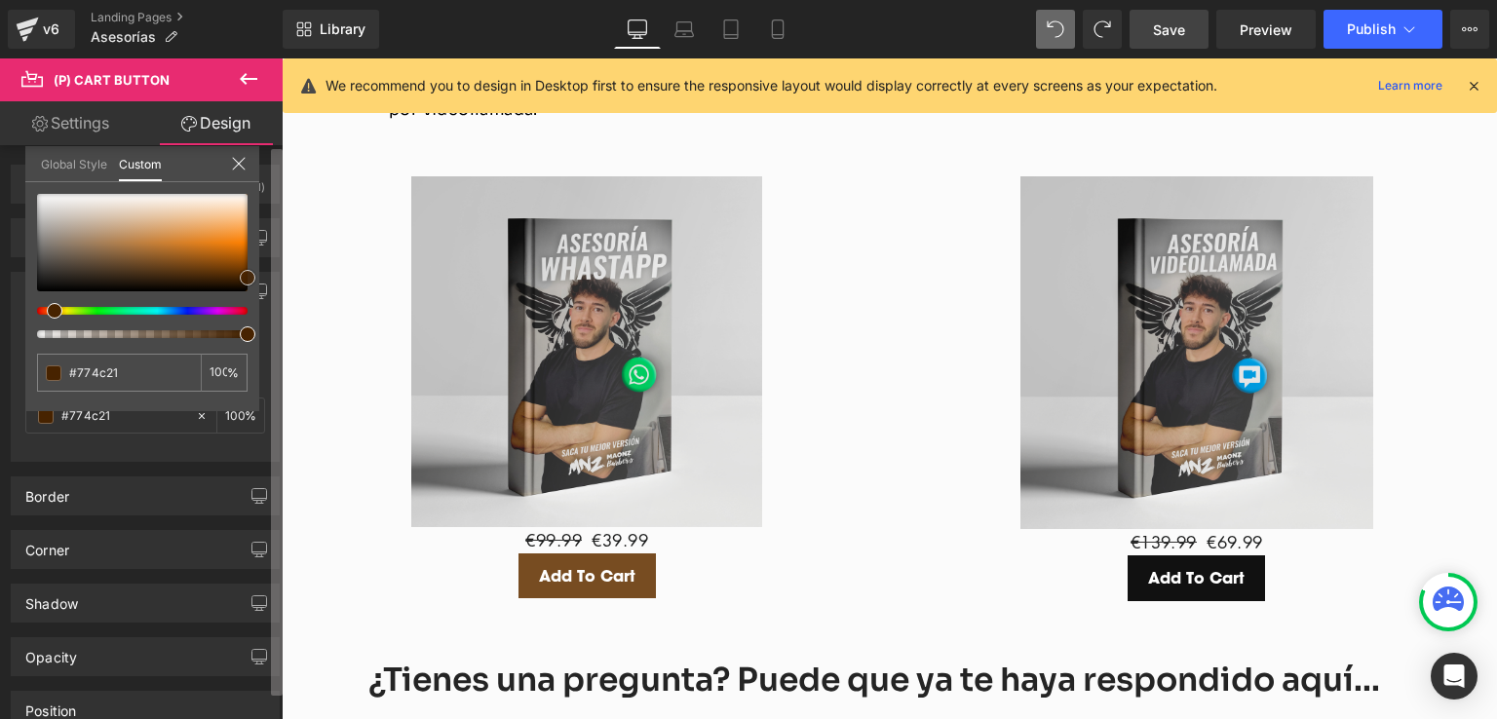
type input "#492602"
type input "#472300"
type input "#4c2600"
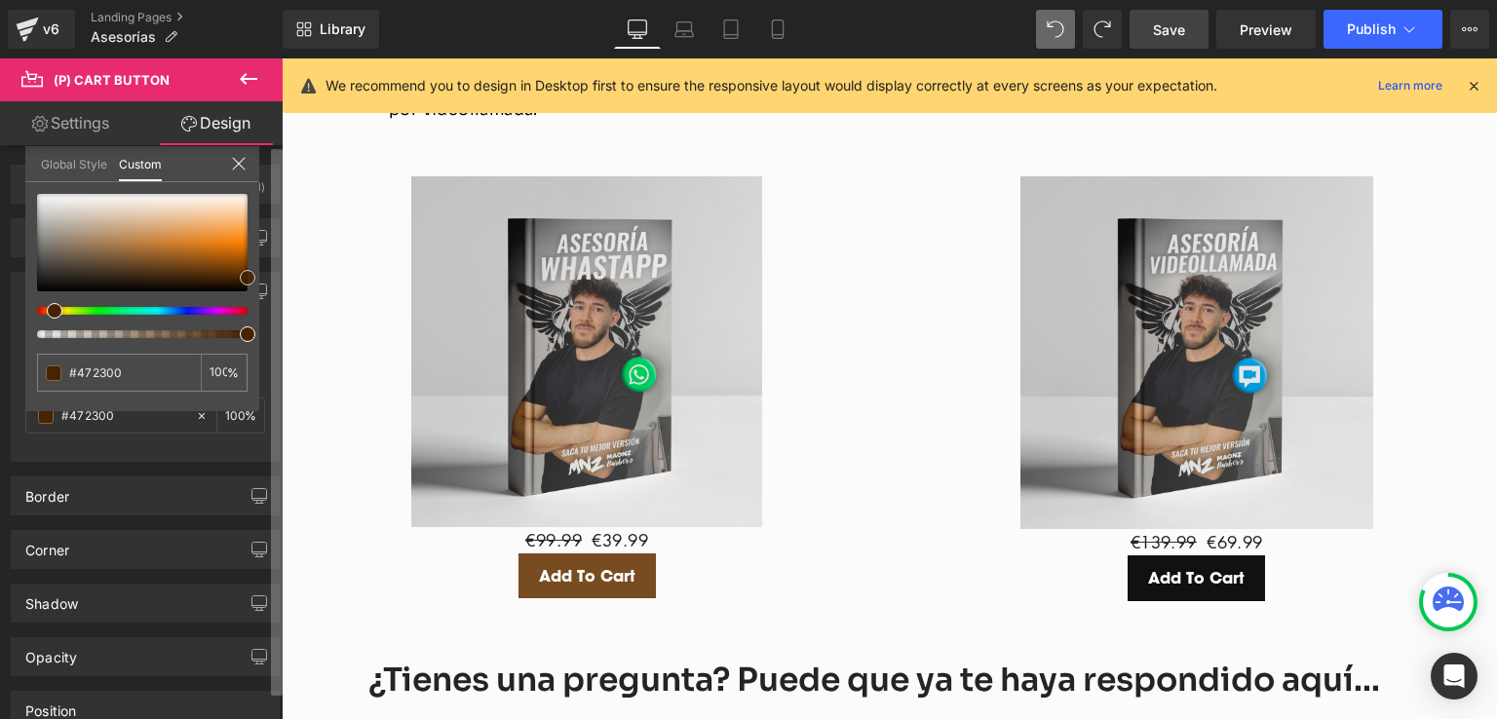
type input "#4c2600"
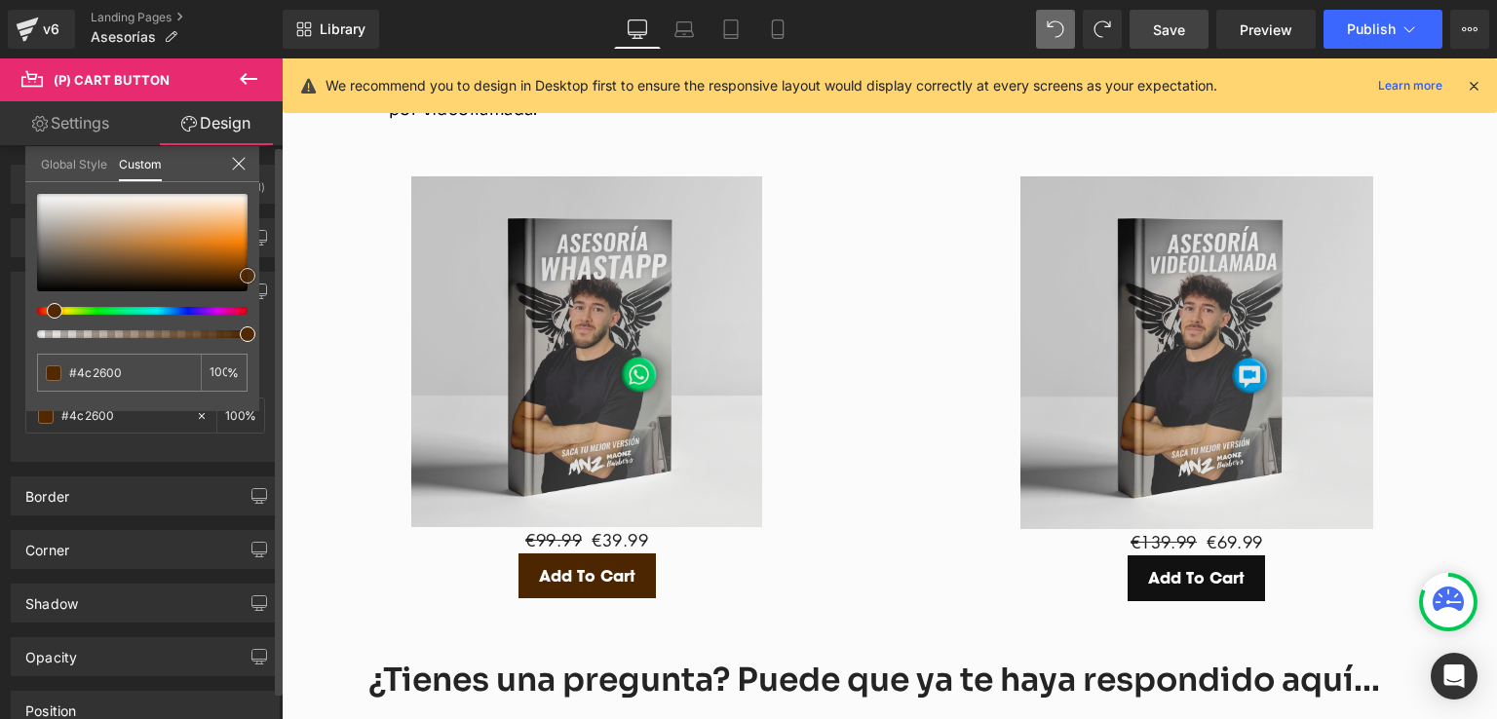
type input "#5b2d00"
type input "#d66b00"
type input "#f9891a"
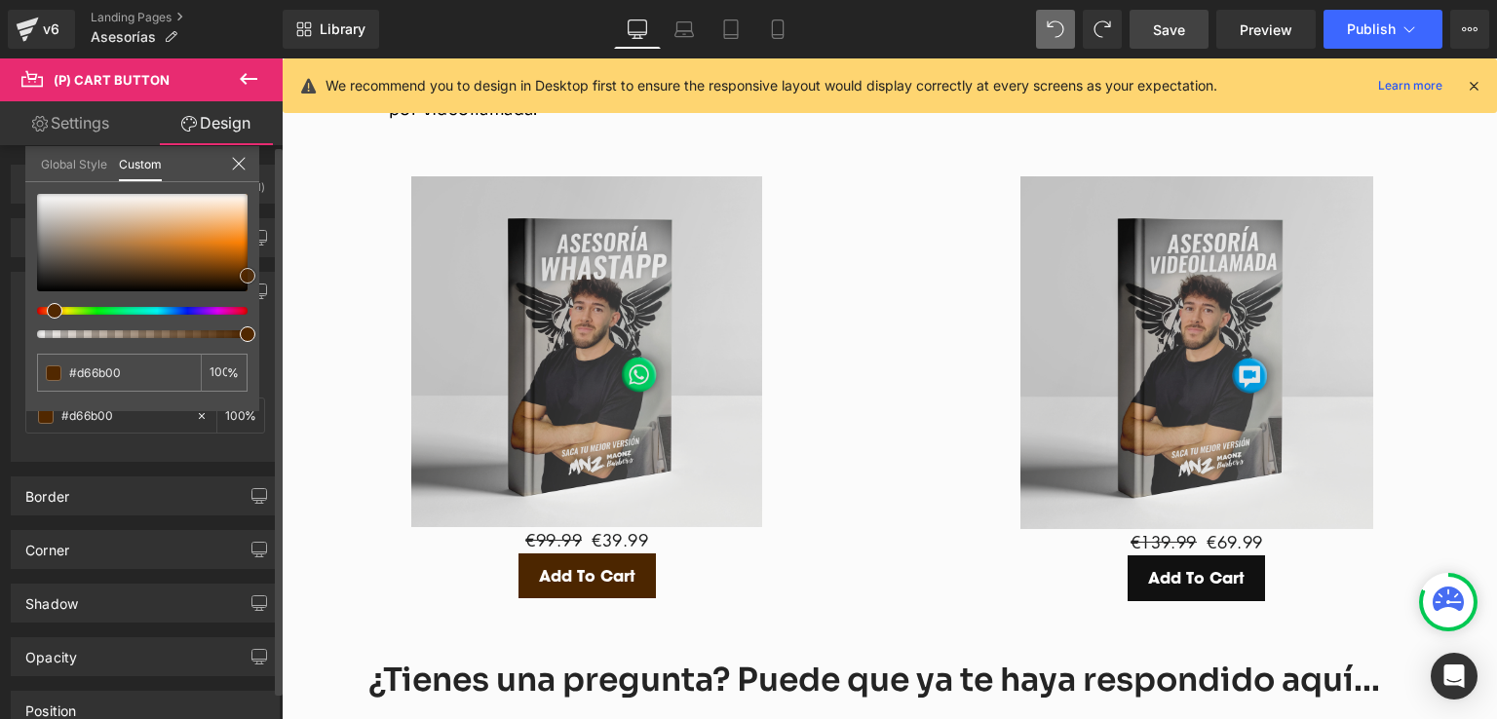
type input "#f9891a"
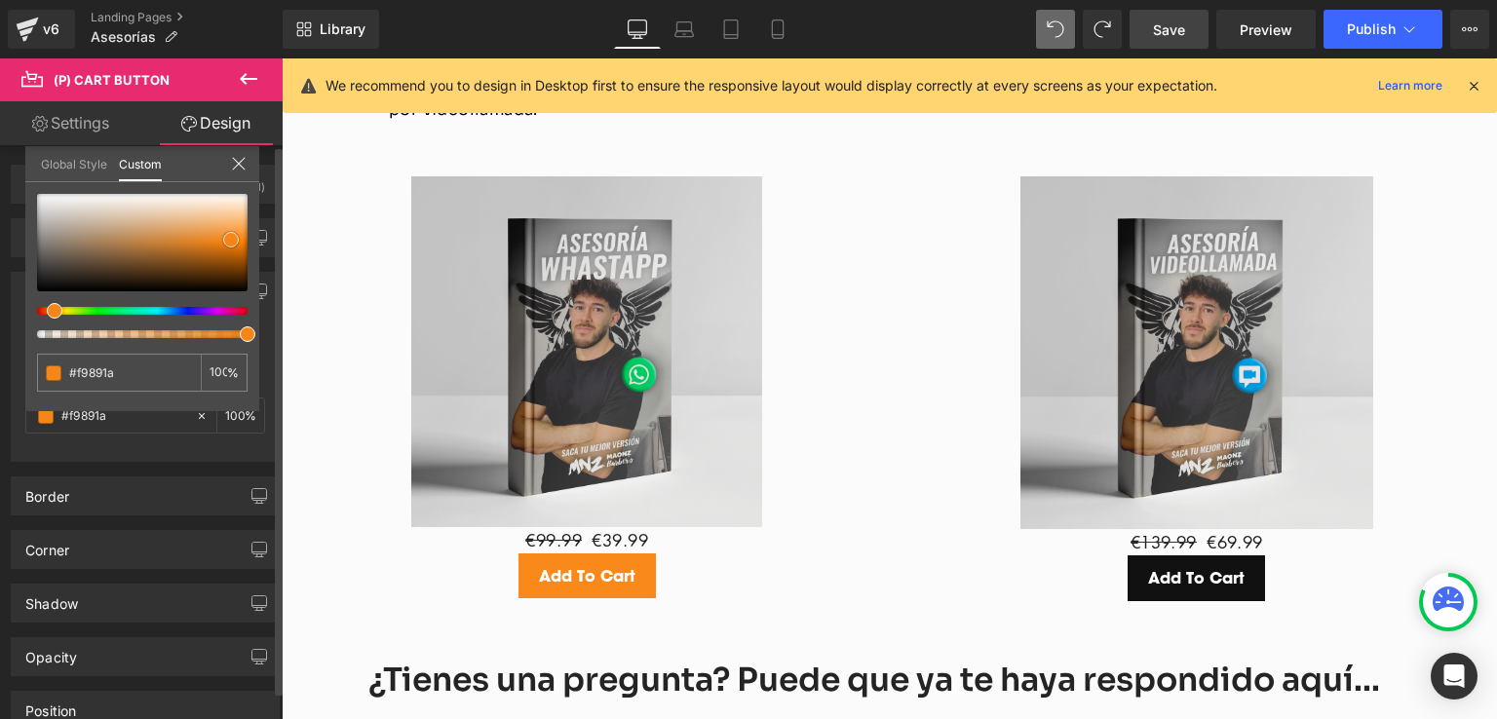
type input "#f98c1f"
type input "#f5891d"
type input "#f58413"
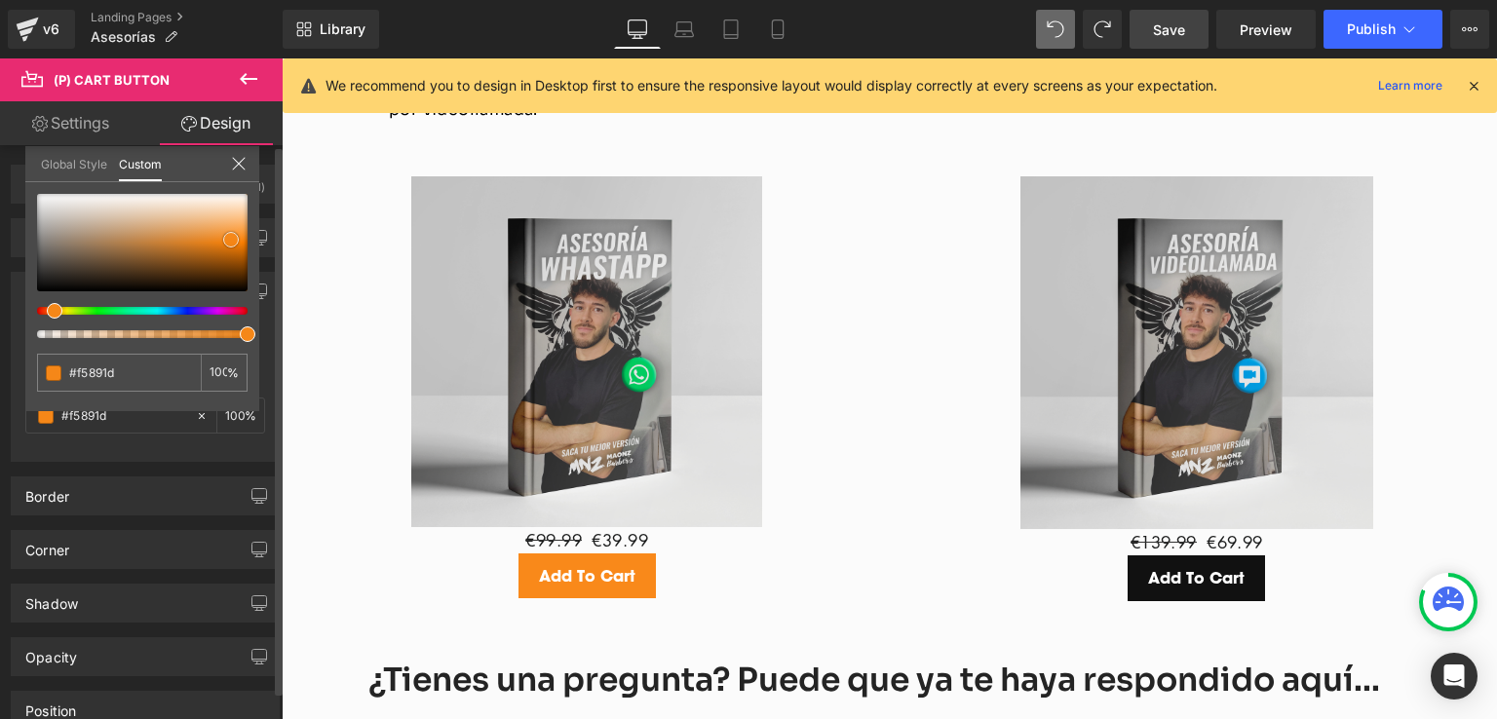
type input "#f58413"
type input "#f28211"
drag, startPoint x: 137, startPoint y: 259, endPoint x: 344, endPoint y: 421, distance: 262.4
click at [229, 241] on div at bounding box center [142, 242] width 211 height 97
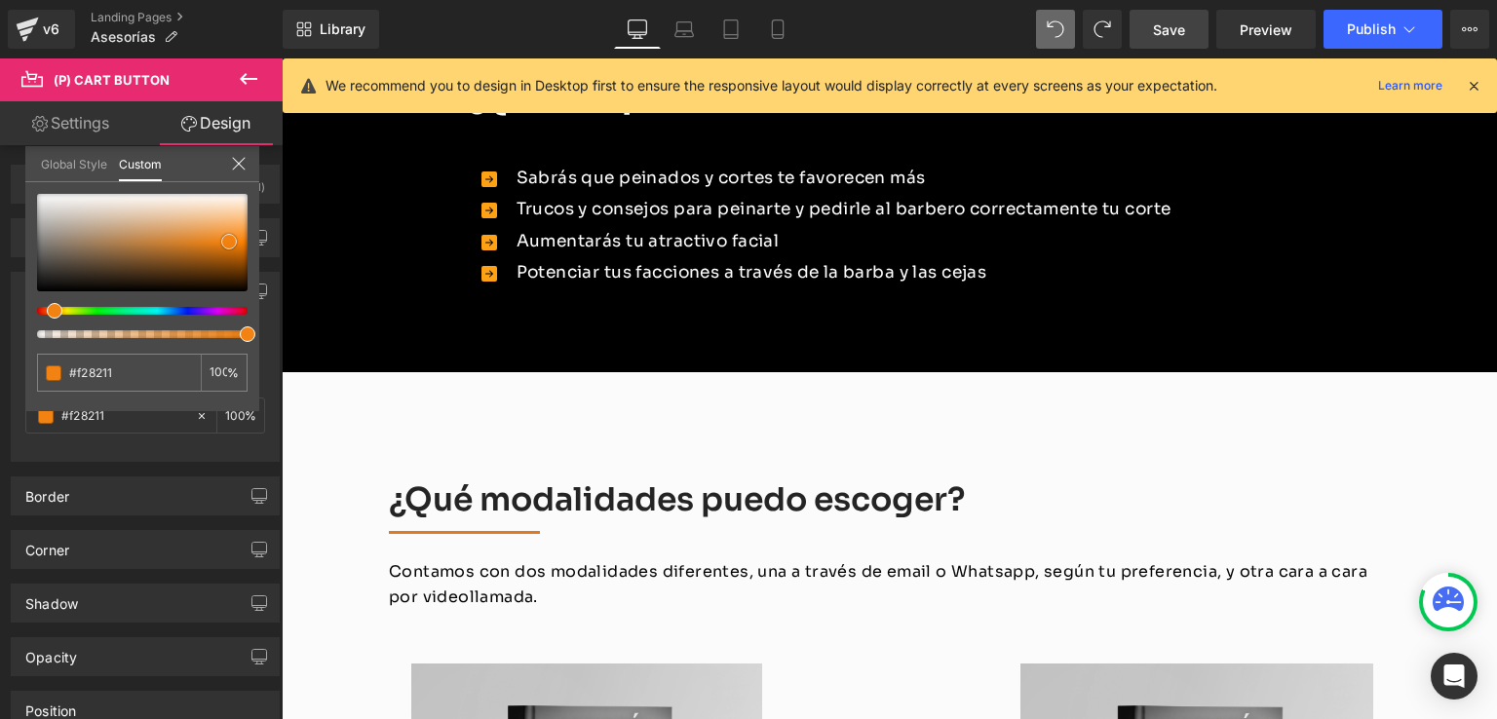
scroll to position [2075, 0]
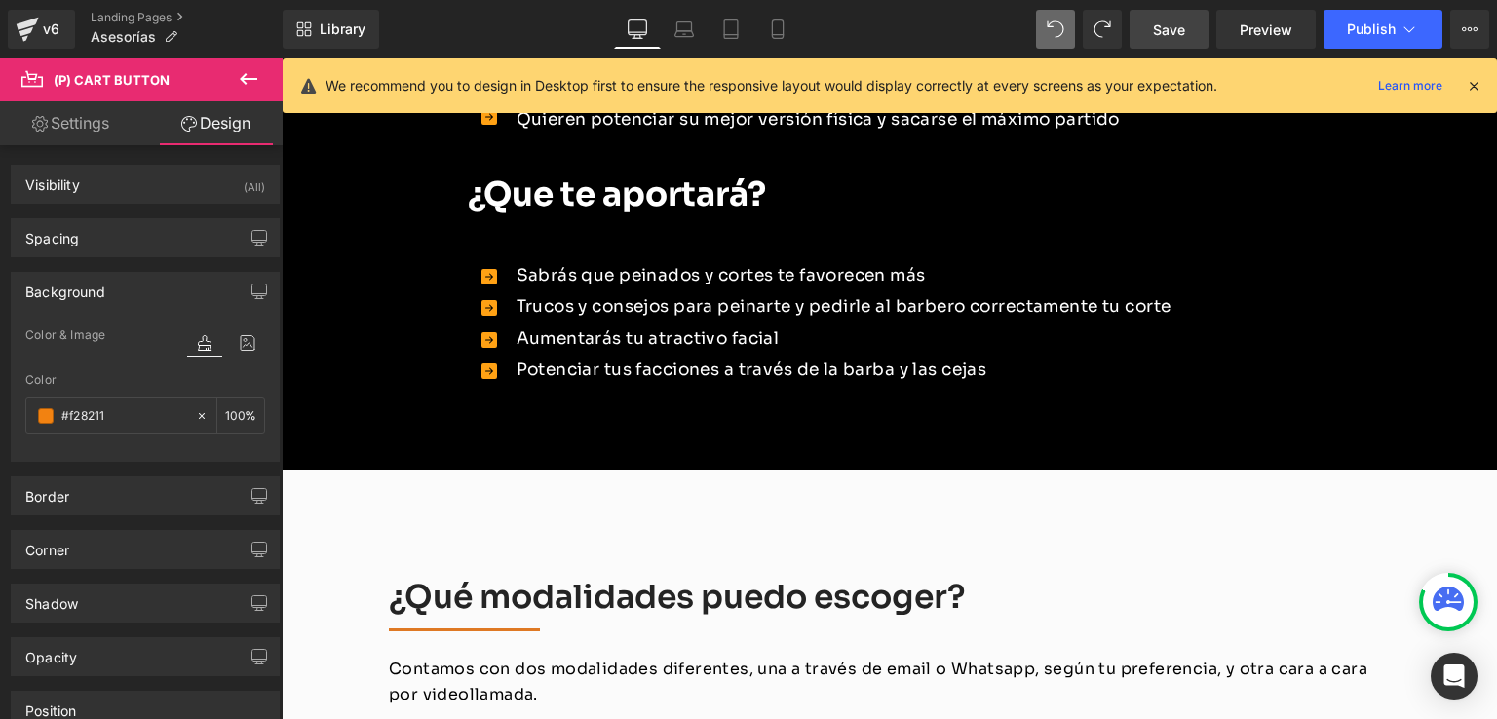
click at [480, 274] on body "Ir directamente al contenido Cerrar menú Inicio Productos Máquinas Para el cabe…" at bounding box center [889, 539] width 1215 height 5111
click at [127, 410] on input "#f28211" at bounding box center [123, 415] width 125 height 21
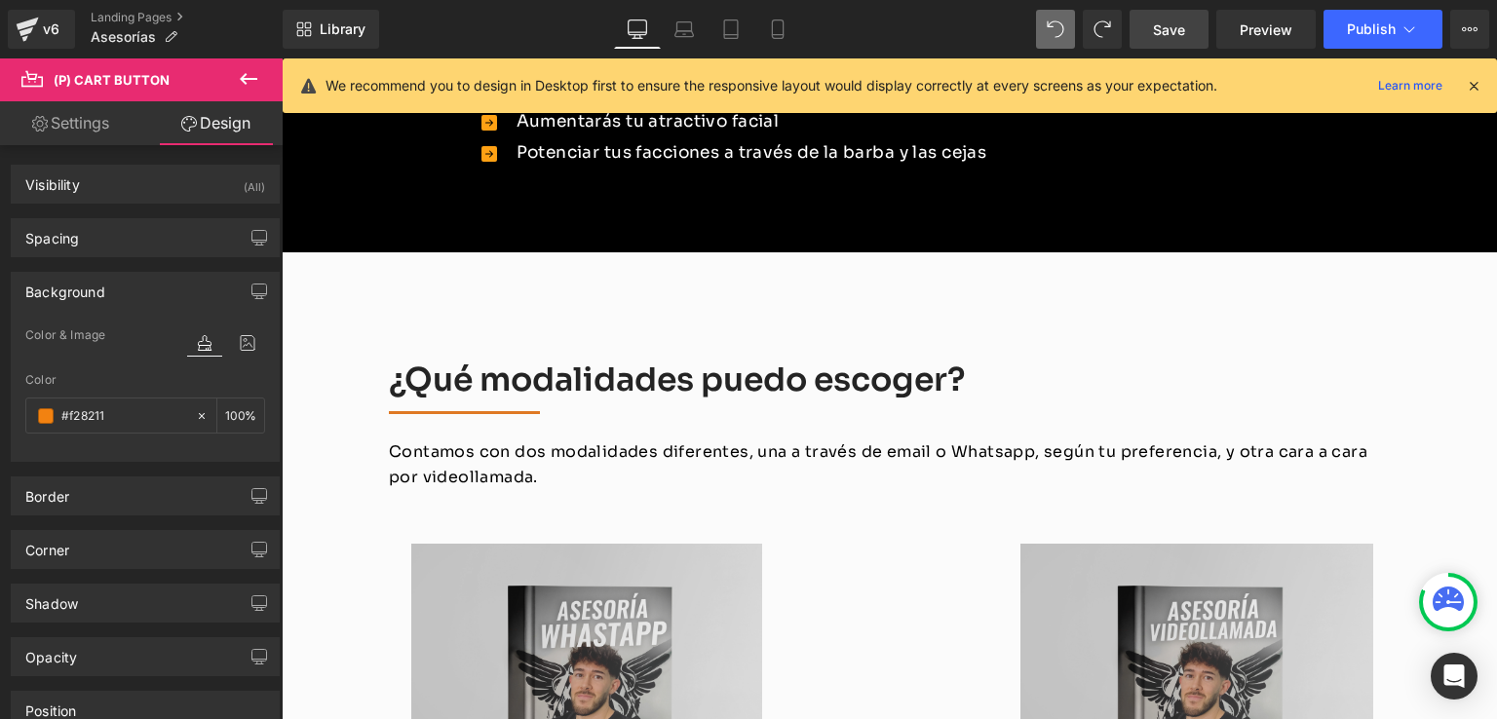
scroll to position [2562, 0]
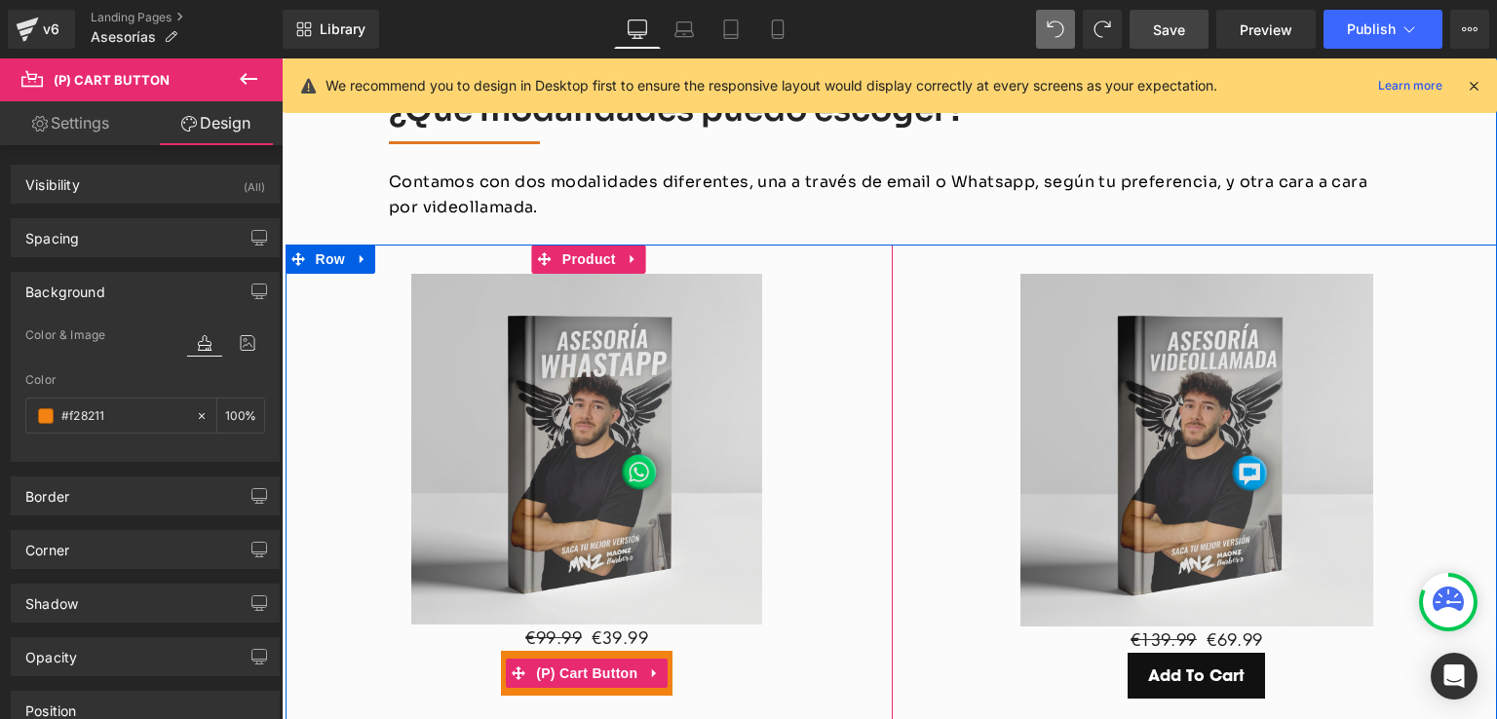
click at [569, 659] on span "(P) Cart Button" at bounding box center [586, 673] width 111 height 29
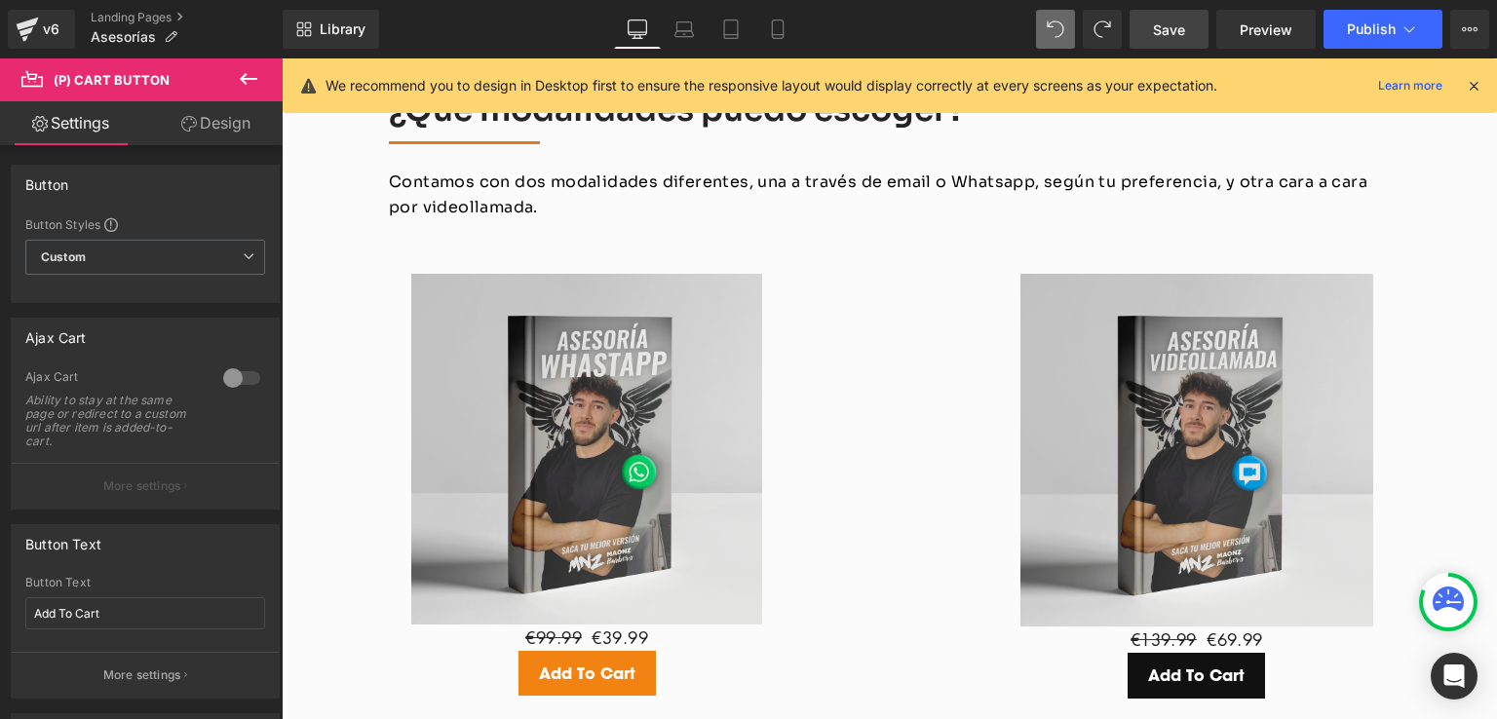
click at [218, 122] on link "Design" at bounding box center [215, 123] width 141 height 44
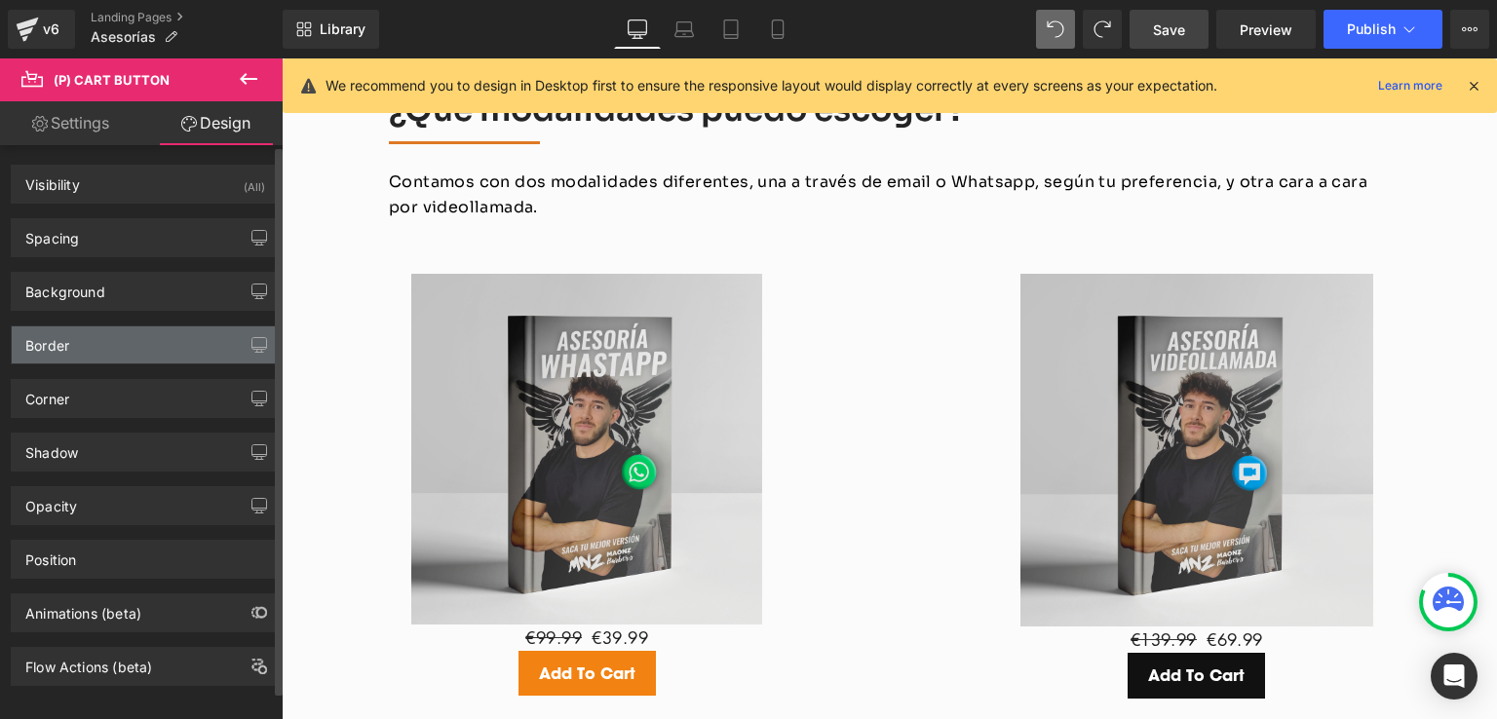
type input "#f28211"
type input "100"
type input "transparent"
type input "0"
type input "0.8"
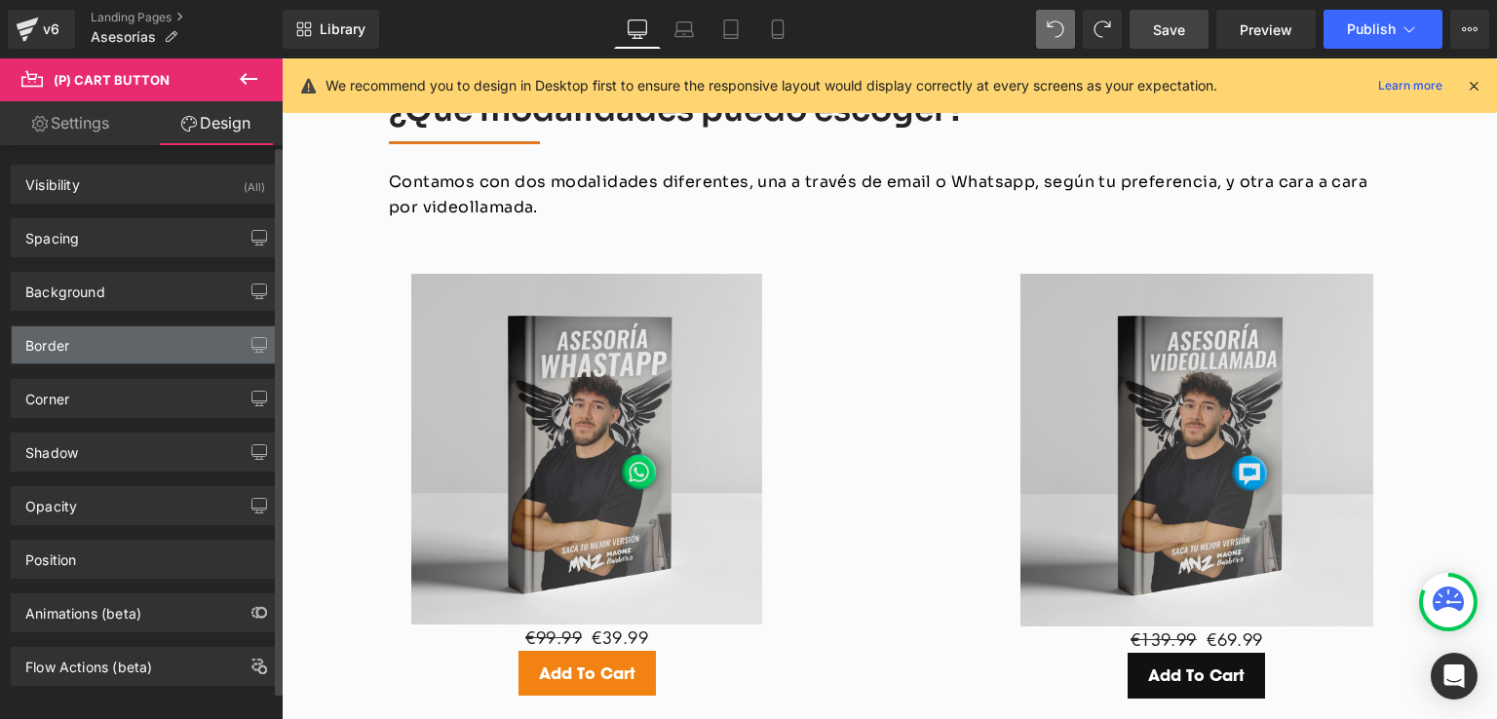
click at [74, 344] on div "Border" at bounding box center [145, 344] width 267 height 37
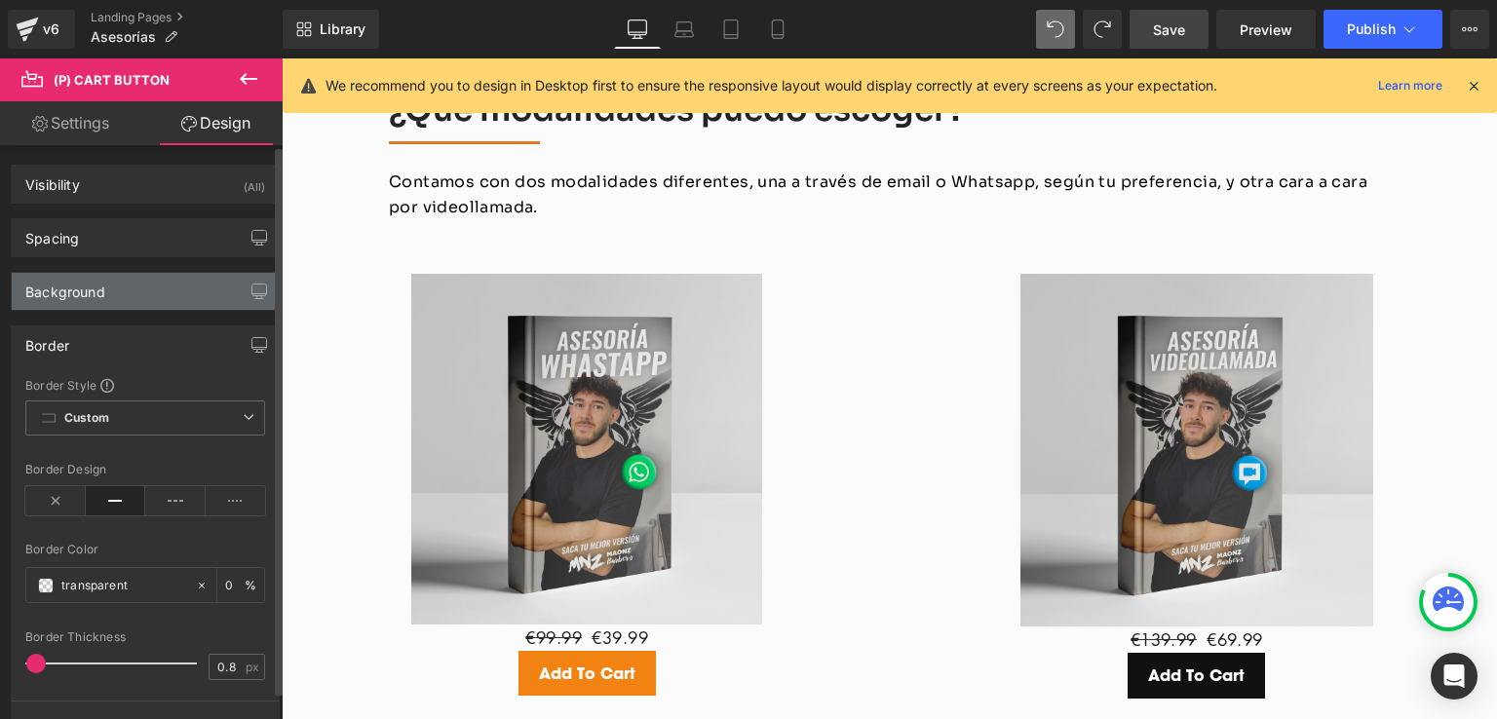
click at [90, 296] on div "Background" at bounding box center [65, 286] width 80 height 27
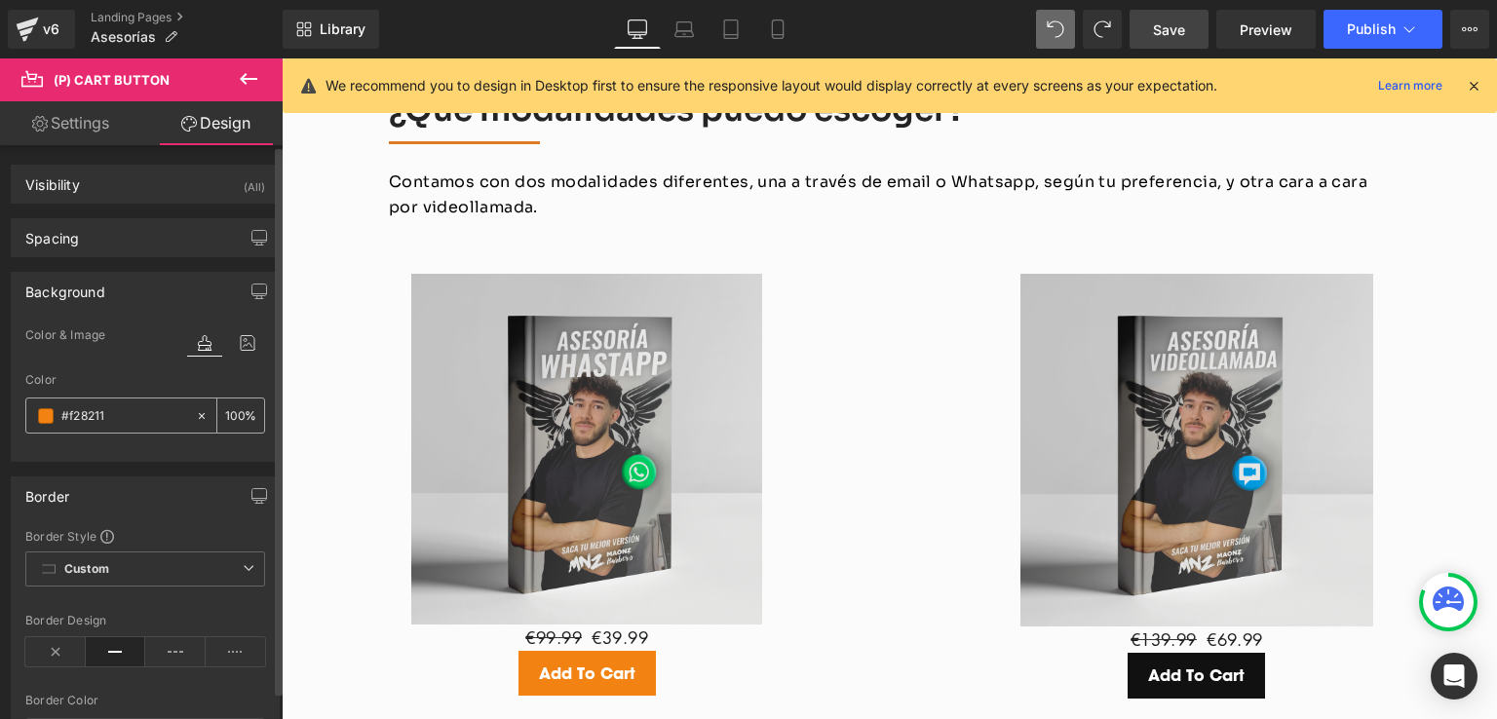
click at [82, 426] on div "#f28211" at bounding box center [110, 416] width 169 height 34
click at [91, 417] on input "#f28211" at bounding box center [123, 415] width 125 height 21
paste input "text"
drag, startPoint x: 122, startPoint y: 412, endPoint x: 64, endPoint y: 410, distance: 57.5
click at [64, 410] on input "#f28211" at bounding box center [123, 415] width 125 height 21
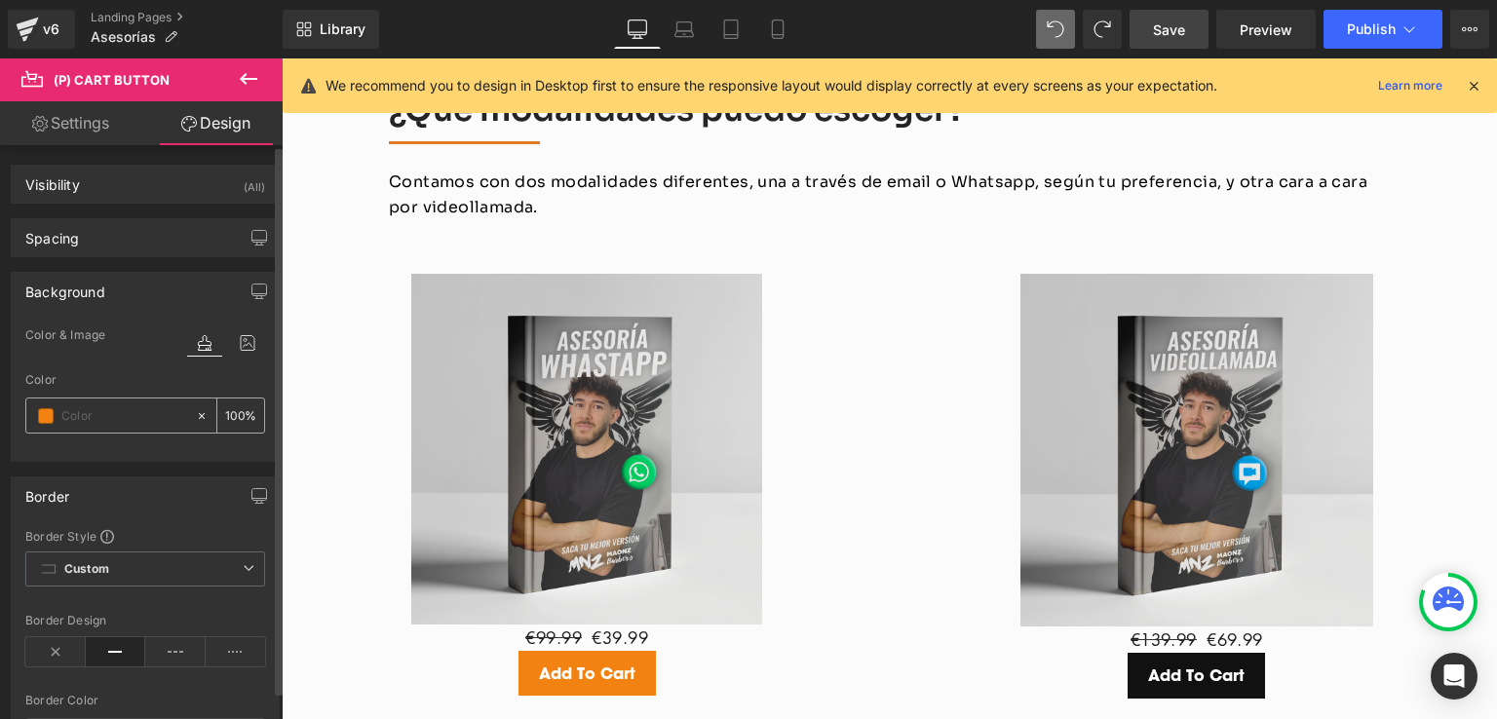
type input "0"
paste input "#f28211"
type input "#f28211"
type input "100"
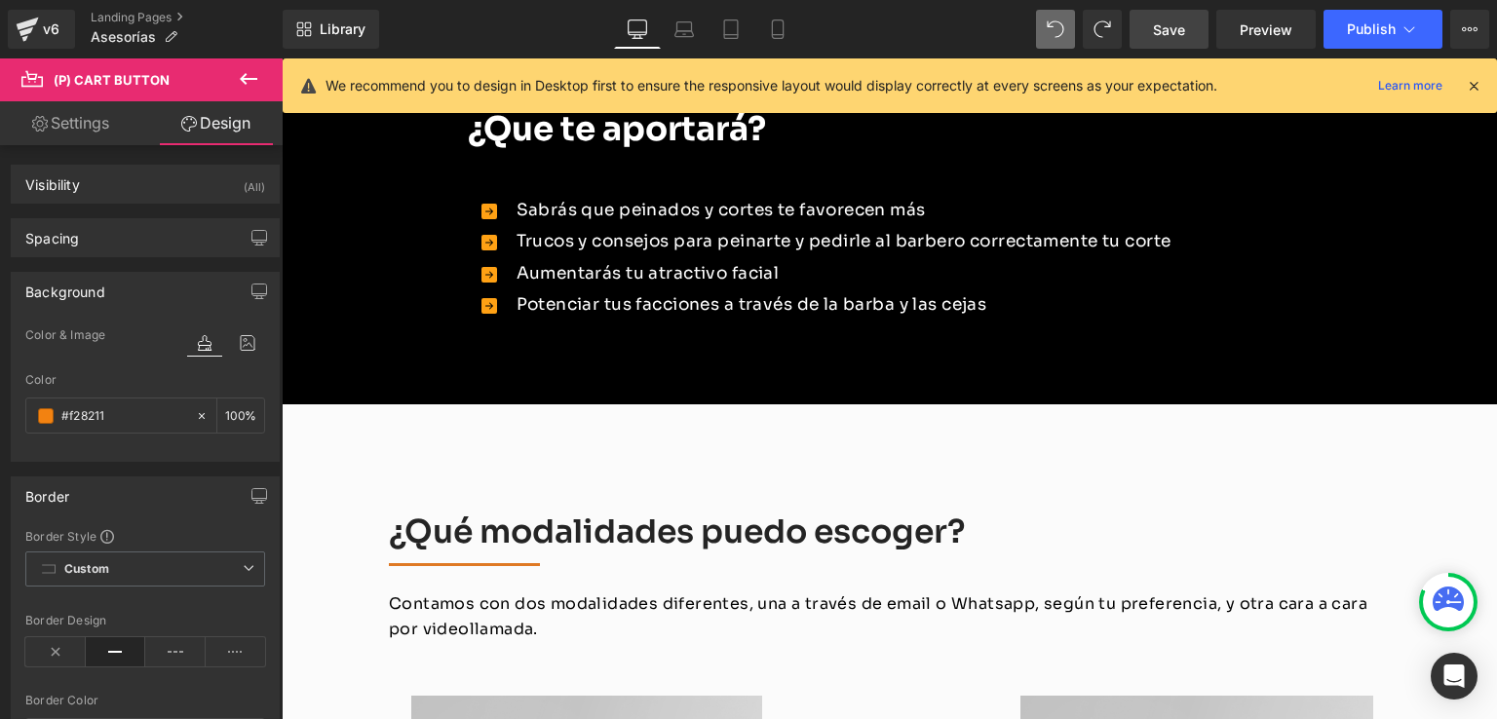
scroll to position [1977, 0]
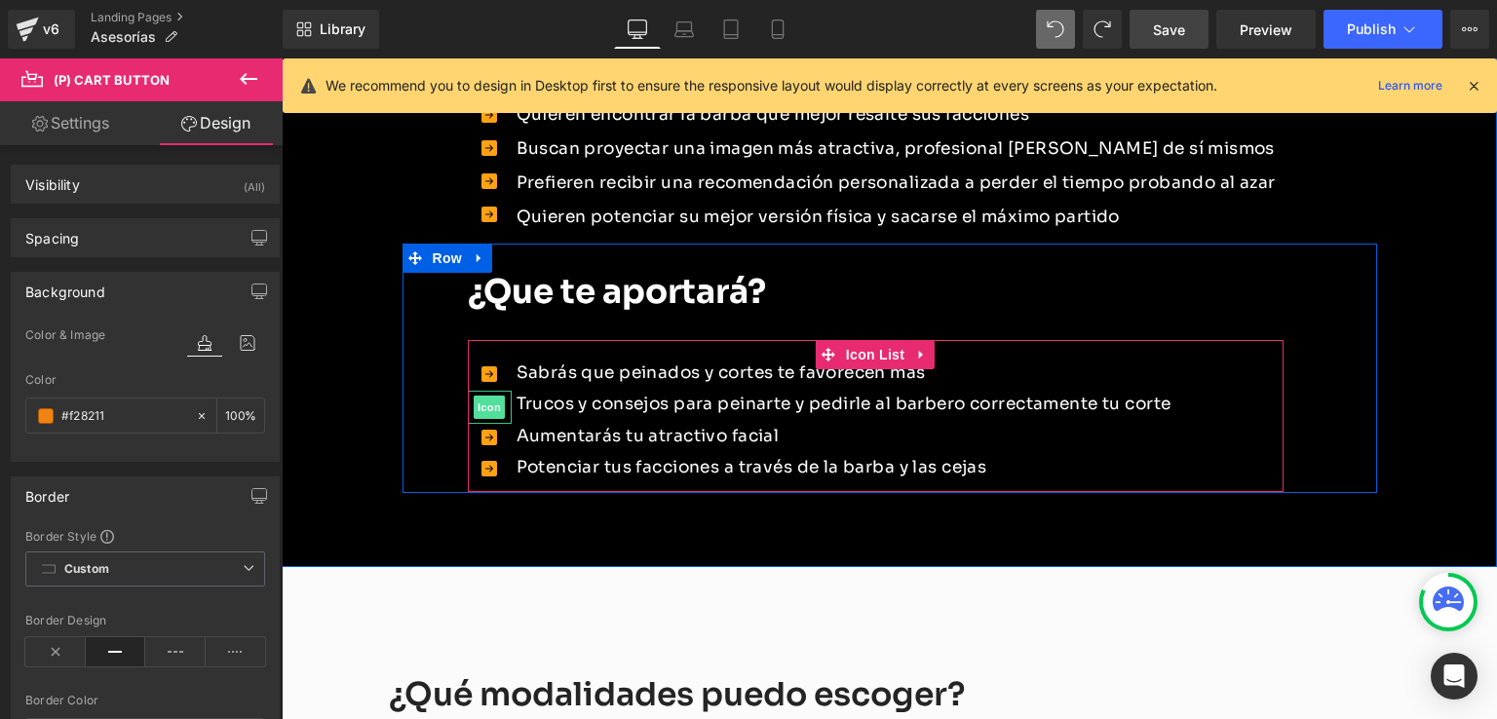
click at [483, 396] on span "Icon" at bounding box center [489, 407] width 31 height 23
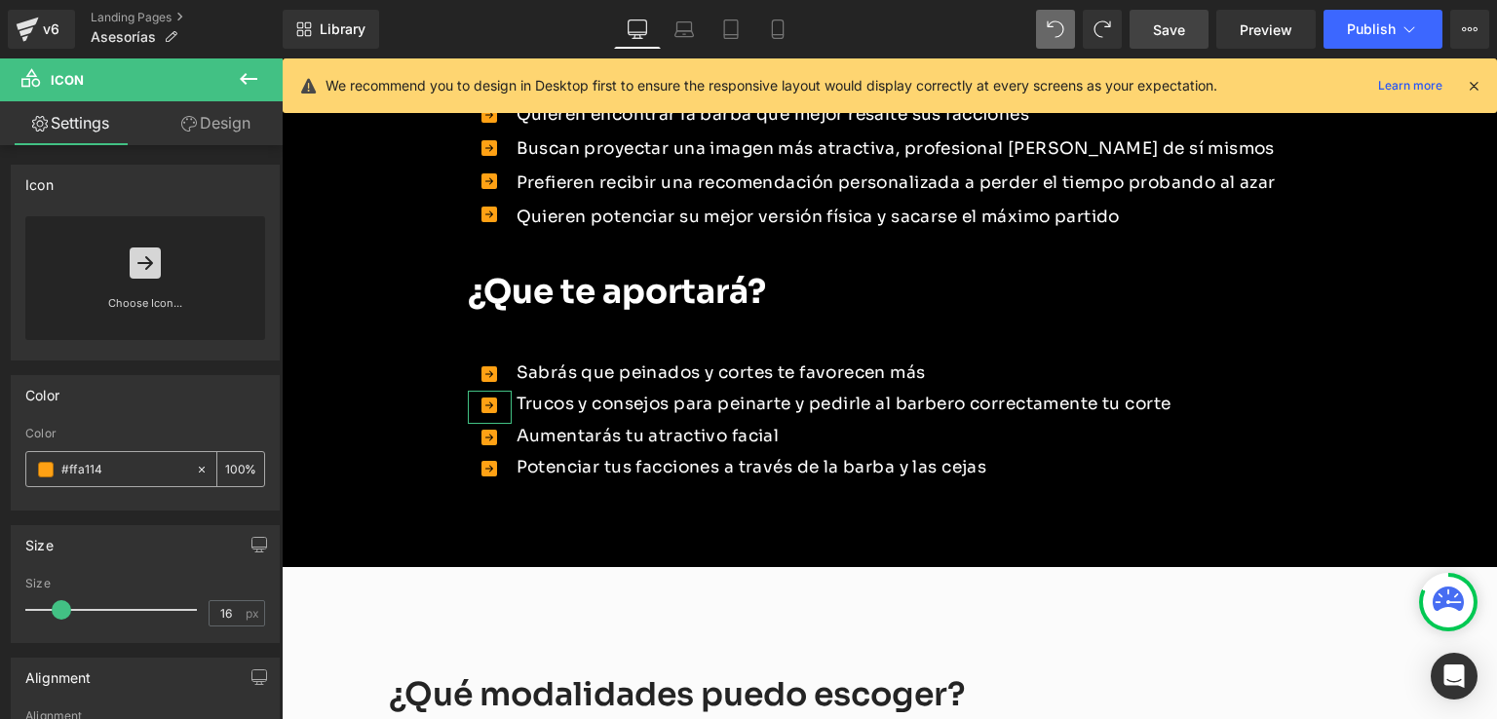
drag, startPoint x: 108, startPoint y: 466, endPoint x: 62, endPoint y: 462, distance: 46.0
click at [62, 462] on input "#ffa114" at bounding box center [123, 469] width 125 height 21
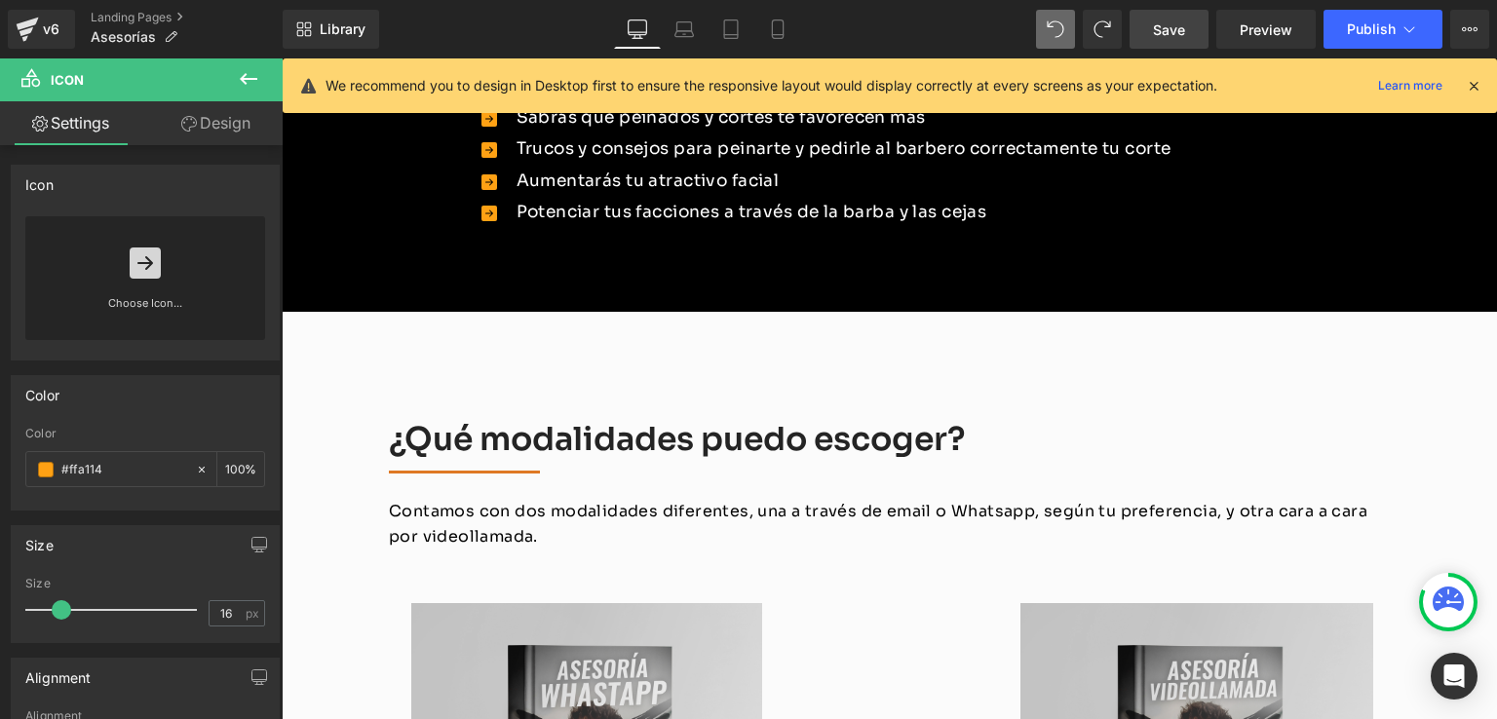
scroll to position [2465, 0]
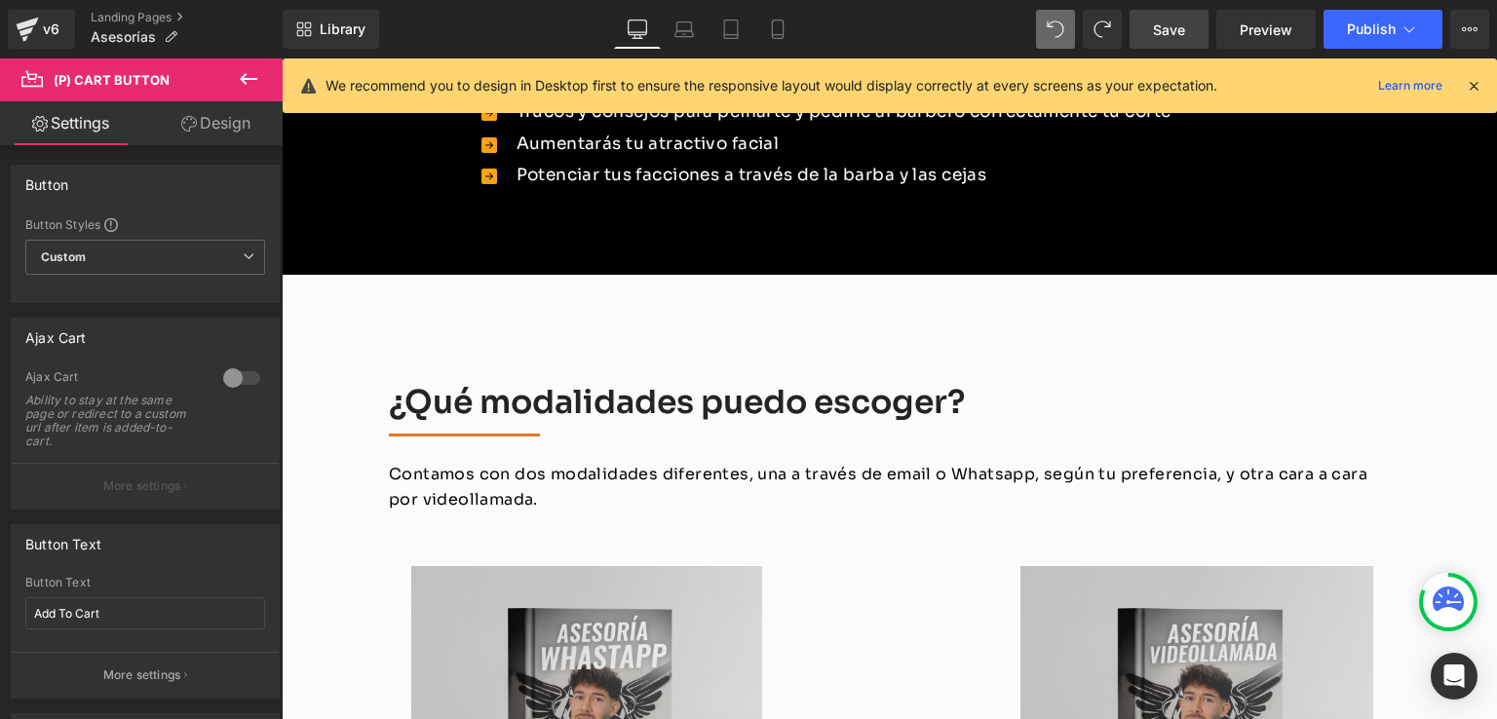
scroll to position [2660, 0]
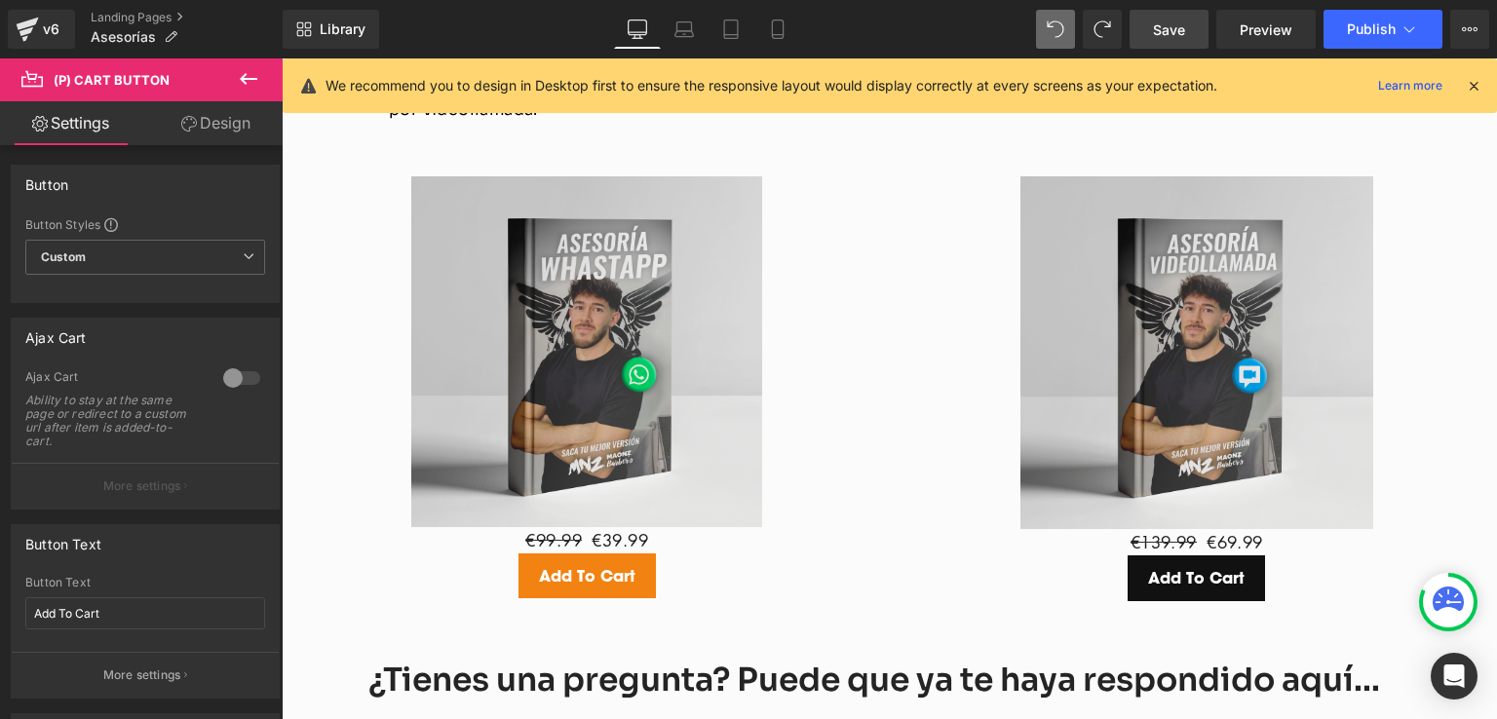
click at [207, 126] on link "Design" at bounding box center [215, 123] width 141 height 44
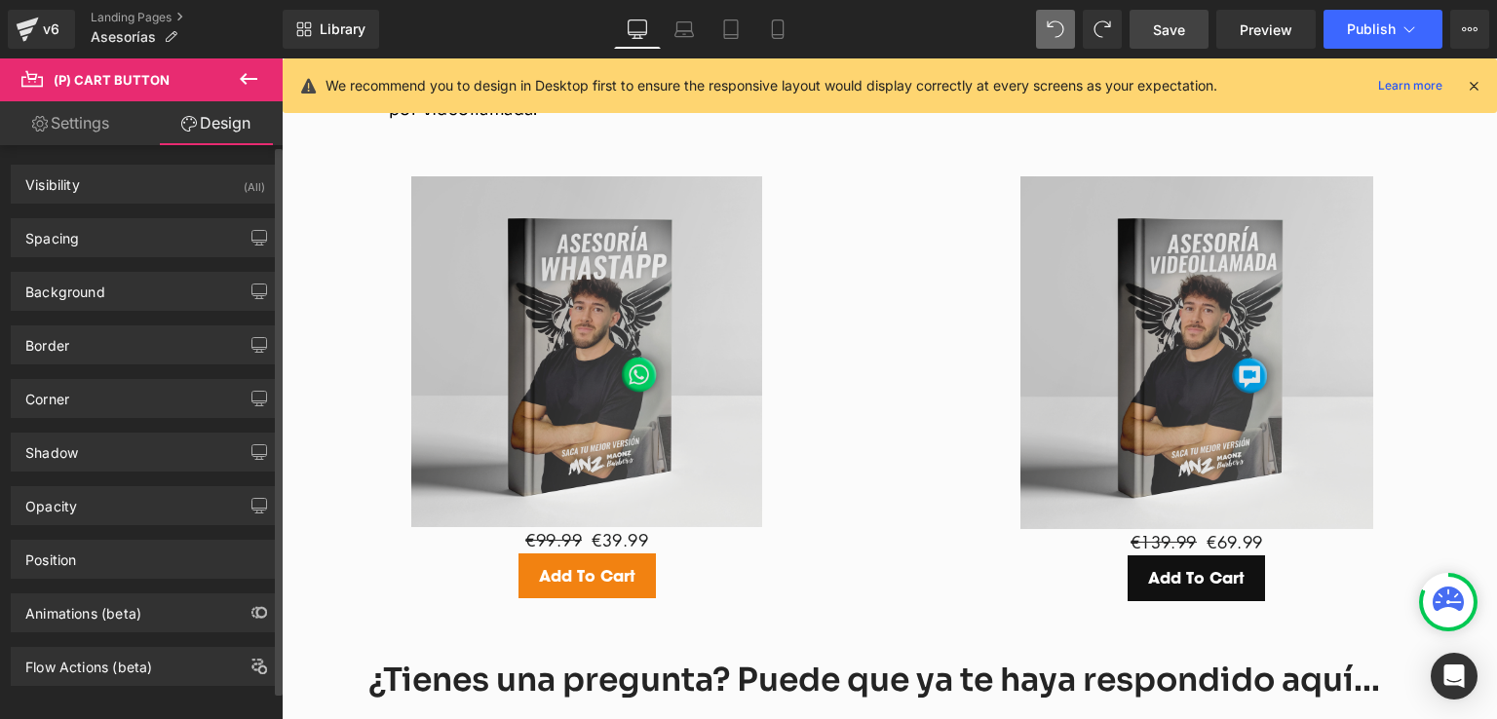
type input "#f28211"
type input "100"
click at [86, 302] on div "Background" at bounding box center [145, 291] width 267 height 37
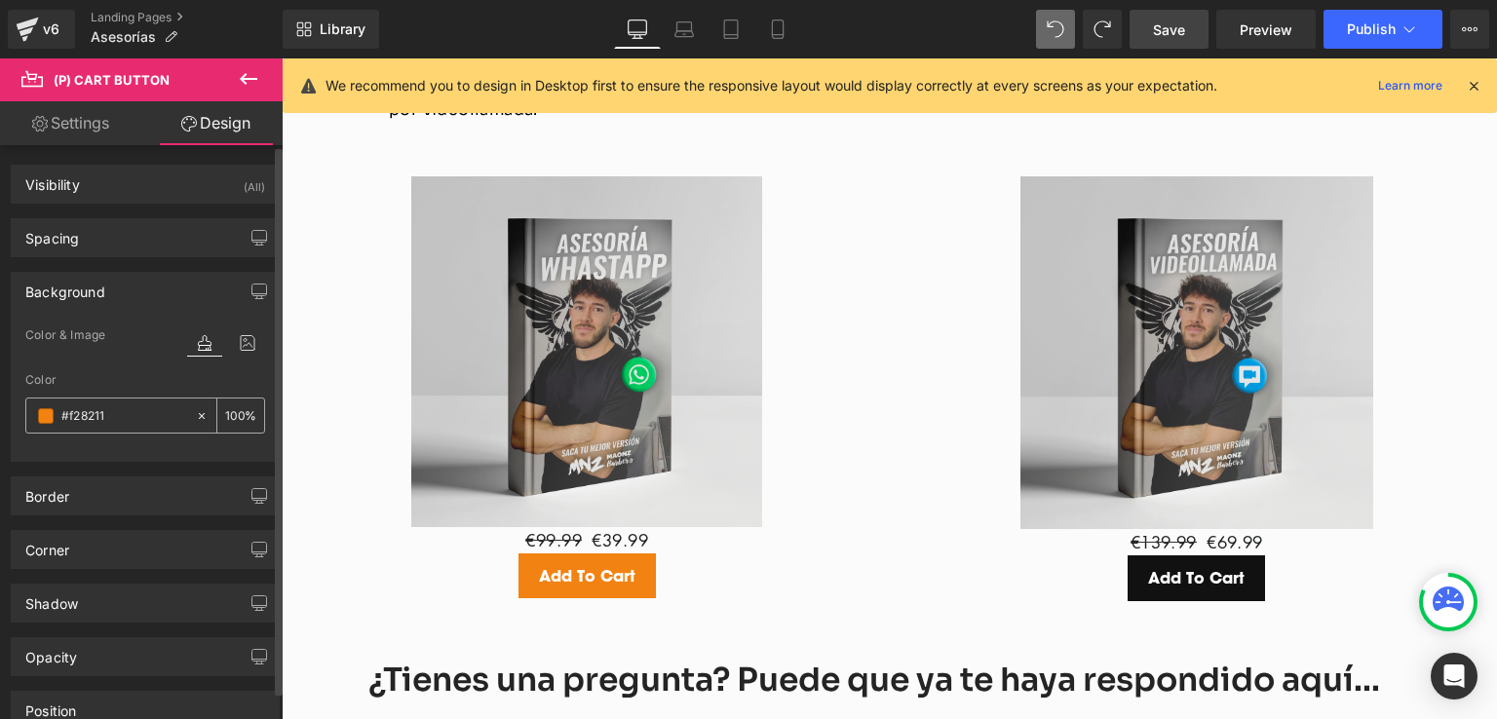
click at [195, 411] on icon at bounding box center [202, 416] width 14 height 14
type input "none"
type input "0"
click at [108, 413] on input "none" at bounding box center [123, 415] width 125 height 21
paste input "#ffa114"
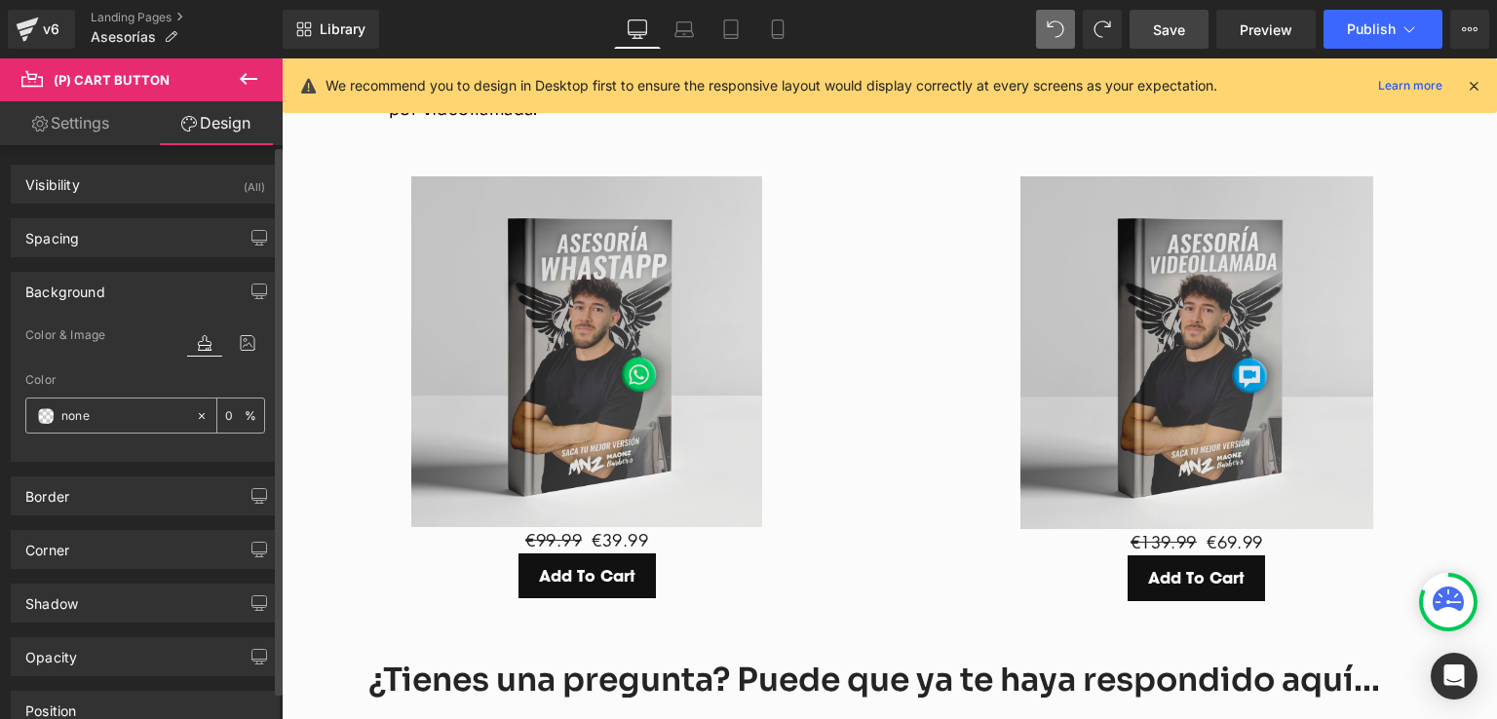
type input "#ffa114"
type input "100"
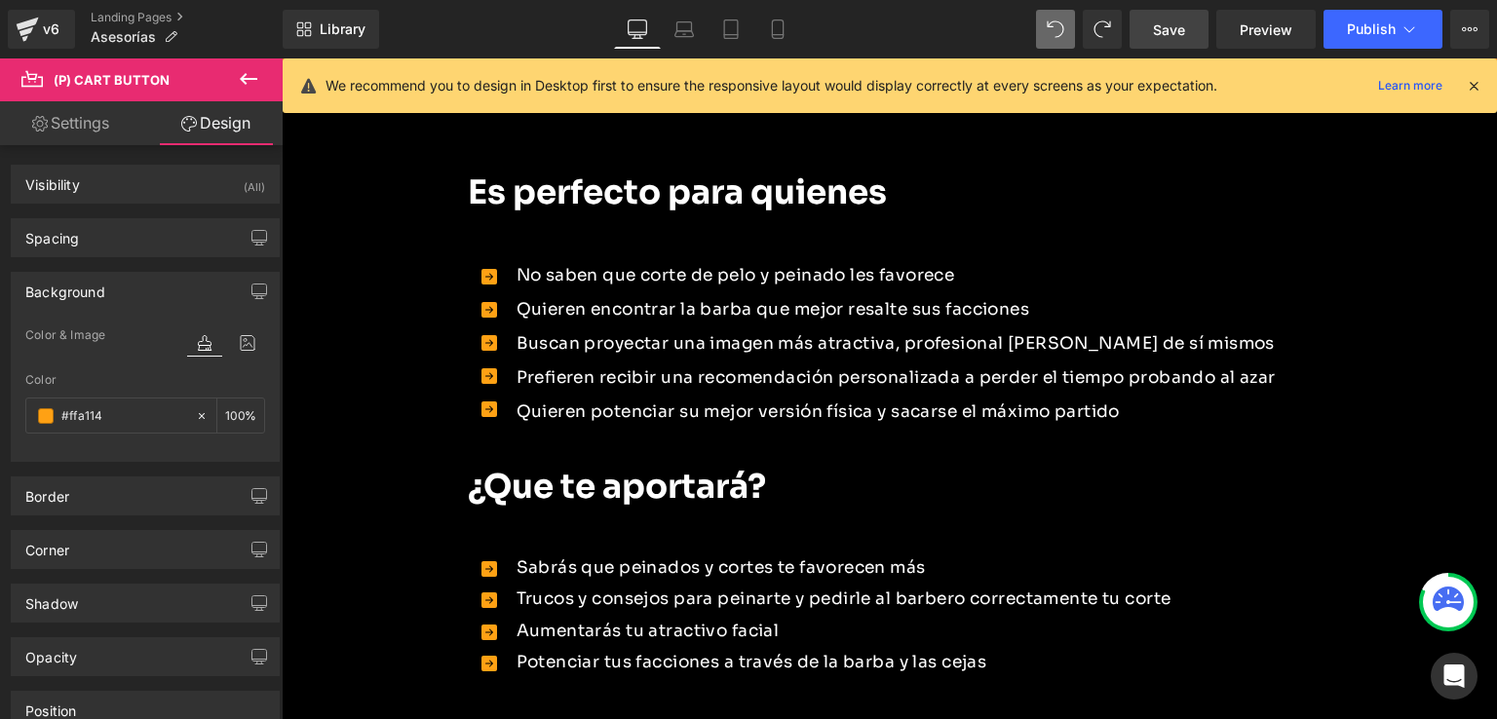
scroll to position [1393, 0]
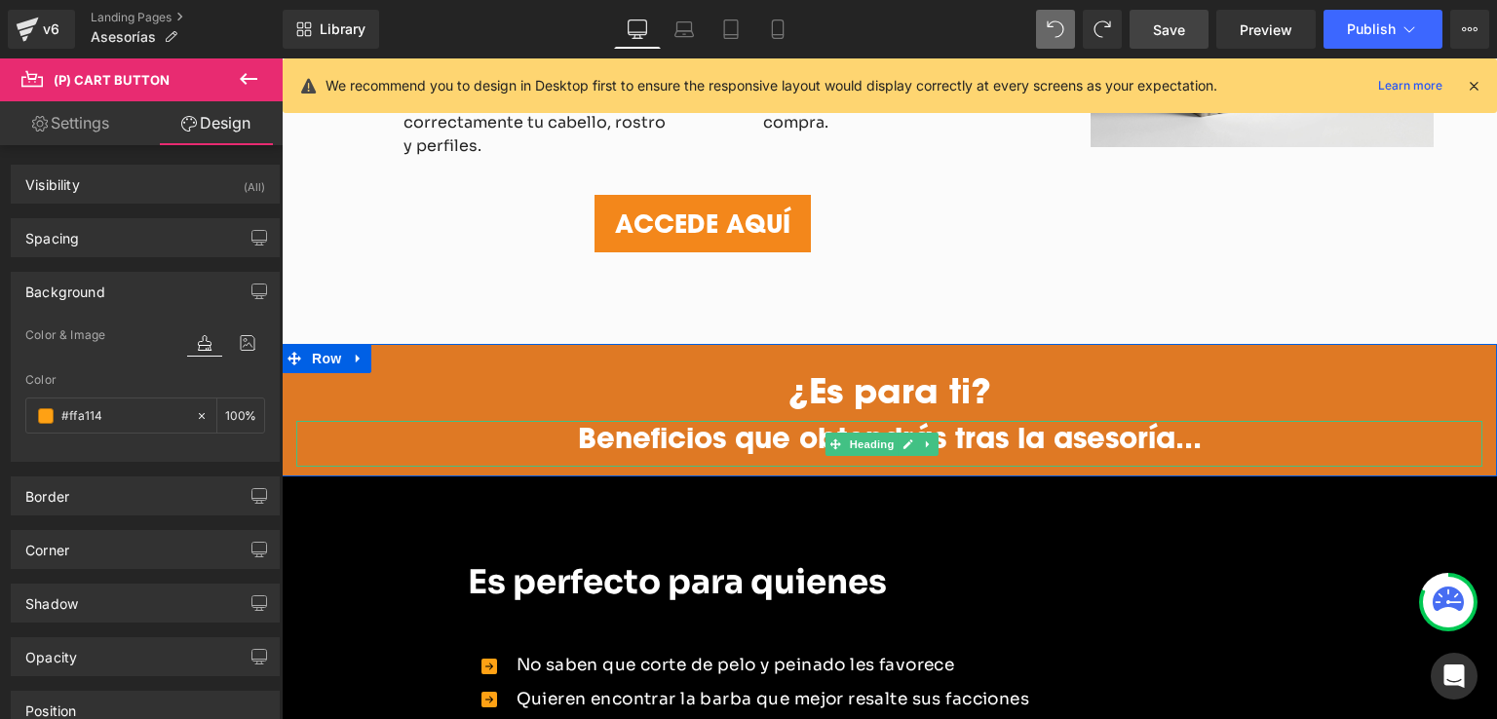
click at [499, 421] on h1 "Beneficios que obtendrás tras la asesoría..." at bounding box center [889, 438] width 1186 height 34
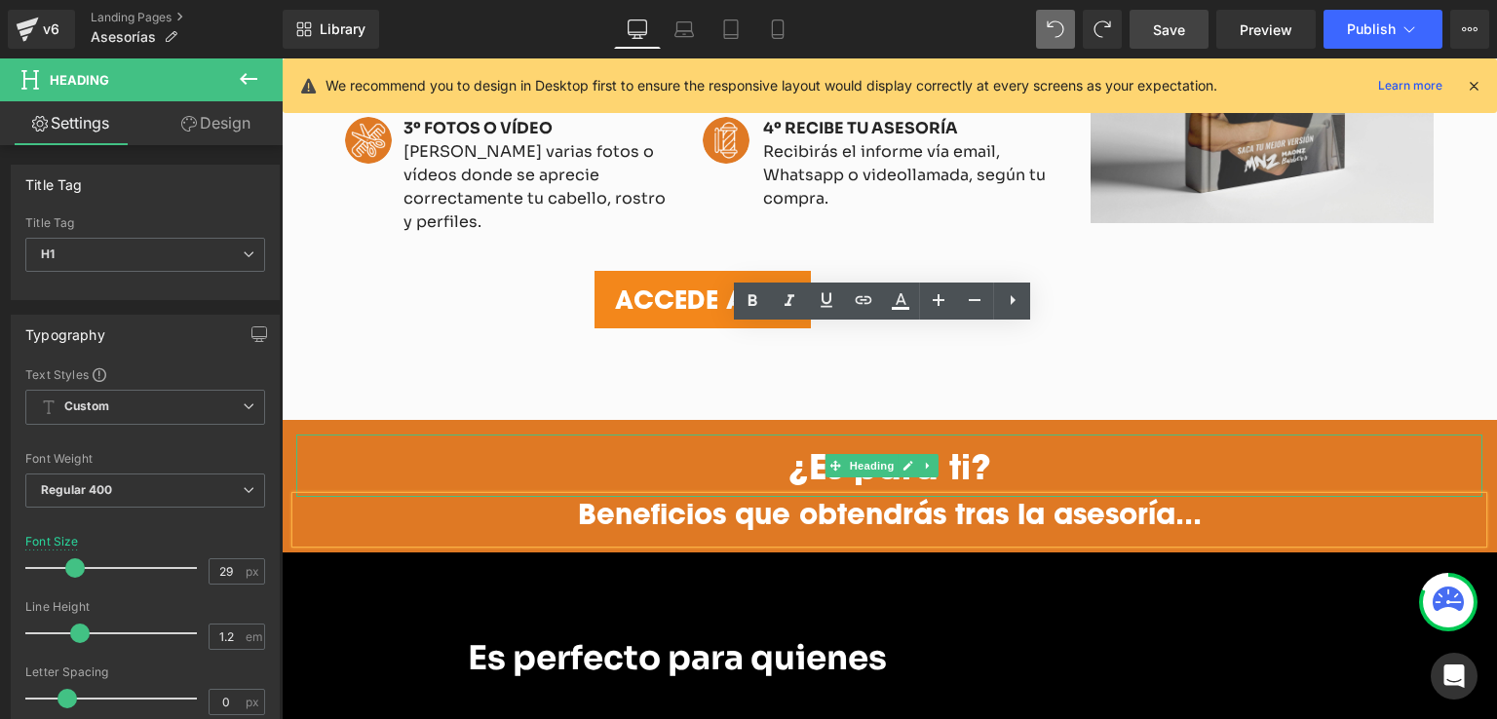
scroll to position [1295, 0]
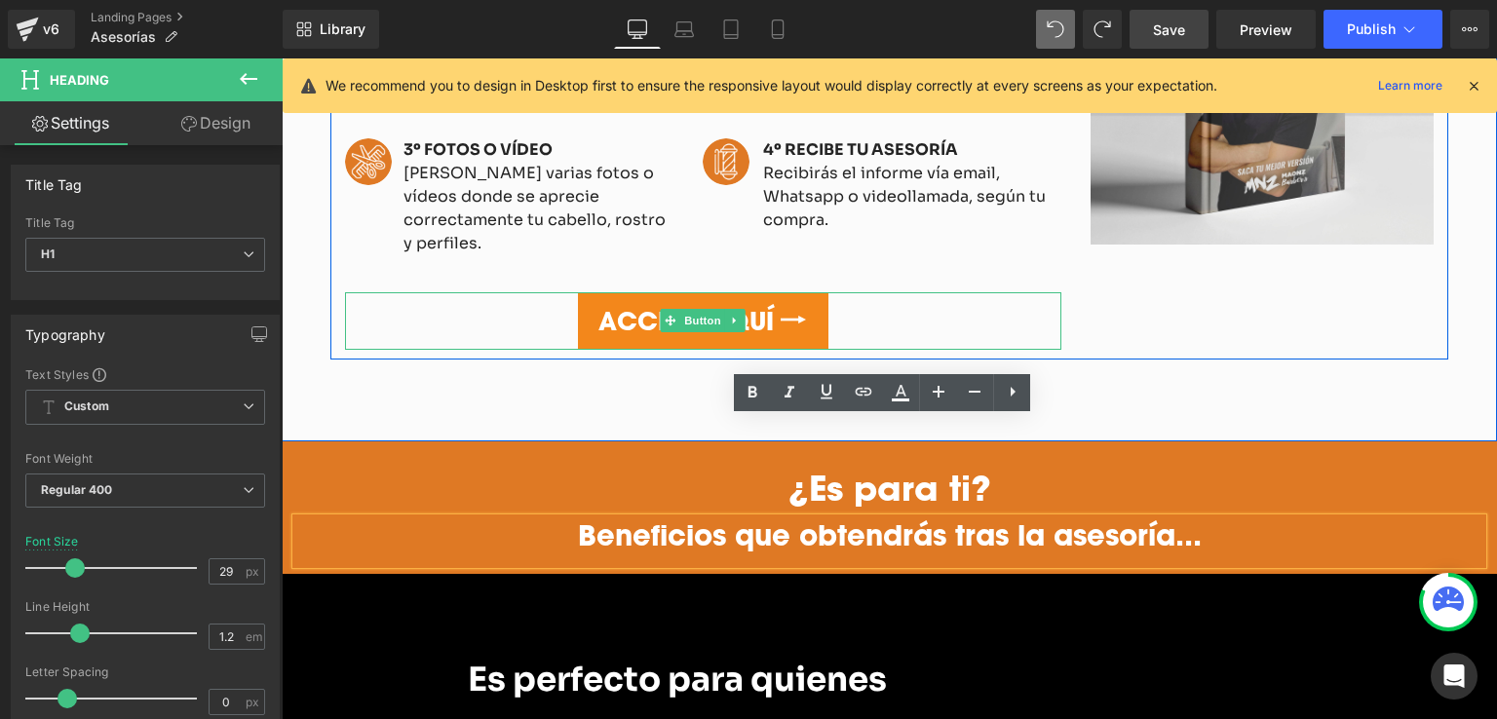
click at [654, 292] on link "ACCEDE AQUÍ" at bounding box center [703, 321] width 250 height 58
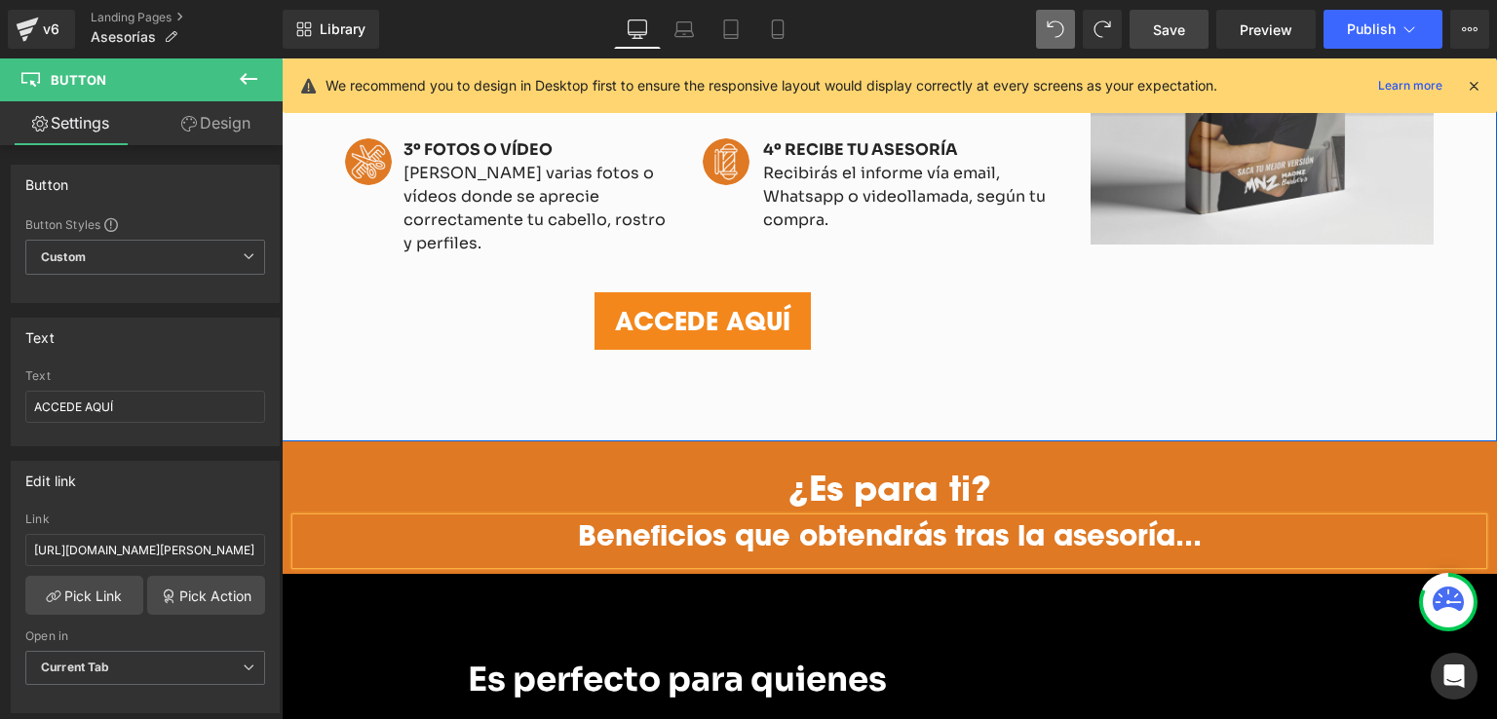
click at [207, 122] on link "Design" at bounding box center [215, 123] width 141 height 44
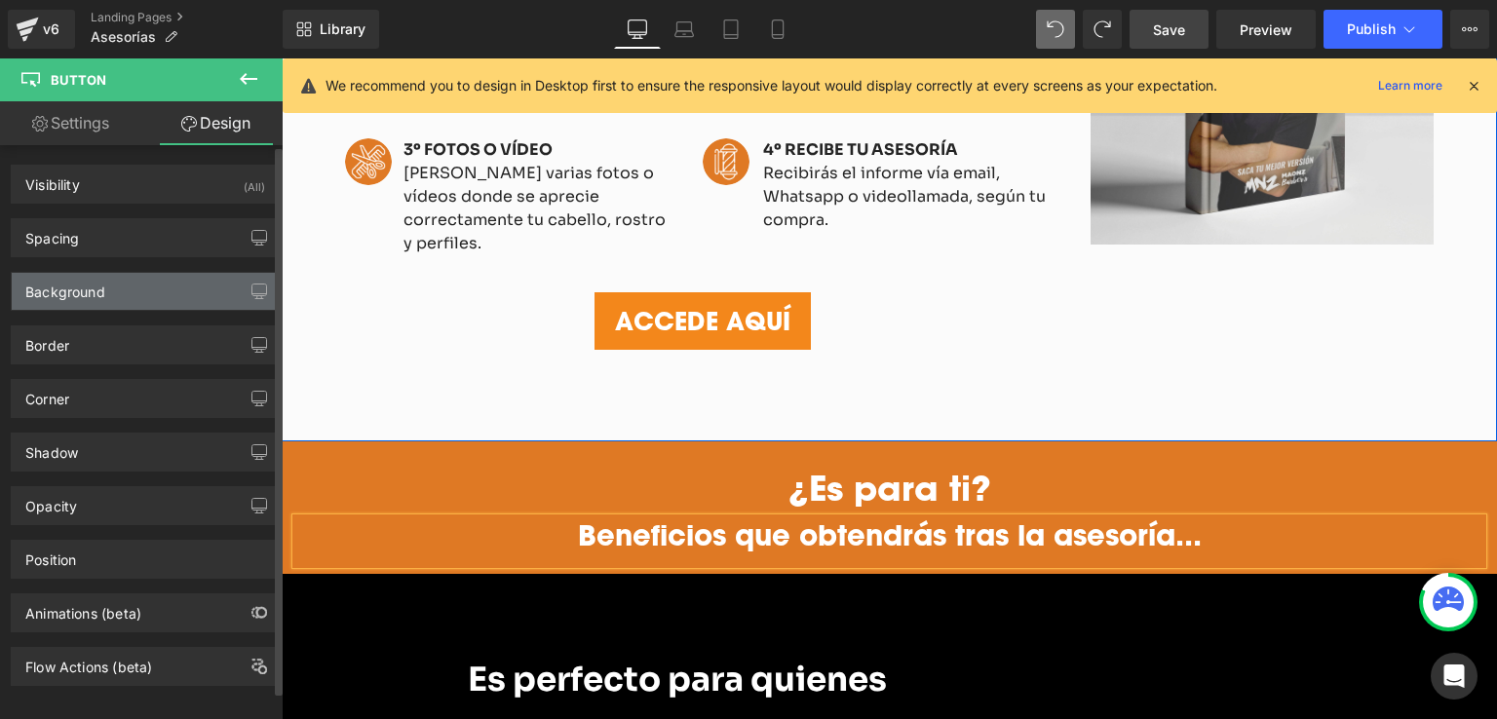
click at [98, 291] on div "Background" at bounding box center [65, 286] width 80 height 27
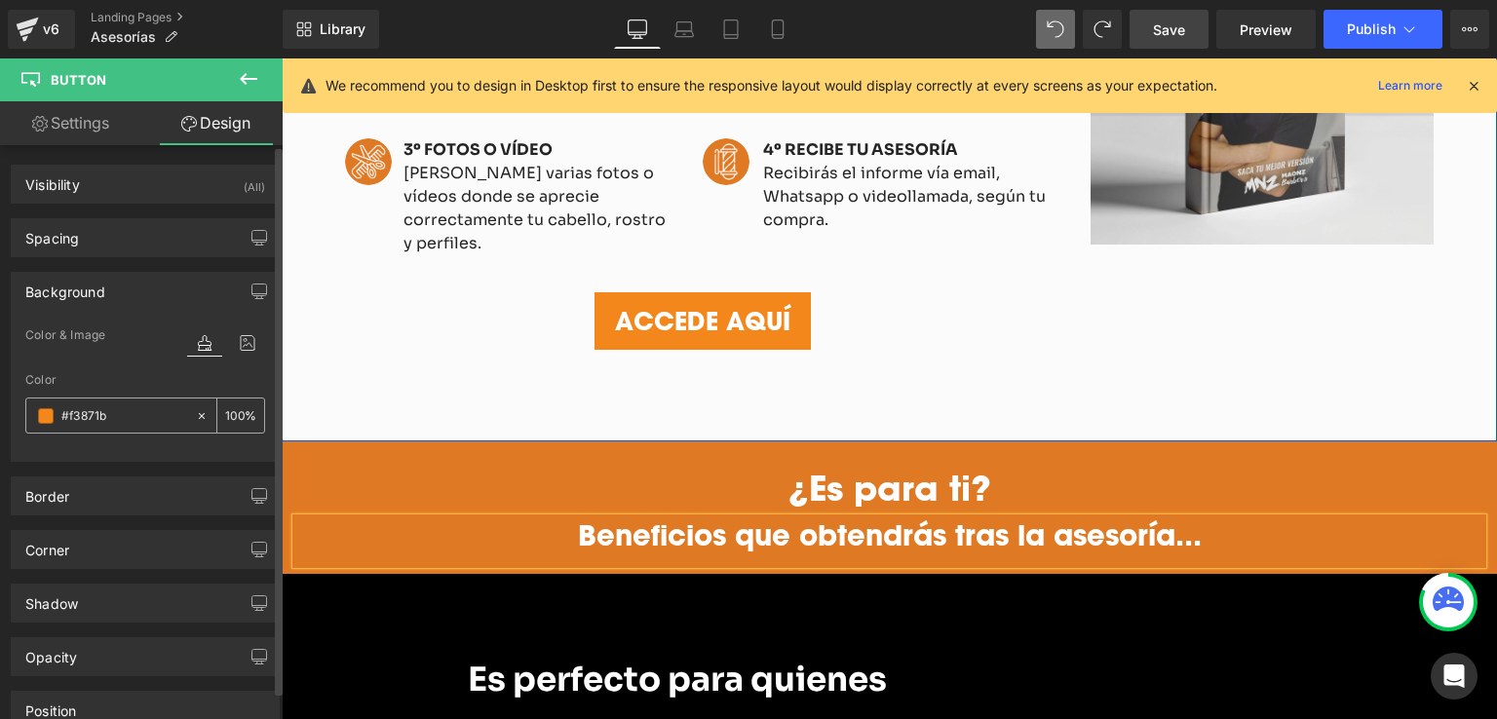
click at [112, 412] on input "#f3871b" at bounding box center [123, 415] width 125 height 21
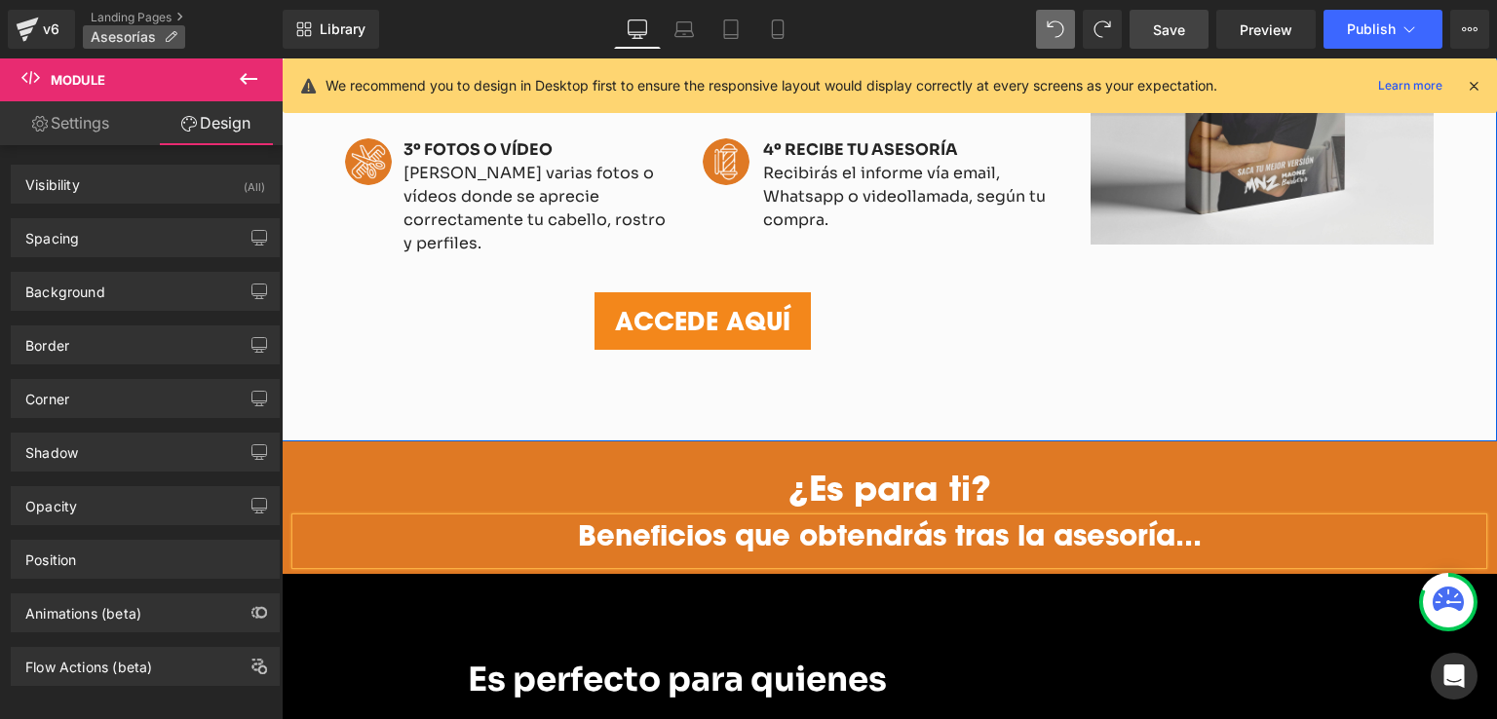
click at [149, 37] on span "Asesorías" at bounding box center [123, 37] width 65 height 16
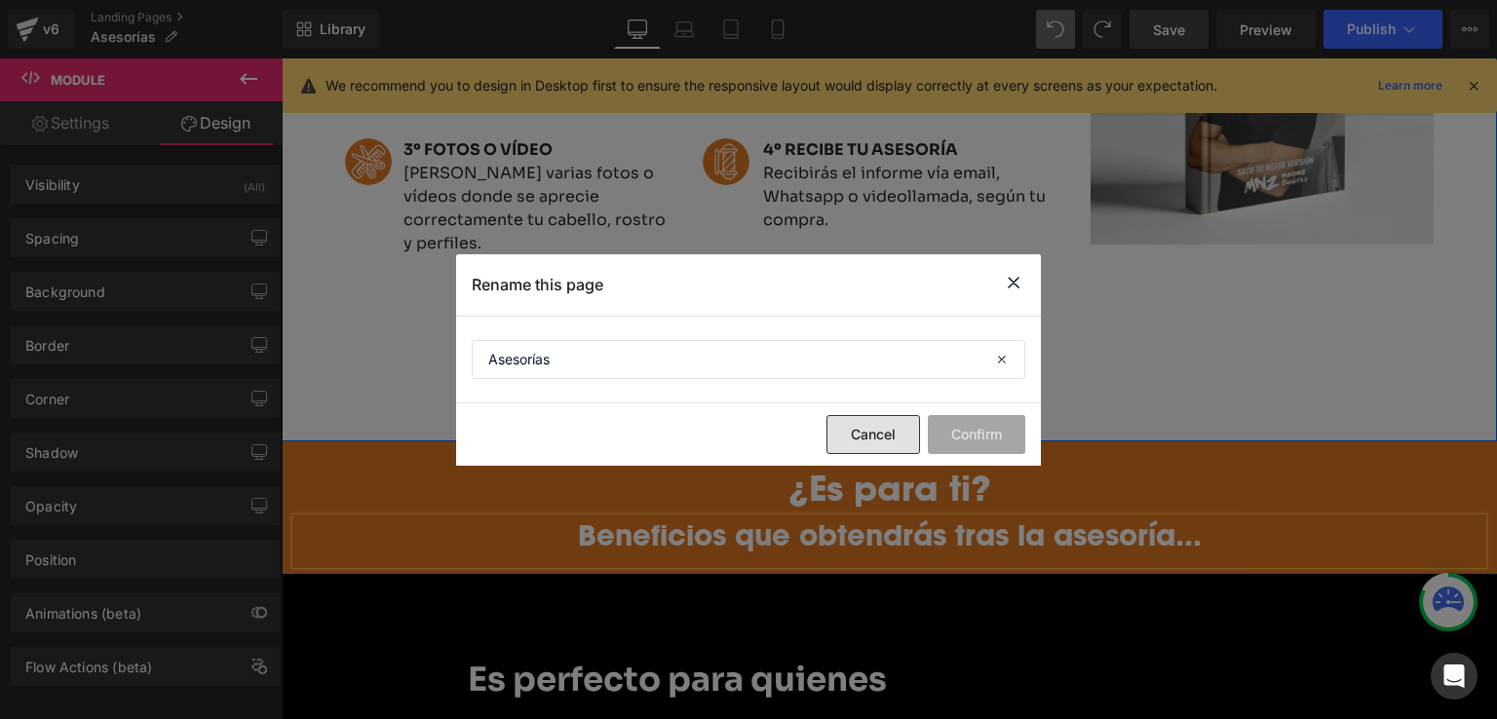
click at [889, 441] on button "Cancel" at bounding box center [873, 434] width 94 height 39
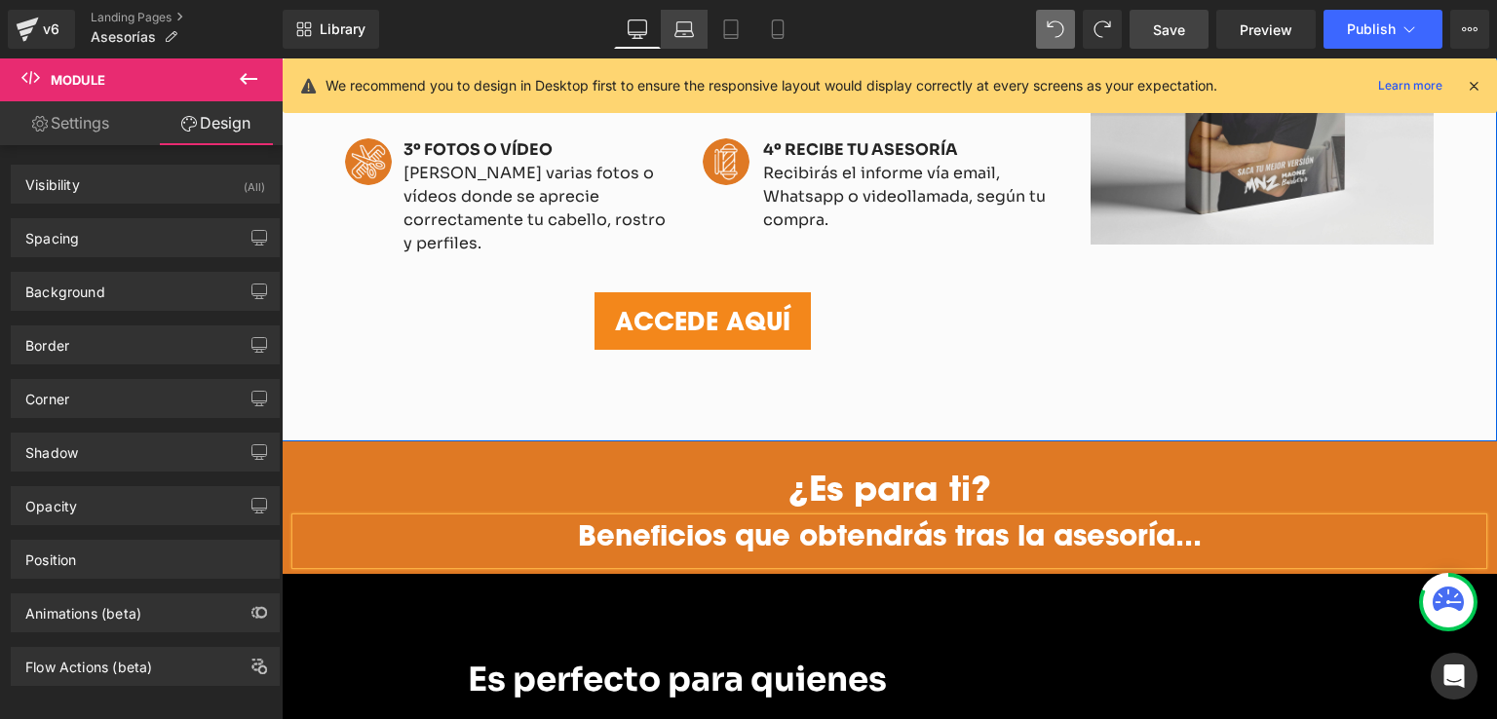
click at [691, 29] on icon at bounding box center [683, 28] width 19 height 19
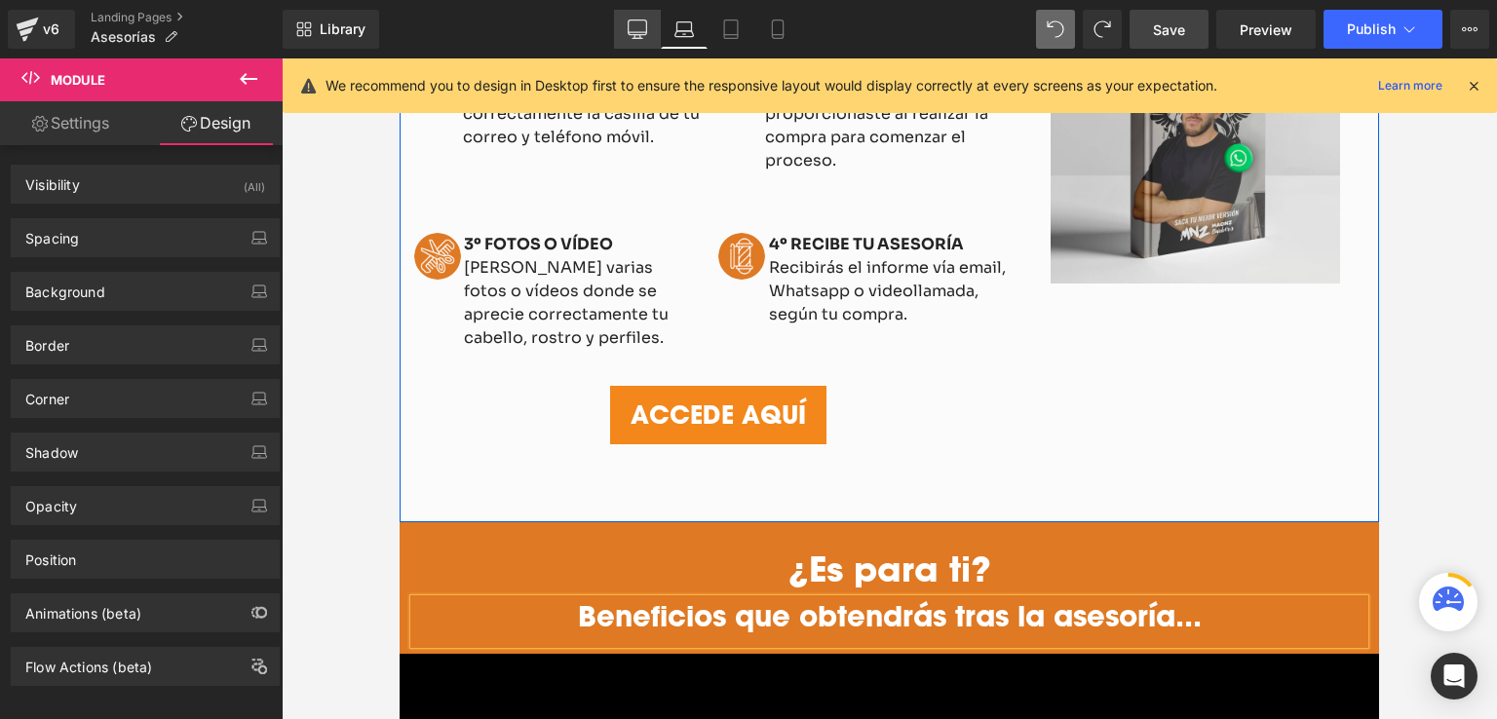
click at [646, 33] on icon at bounding box center [637, 28] width 19 height 19
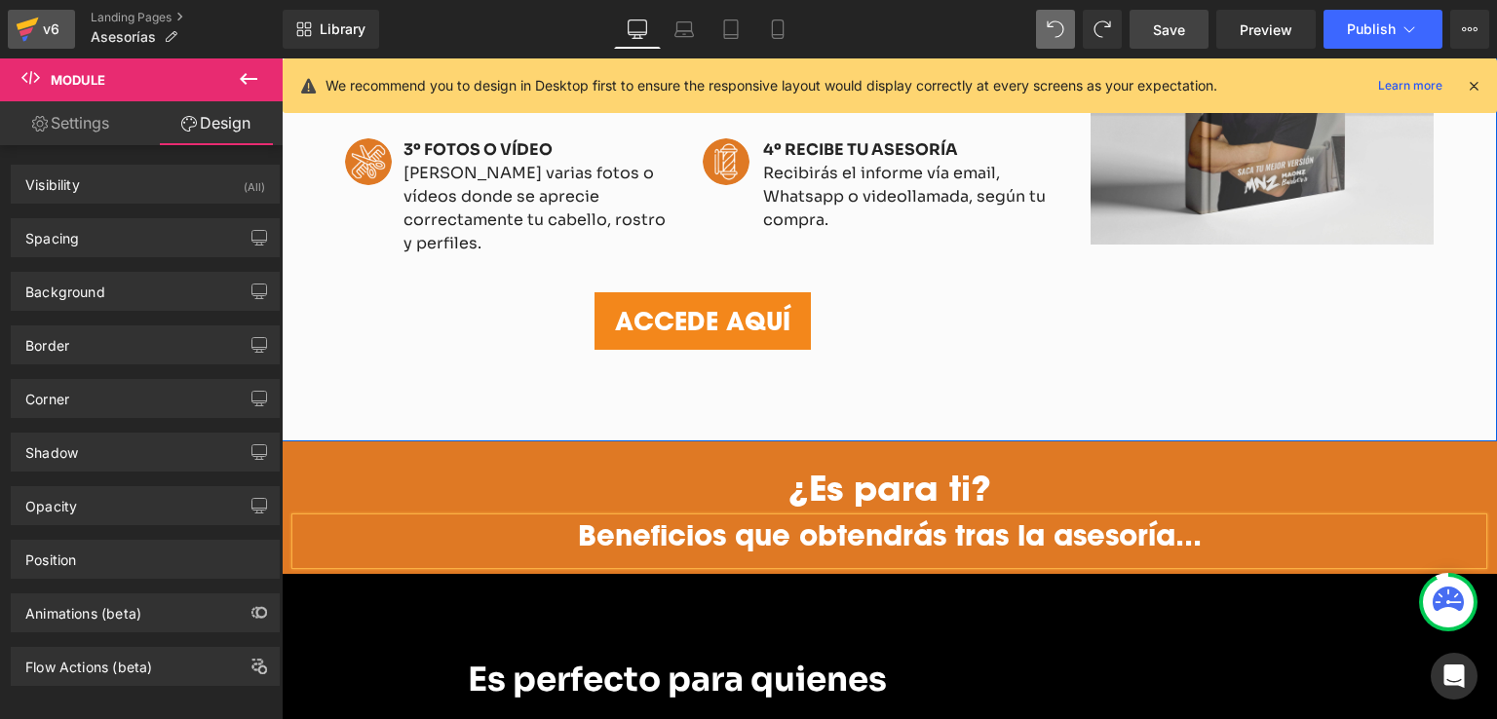
click at [36, 27] on icon at bounding box center [27, 29] width 23 height 49
click at [1183, 27] on span "Save" at bounding box center [1169, 29] width 32 height 20
click at [56, 30] on div "v6" at bounding box center [51, 29] width 24 height 25
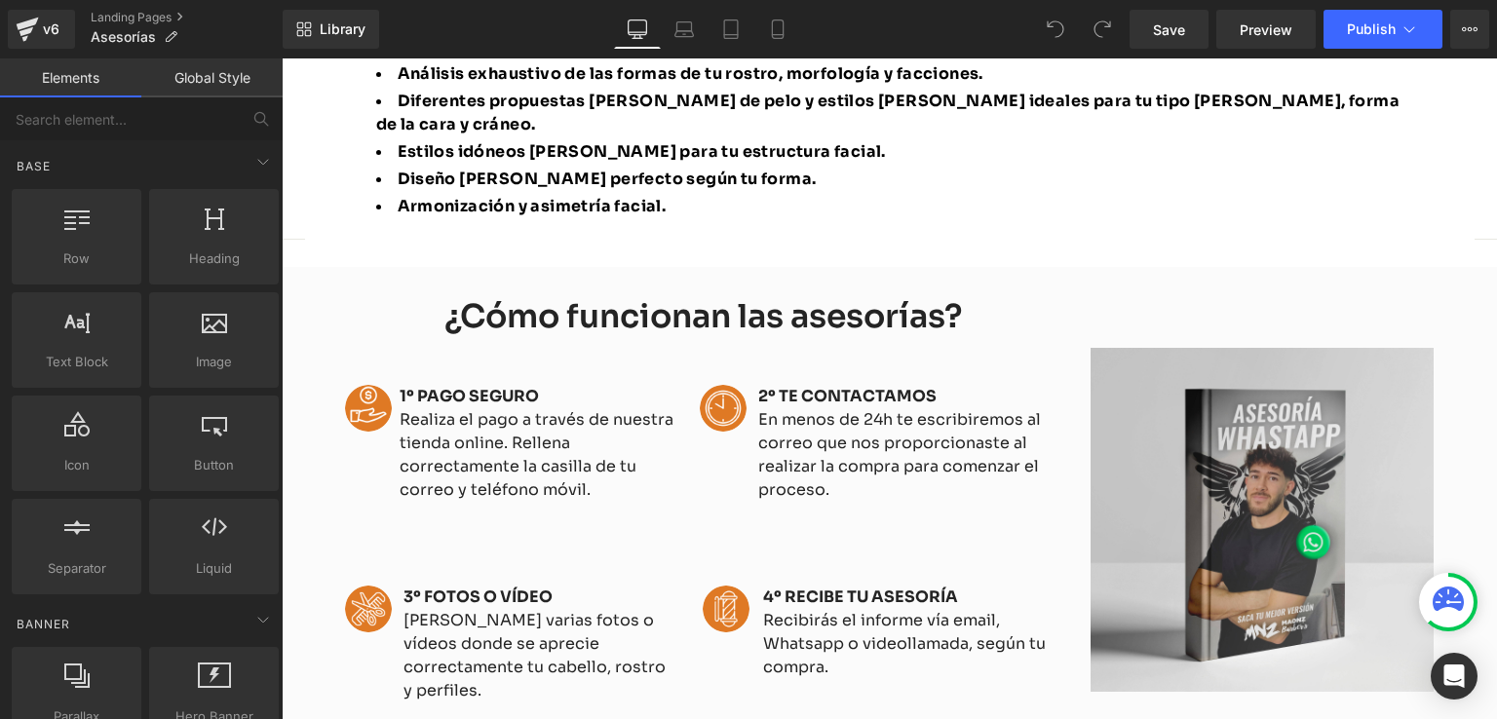
scroll to position [1170, 0]
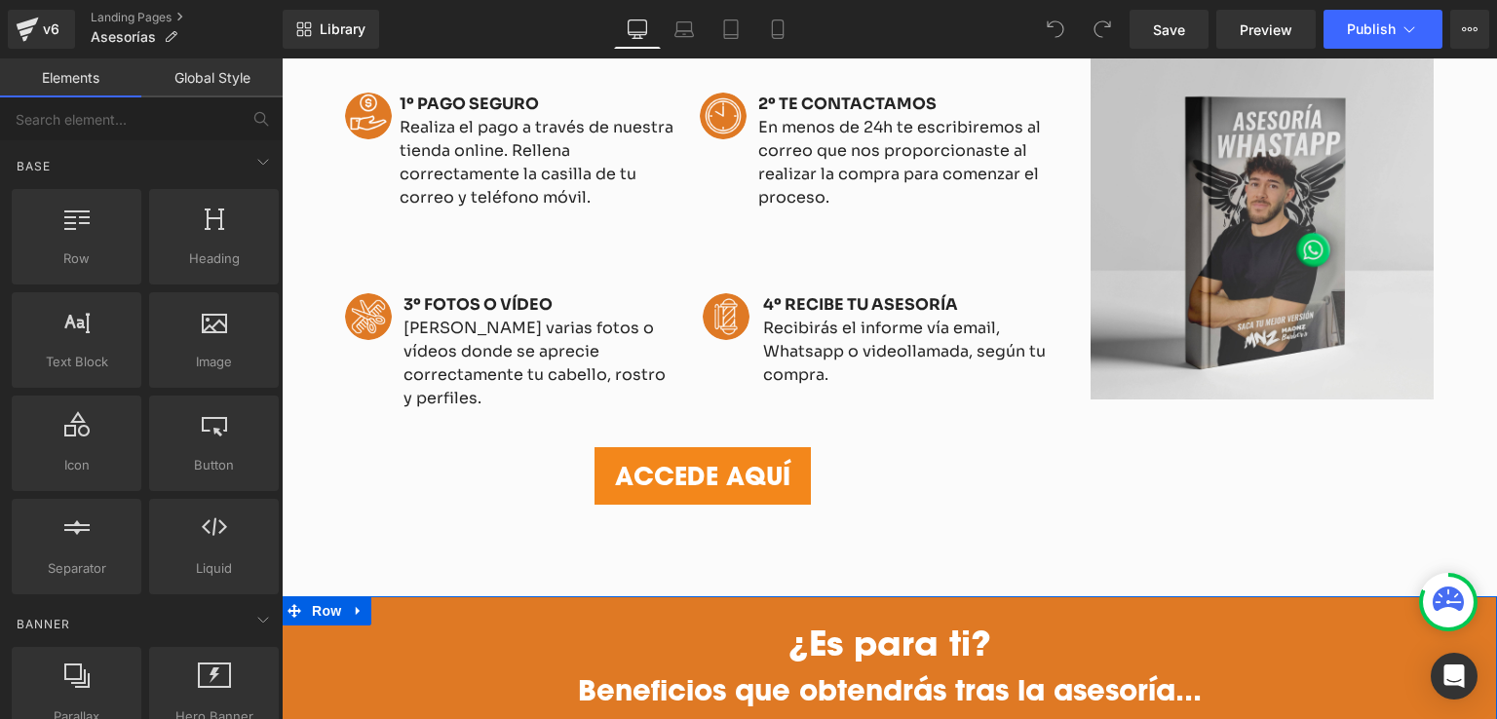
click at [688, 596] on div "¿Es para ti? Heading Beneficios que obtendrás tras la asesoría... Heading Row" at bounding box center [889, 662] width 1215 height 133
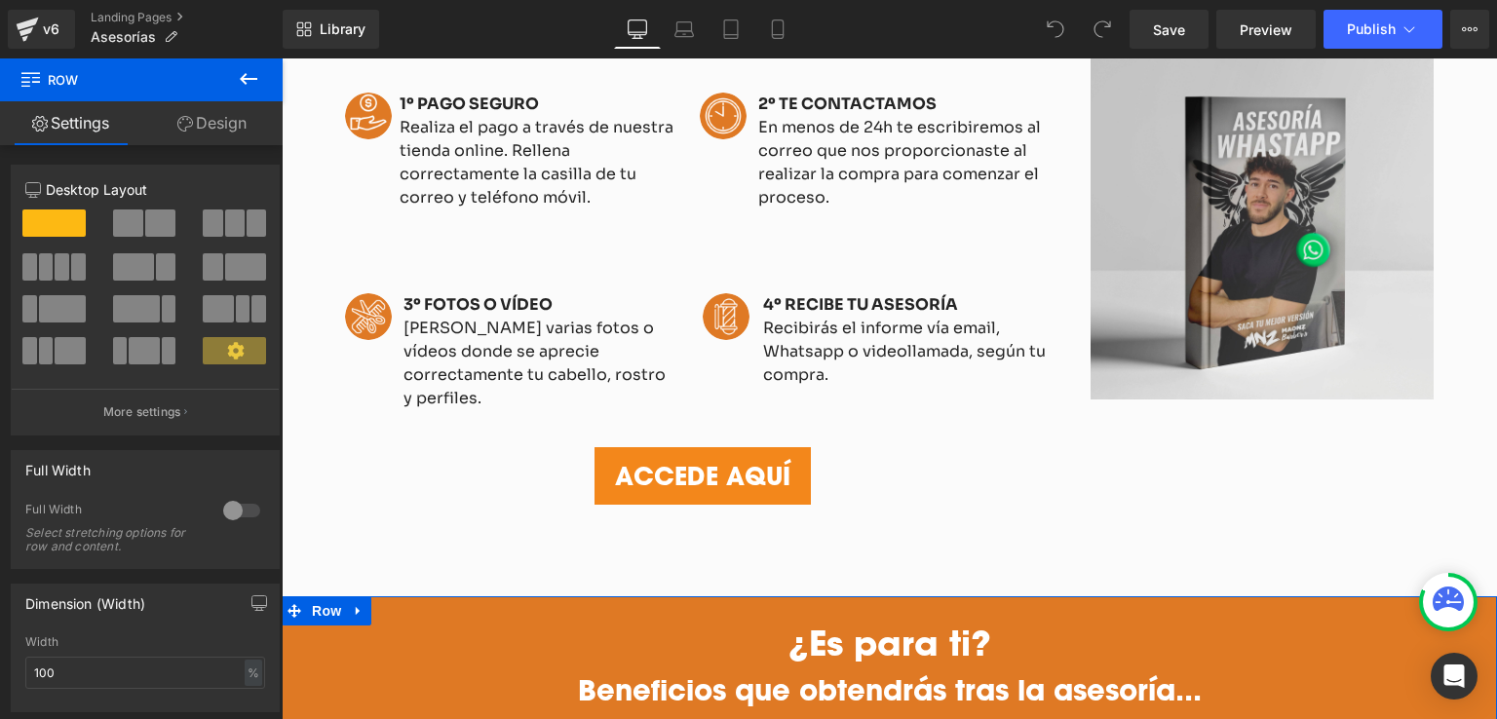
click at [186, 133] on link "Design" at bounding box center [211, 123] width 141 height 44
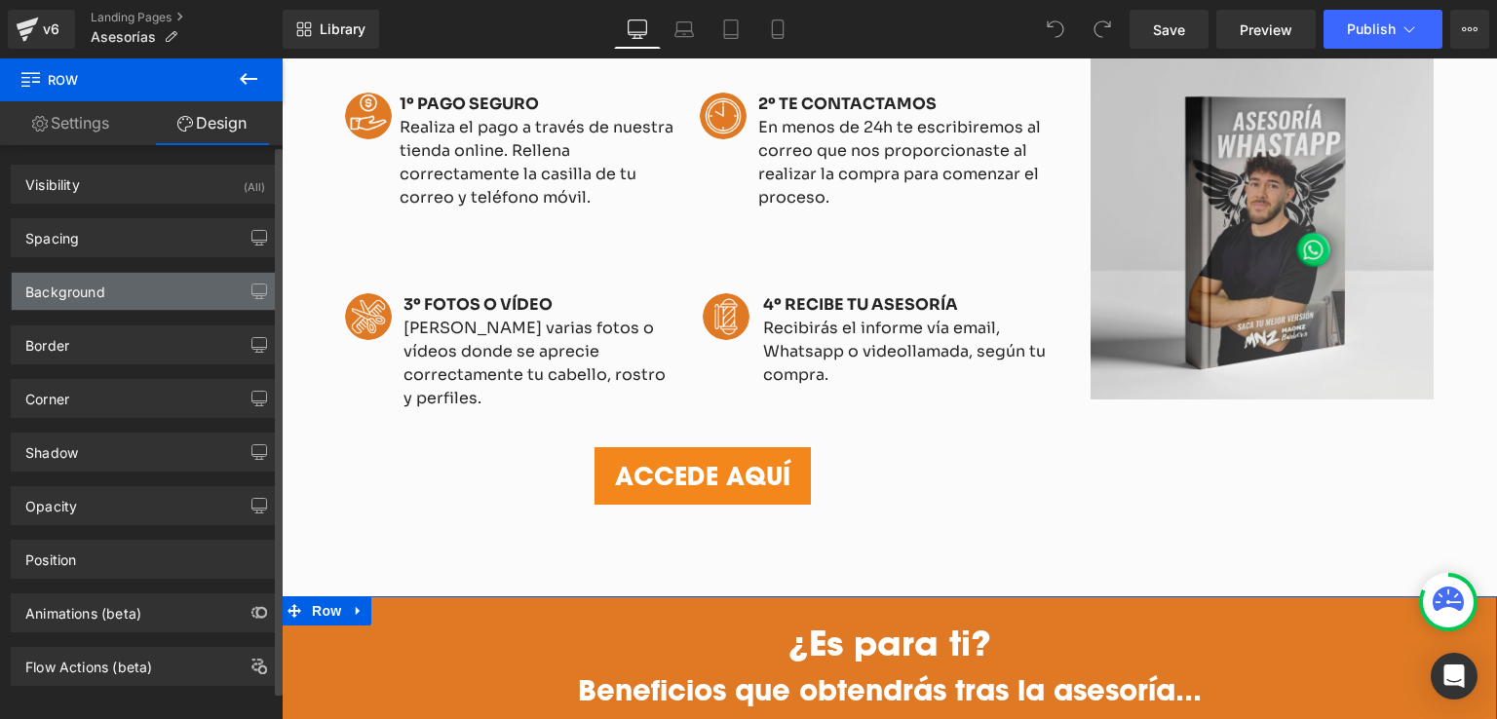
click at [105, 304] on div "Background" at bounding box center [145, 291] width 267 height 37
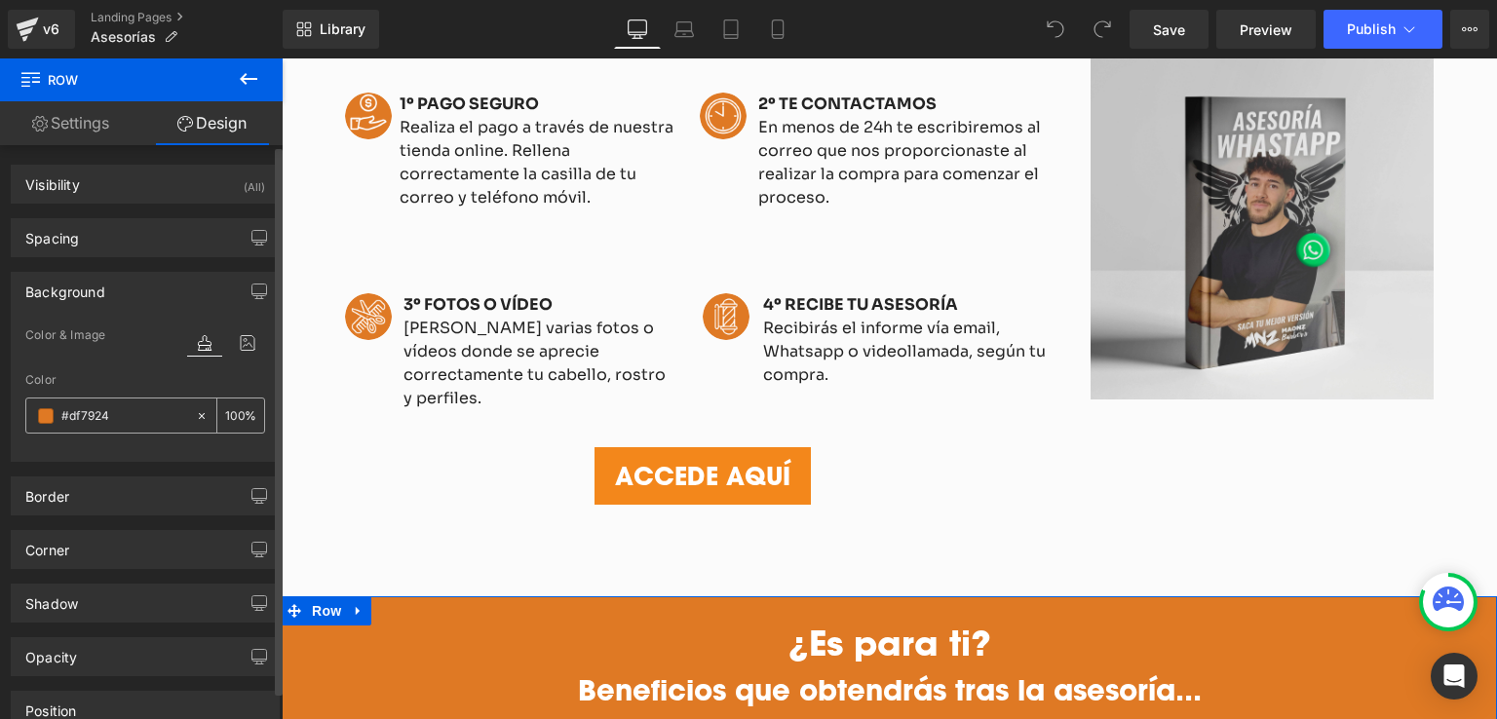
click at [113, 416] on input "#df7924" at bounding box center [123, 415] width 125 height 21
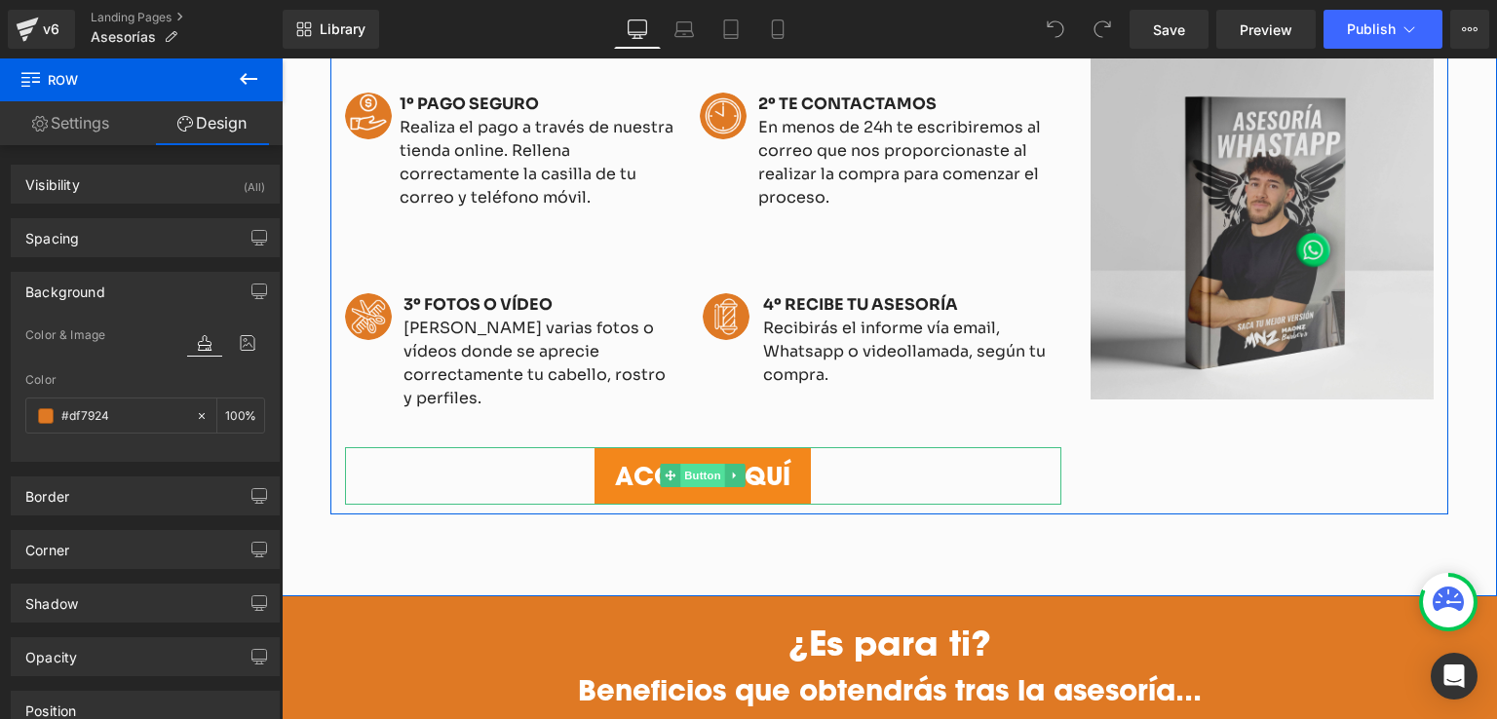
click at [681, 464] on span "Button" at bounding box center [703, 475] width 45 height 23
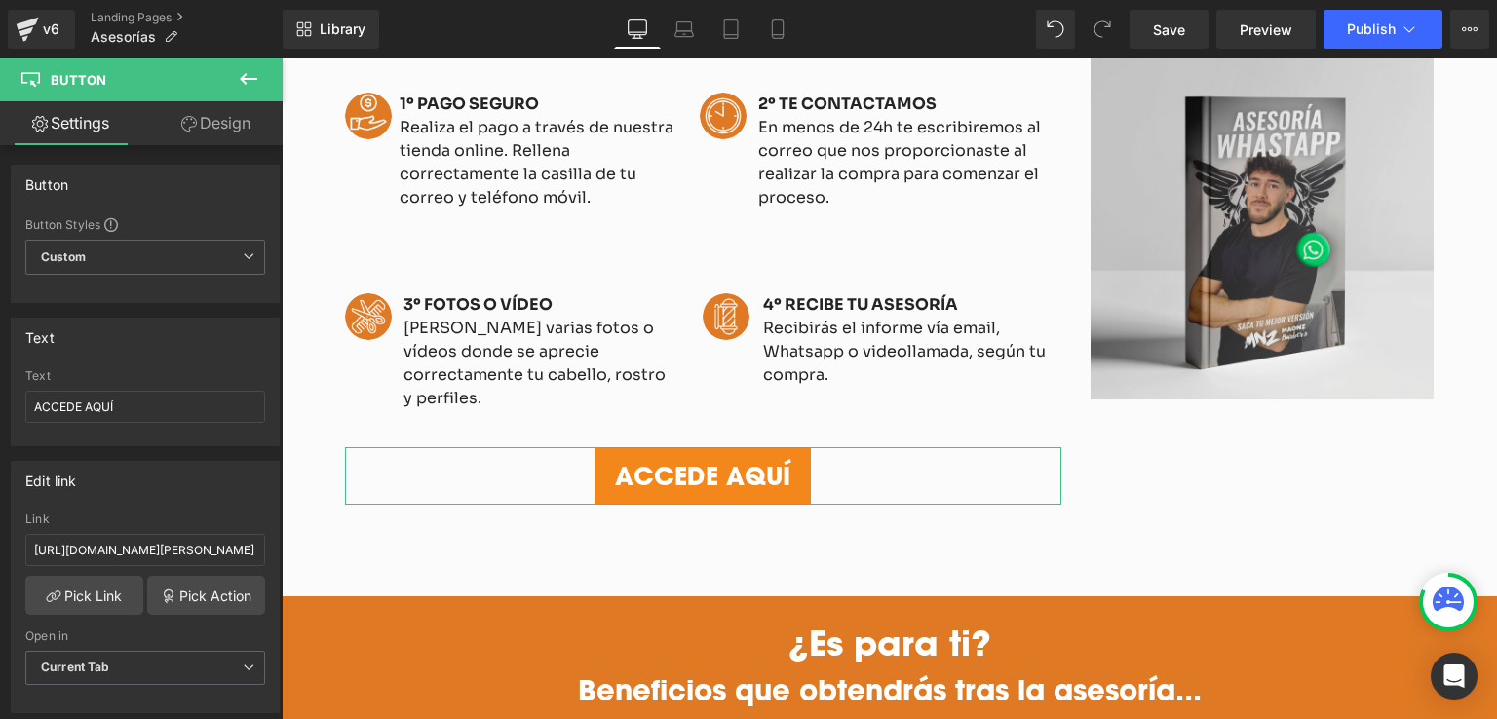
click at [231, 118] on link "Design" at bounding box center [215, 123] width 141 height 44
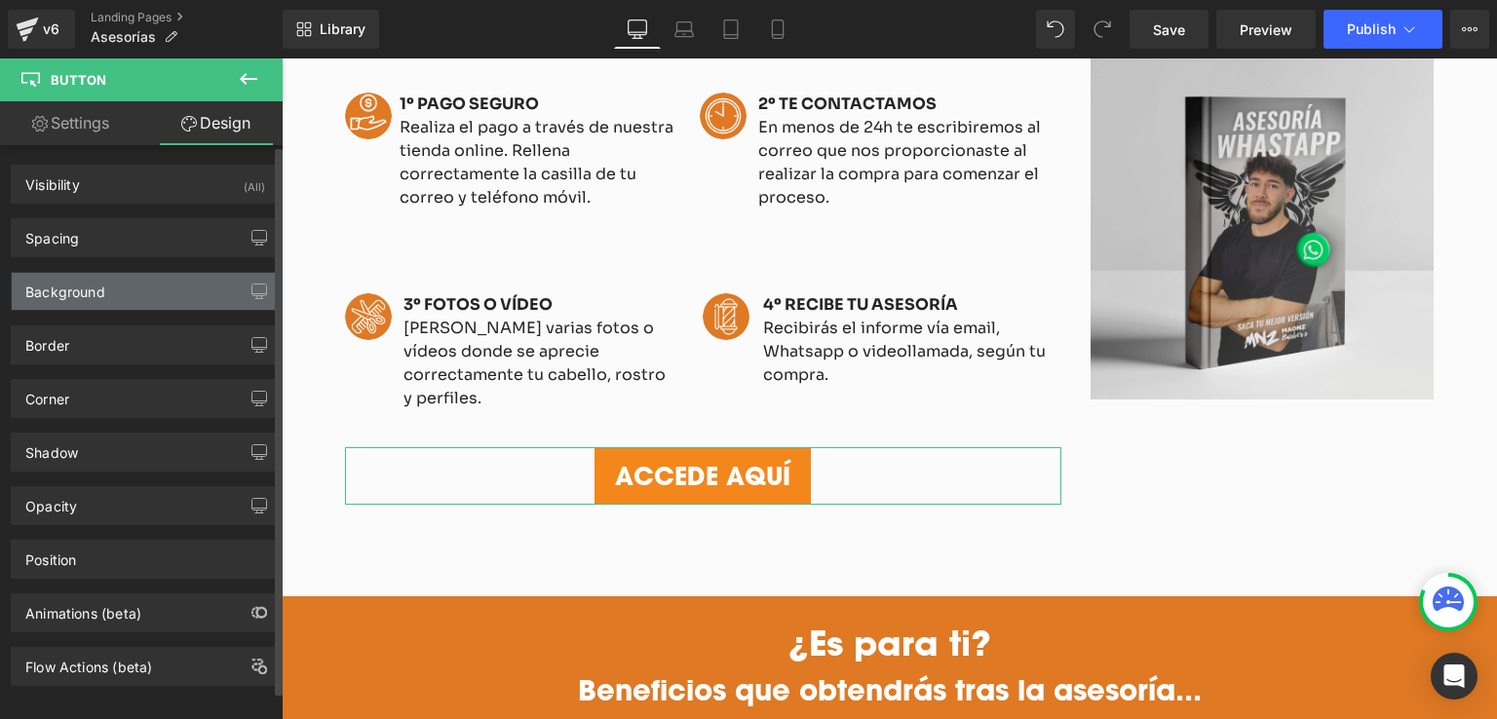
click at [109, 285] on div "Background" at bounding box center [145, 291] width 267 height 37
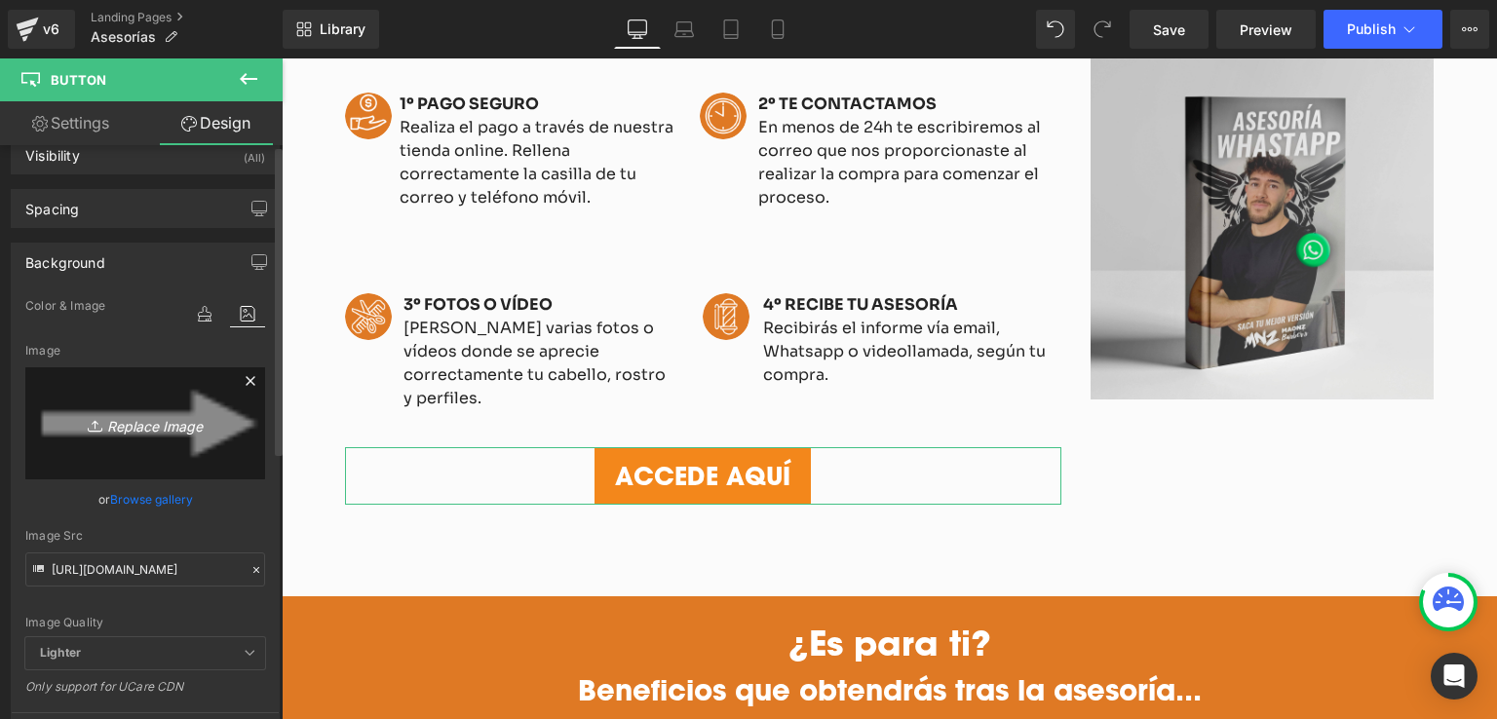
scroll to position [0, 0]
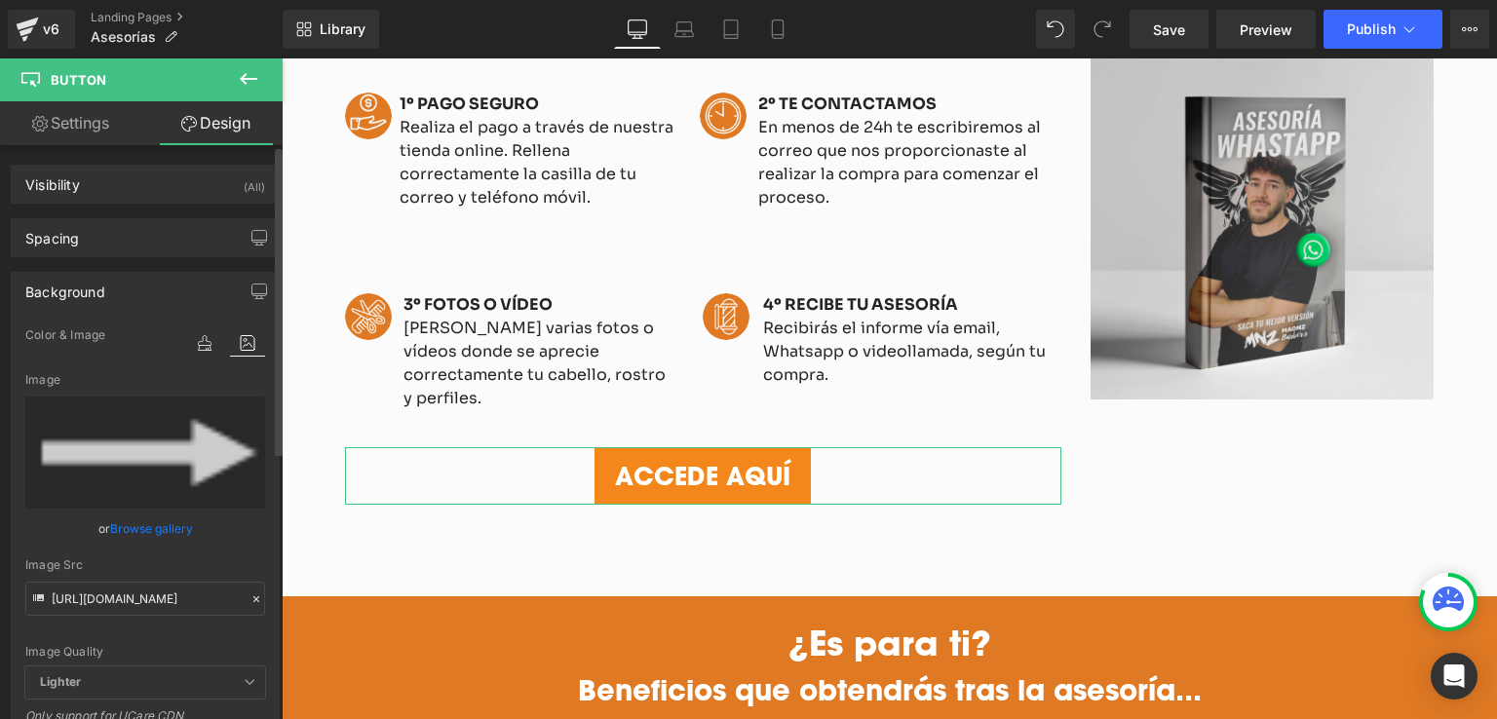
click at [70, 273] on div "Background" at bounding box center [65, 286] width 80 height 27
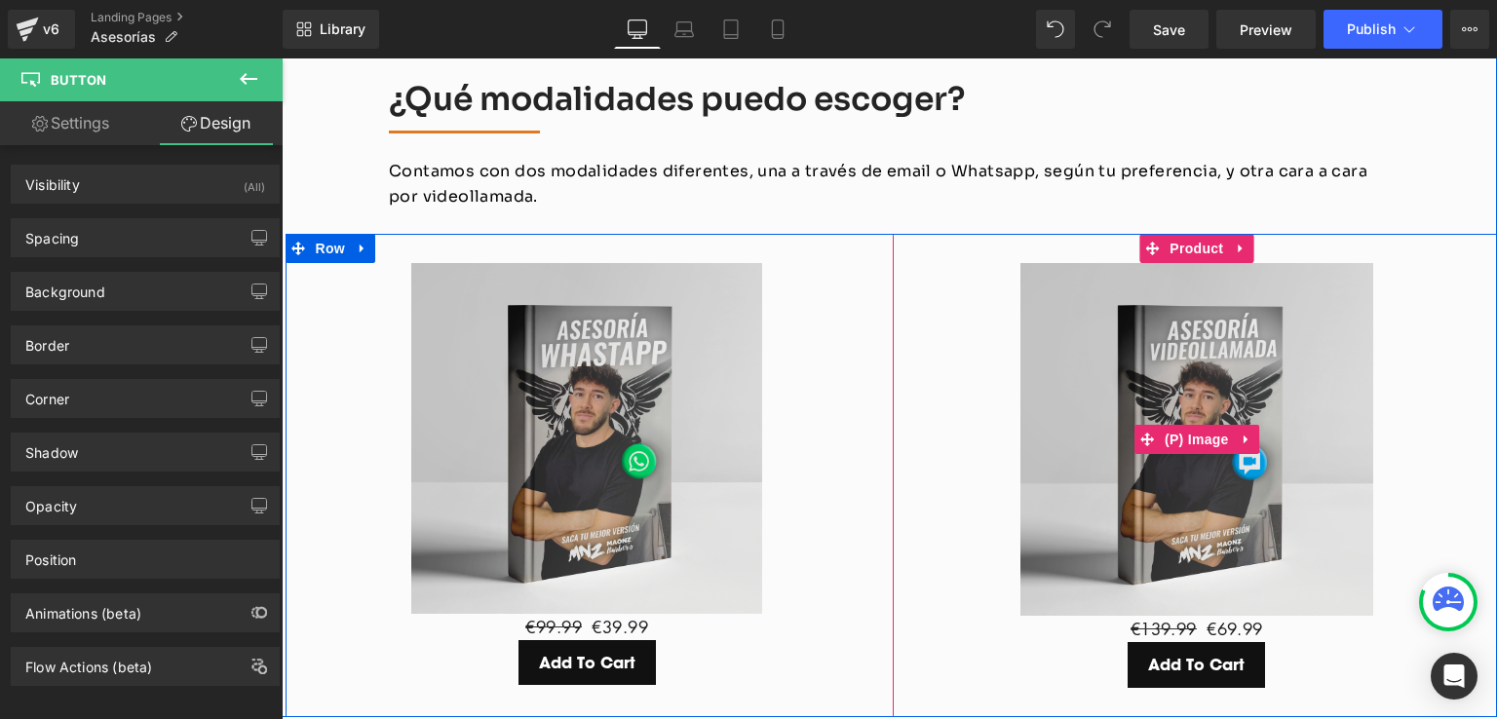
scroll to position [2631, 0]
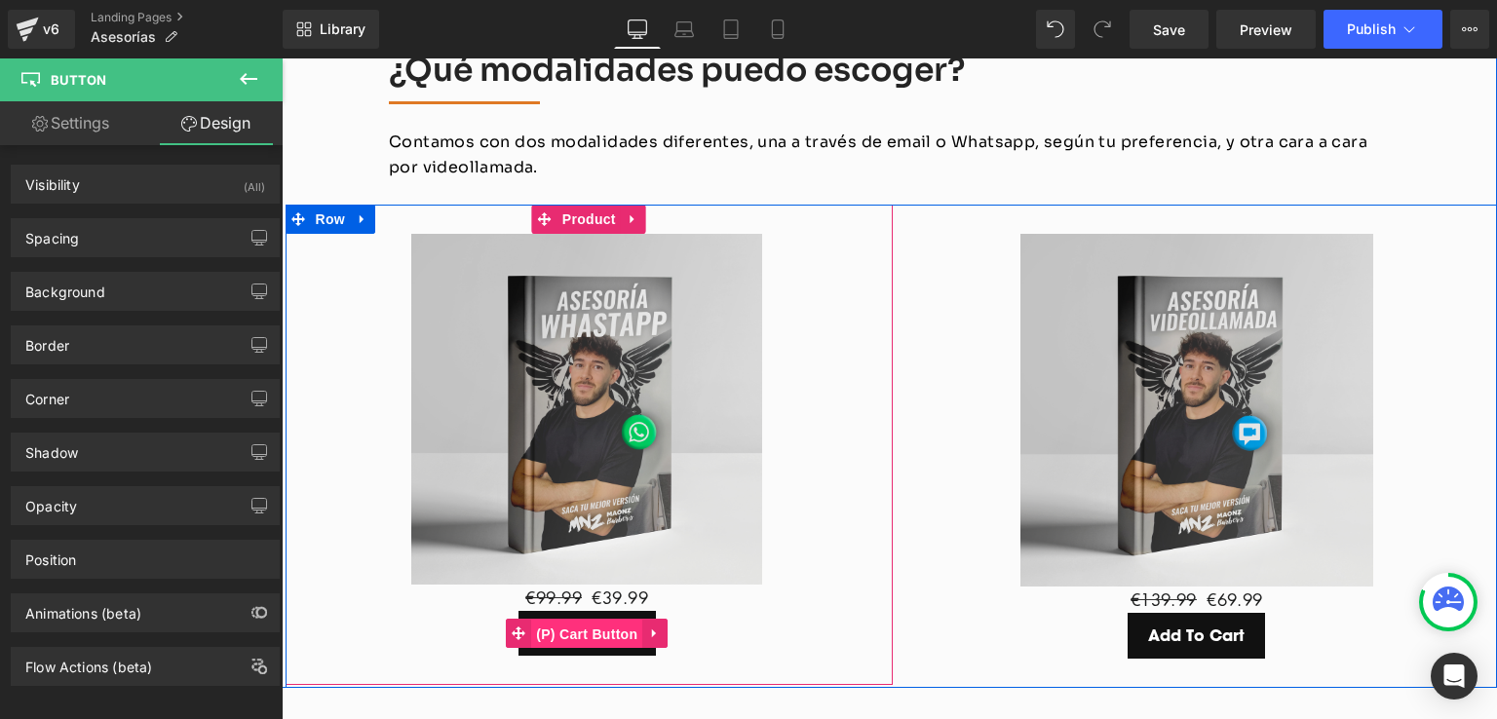
click at [585, 620] on span "(P) Cart Button" at bounding box center [586, 634] width 111 height 29
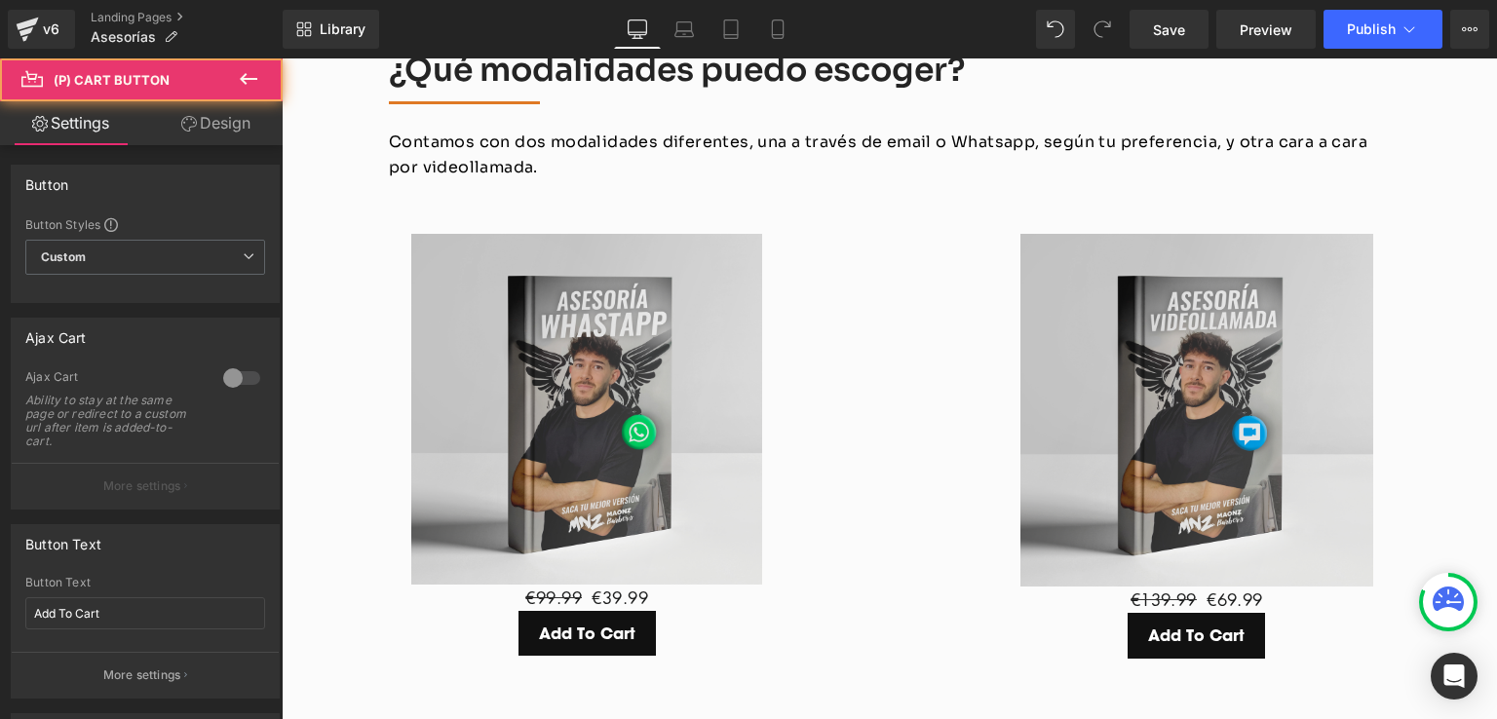
click at [236, 123] on link "Design" at bounding box center [215, 123] width 141 height 44
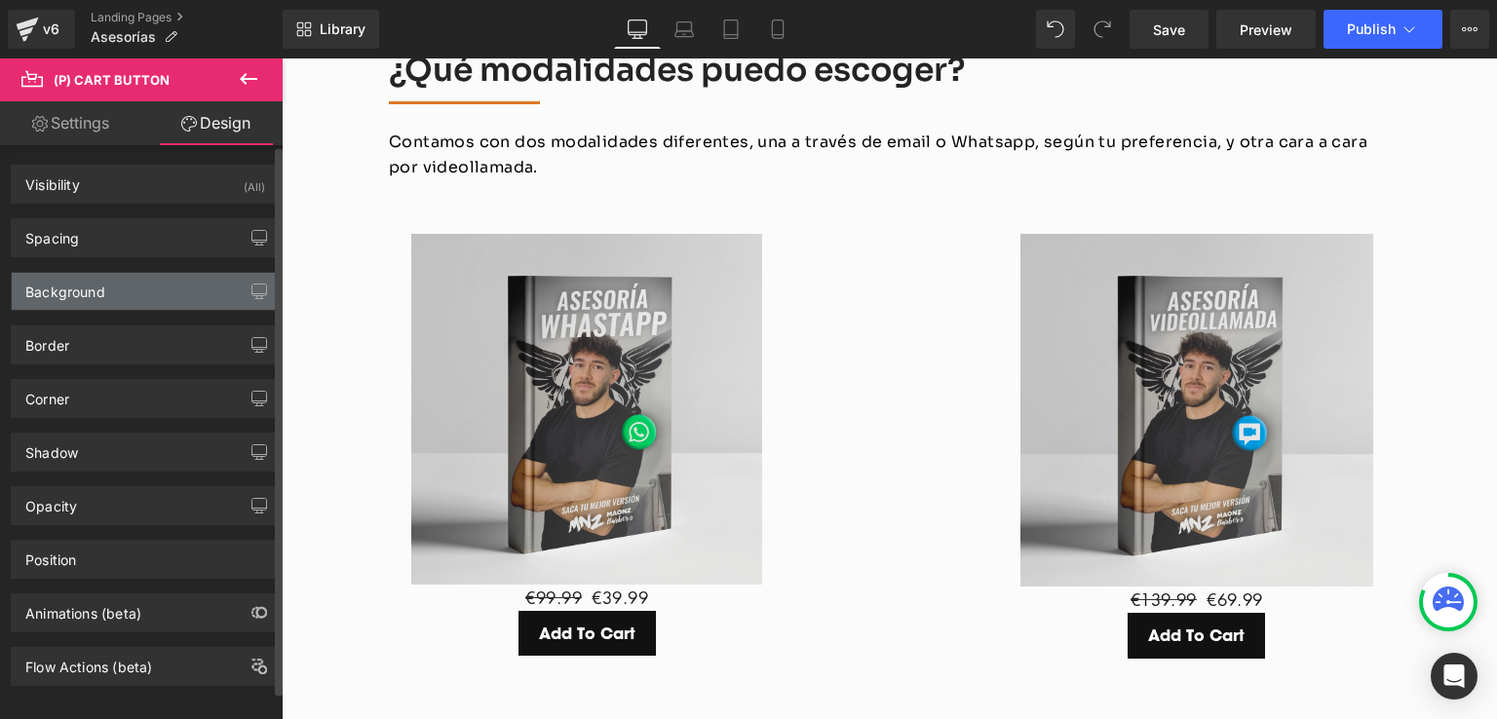
click at [91, 295] on div "Background" at bounding box center [65, 286] width 80 height 27
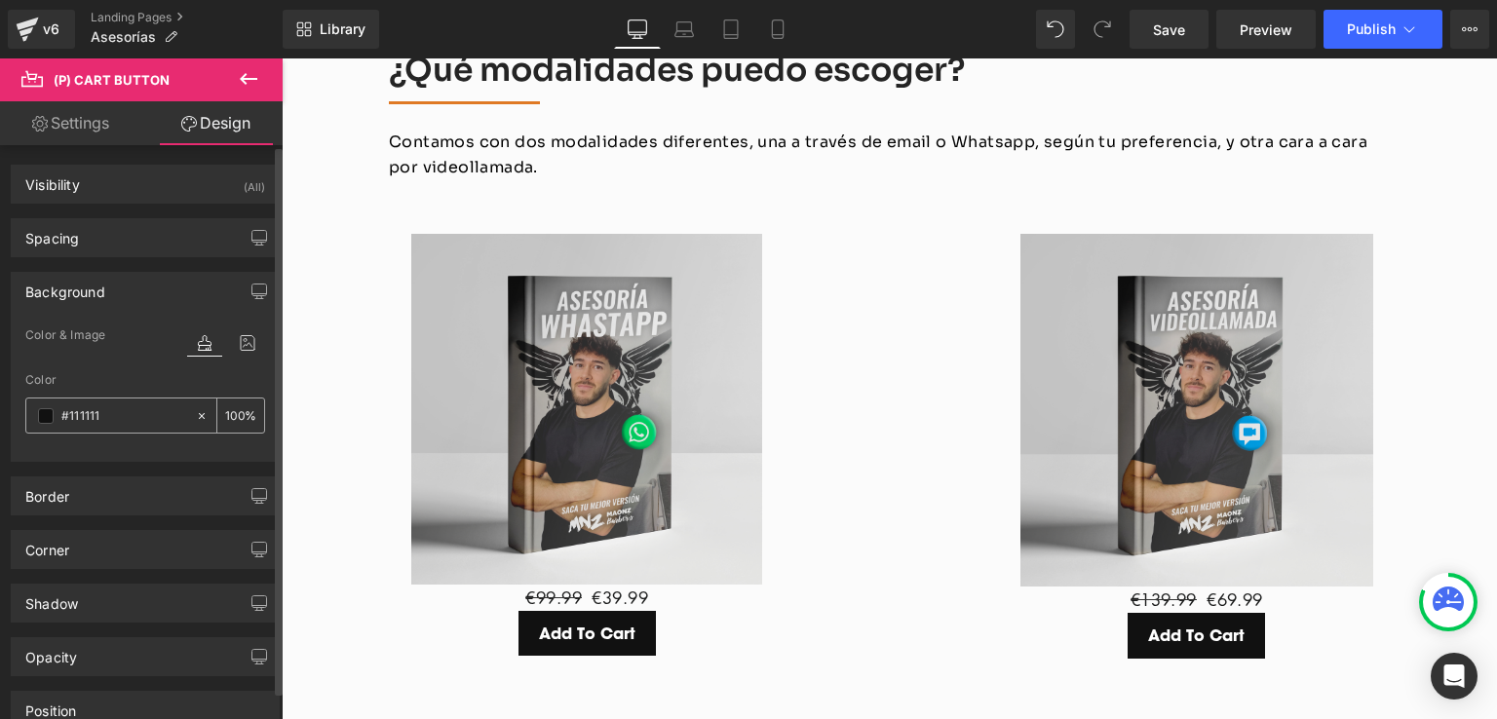
click at [195, 410] on icon at bounding box center [202, 416] width 14 height 14
type input "none"
type input "0"
click at [140, 415] on input "none" at bounding box center [123, 415] width 125 height 21
type input "v"
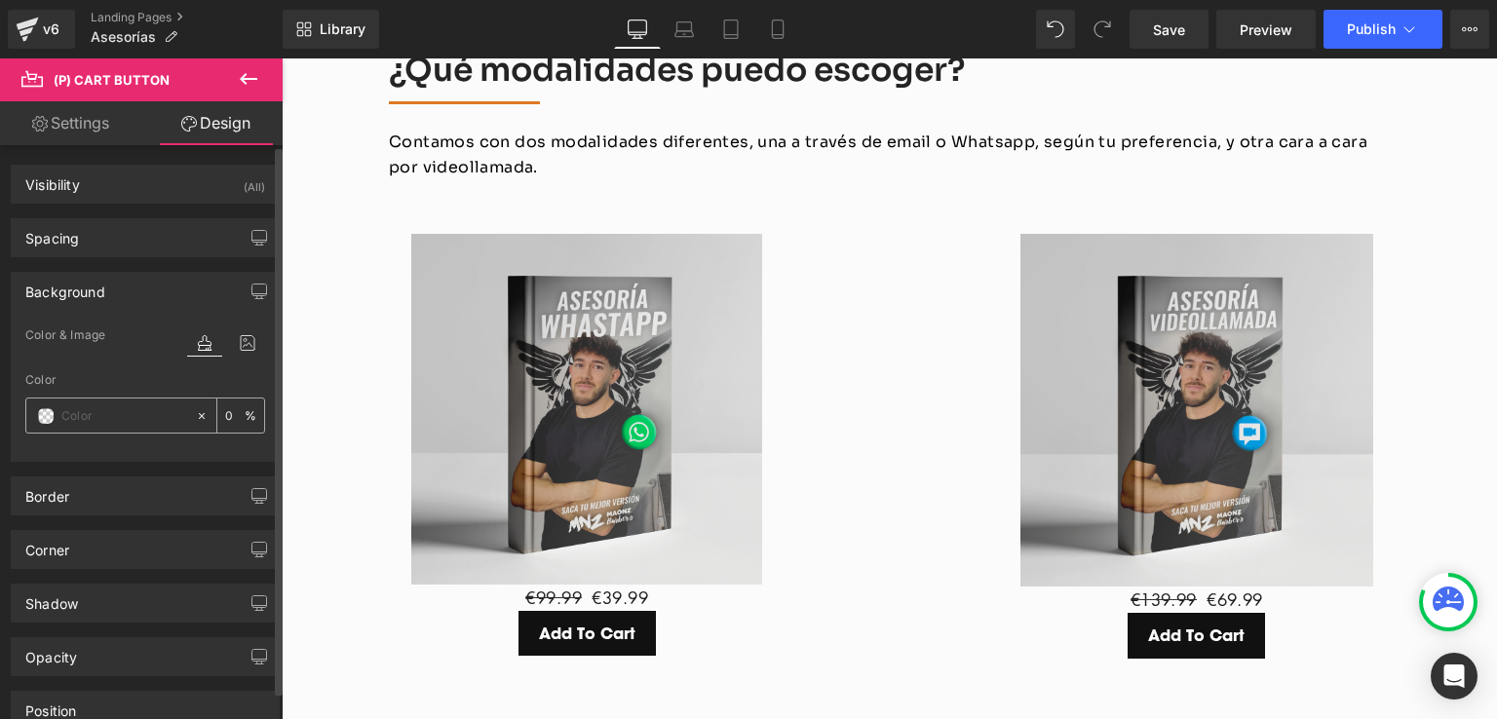
paste input "#df7924"
type input "#df7924"
type input "100"
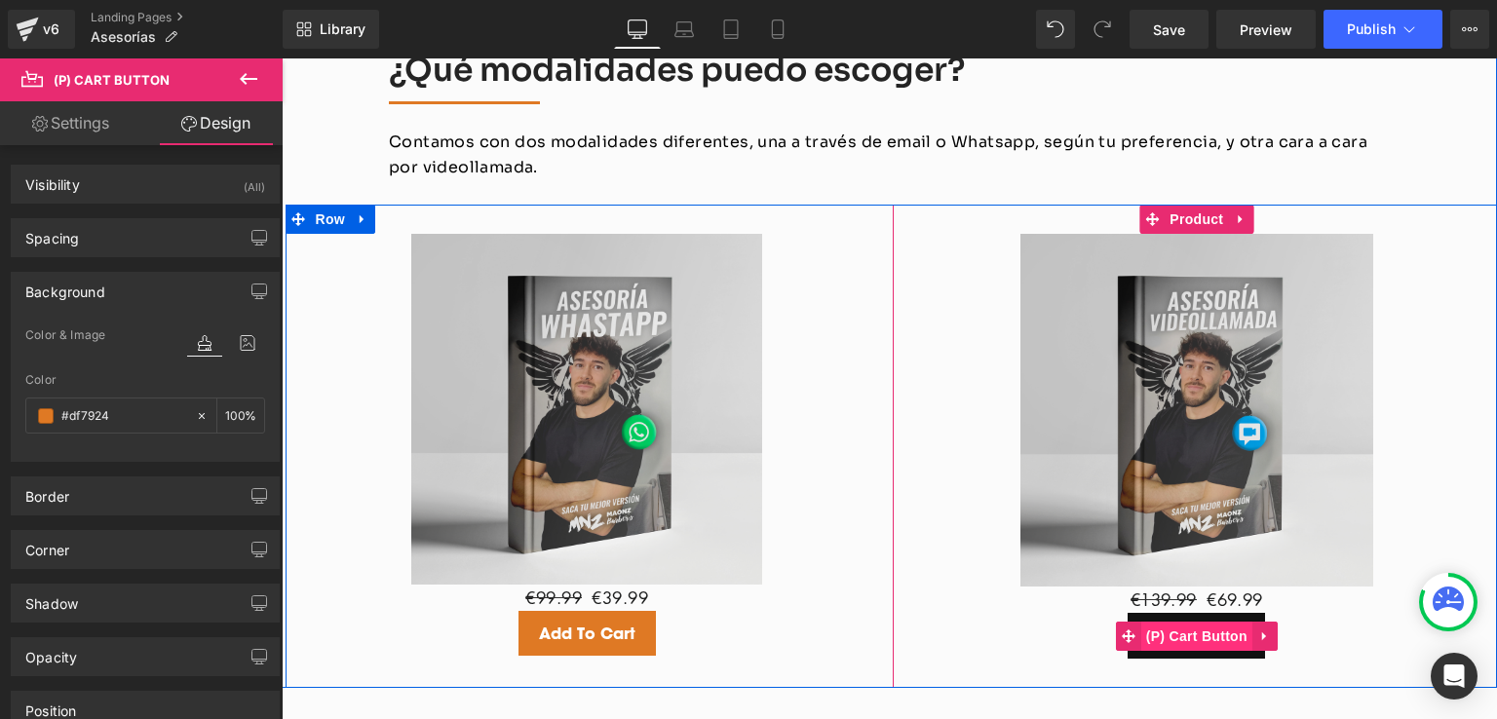
click at [1175, 622] on span "(P) Cart Button" at bounding box center [1196, 636] width 111 height 29
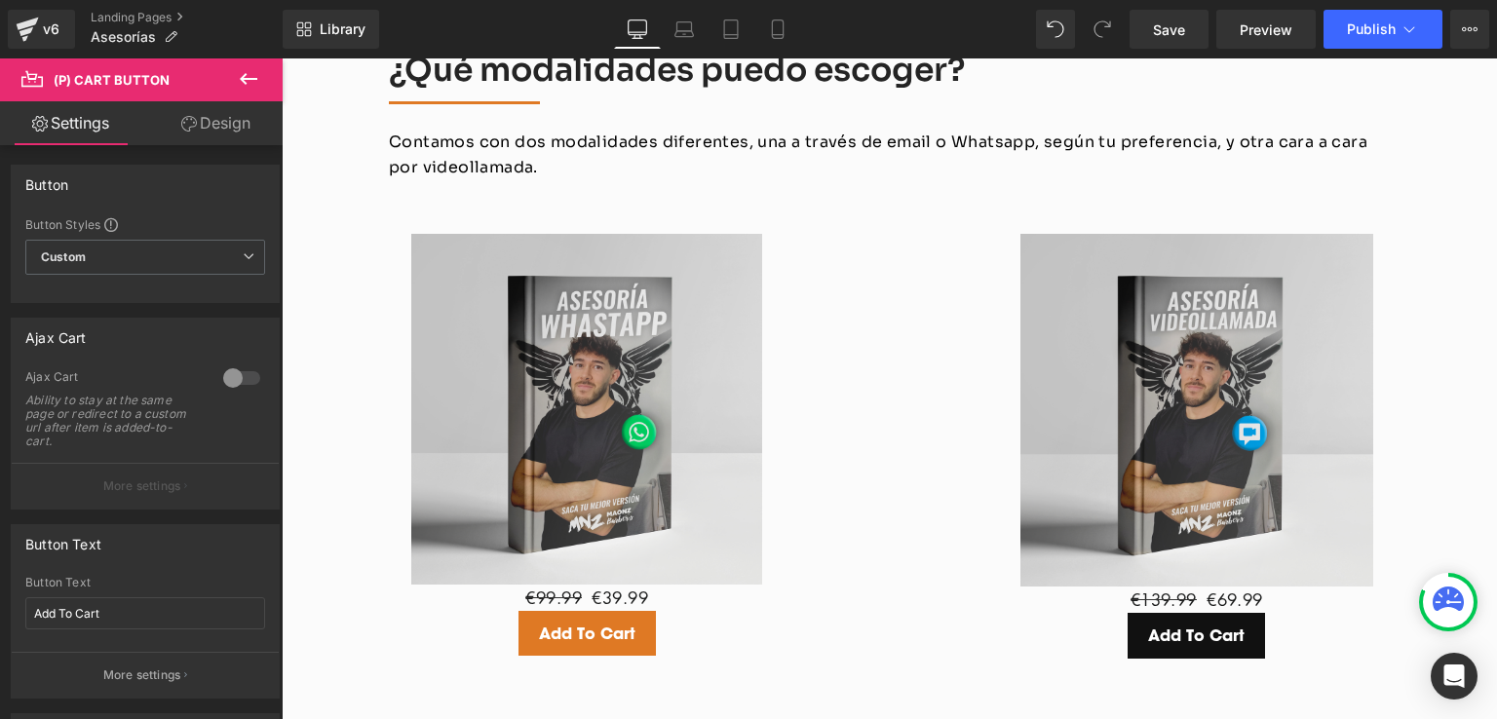
click at [198, 125] on link "Design" at bounding box center [215, 123] width 141 height 44
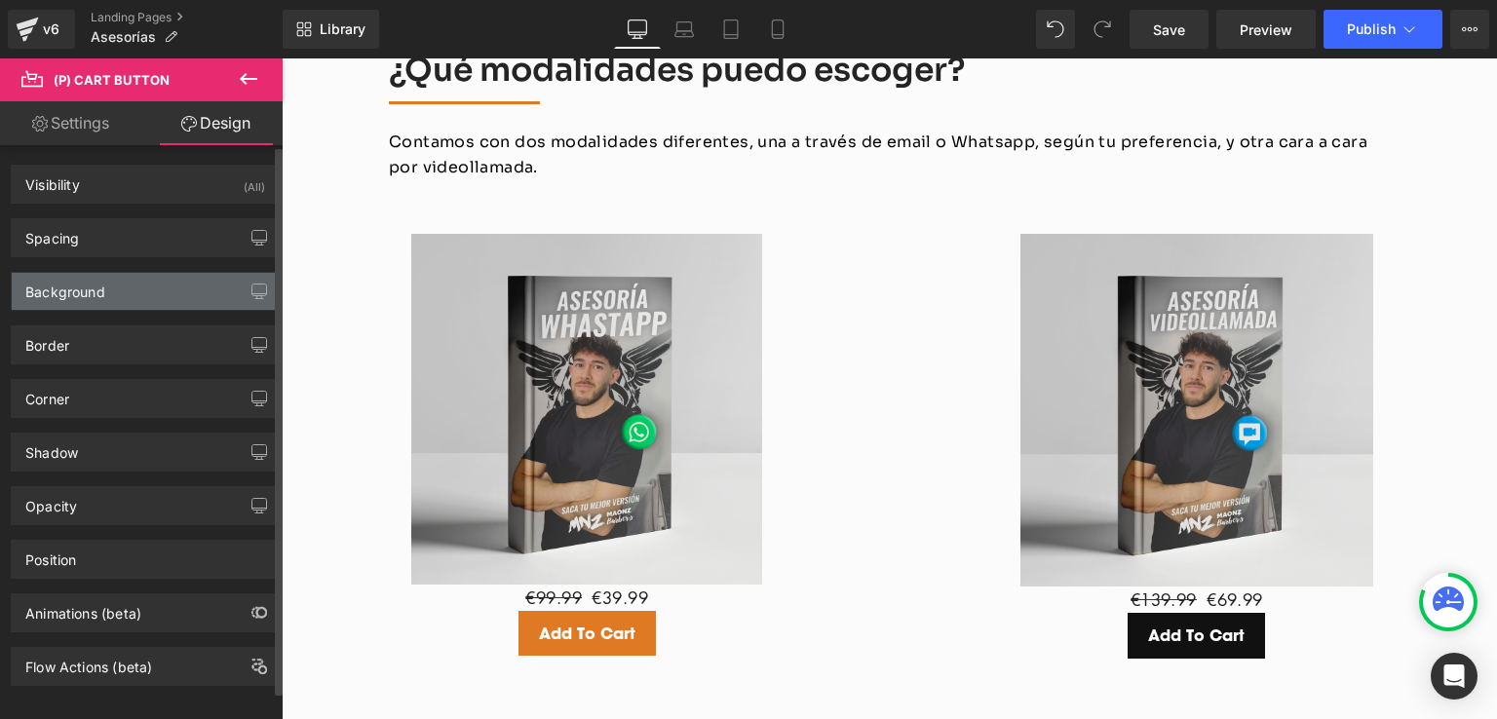
click at [76, 292] on div "Background" at bounding box center [65, 286] width 80 height 27
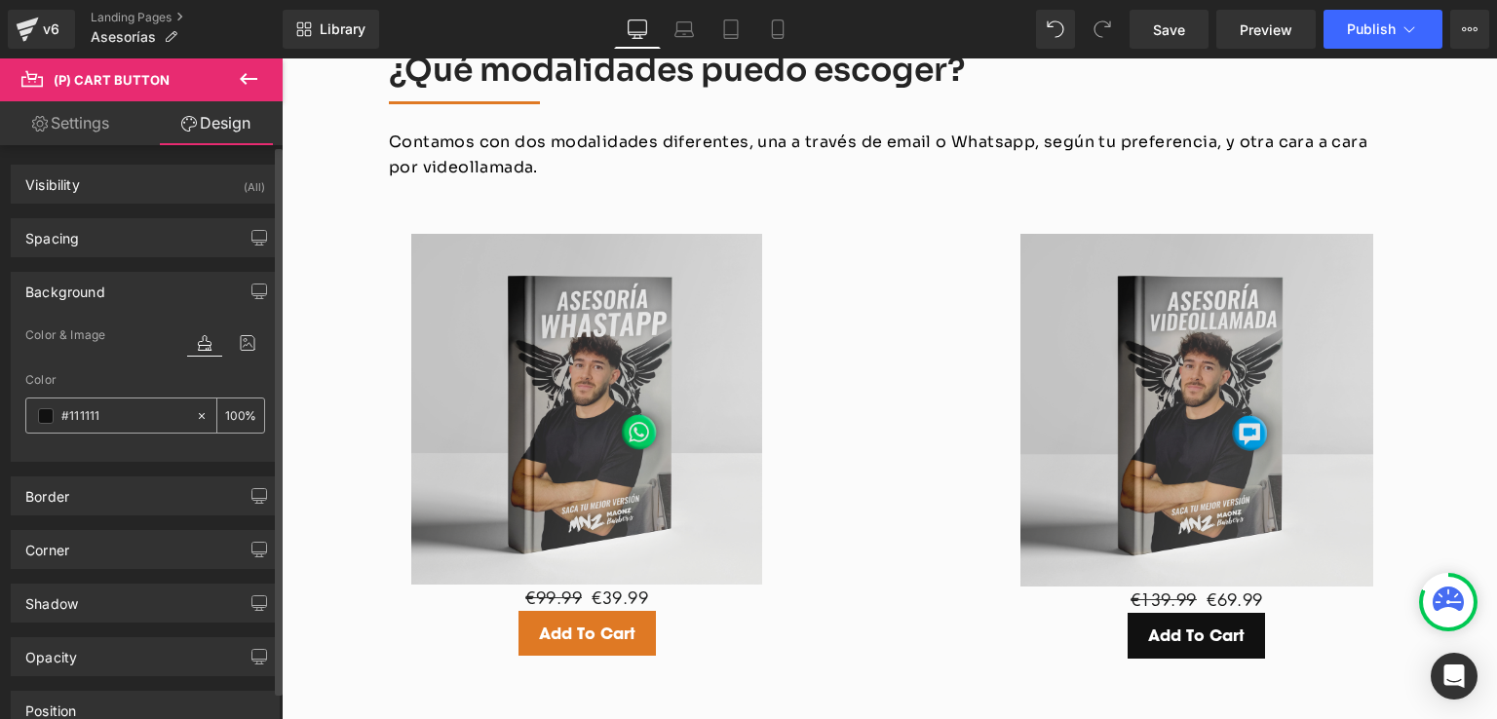
click at [195, 414] on icon at bounding box center [202, 416] width 14 height 14
type input "none"
type input "0"
click at [144, 410] on input "none" at bounding box center [123, 415] width 125 height 21
paste input "#df7924"
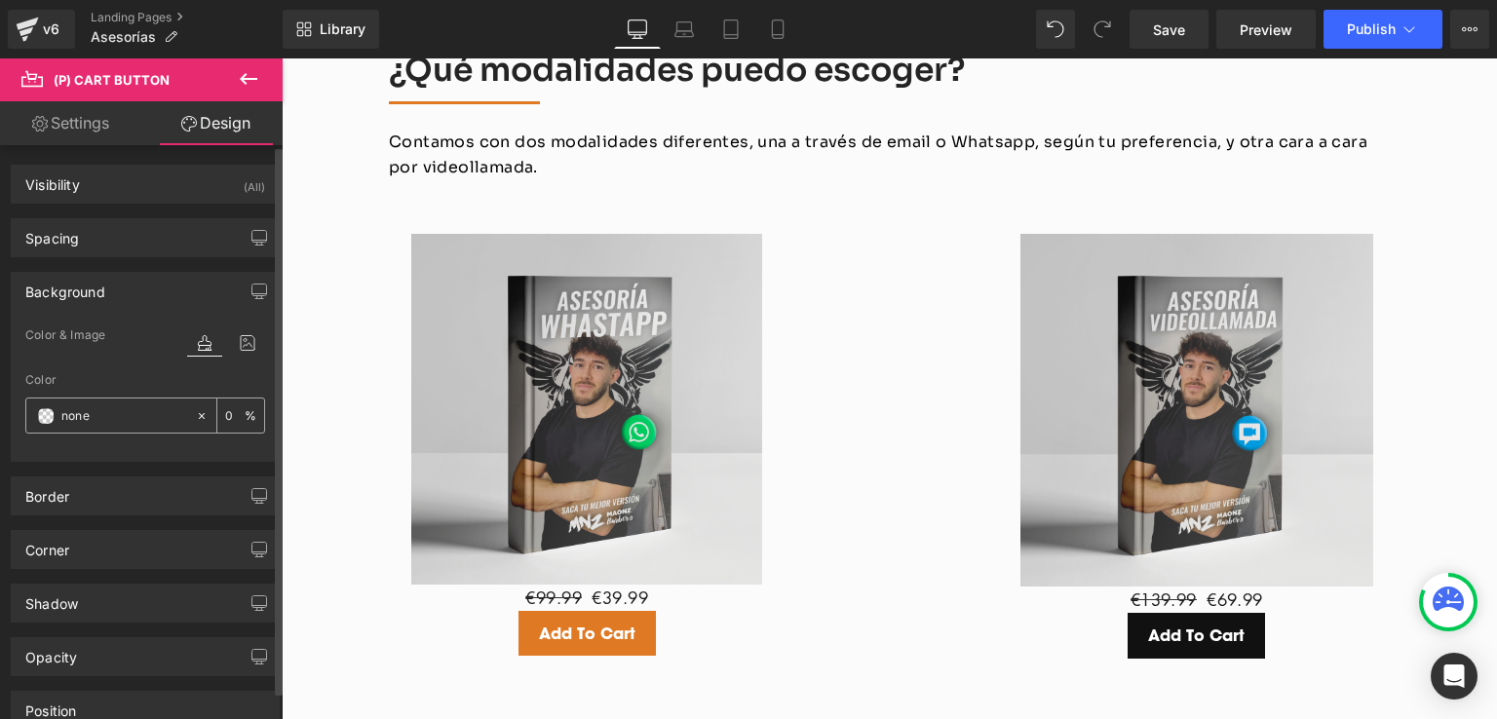
type input "#df7924"
type input "100"
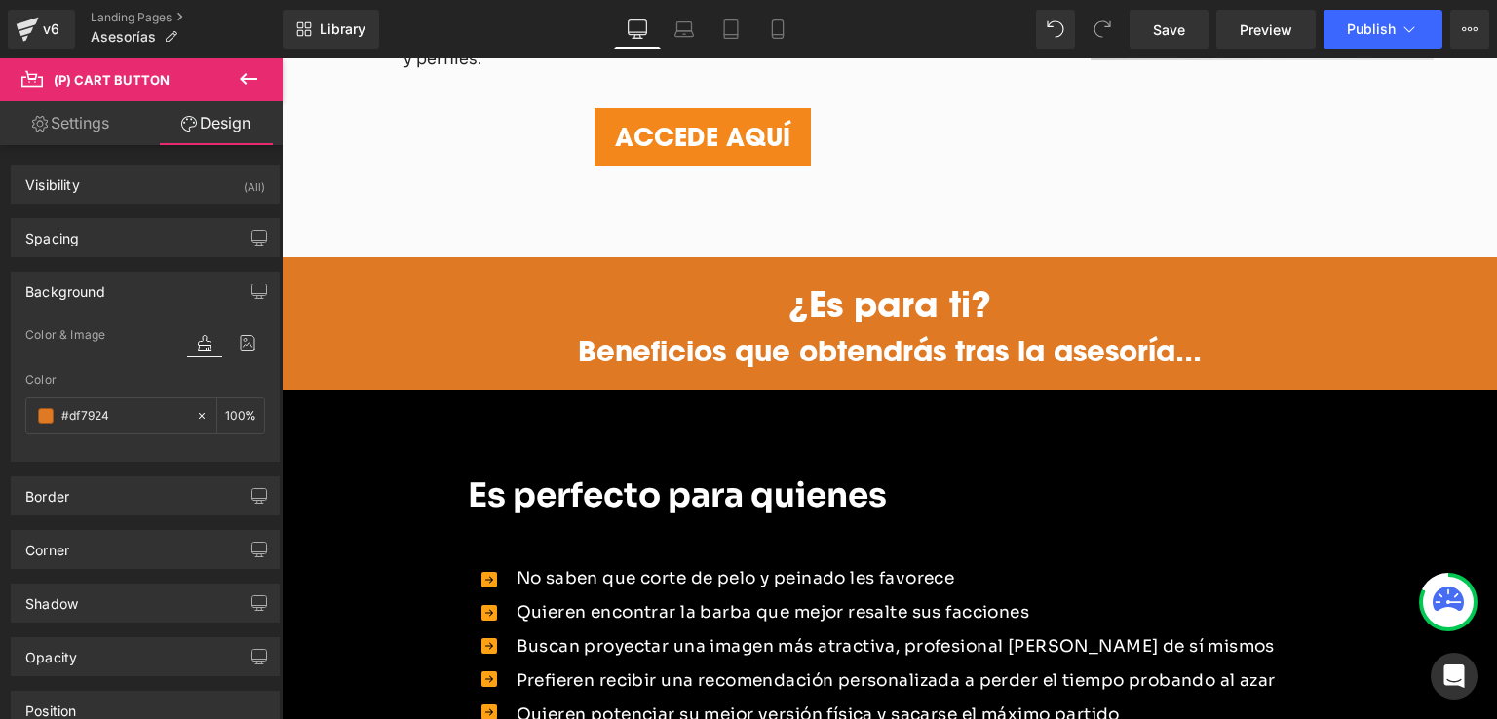
scroll to position [1170, 0]
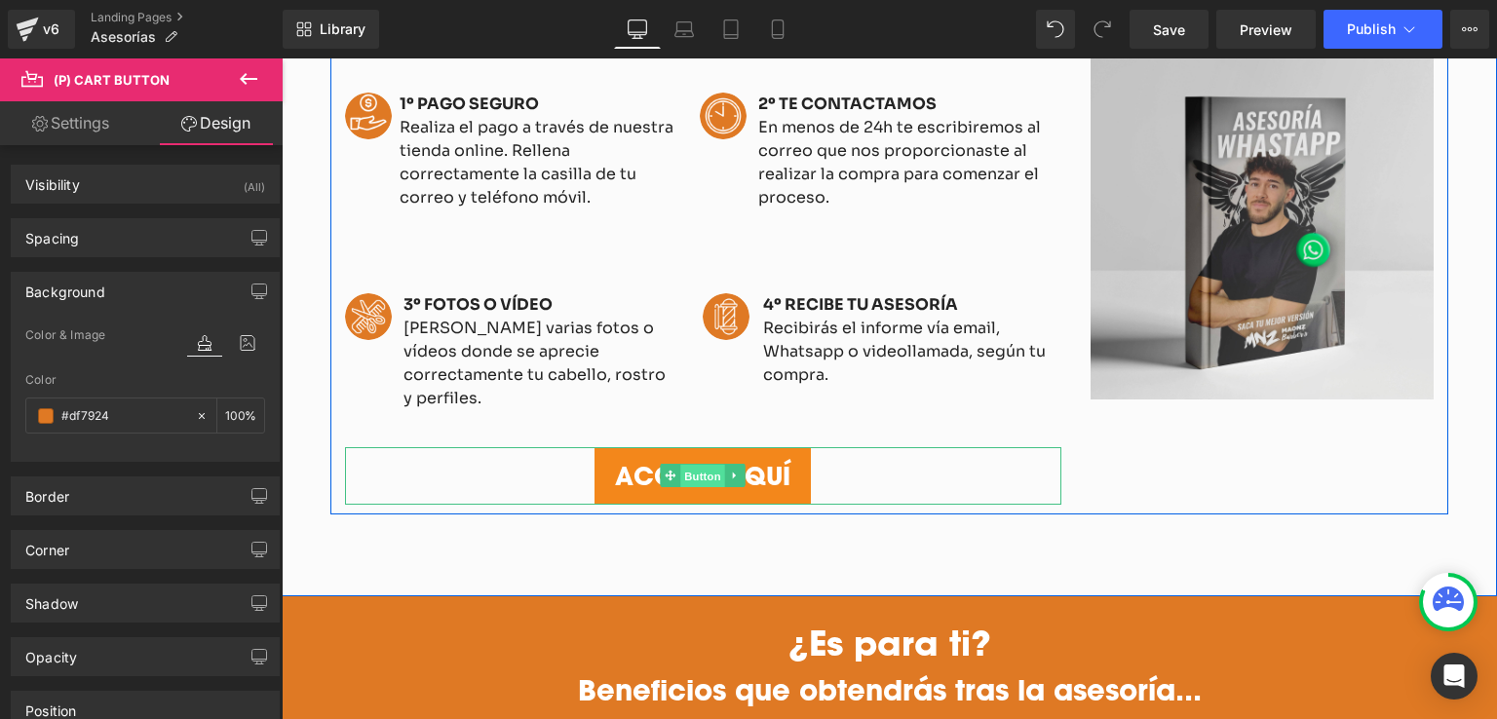
click at [699, 465] on span "Button" at bounding box center [703, 476] width 45 height 23
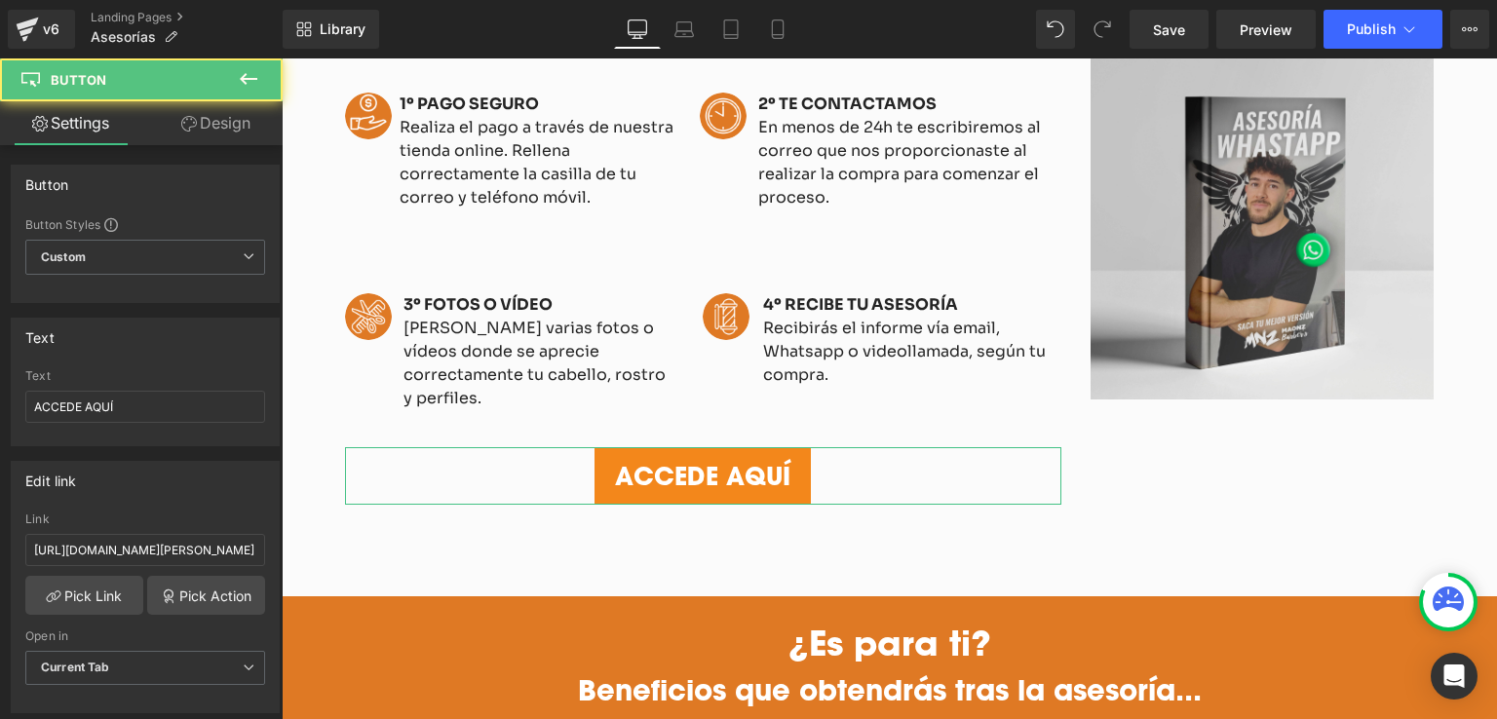
click at [210, 113] on link "Design" at bounding box center [215, 123] width 141 height 44
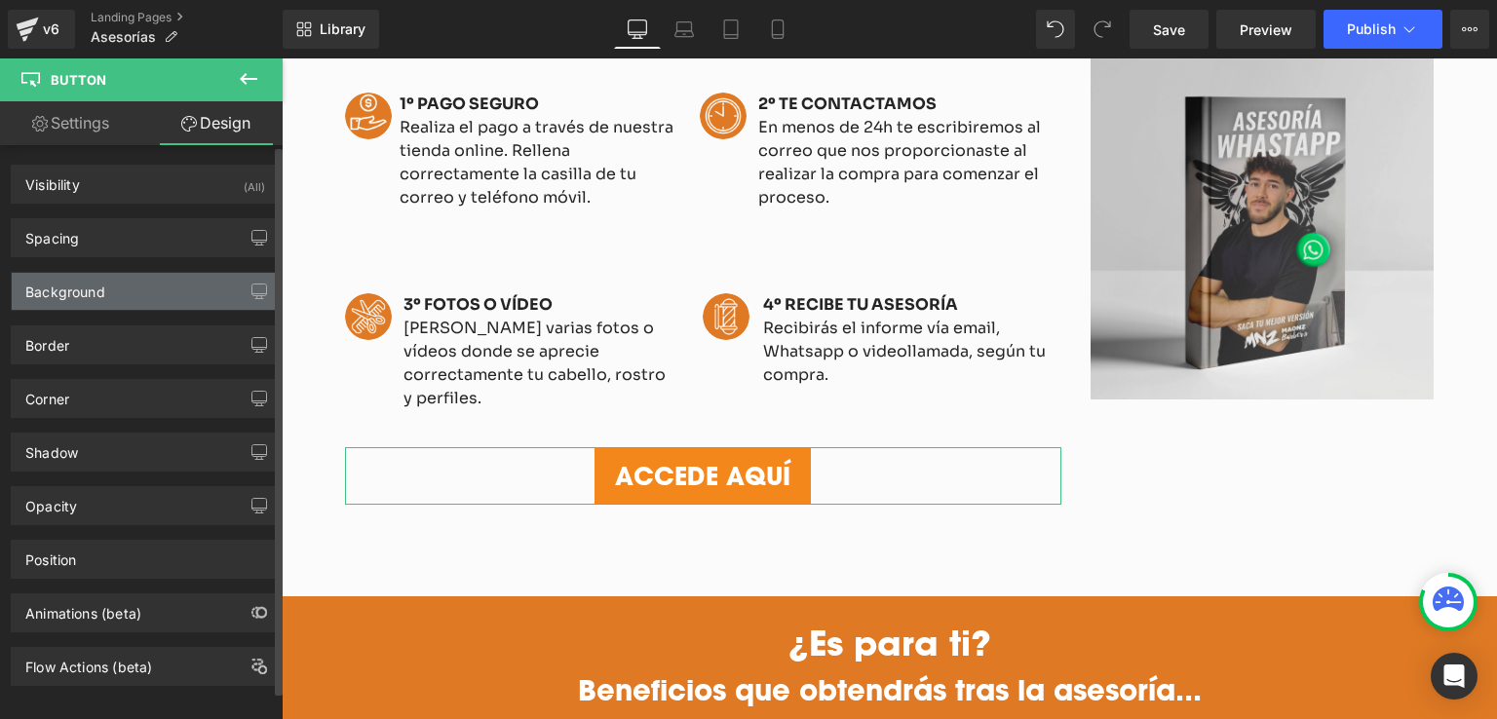
type input "transparent"
type input "0"
type input "0.8"
type input "0"
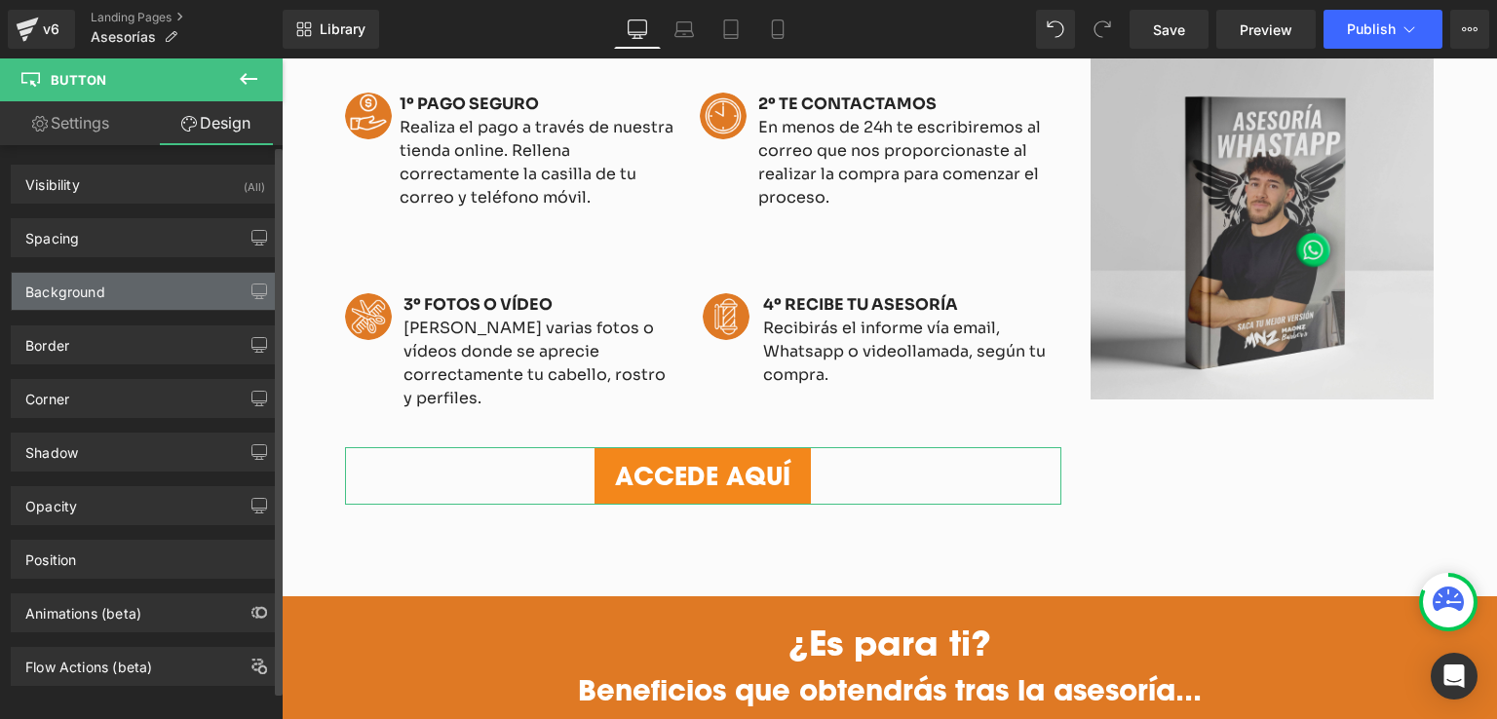
type input "0"
type input "https://maonzbarbershop.com/cdn/shop/t/7/assets/button-arrow-2x.png"
click at [62, 281] on div "Background" at bounding box center [65, 286] width 80 height 27
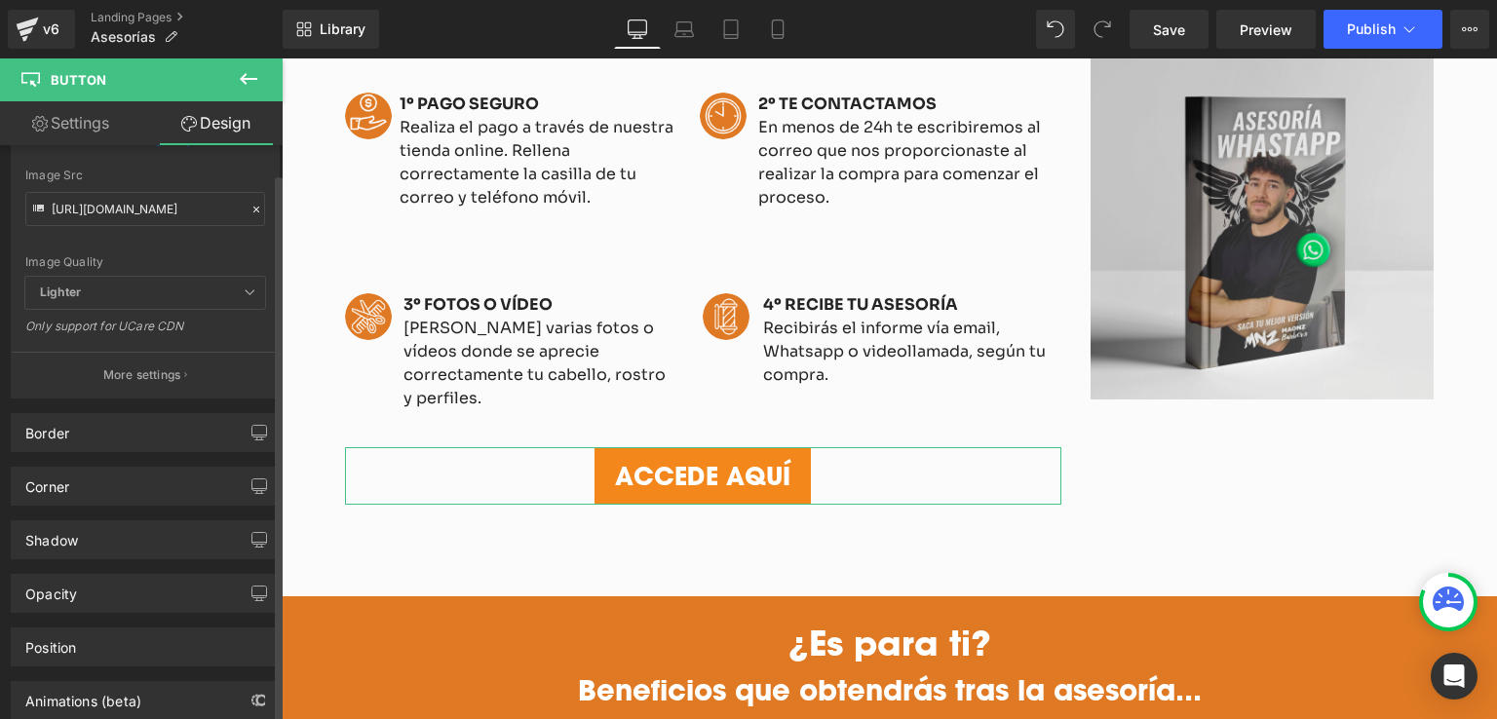
scroll to position [495, 0]
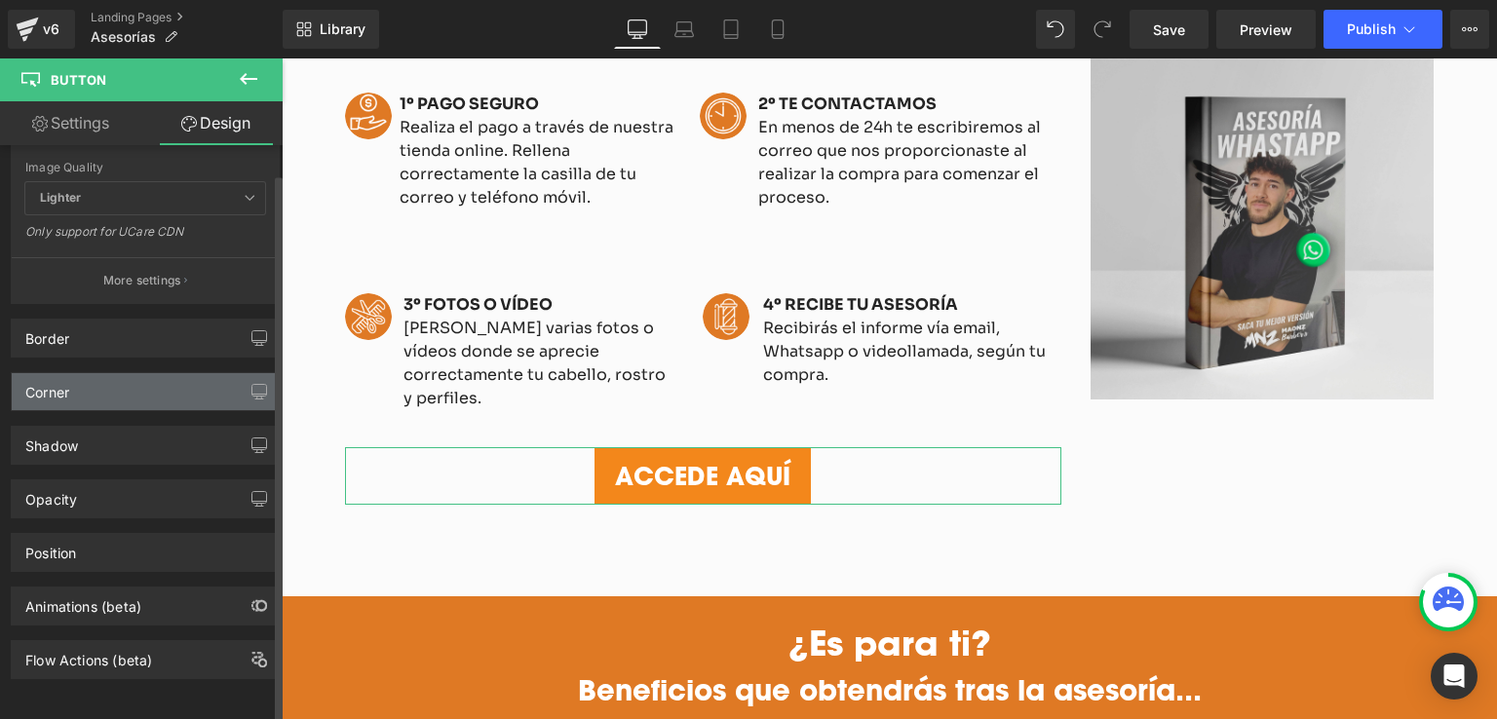
click at [96, 373] on div "Corner" at bounding box center [145, 391] width 267 height 37
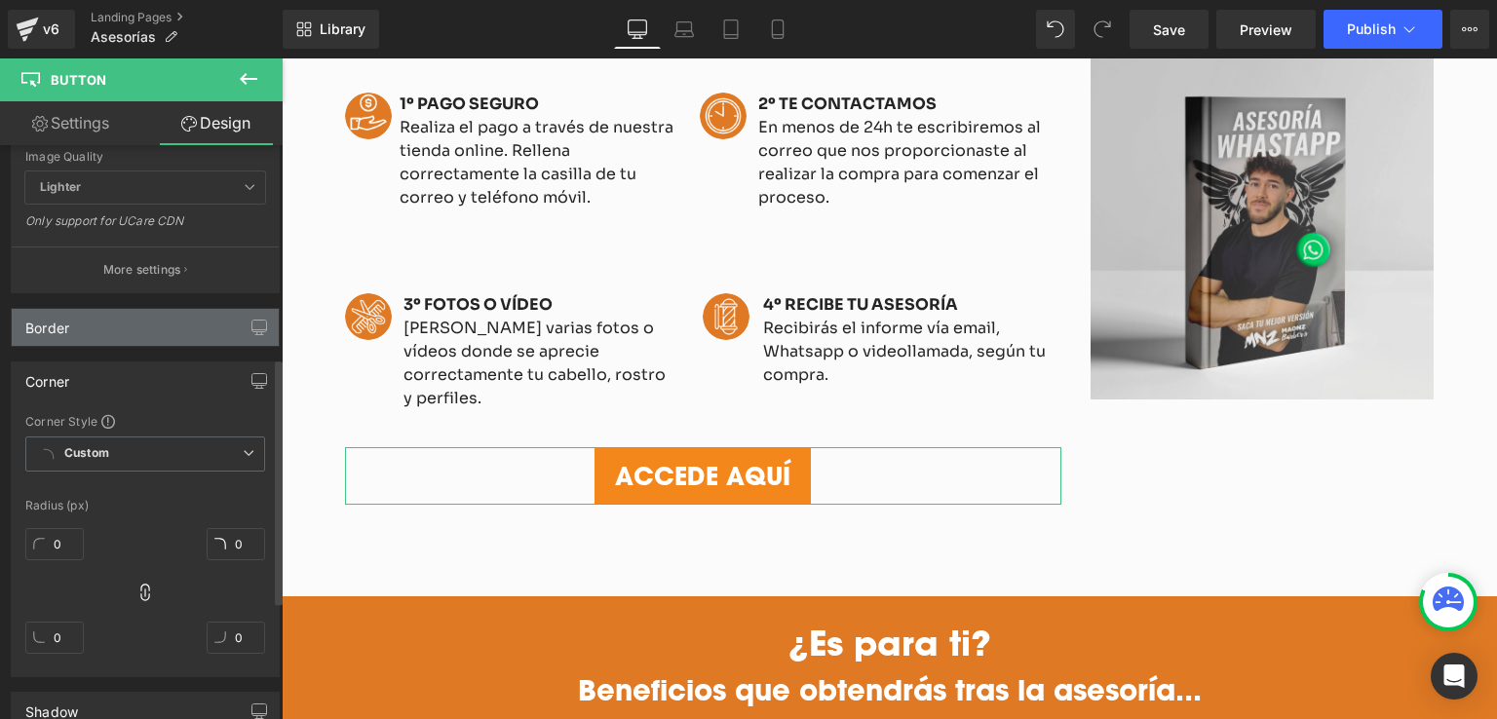
click at [70, 332] on div "Border" at bounding box center [145, 327] width 267 height 37
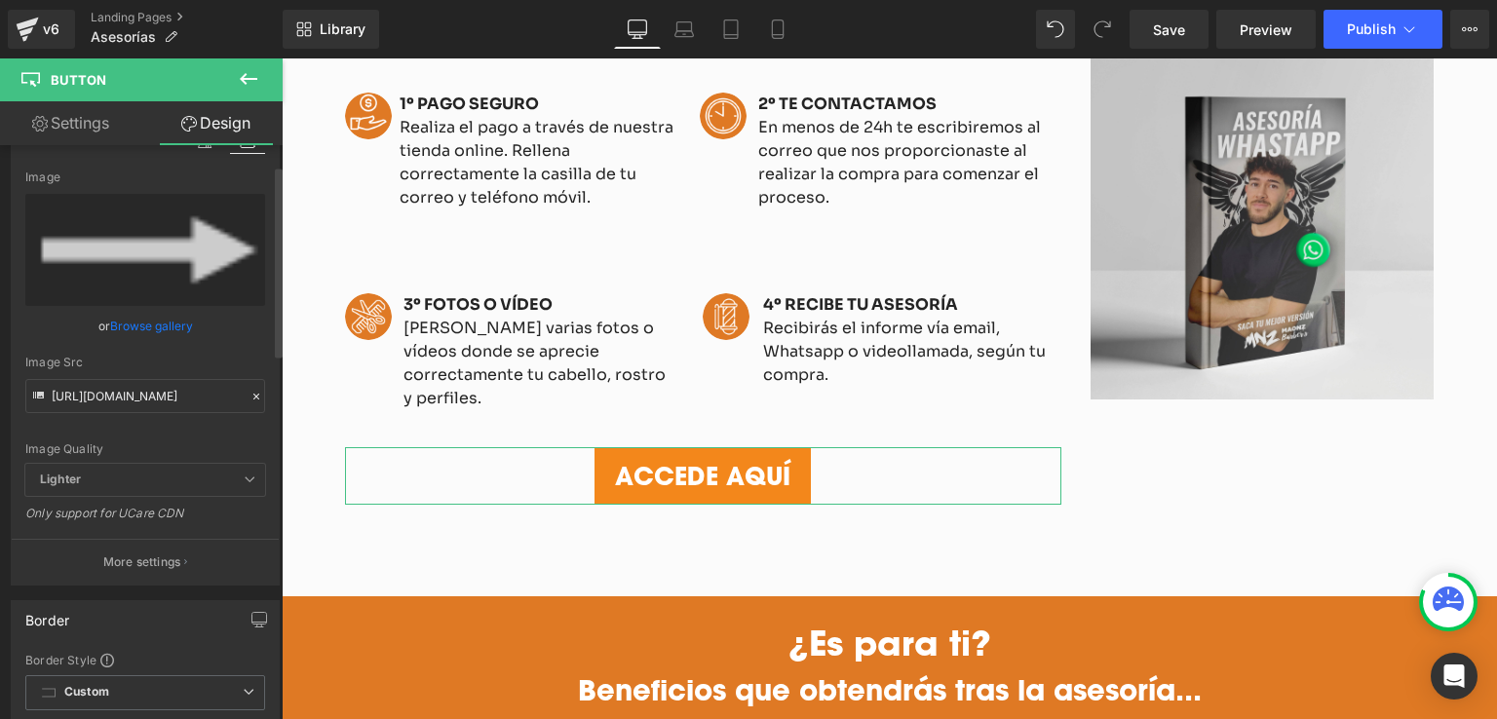
scroll to position [0, 0]
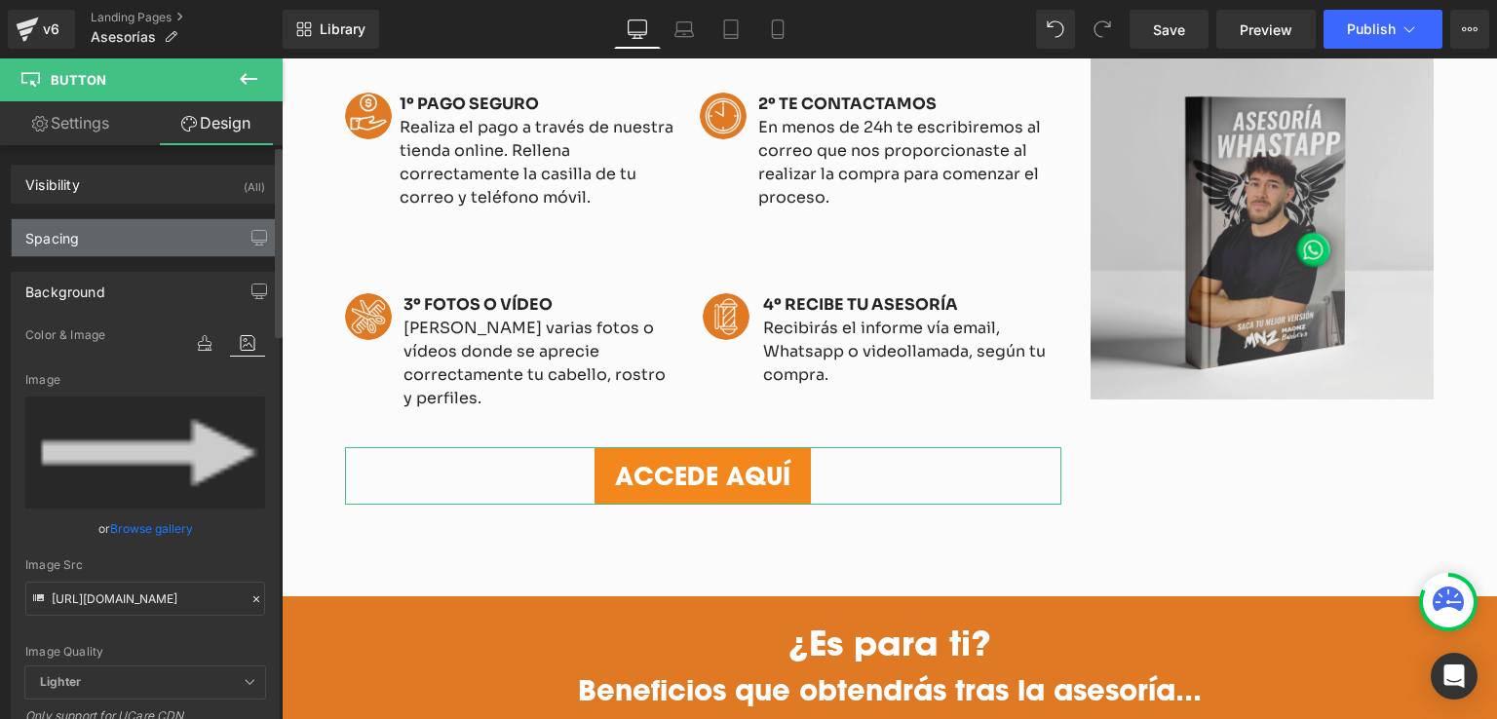
click at [100, 243] on div "Spacing" at bounding box center [145, 237] width 267 height 37
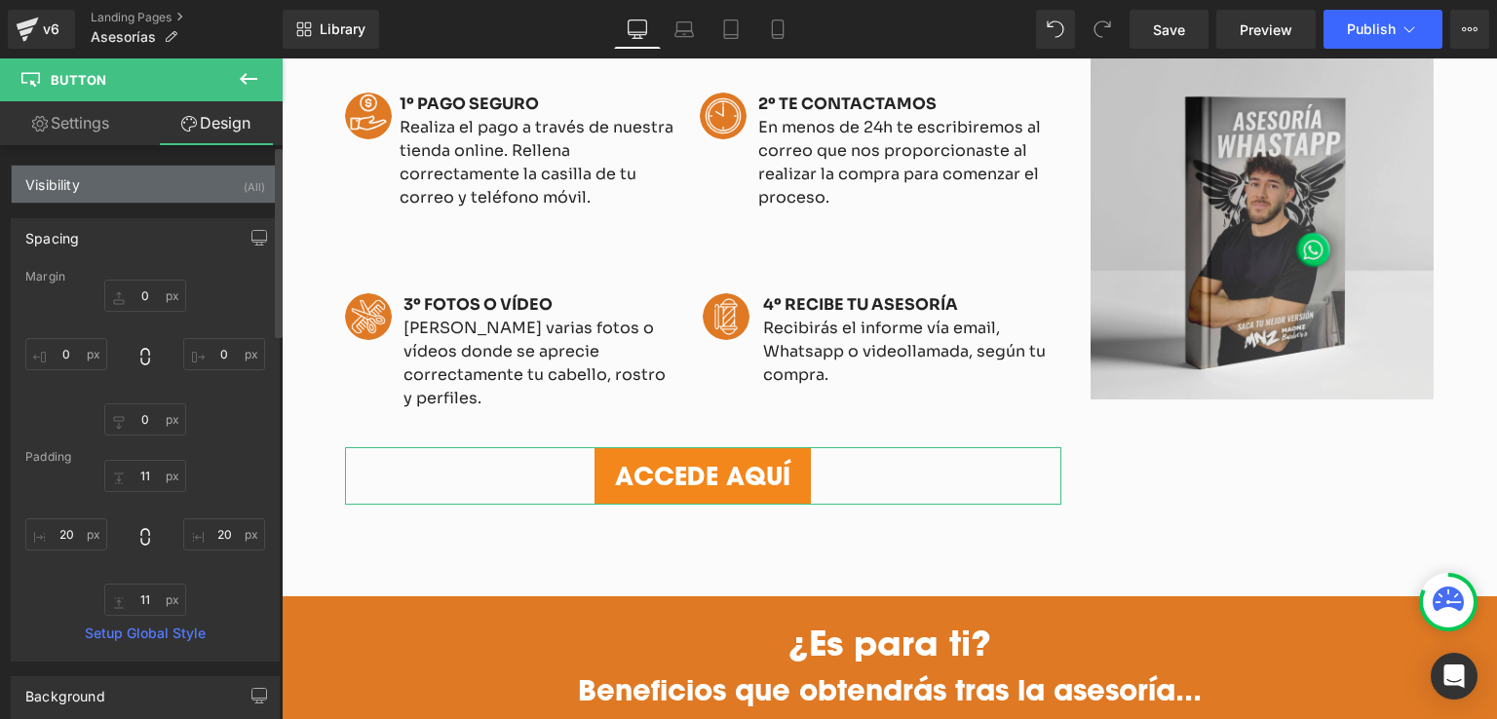
click at [107, 197] on div "Visibility (All)" at bounding box center [145, 184] width 267 height 37
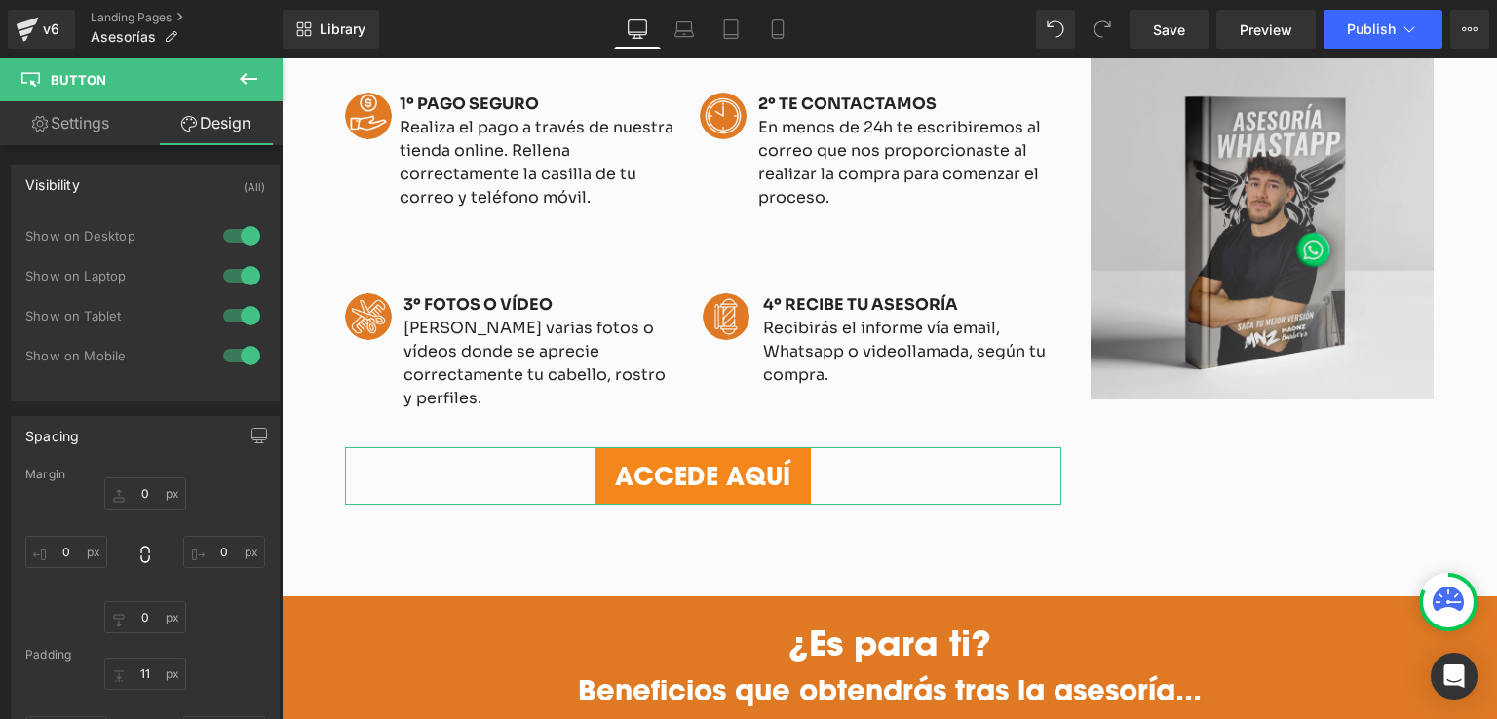
click at [96, 125] on link "Settings" at bounding box center [70, 123] width 141 height 44
type input "100"
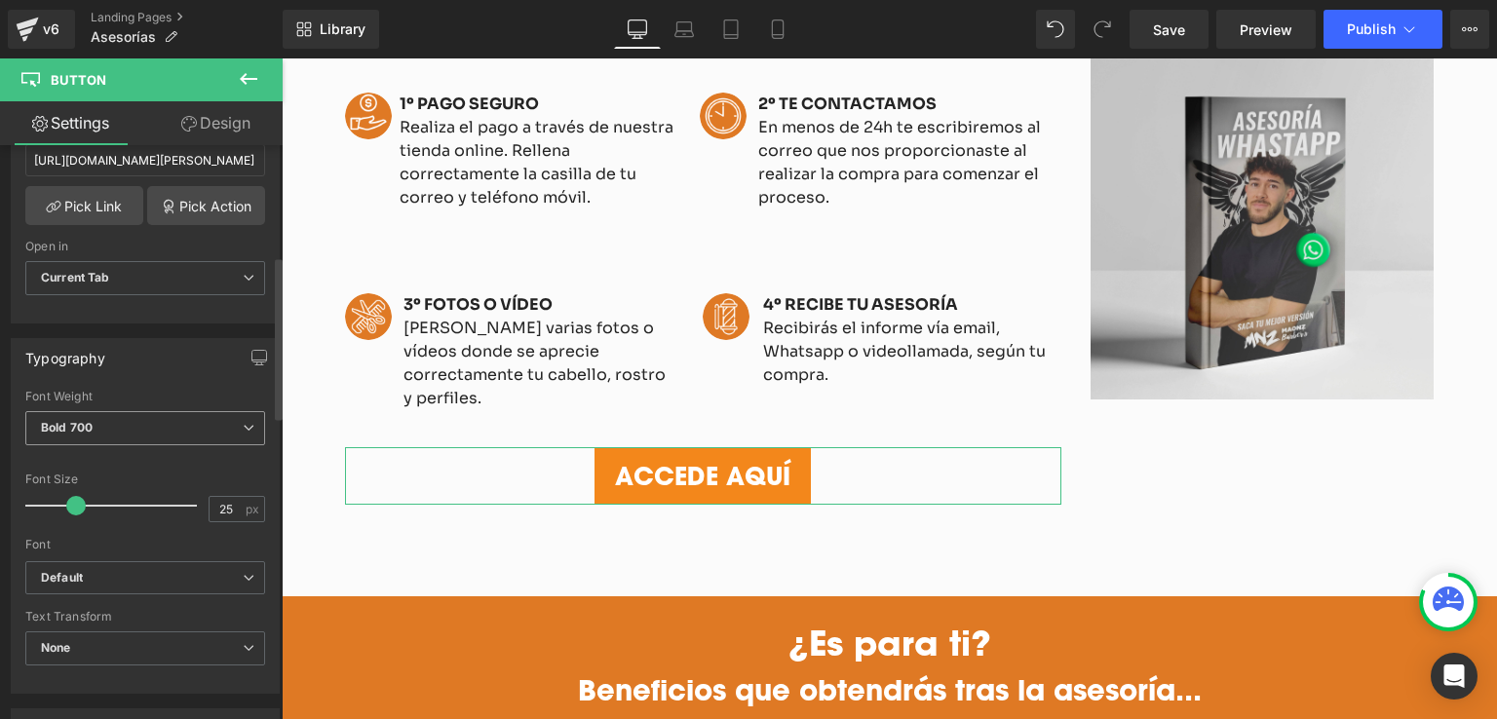
scroll to position [877, 0]
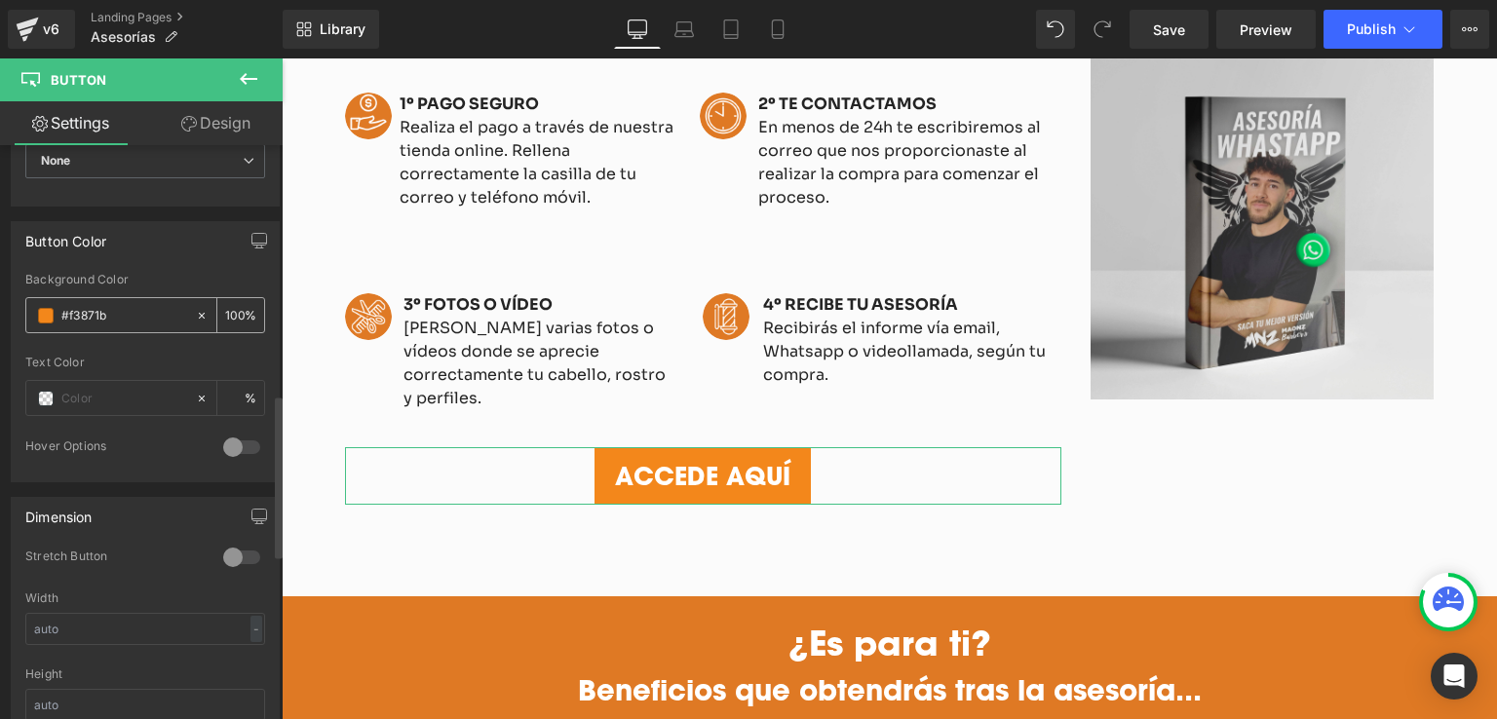
click at [101, 311] on input "#f3871b" at bounding box center [123, 315] width 125 height 21
drag, startPoint x: 98, startPoint y: 314, endPoint x: 55, endPoint y: 314, distance: 43.9
click at [55, 314] on div "#f3871b" at bounding box center [110, 315] width 169 height 34
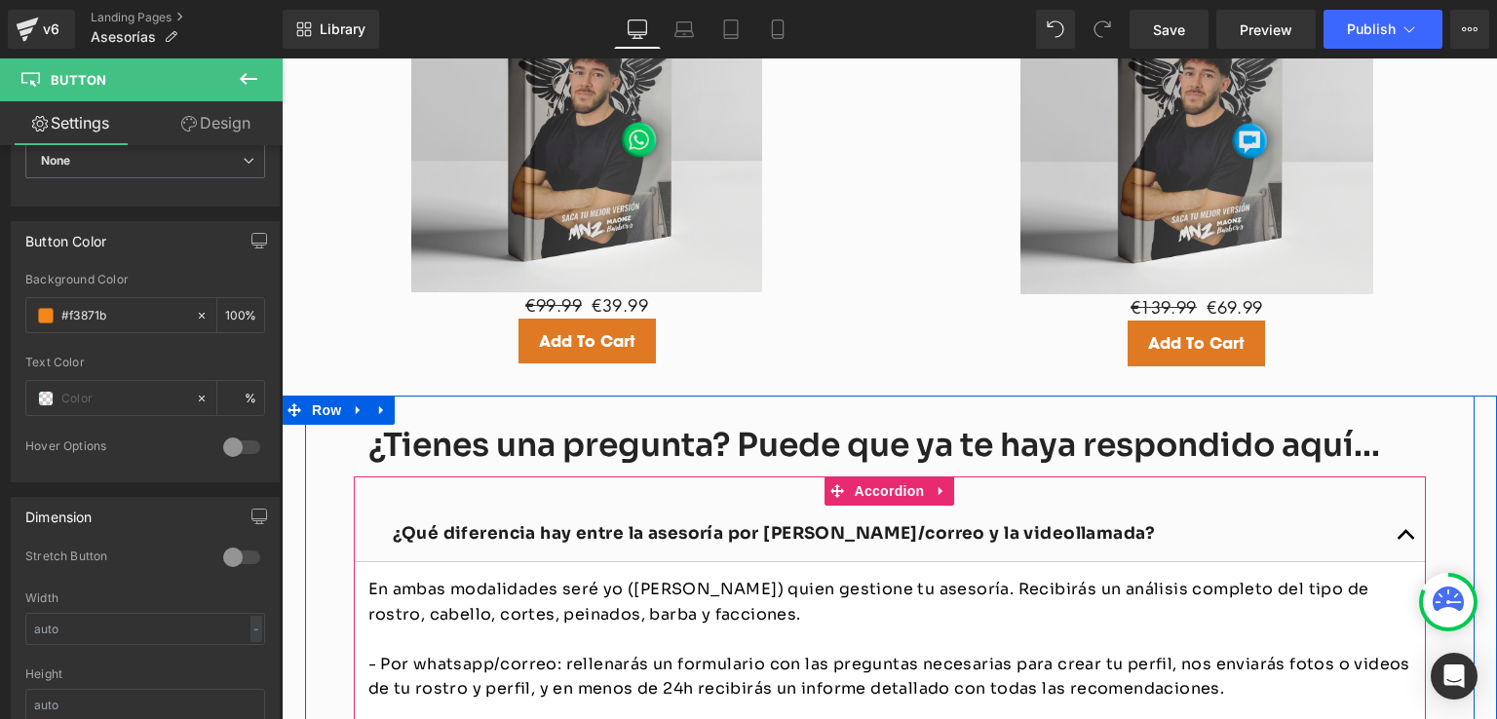
scroll to position [2729, 0]
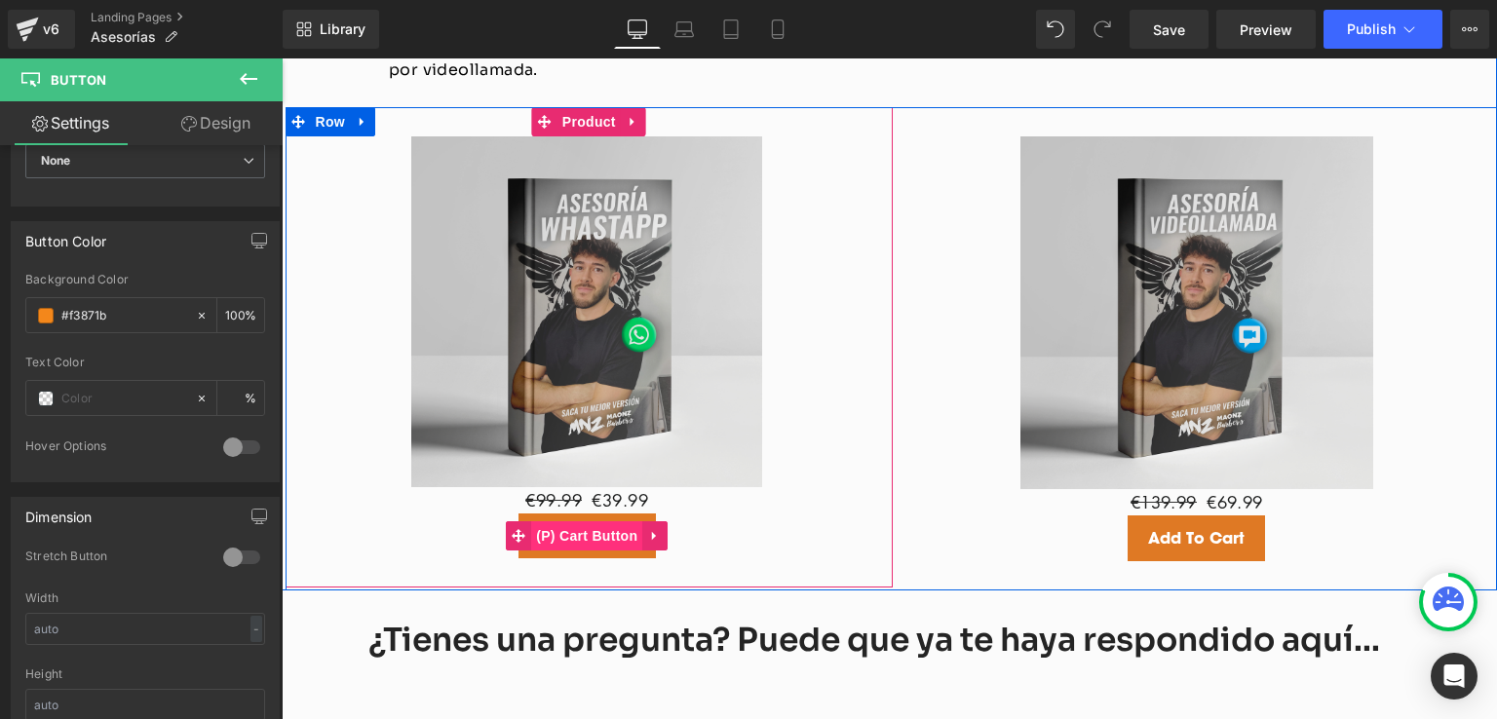
click at [569, 521] on span "(P) Cart Button" at bounding box center [586, 535] width 111 height 29
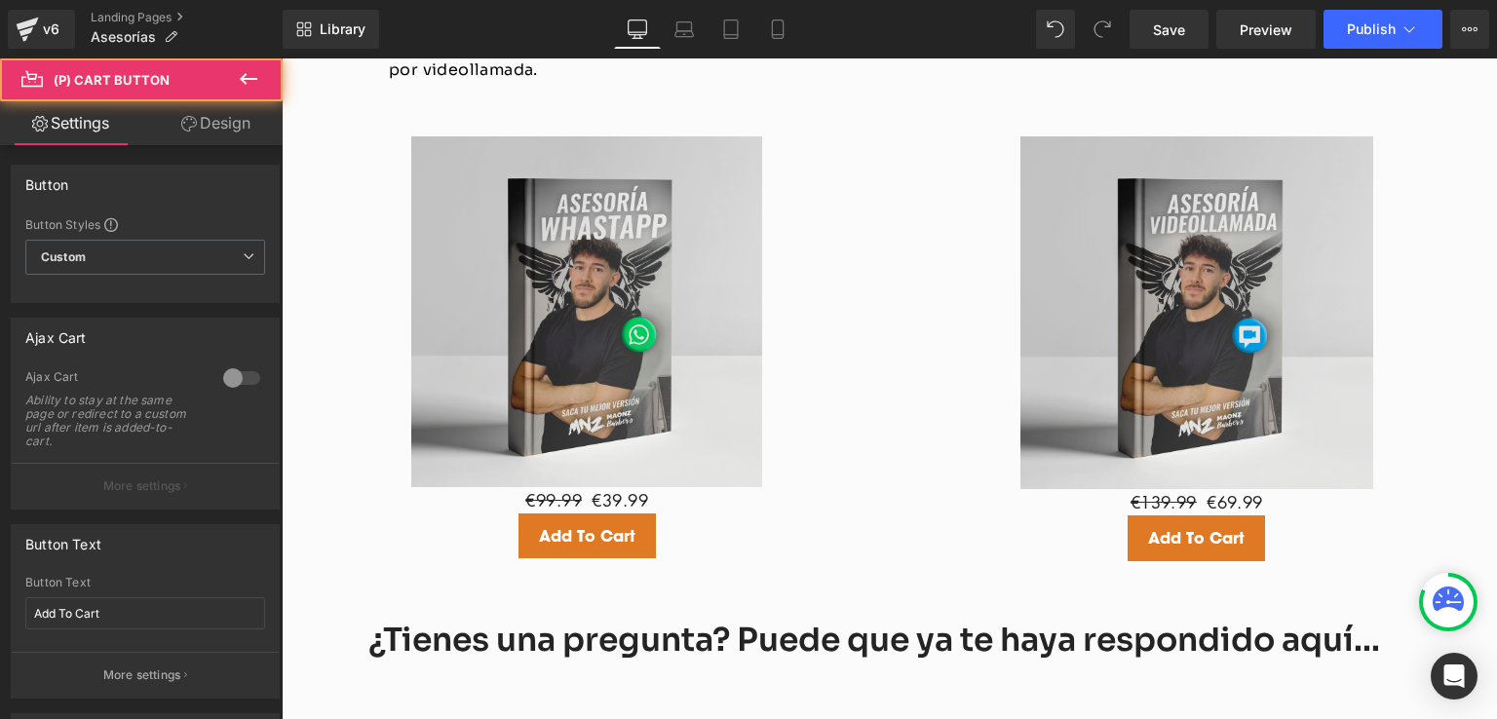
click at [237, 124] on link "Design" at bounding box center [215, 123] width 141 height 44
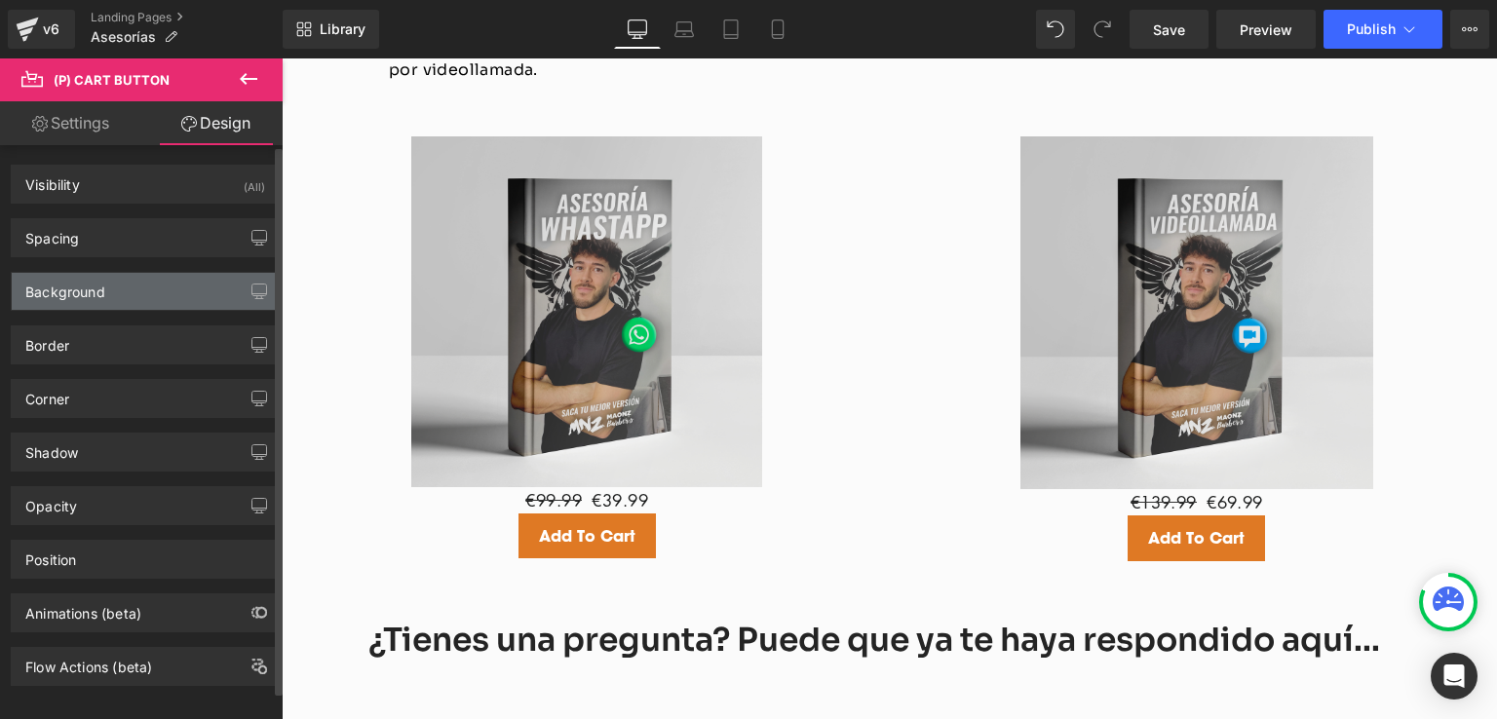
click at [105, 286] on div "Background" at bounding box center [145, 291] width 267 height 37
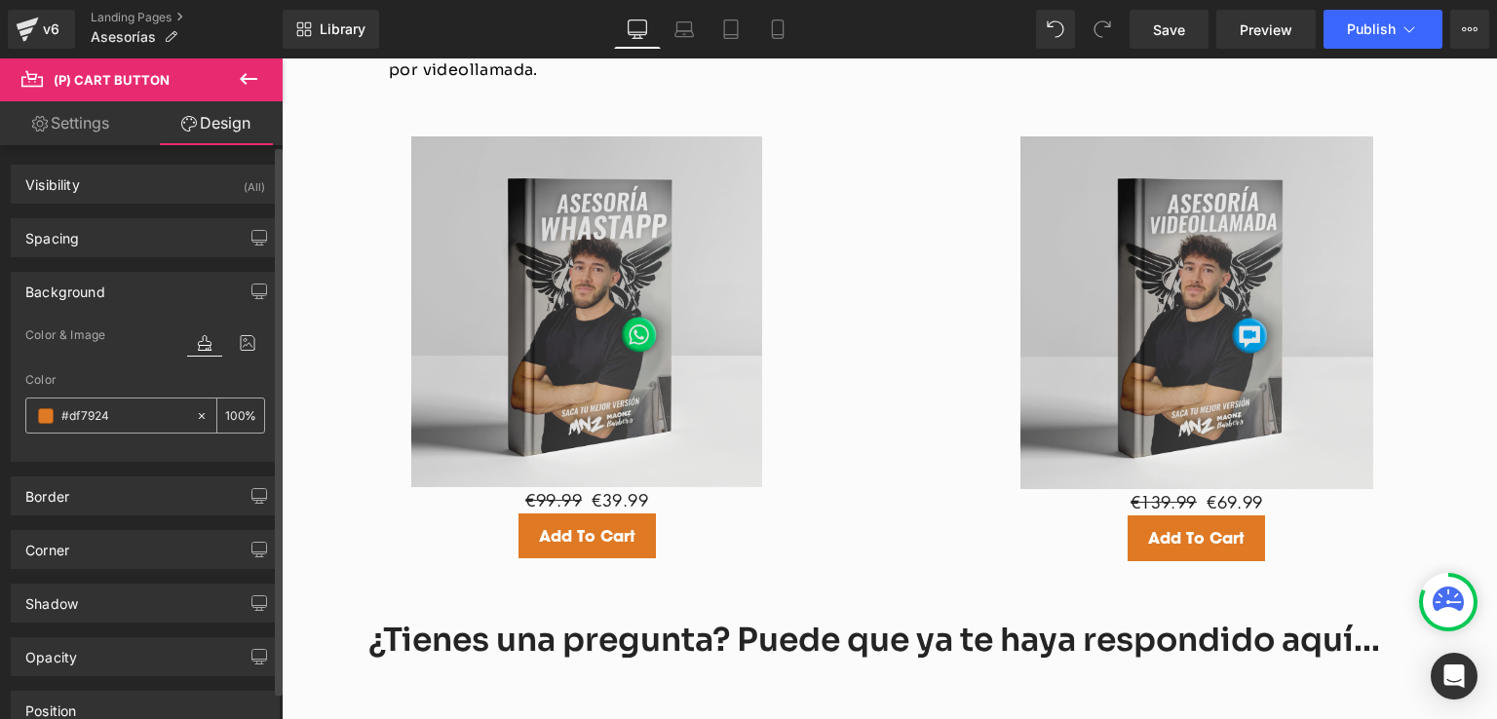
click at [128, 409] on input "#df7924" at bounding box center [123, 415] width 125 height 21
click at [195, 410] on icon at bounding box center [202, 416] width 14 height 14
type input "none"
type input "0"
click at [131, 420] on input "none" at bounding box center [123, 415] width 125 height 21
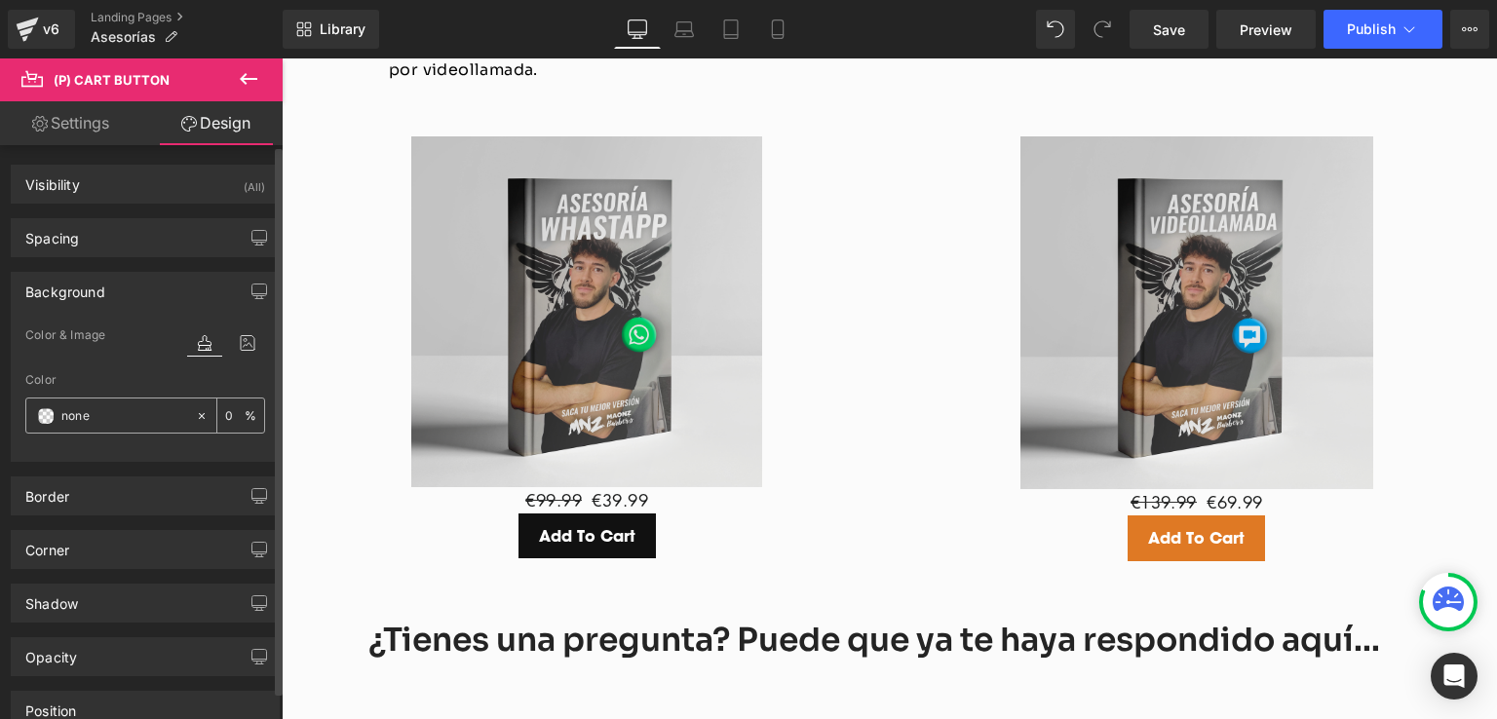
paste input "#f3871b"
type input "#f3871b"
type input "100"
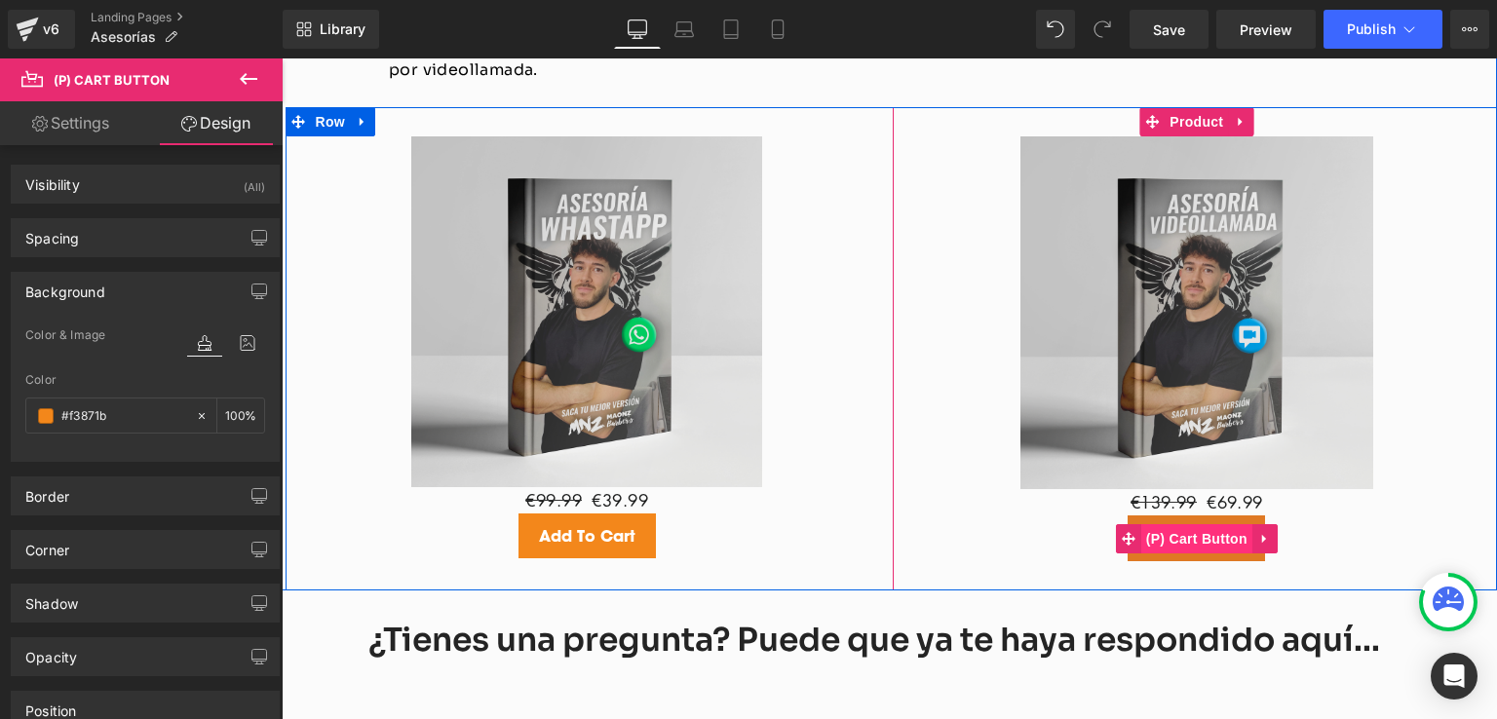
click at [1190, 524] on span "(P) Cart Button" at bounding box center [1196, 538] width 111 height 29
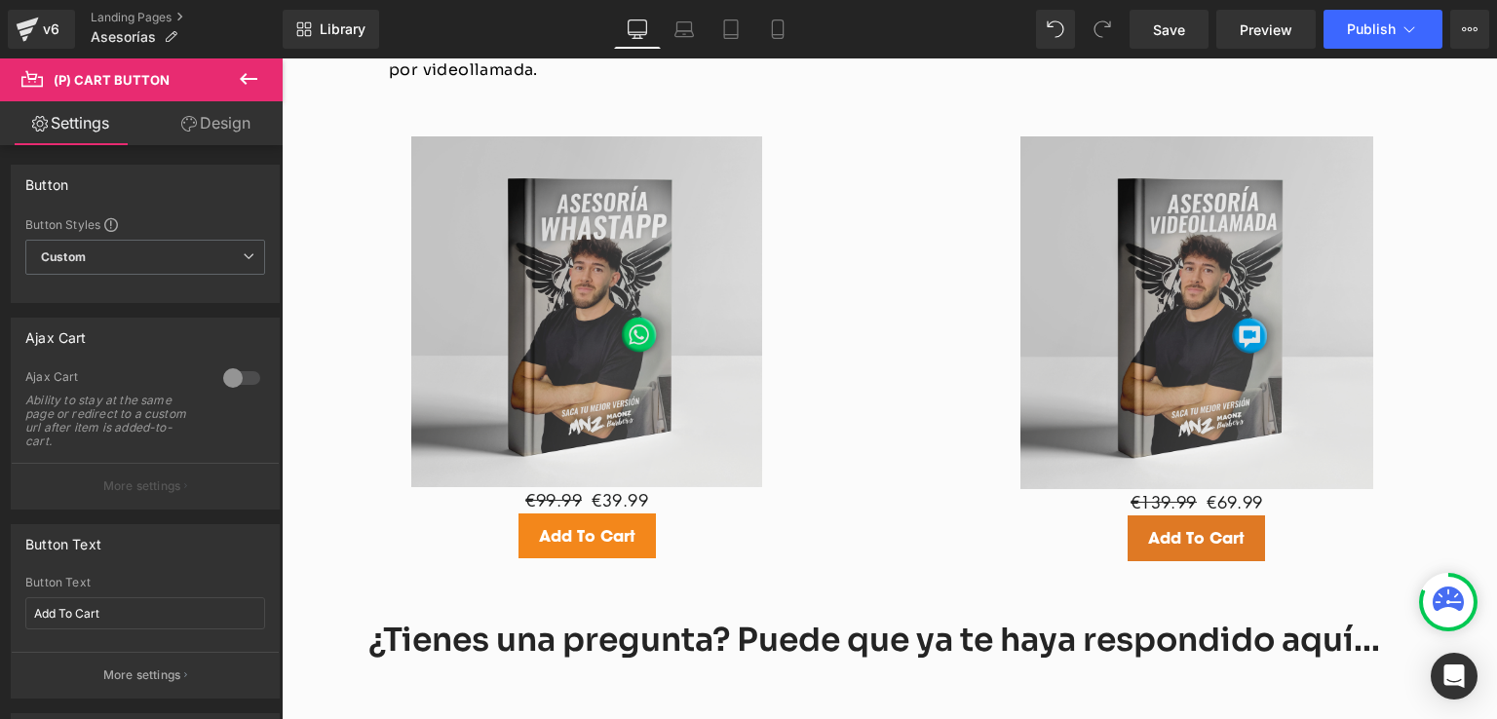
click at [221, 125] on link "Design" at bounding box center [215, 123] width 141 height 44
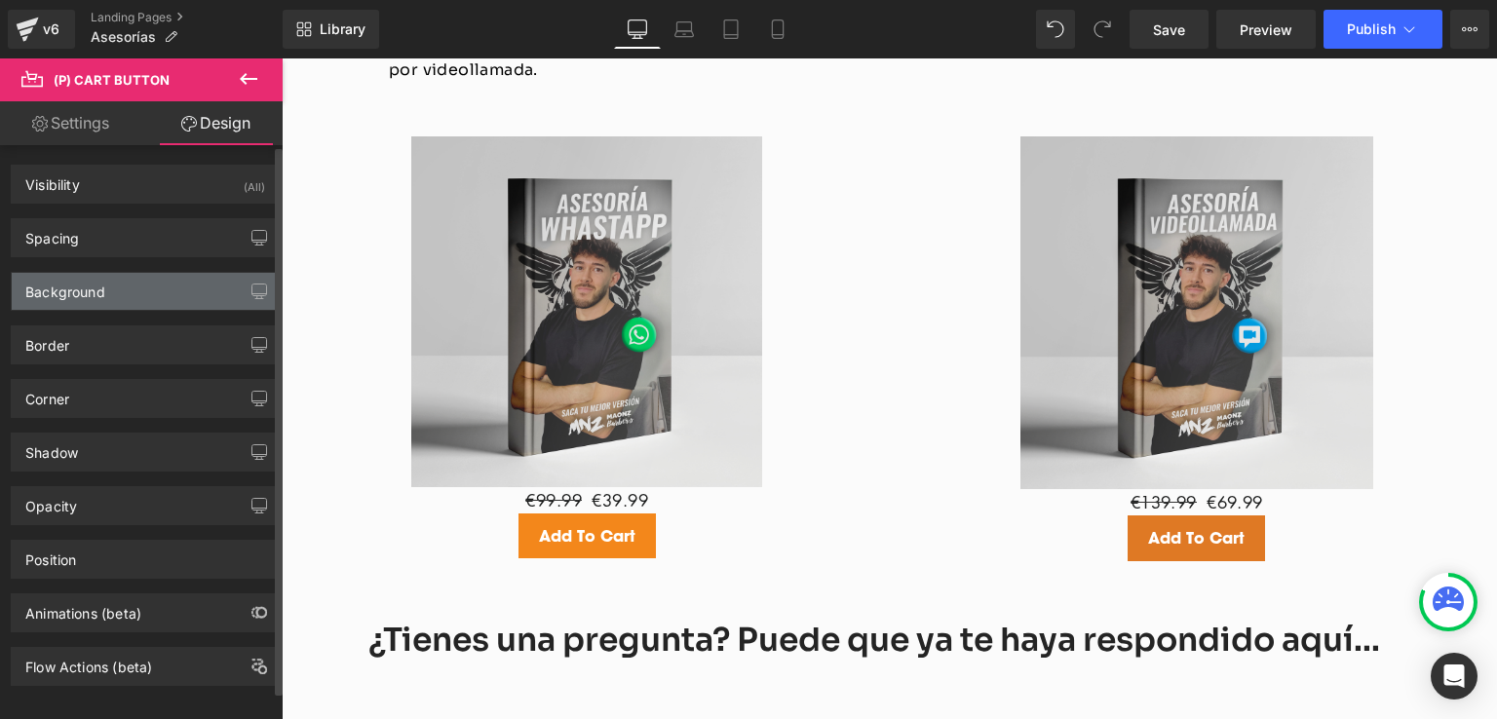
click at [94, 285] on div "Background" at bounding box center [65, 286] width 80 height 27
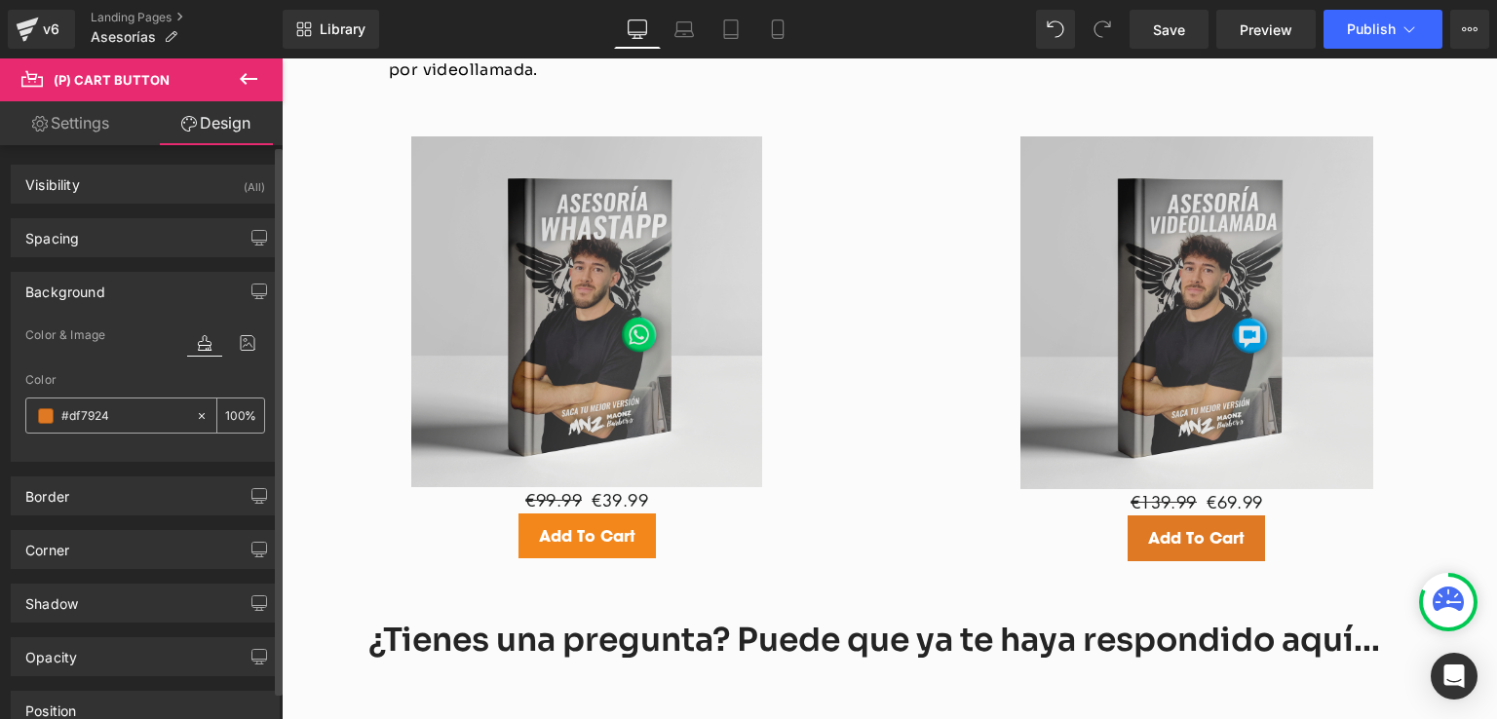
click at [113, 422] on input "#df7924" at bounding box center [123, 415] width 125 height 21
click at [195, 411] on icon at bounding box center [202, 416] width 14 height 14
type input "none"
type input "0"
click at [136, 408] on input "none" at bounding box center [123, 415] width 125 height 21
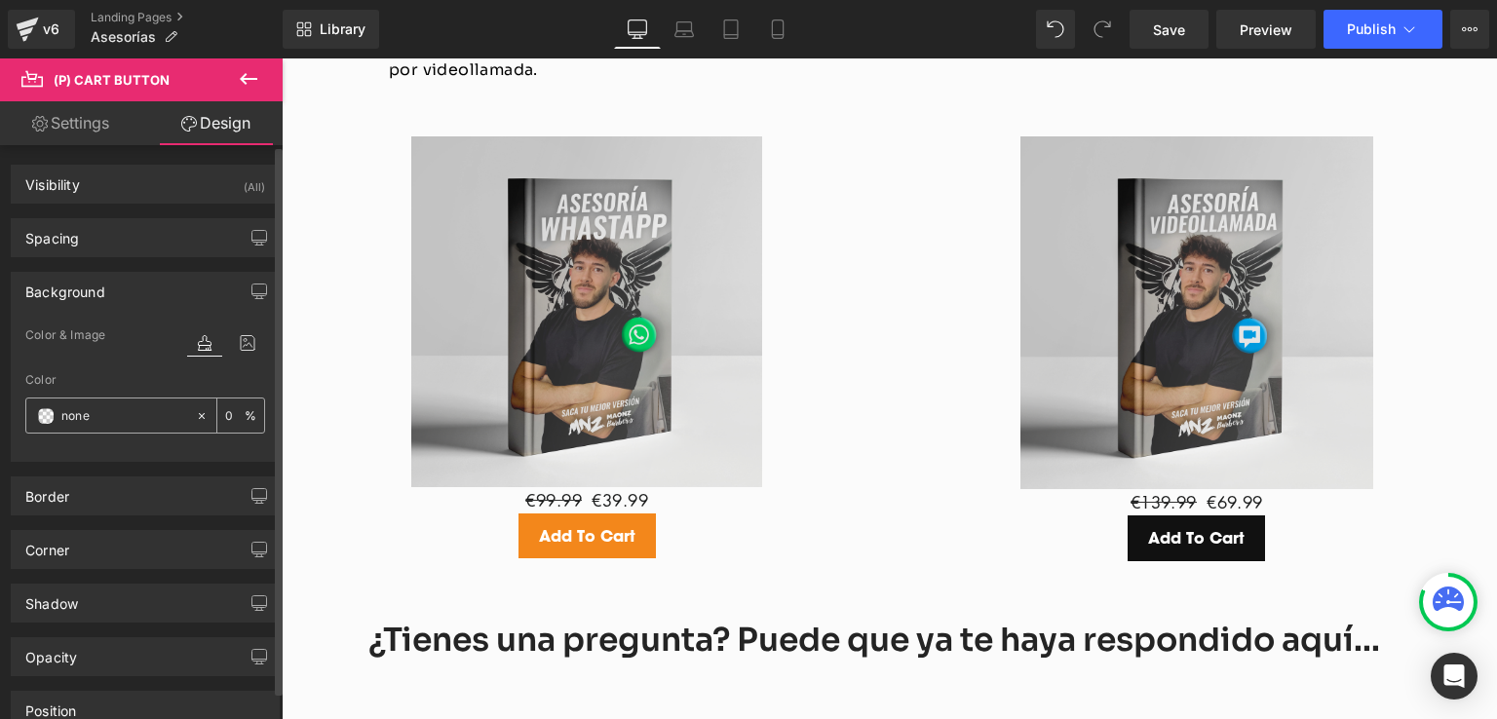
paste input "#f3871b"
type input "#f3871b"
type input "100"
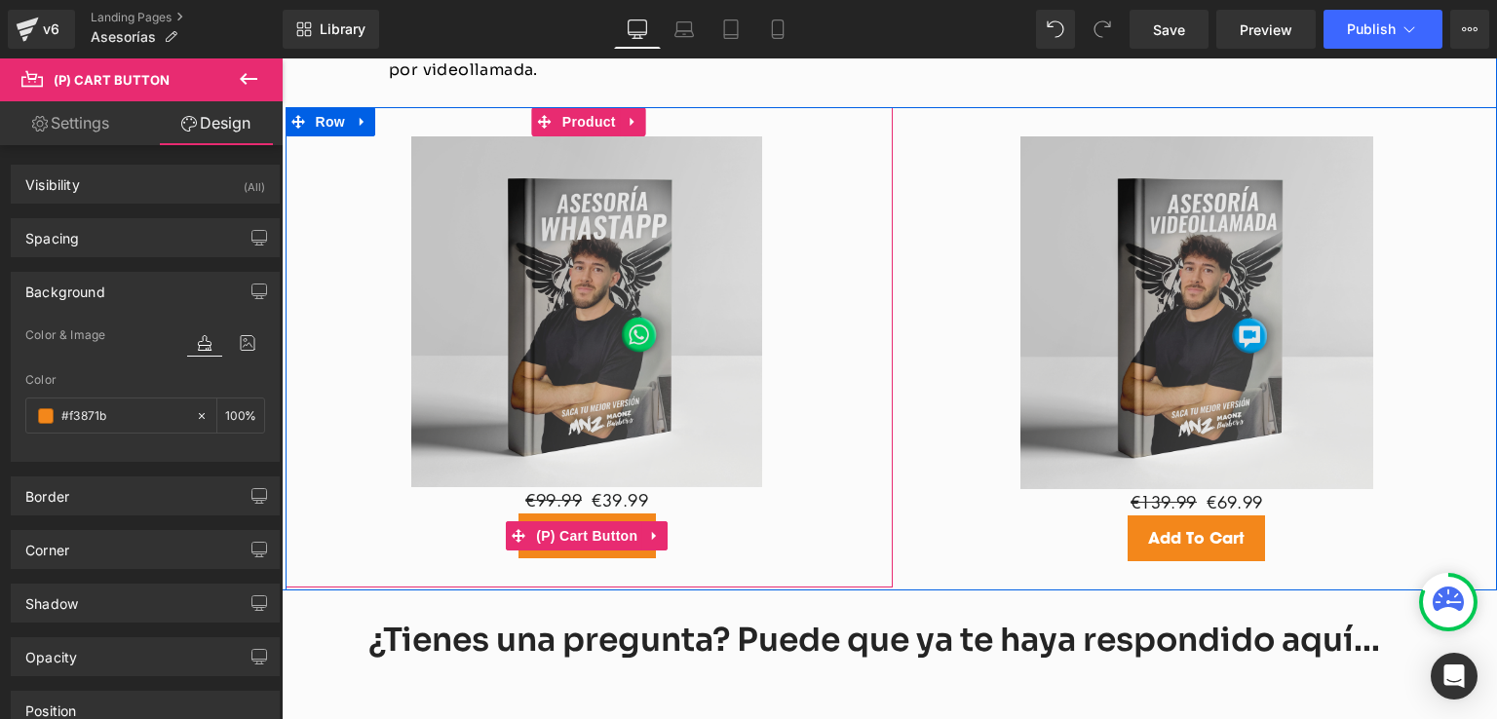
click at [858, 461] on div "Sale Off (P) Image €99.99 €39.99 (P) Price Add To Cart (P) Cart Button Product" at bounding box center [590, 347] width 608 height 481
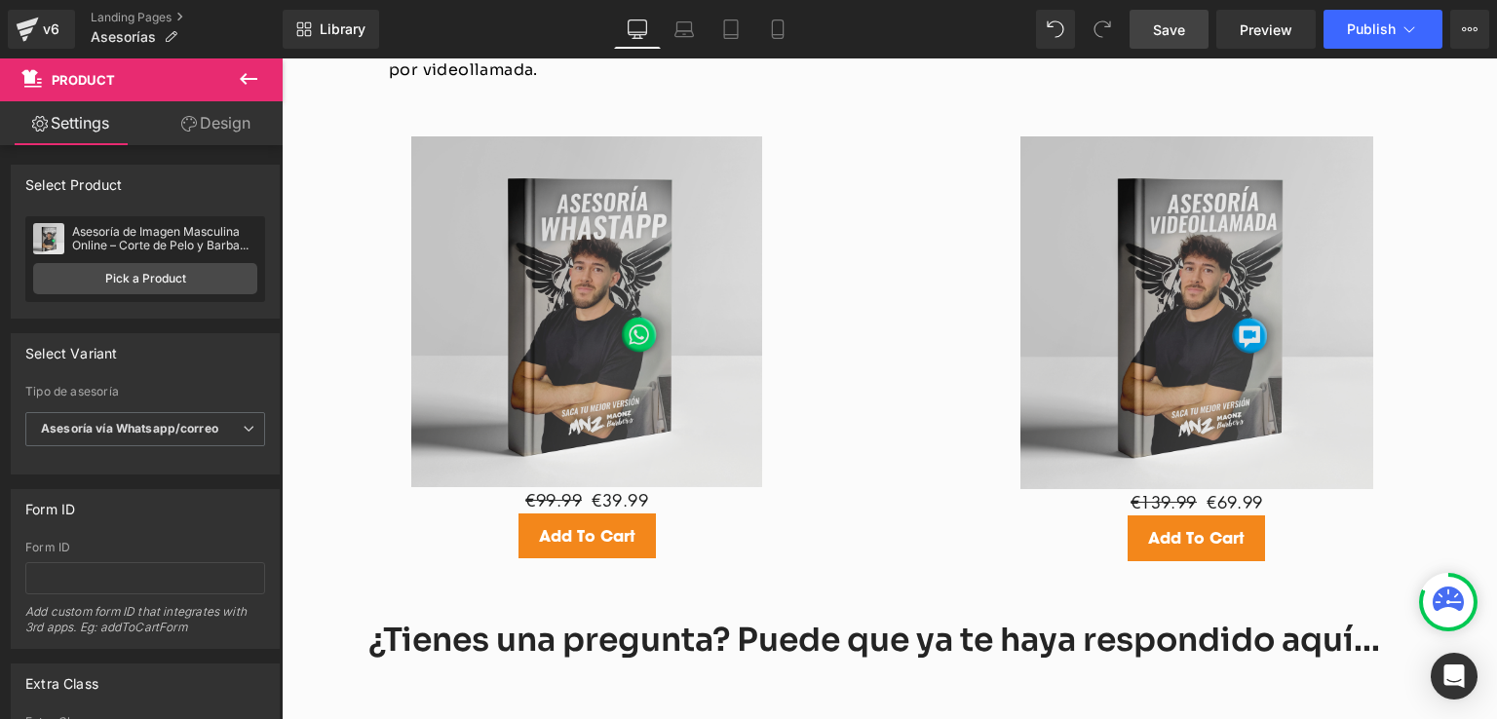
drag, startPoint x: 1170, startPoint y: 22, endPoint x: 676, endPoint y: 360, distance: 597.4
click at [1170, 22] on span "Save" at bounding box center [1169, 29] width 32 height 20
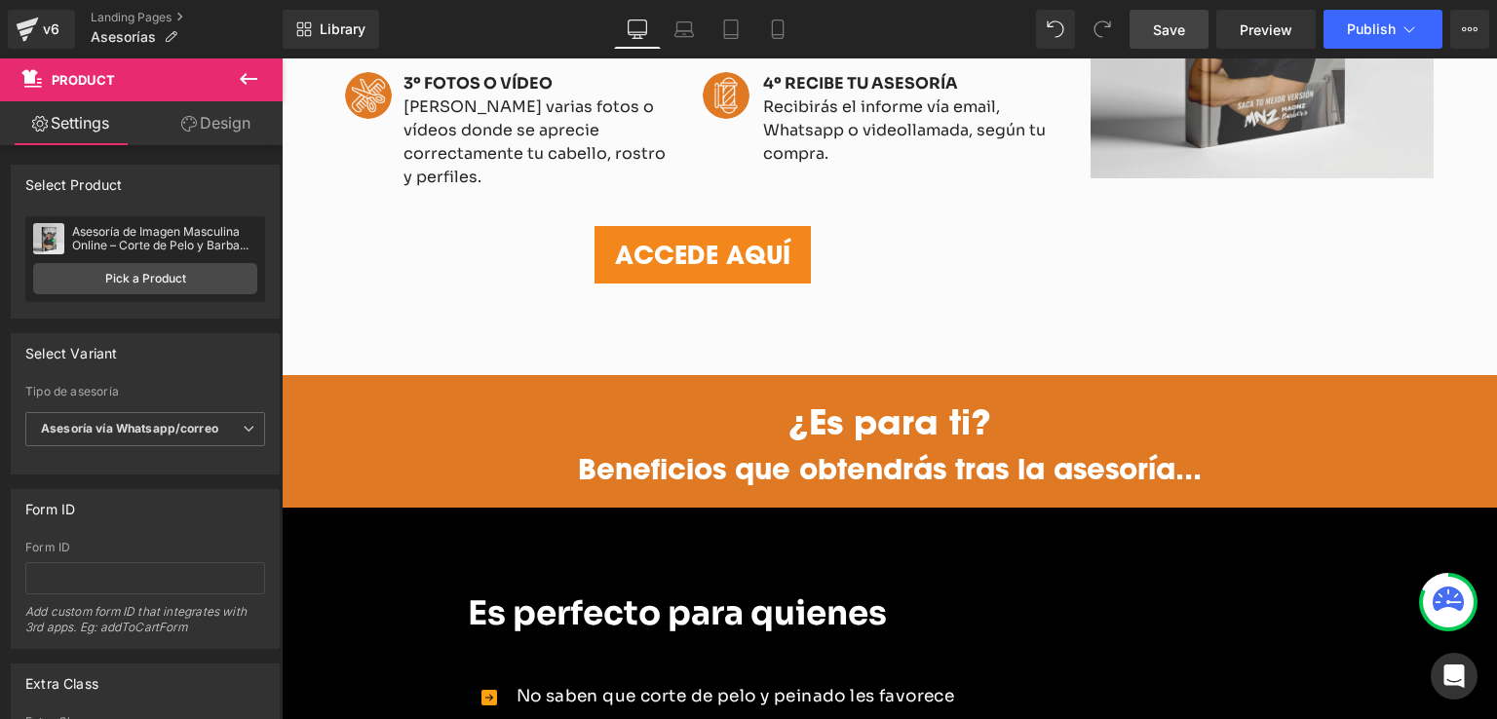
scroll to position [1072, 0]
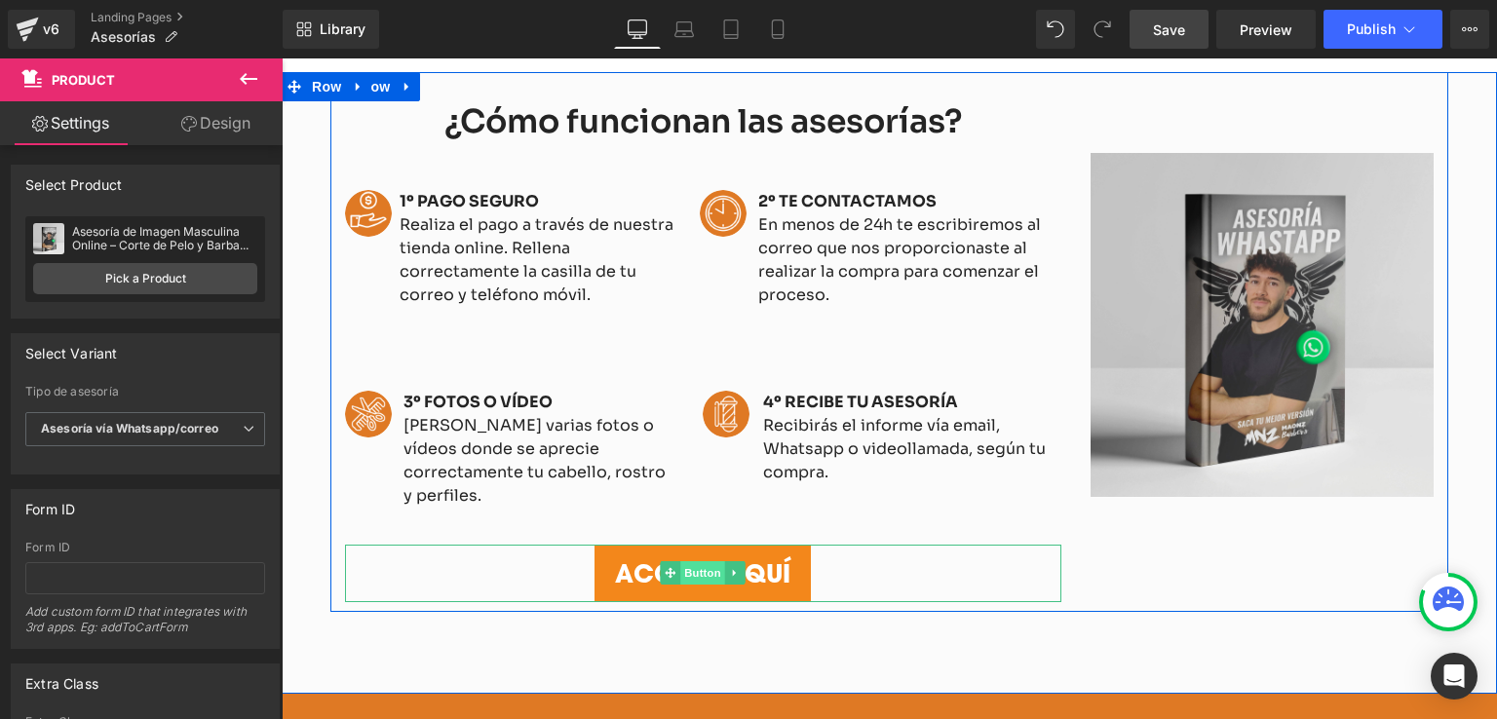
click at [689, 561] on span "Button" at bounding box center [703, 572] width 45 height 23
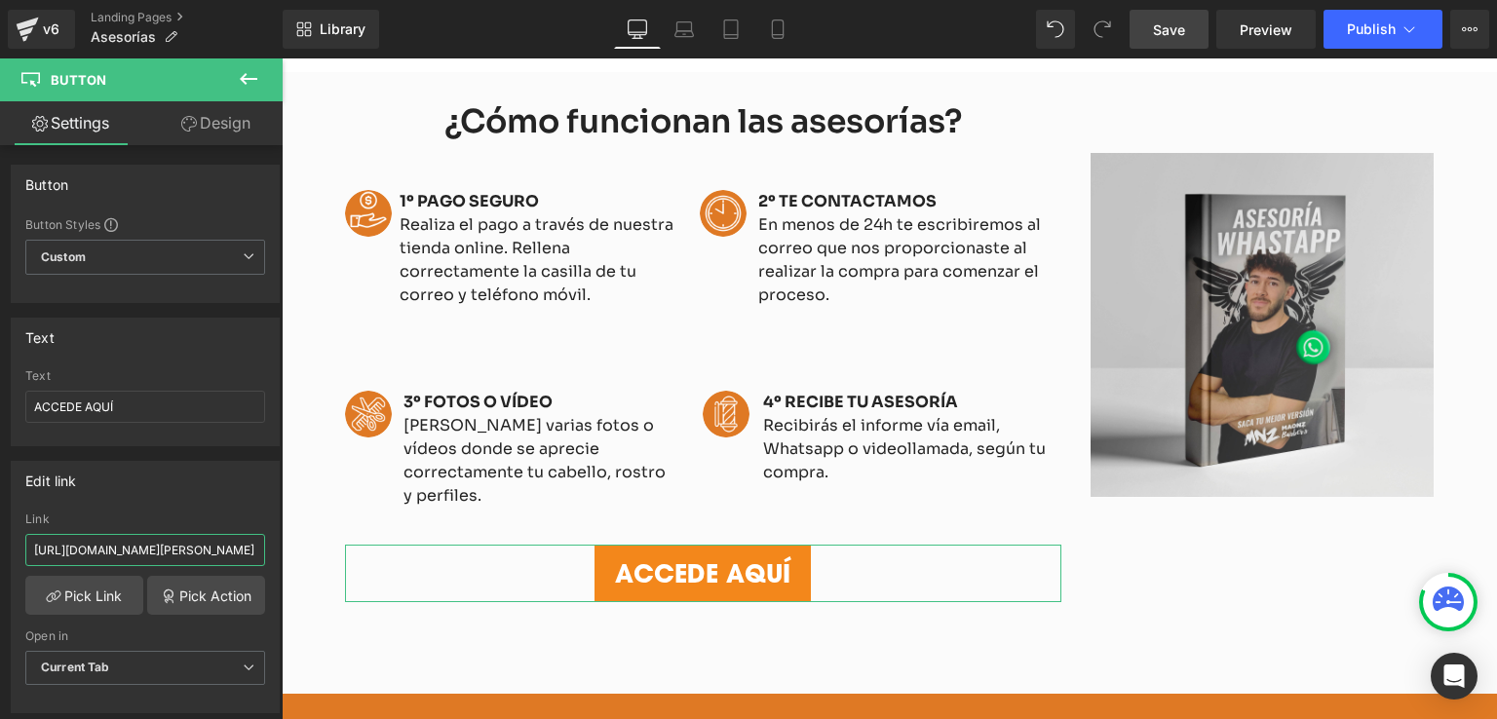
scroll to position [0, 273]
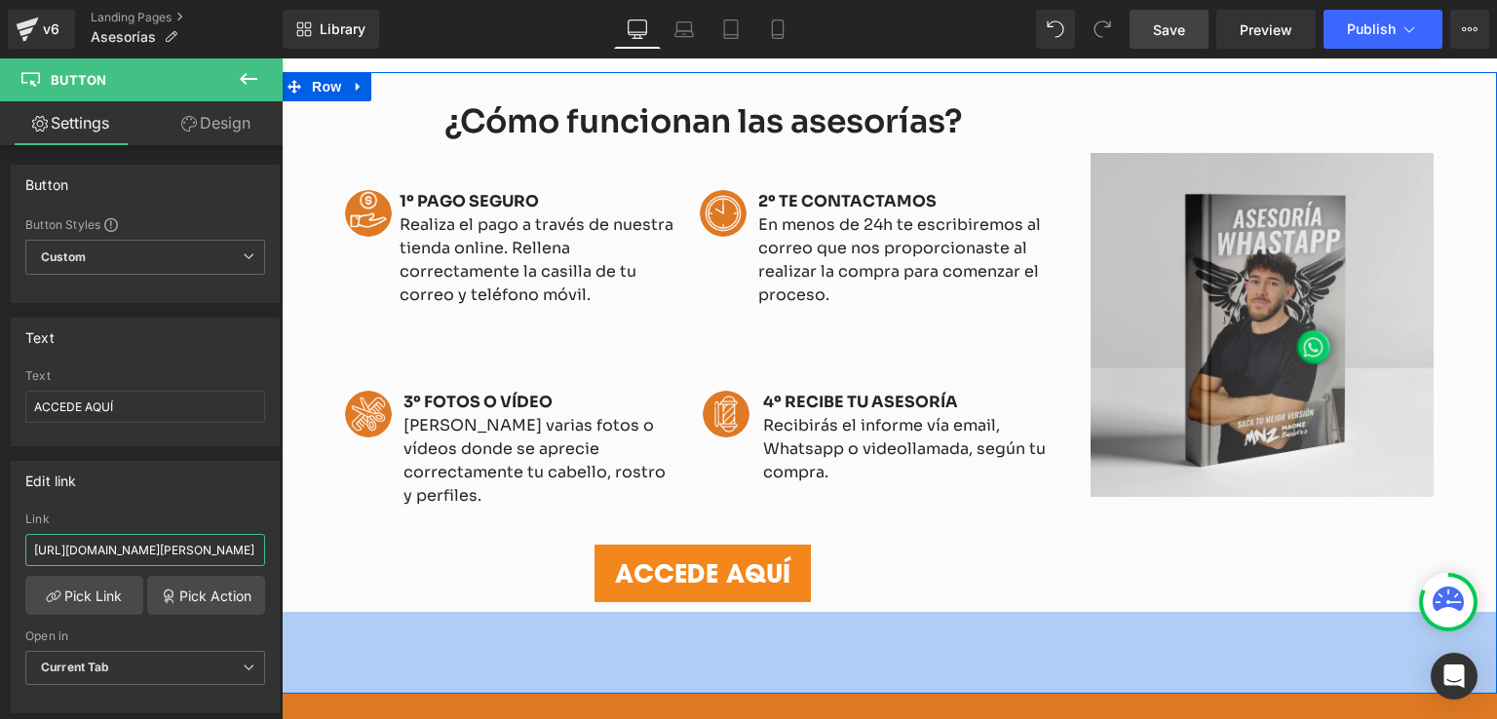
drag, startPoint x: 311, startPoint y: 607, endPoint x: 330, endPoint y: 548, distance: 62.6
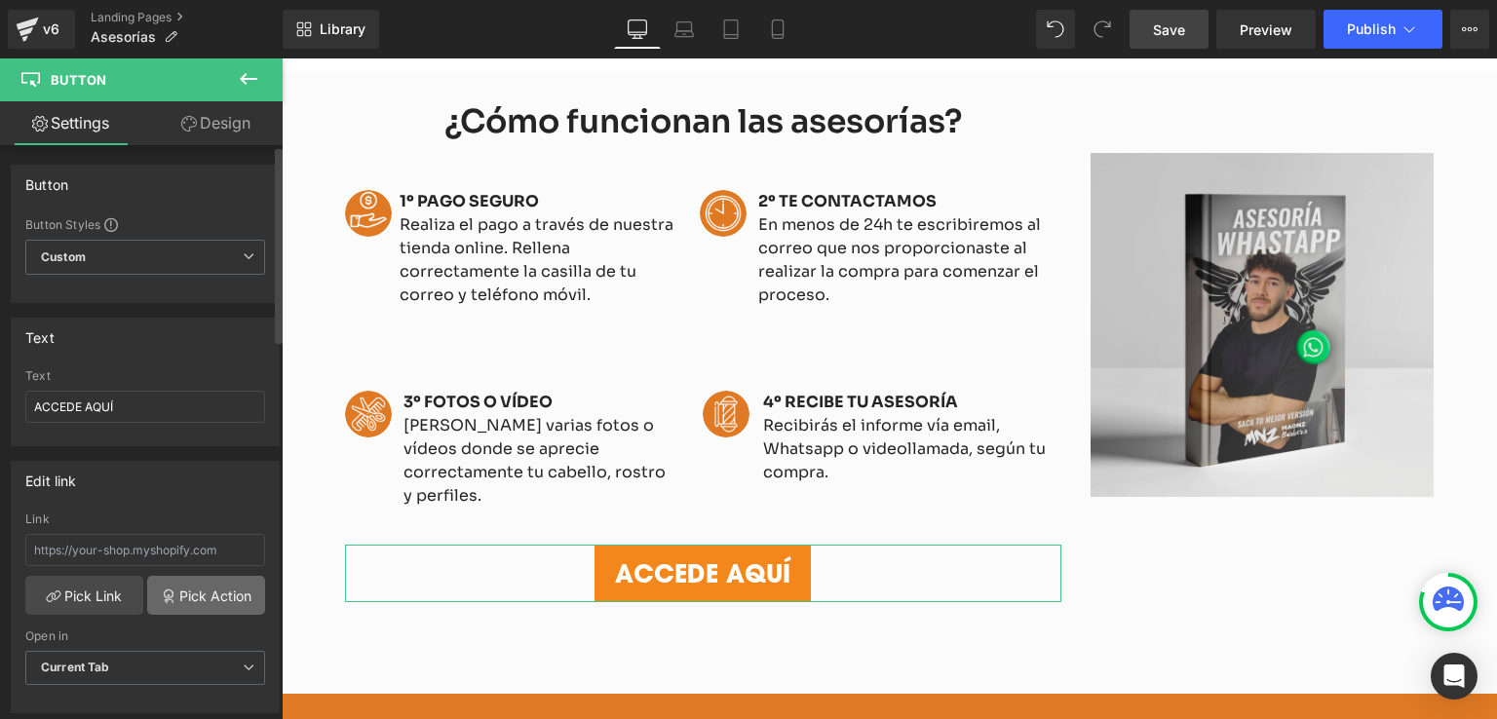
click at [188, 604] on link "Pick Action" at bounding box center [206, 595] width 118 height 39
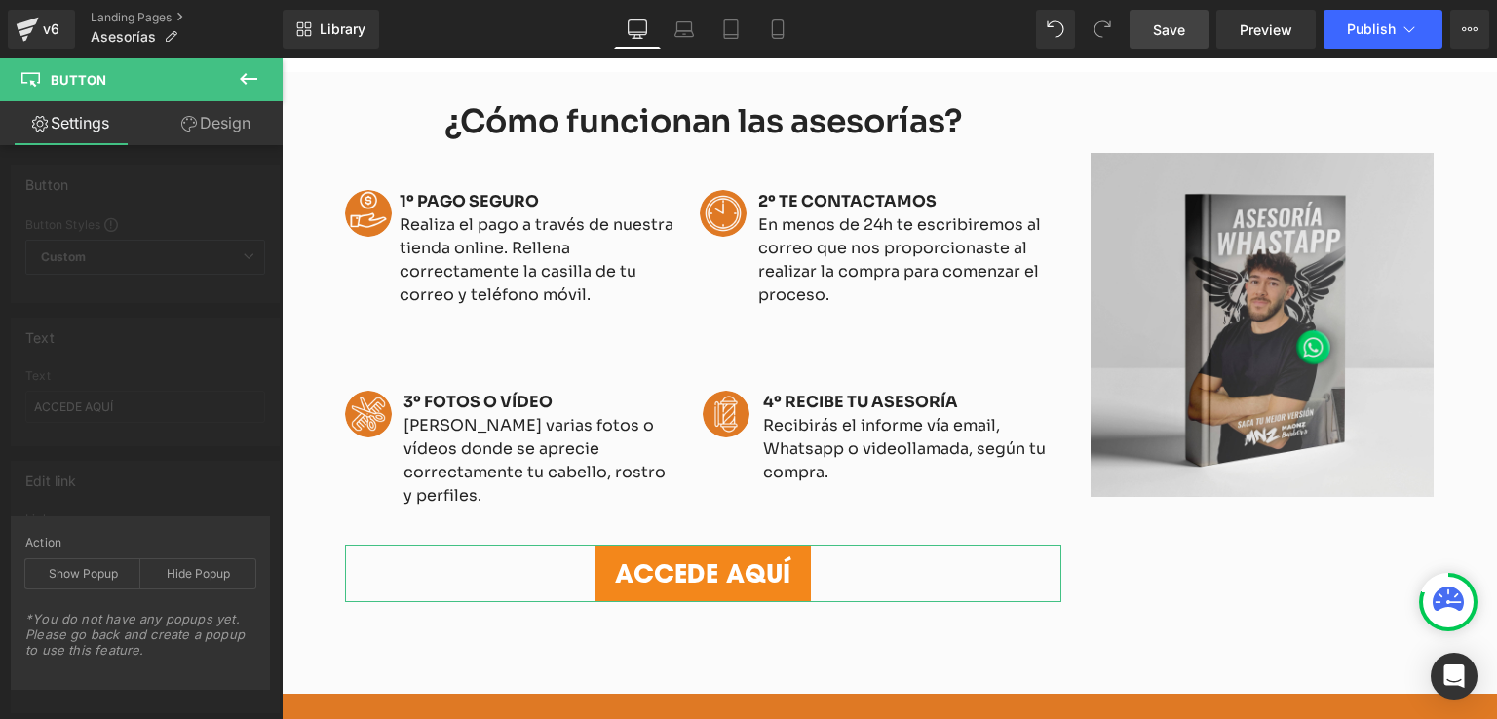
click at [89, 499] on div "Edit link Link Pick Link Pick Action Current Tab New Tab Open in Current Tab Cu…" at bounding box center [145, 579] width 291 height 267
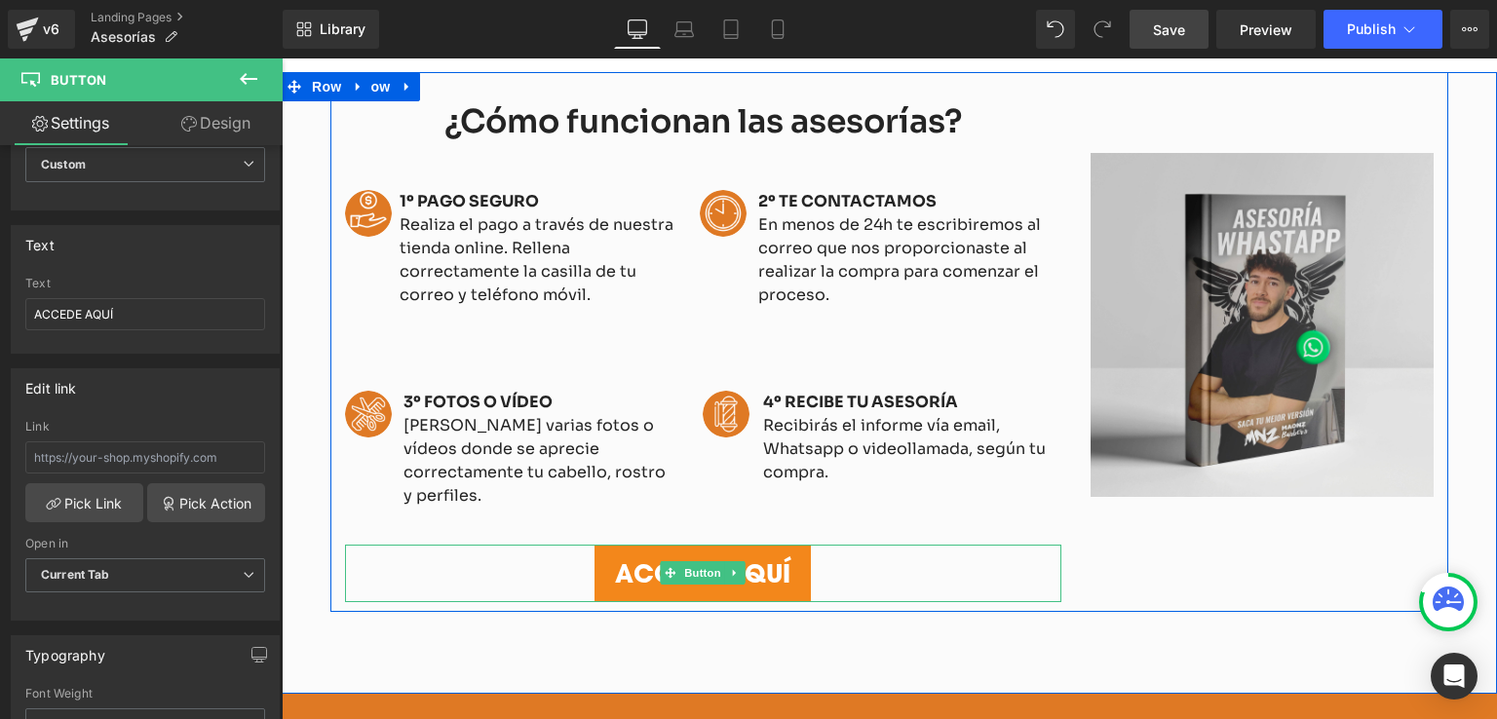
scroll to position [1267, 0]
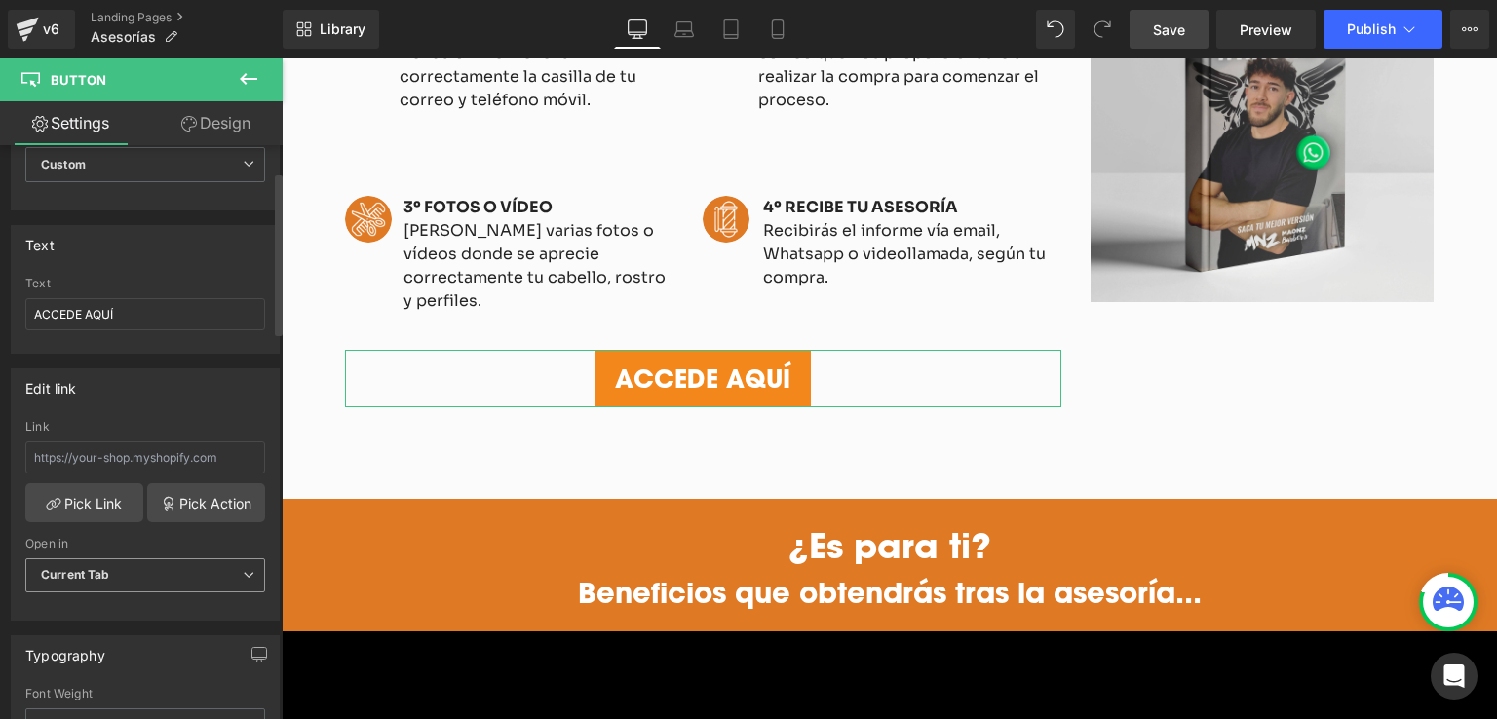
click at [170, 570] on span "Current Tab" at bounding box center [145, 575] width 240 height 34
click at [170, 570] on span "Current Tab" at bounding box center [141, 575] width 232 height 34
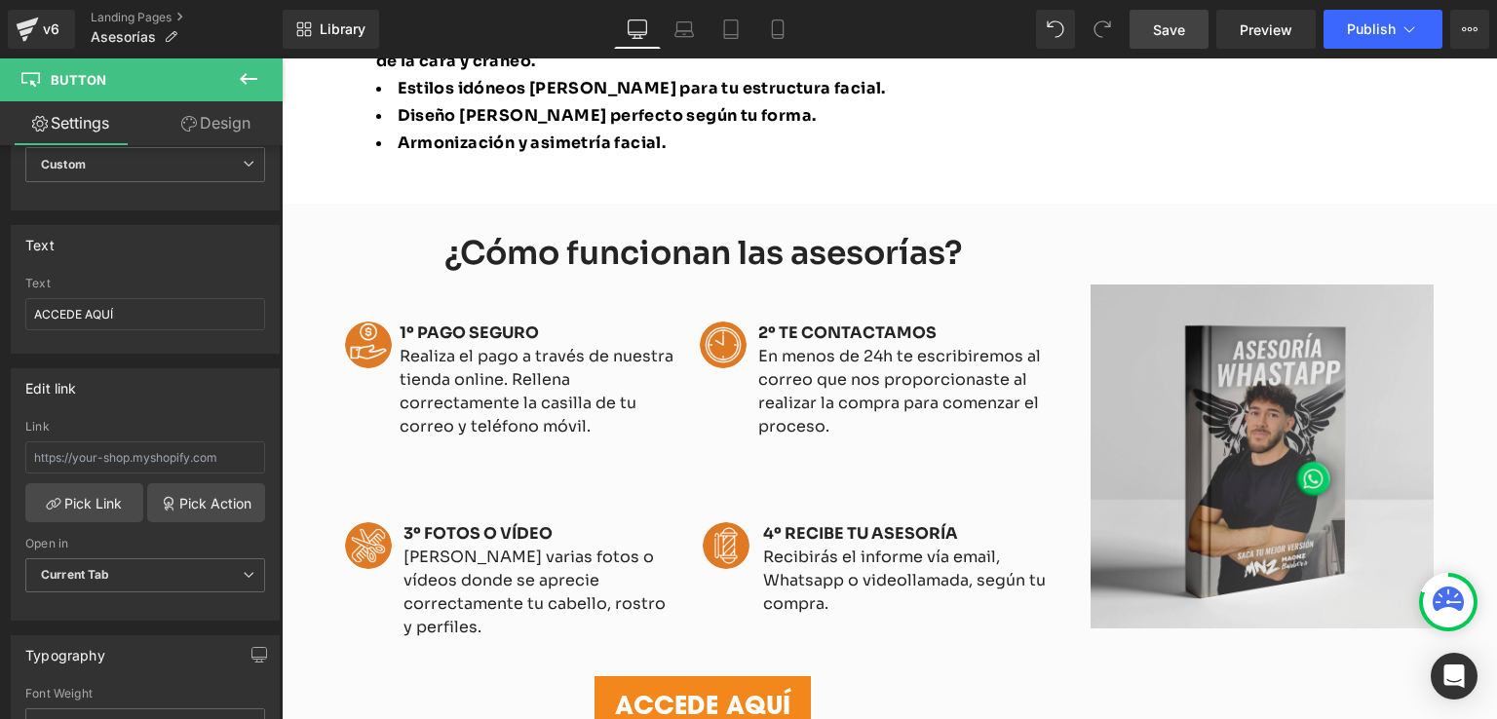
scroll to position [975, 0]
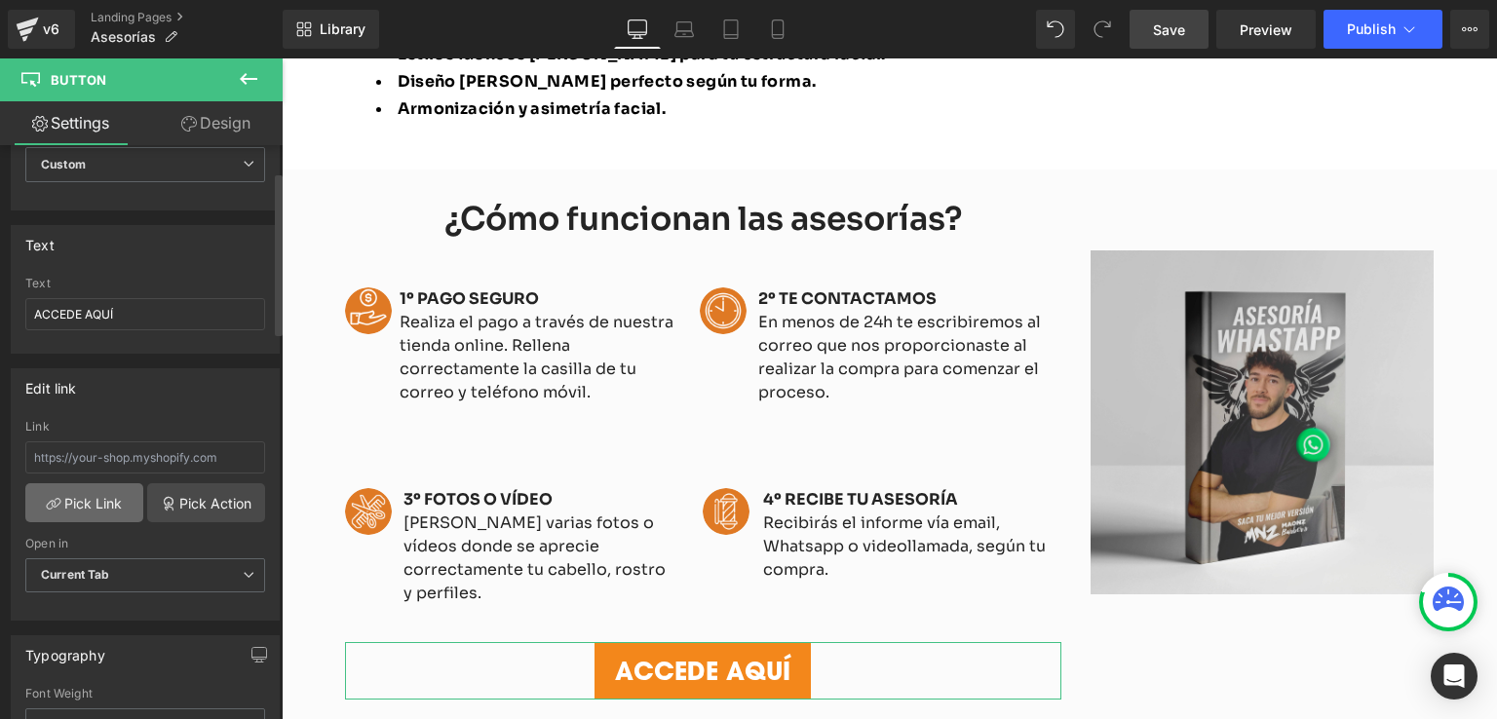
click at [103, 503] on link "Pick Link" at bounding box center [84, 502] width 118 height 39
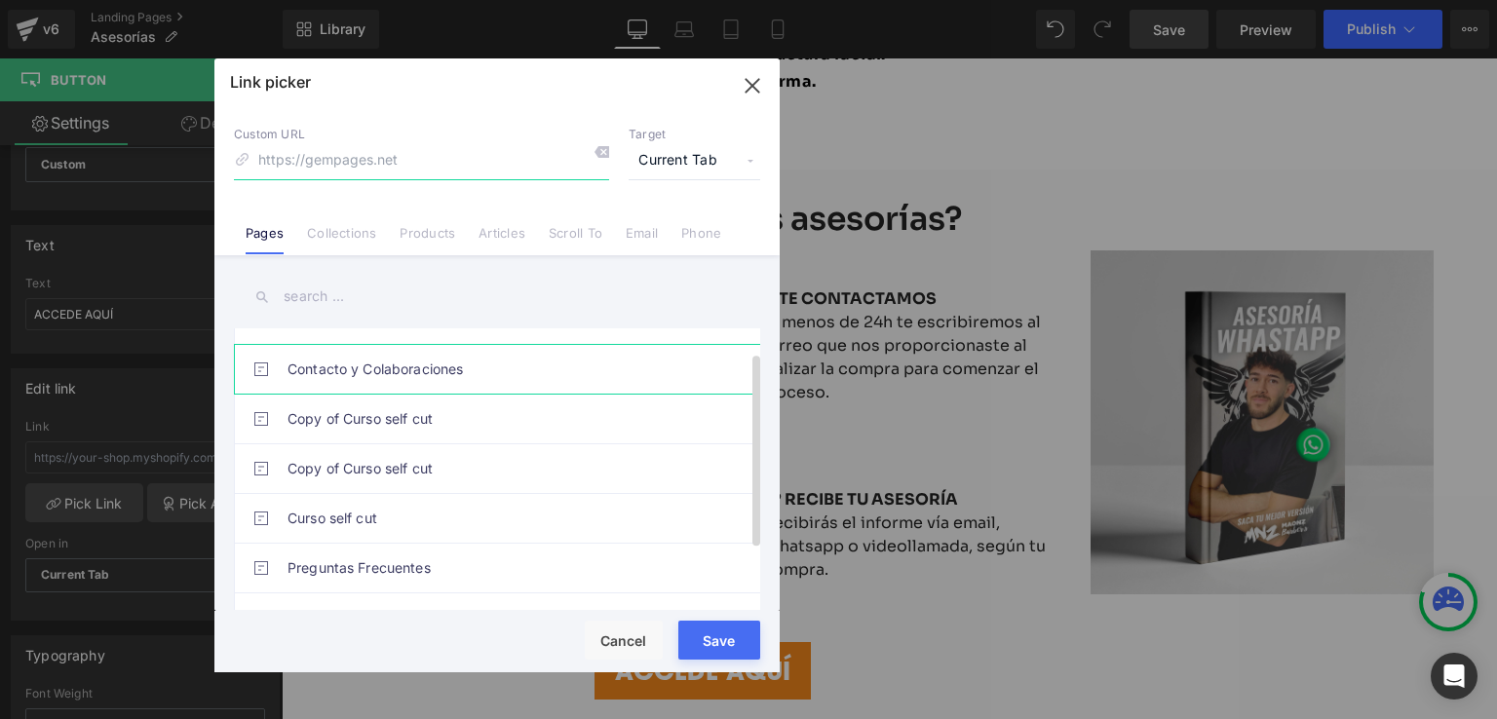
scroll to position [0, 0]
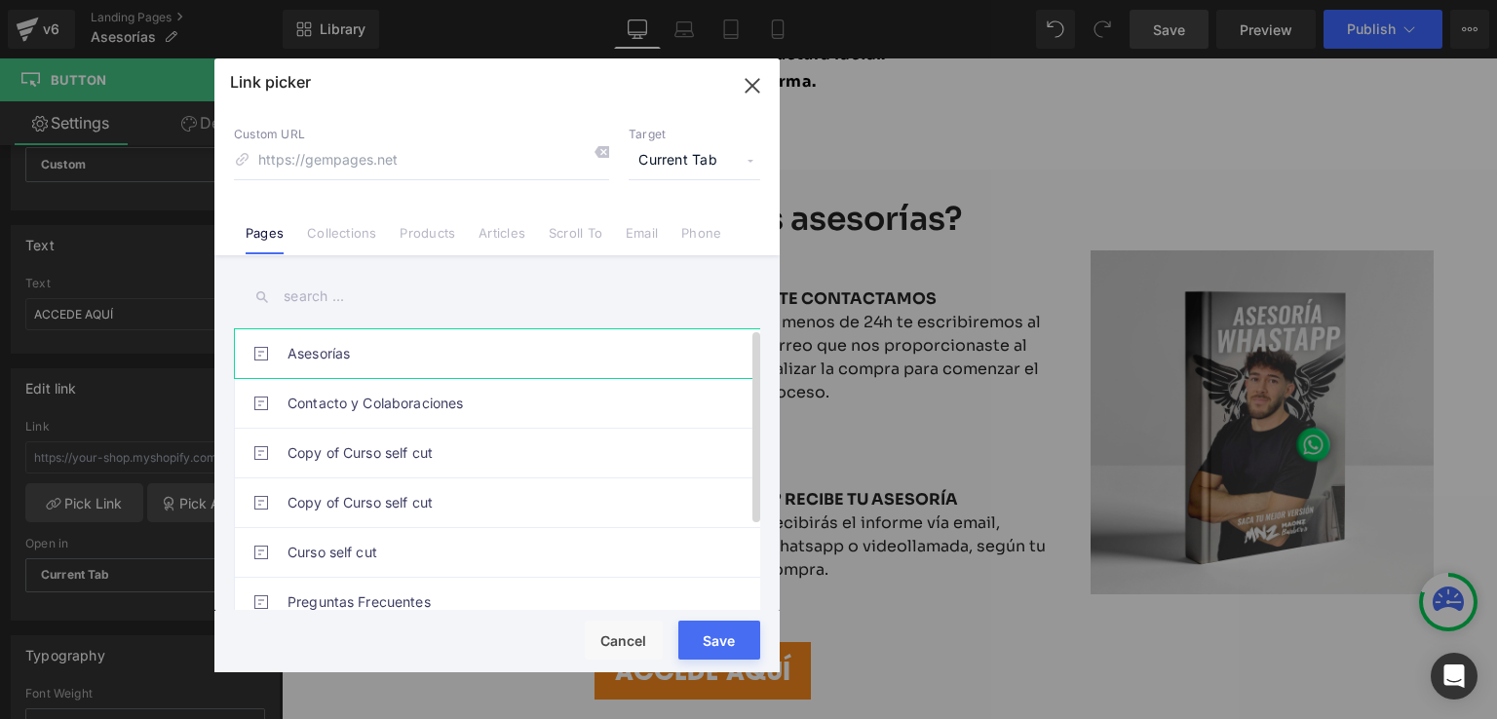
click at [329, 360] on link "Asesorías" at bounding box center [502, 353] width 429 height 49
click at [441, 358] on link "Asesorías" at bounding box center [502, 353] width 429 height 49
click at [718, 355] on li "Asesorías" at bounding box center [501, 353] width 534 height 50
click at [265, 347] on span at bounding box center [261, 354] width 16 height 16
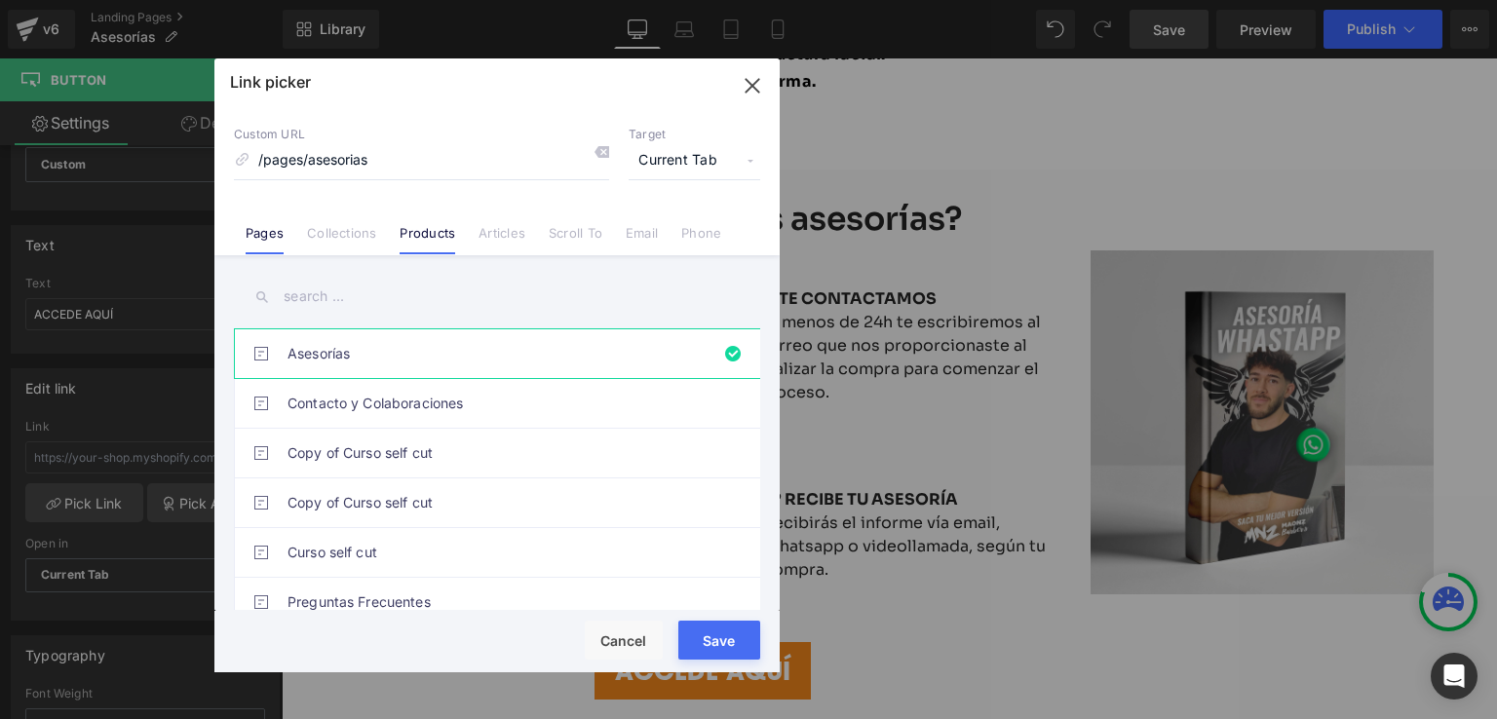
click at [419, 231] on link "Products" at bounding box center [428, 239] width 56 height 29
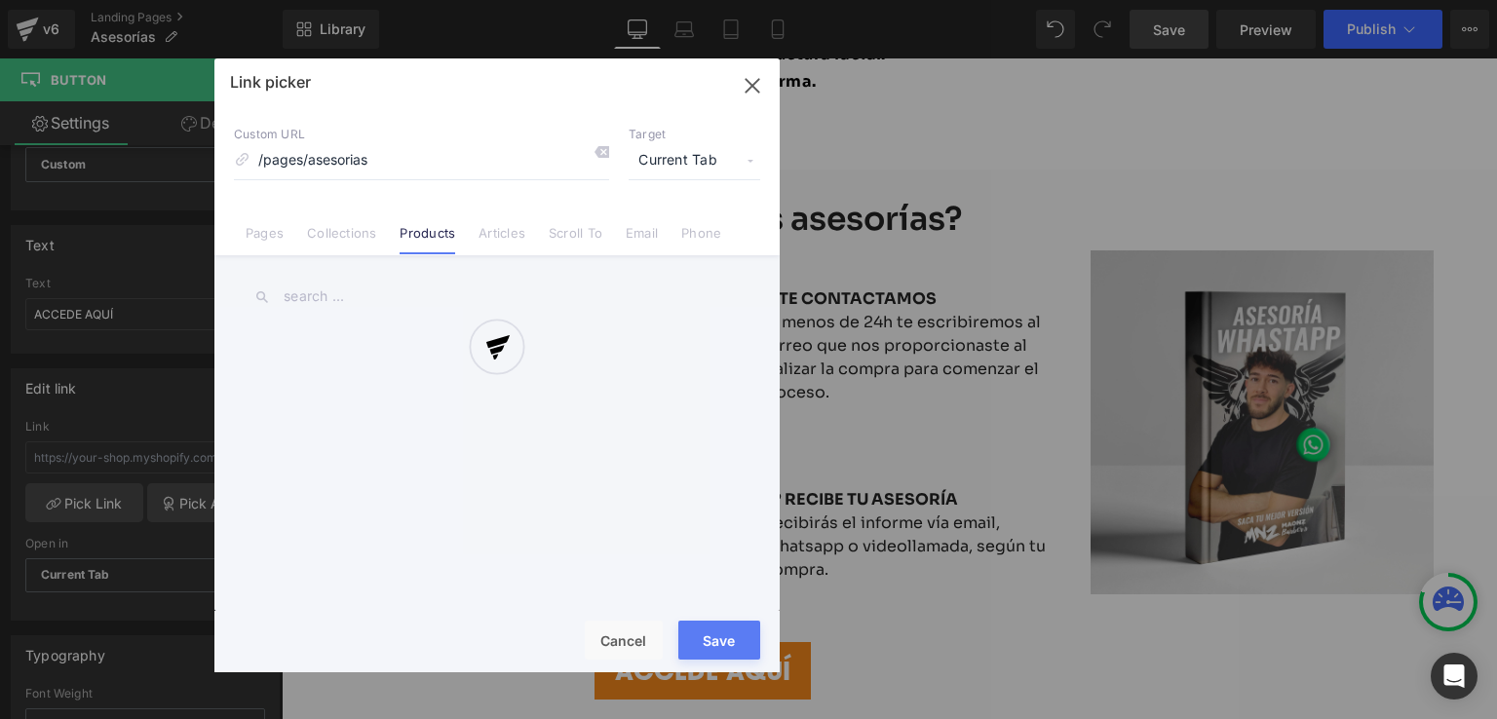
click at [266, 245] on div at bounding box center [496, 365] width 565 height 614
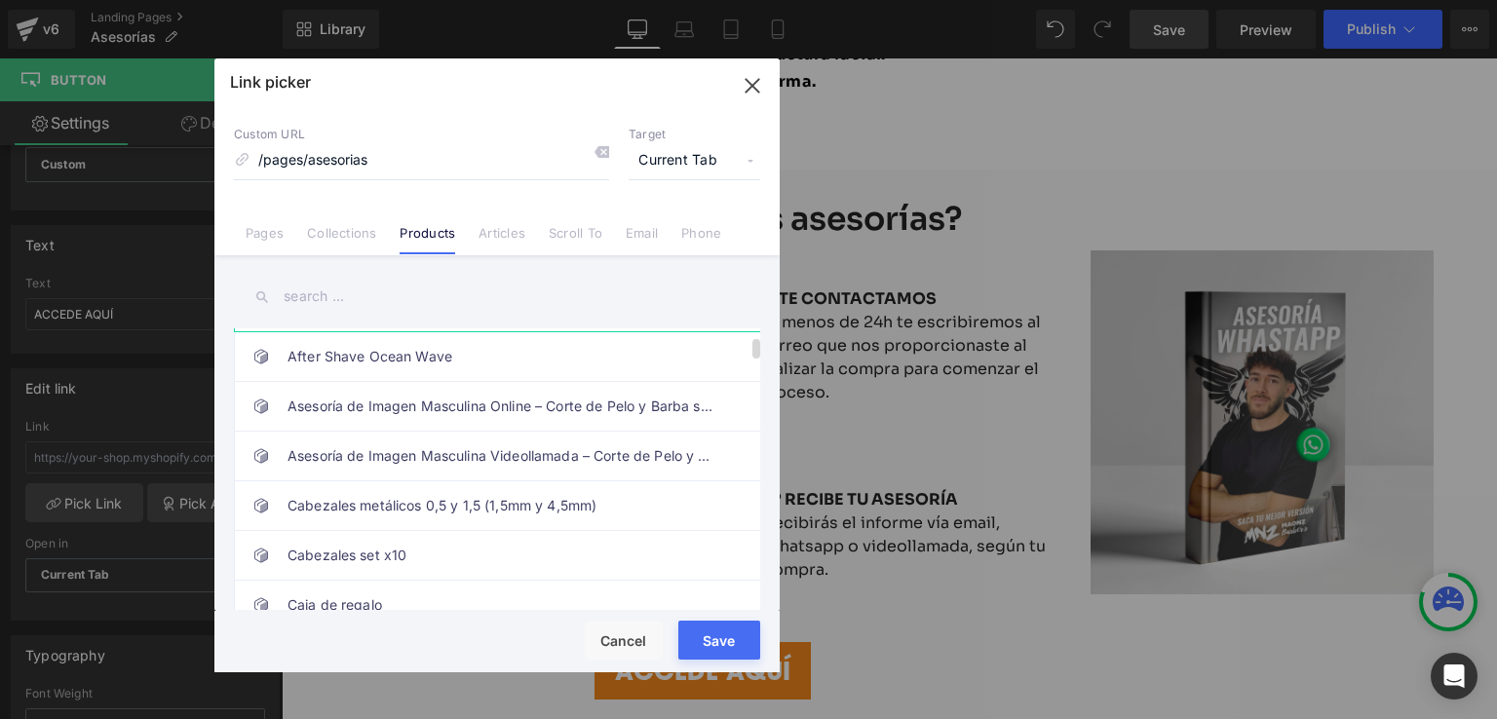
scroll to position [97, 0]
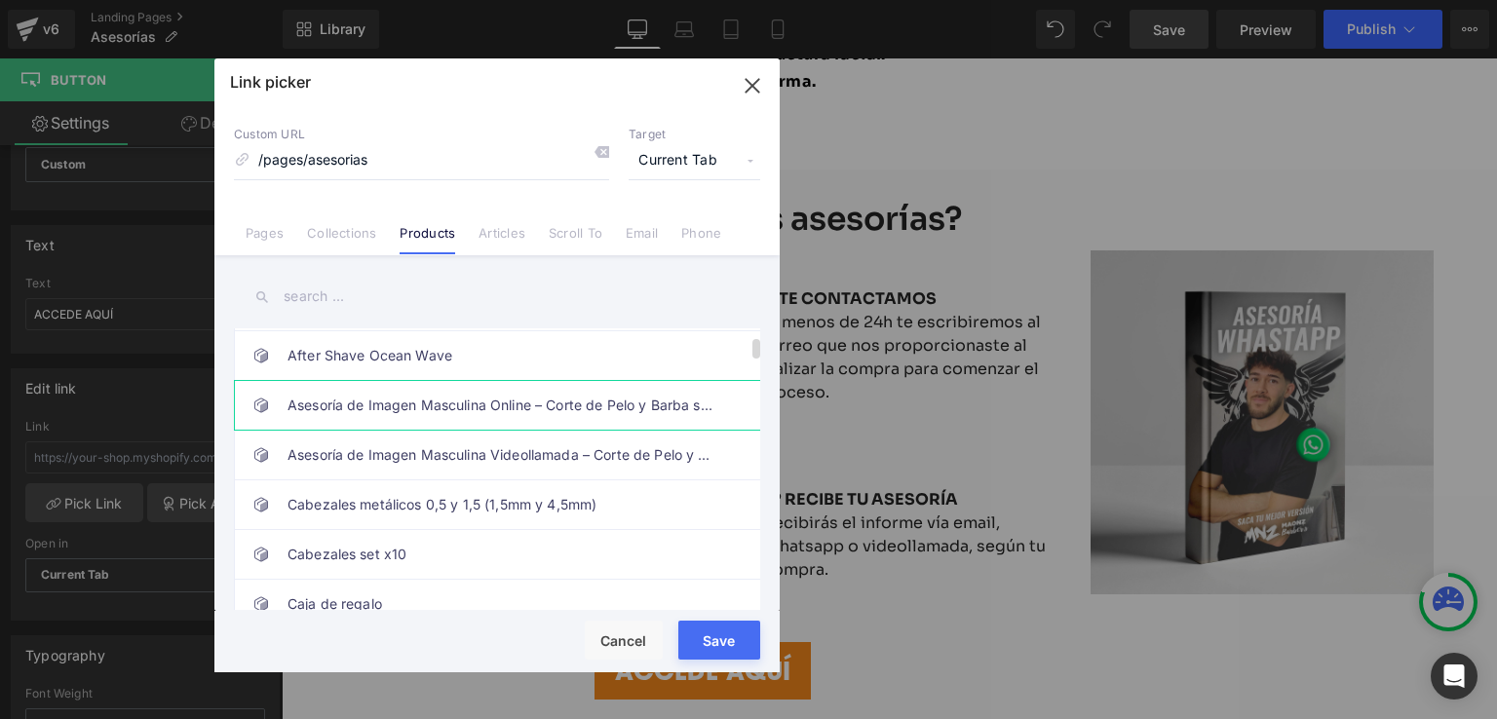
click at [456, 406] on link "Asesoría de Imagen Masculina Online – Corte de Pelo y Barba según tu Rostro" at bounding box center [502, 405] width 429 height 49
type input "/products/asesoria-de-imagen-masculina-online-corte-de-pelo-y-barba-segun-tu-ro…"
click at [714, 638] on div "Rendering Content" at bounding box center [749, 642] width 120 height 21
click at [724, 634] on div "Rendering Content" at bounding box center [749, 642] width 120 height 21
click at [721, 636] on div "Rendering Content" at bounding box center [749, 642] width 120 height 21
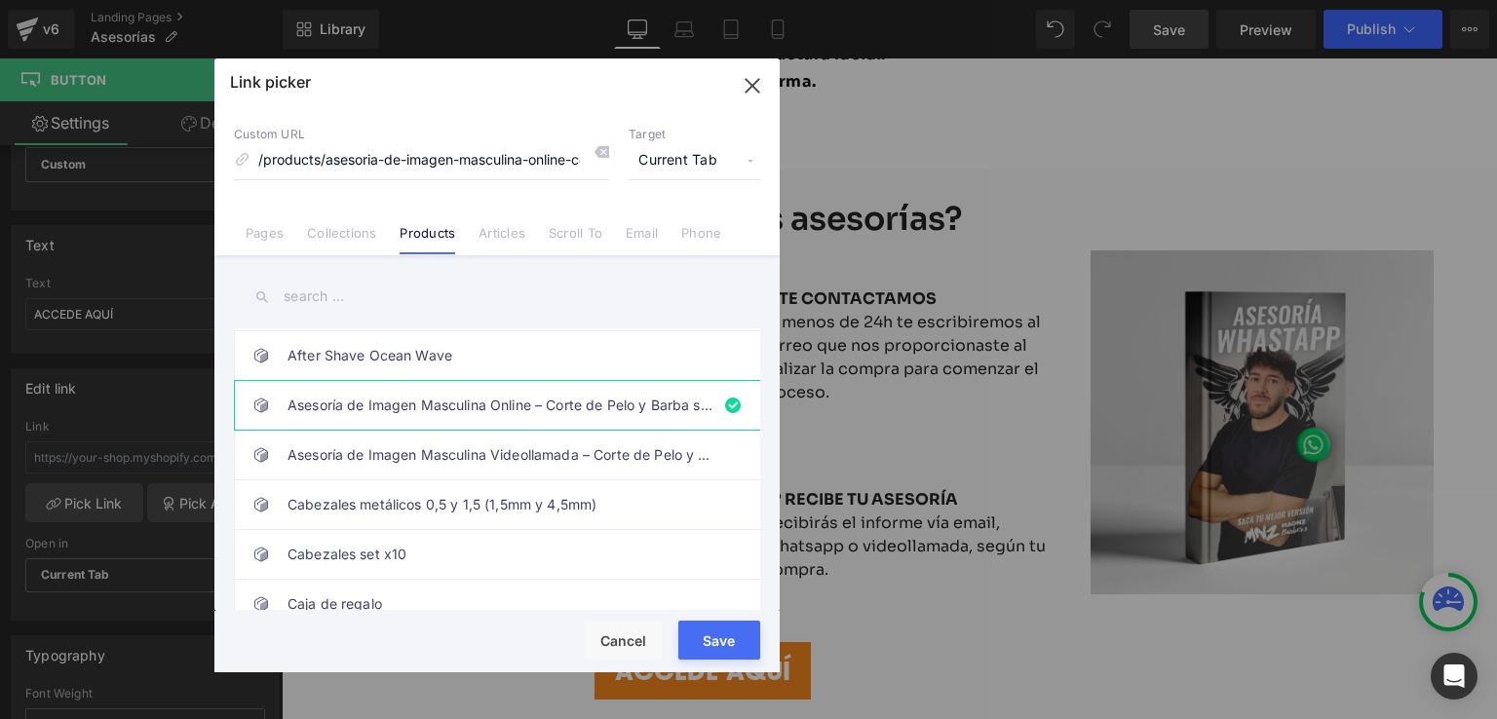
click at [672, 155] on span "Current Tab" at bounding box center [695, 160] width 132 height 37
click at [718, 656] on button "Save" at bounding box center [719, 640] width 82 height 39
type input "/products/asesoria-de-imagen-masculina-online-corte-de-pelo-y-barba-segun-tu-ro…"
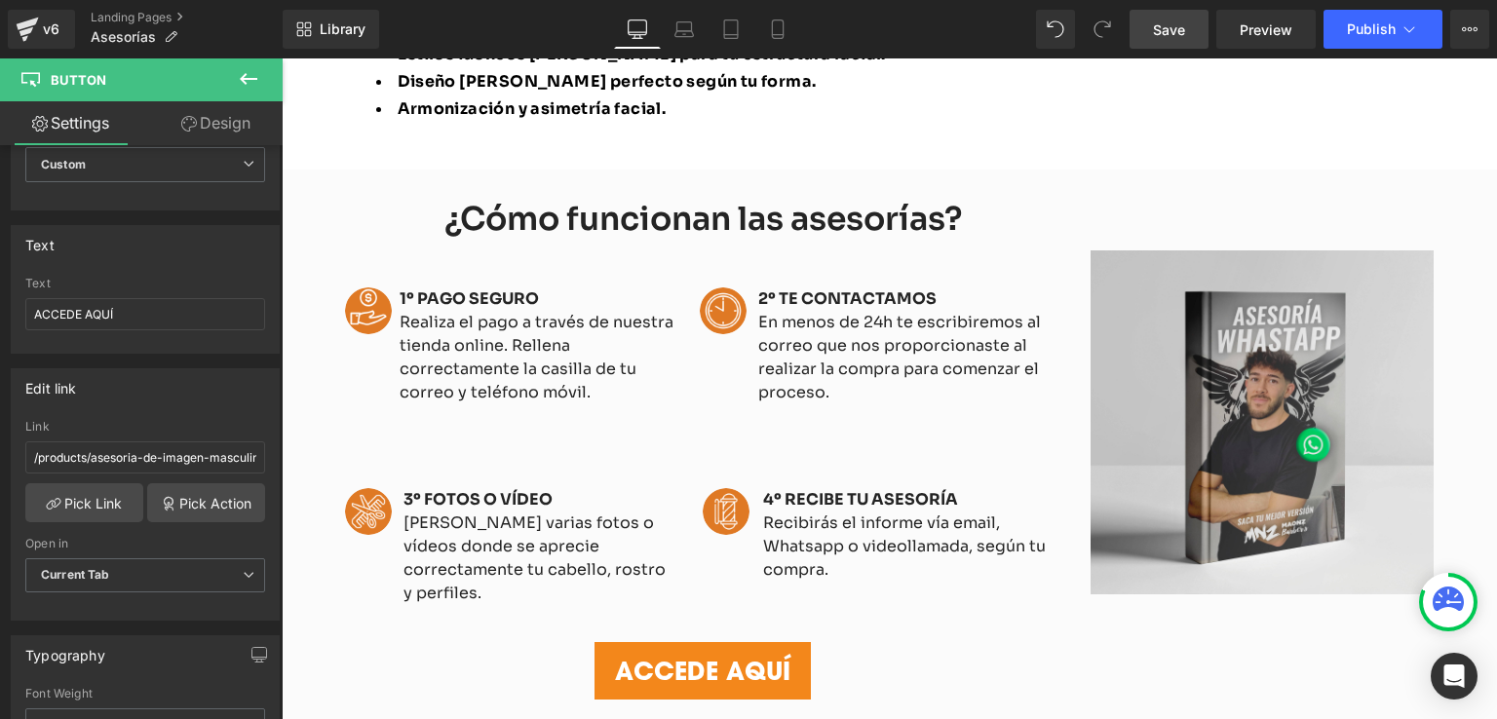
drag, startPoint x: 1182, startPoint y: 17, endPoint x: 690, endPoint y: 253, distance: 546.2
click at [1182, 17] on link "Save" at bounding box center [1169, 29] width 79 height 39
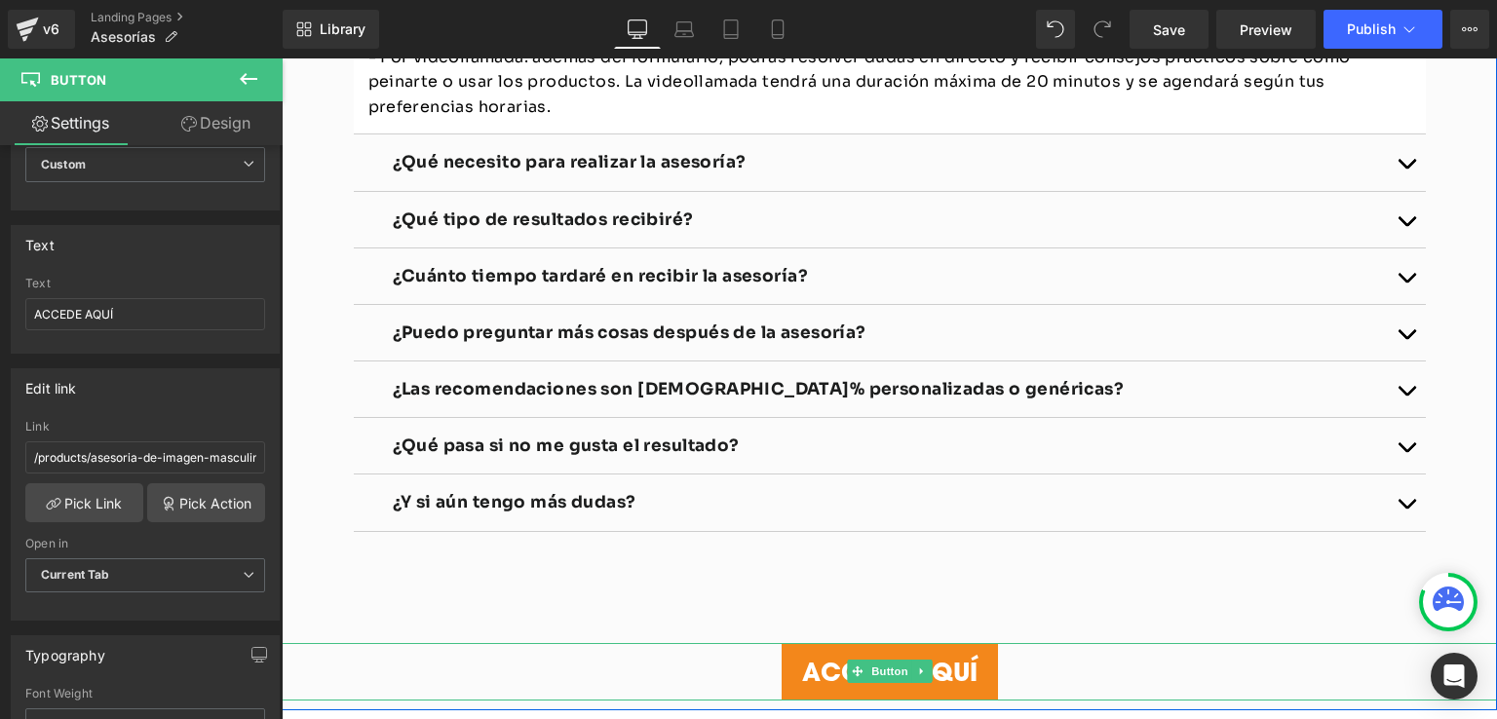
scroll to position [3704, 0]
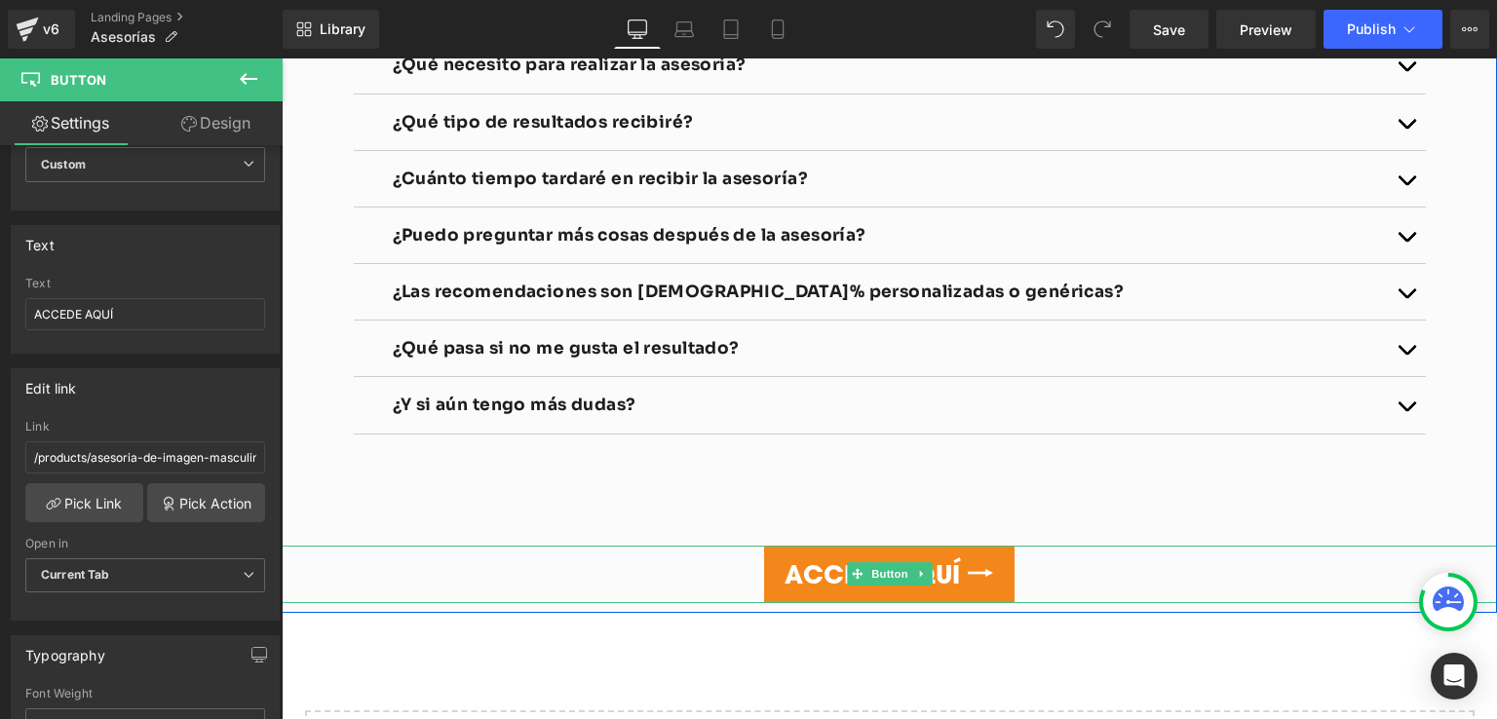
click at [808, 557] on span "ACCEDE AQUÍ" at bounding box center [872, 574] width 175 height 35
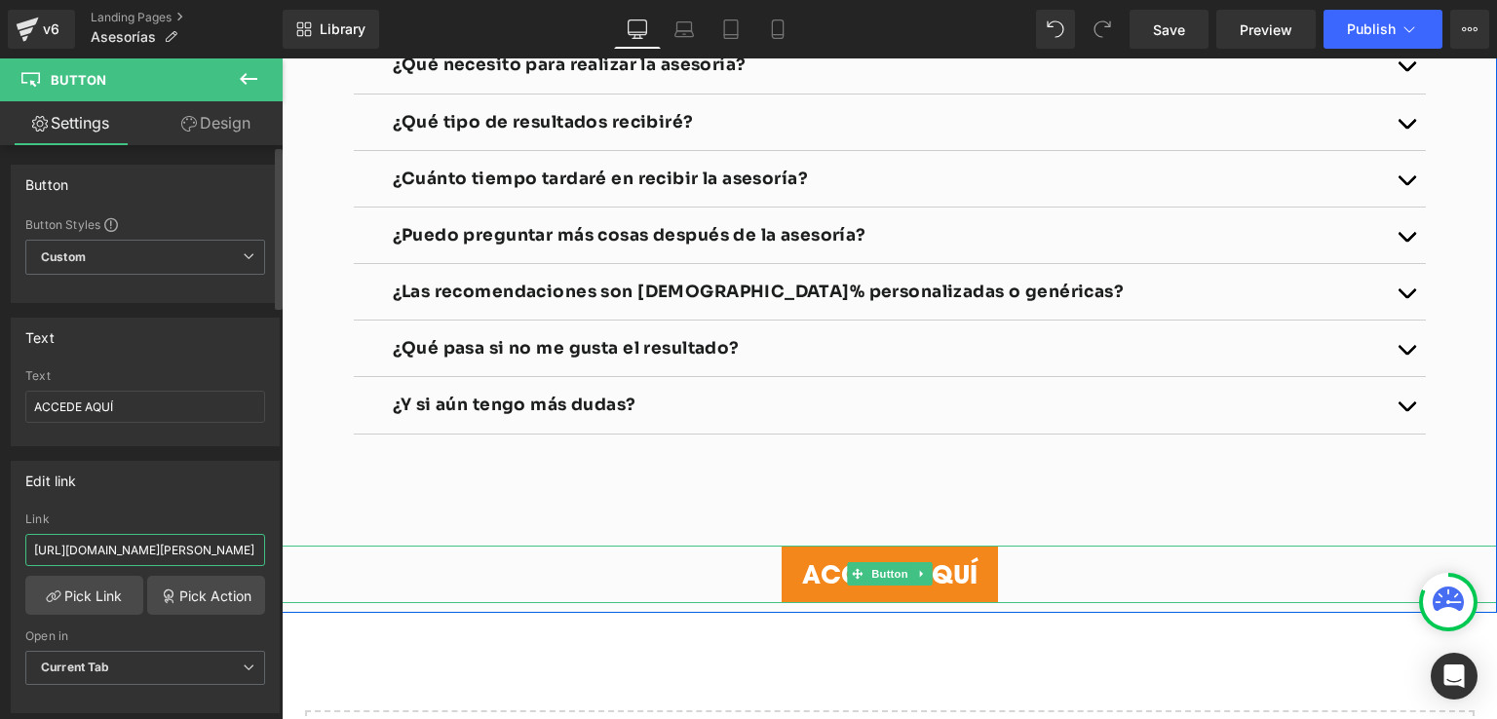
click at [134, 557] on input "[URL][DOMAIN_NAME]" at bounding box center [145, 550] width 240 height 32
click at [94, 583] on link "Pick Link" at bounding box center [84, 595] width 118 height 39
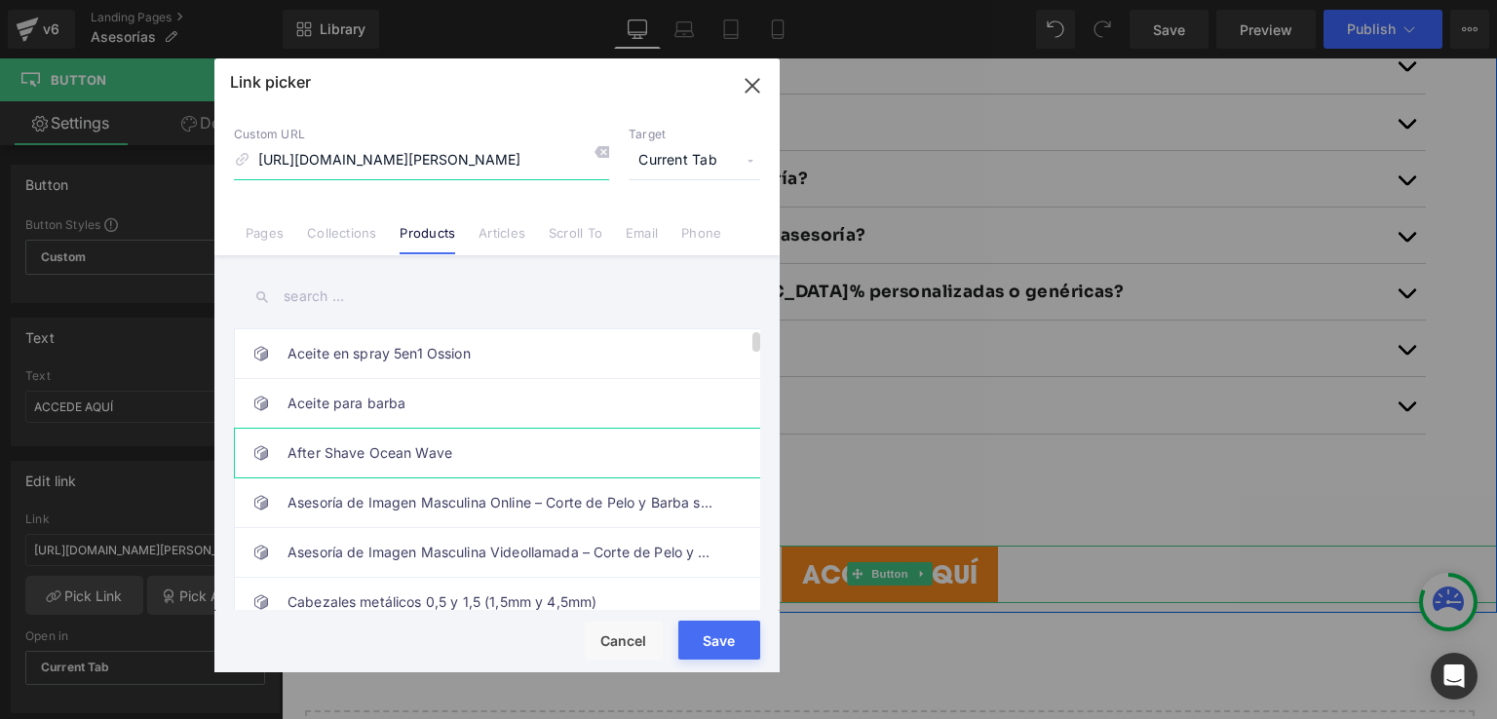
scroll to position [97, 0]
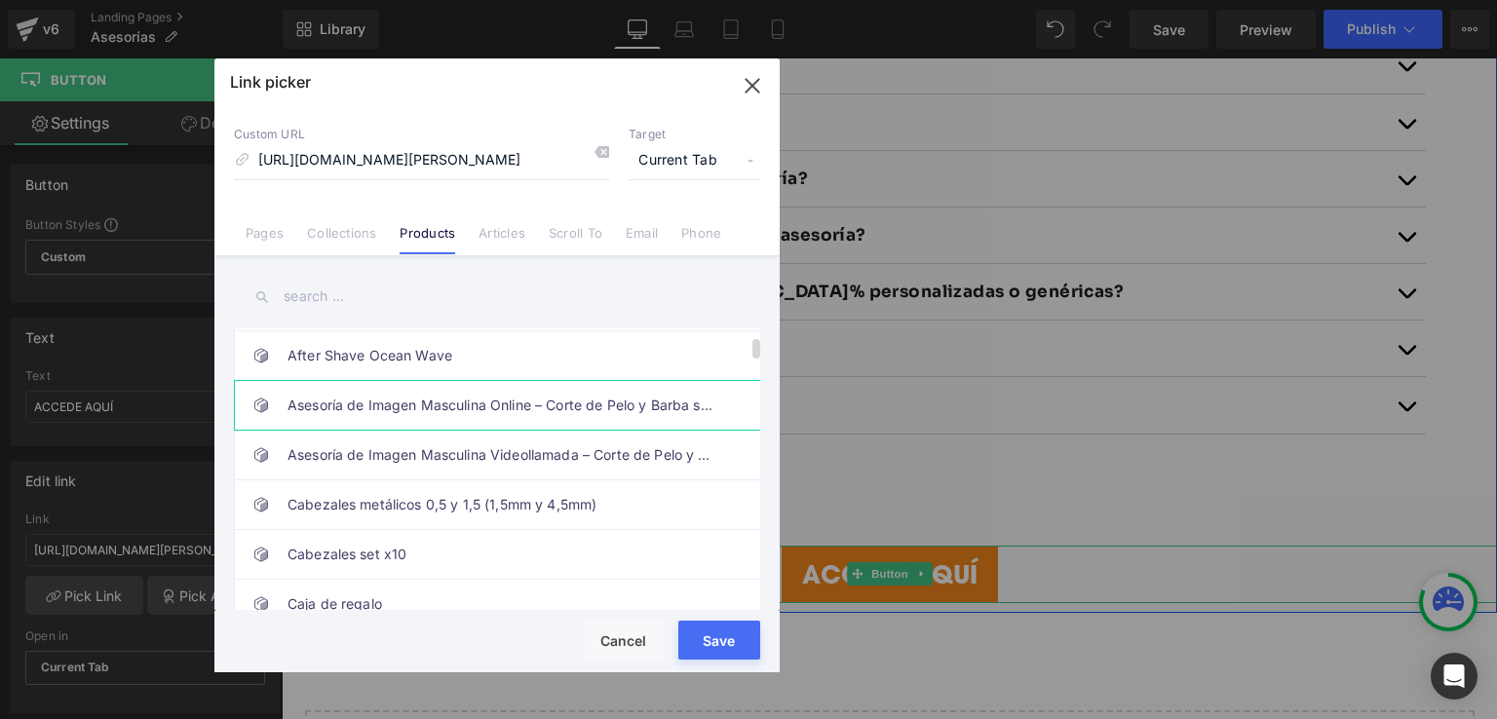
click at [428, 416] on link "Asesoría de Imagen Masculina Online – Corte de Pelo y Barba según tu Rostro" at bounding box center [502, 405] width 429 height 49
type input "/products/asesoria-de-imagen-masculina-online-corte-de-pelo-y-barba-segun-tu-ro…"
click at [702, 633] on div "Rendering Content" at bounding box center [749, 642] width 120 height 21
click at [707, 653] on button "Save" at bounding box center [719, 640] width 82 height 39
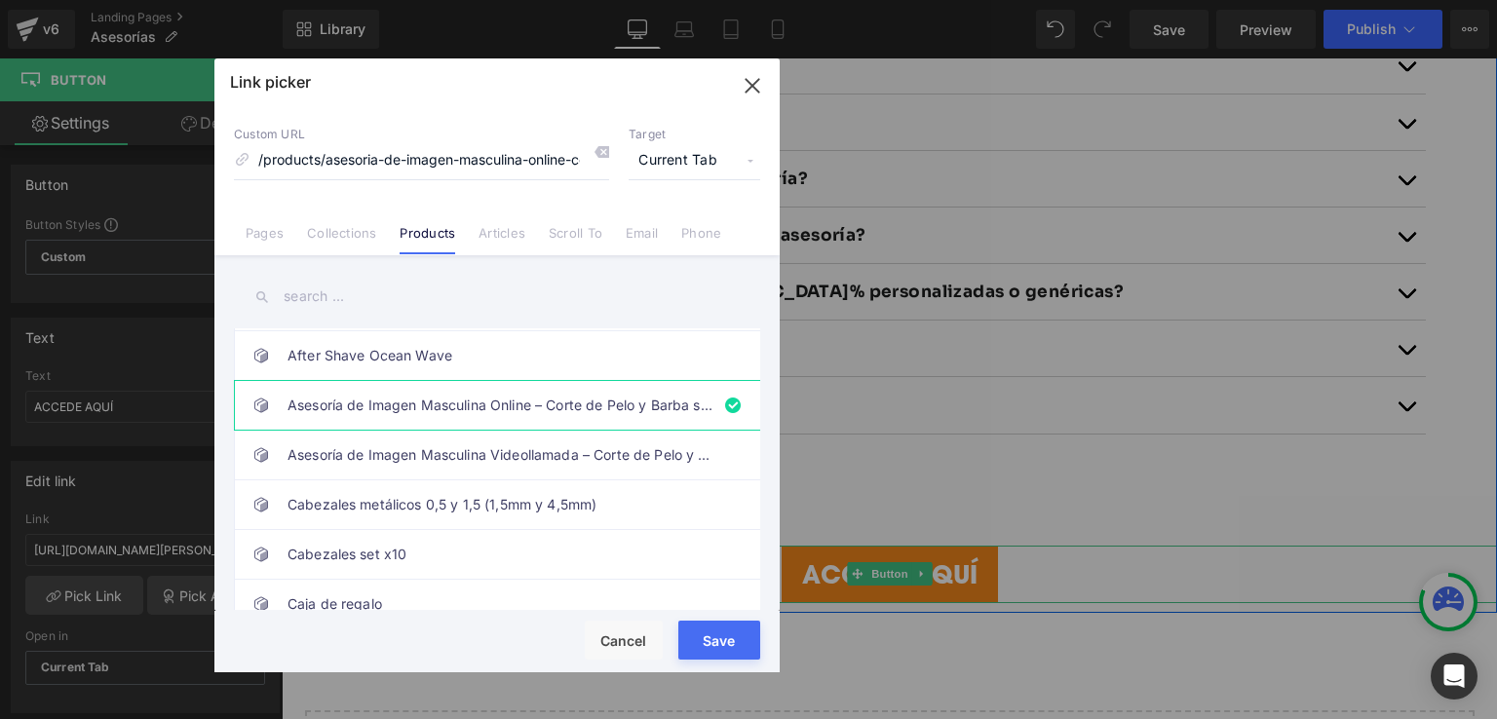
type input "/products/asesoria-de-imagen-masculina-online-corte-de-pelo-y-barba-segun-tu-ro…"
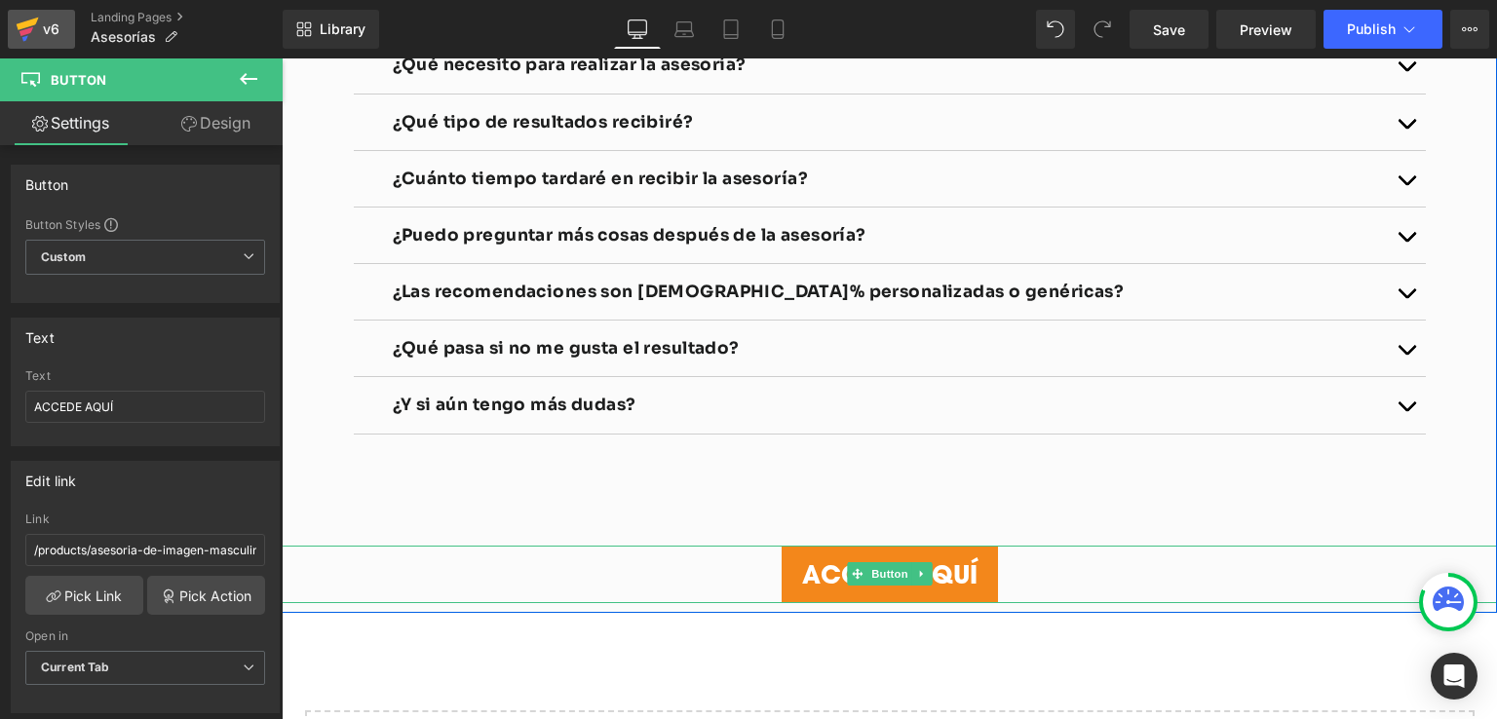
click at [56, 26] on div "v6" at bounding box center [51, 29] width 24 height 25
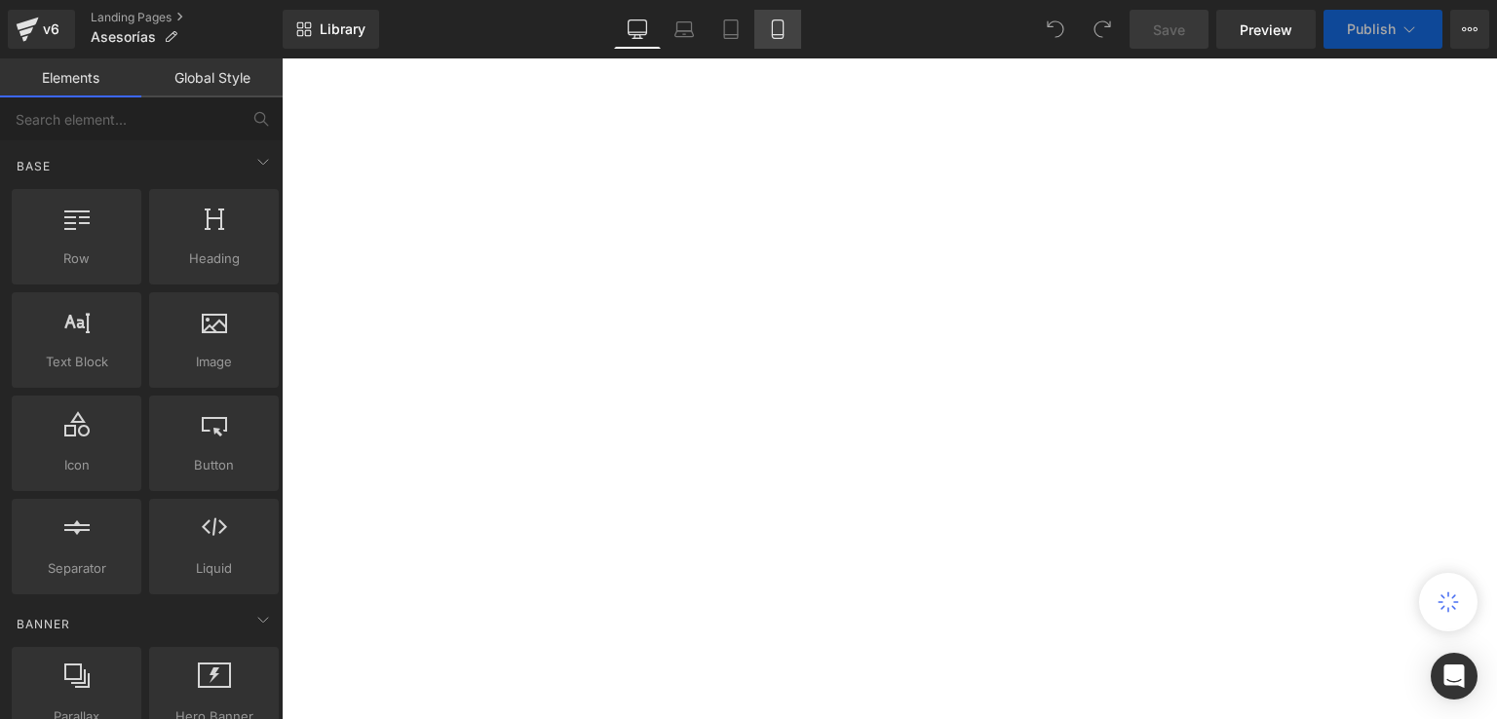
click at [779, 33] on icon at bounding box center [777, 28] width 19 height 19
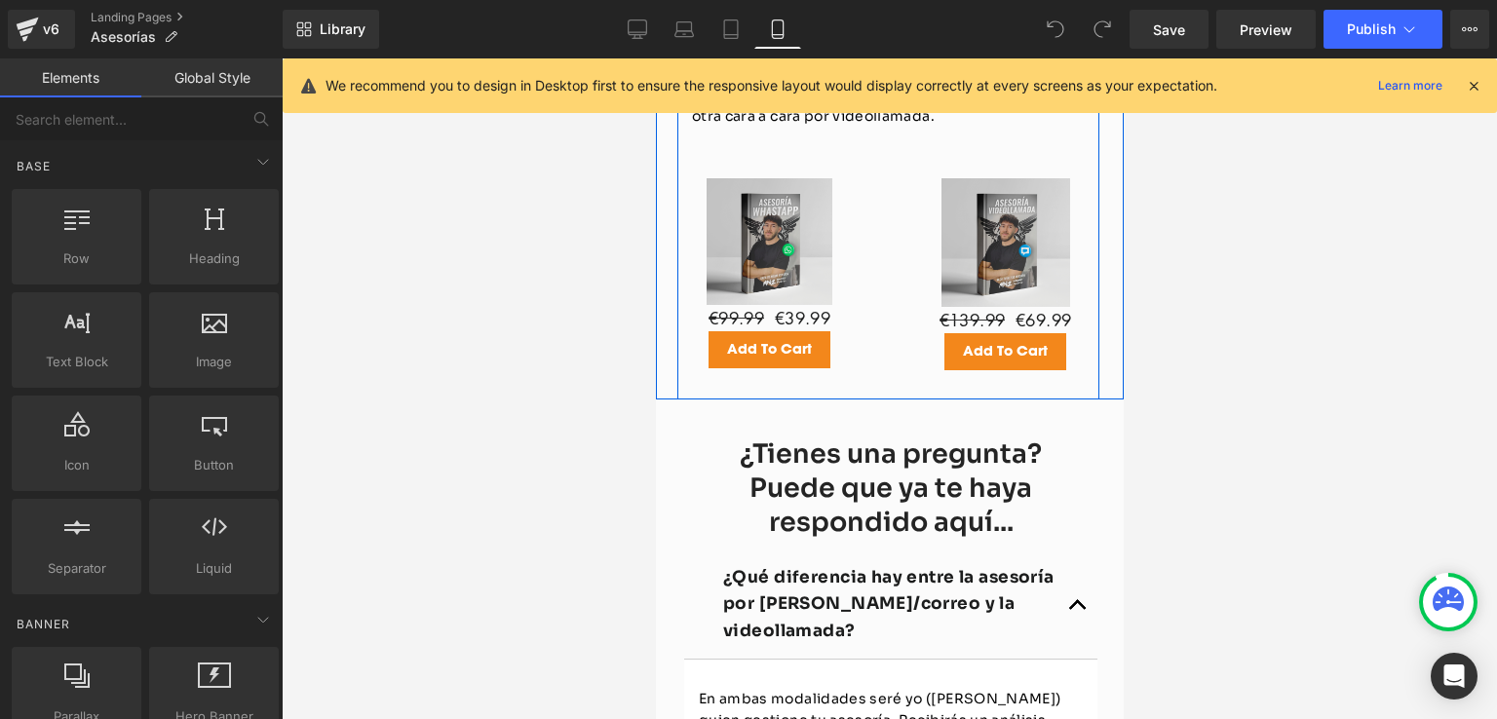
scroll to position [2631, 0]
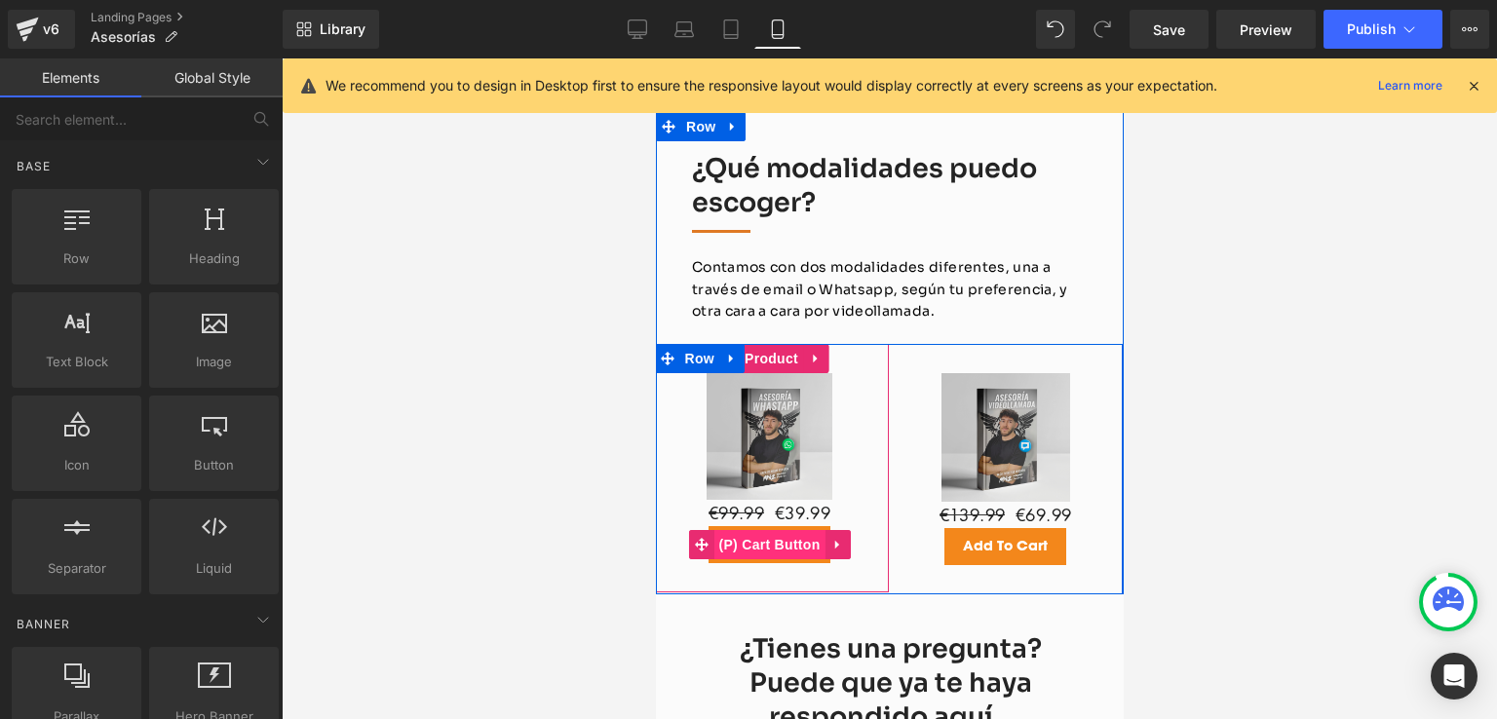
click at [753, 559] on span "(P) Cart Button" at bounding box center [767, 544] width 111 height 29
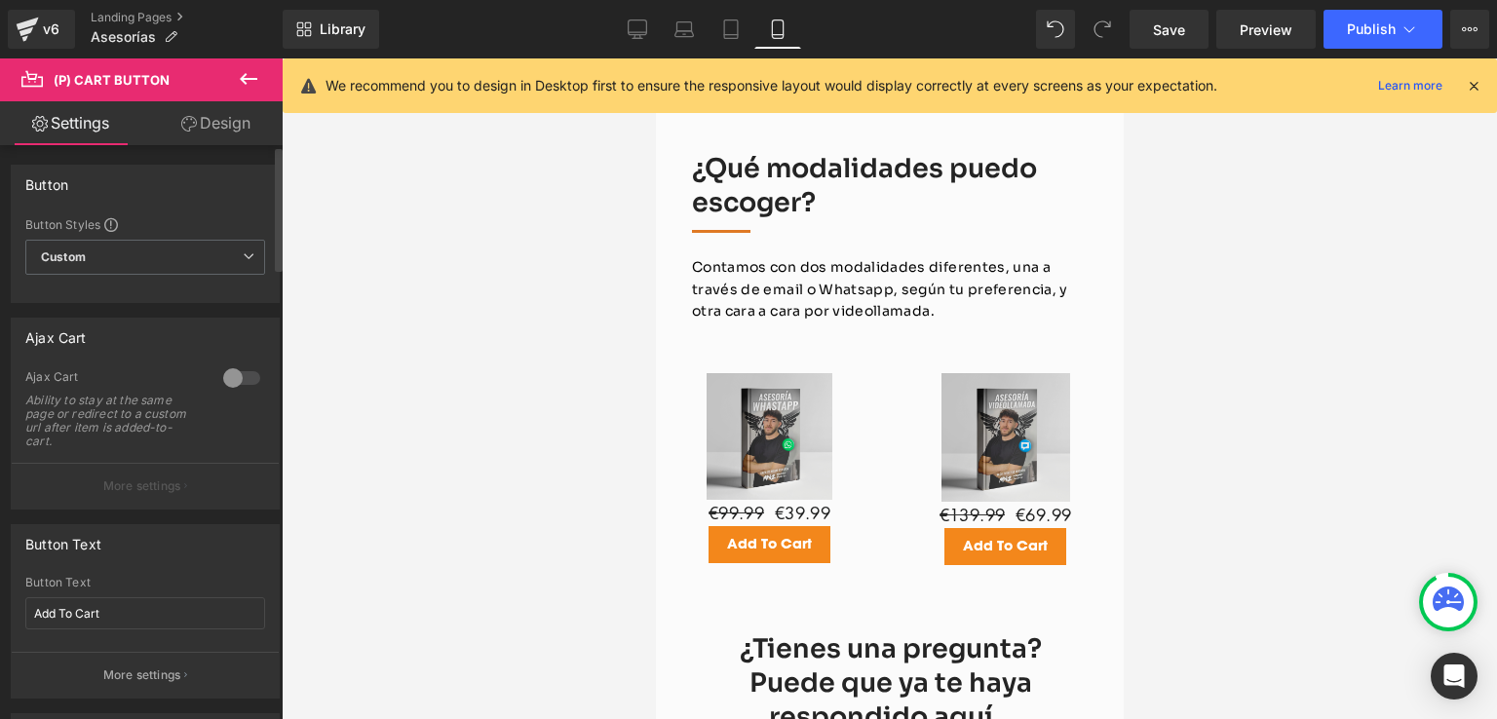
scroll to position [97, 0]
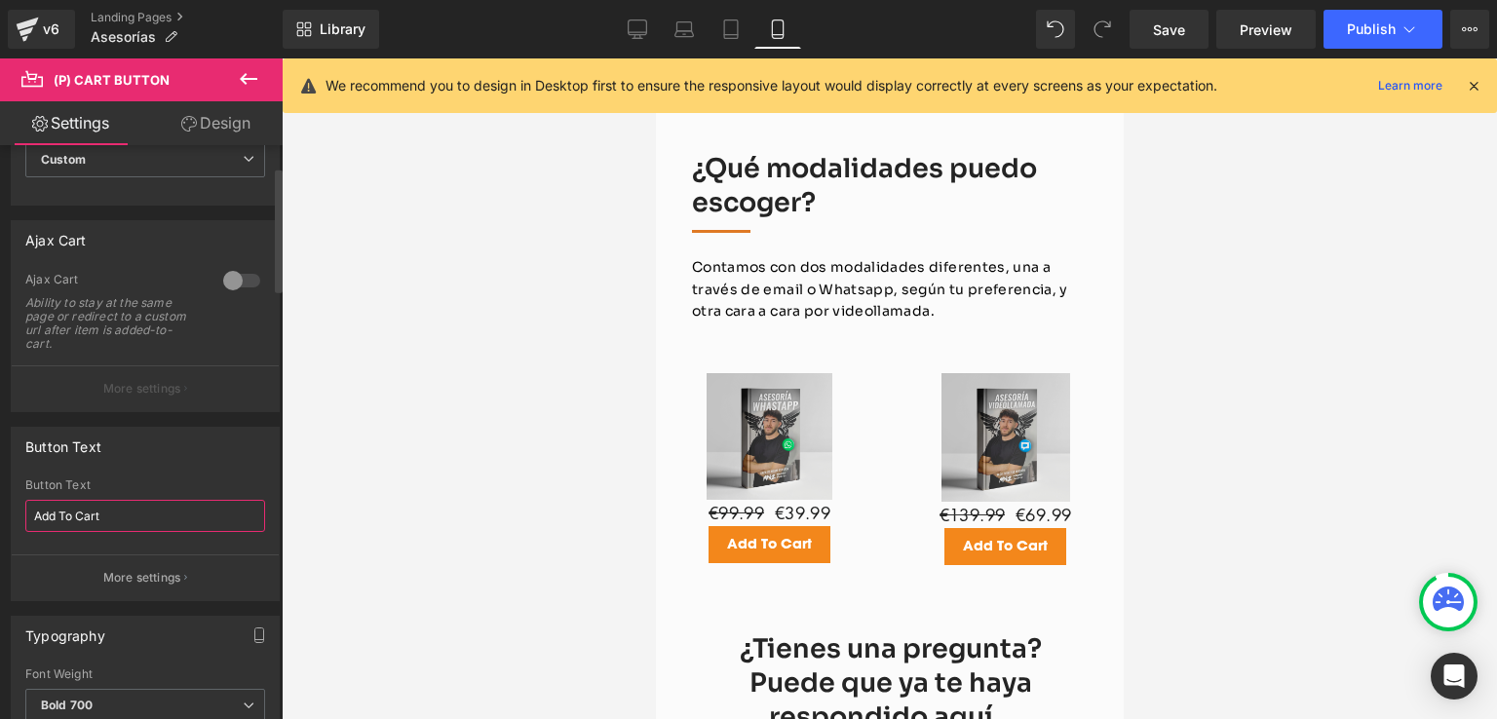
drag, startPoint x: 105, startPoint y: 514, endPoint x: 13, endPoint y: 519, distance: 92.8
click at [13, 519] on div "Add To Cart Button Text Add To Cart More settings" at bounding box center [145, 540] width 267 height 122
type input "Agregar al carrito"
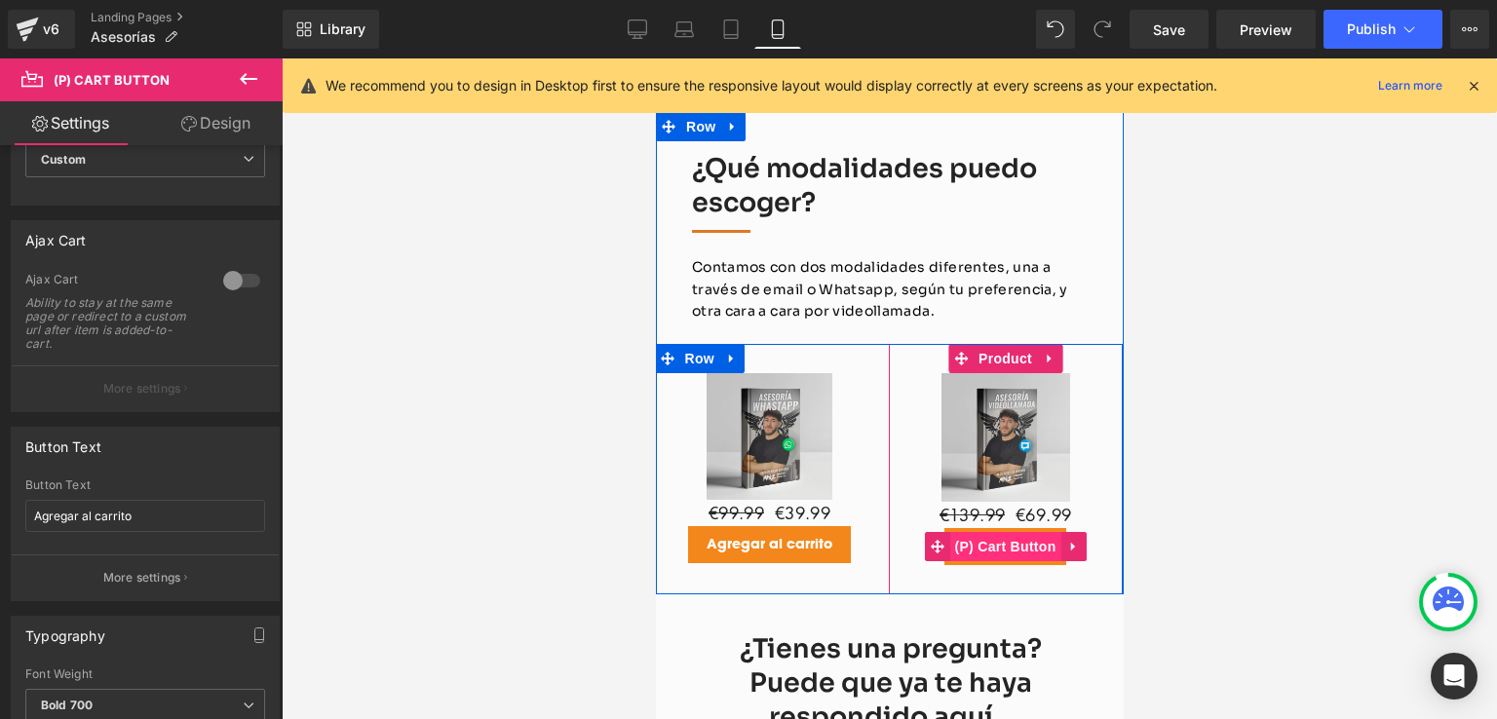
click at [979, 561] on span "(P) Cart Button" at bounding box center [1003, 546] width 111 height 29
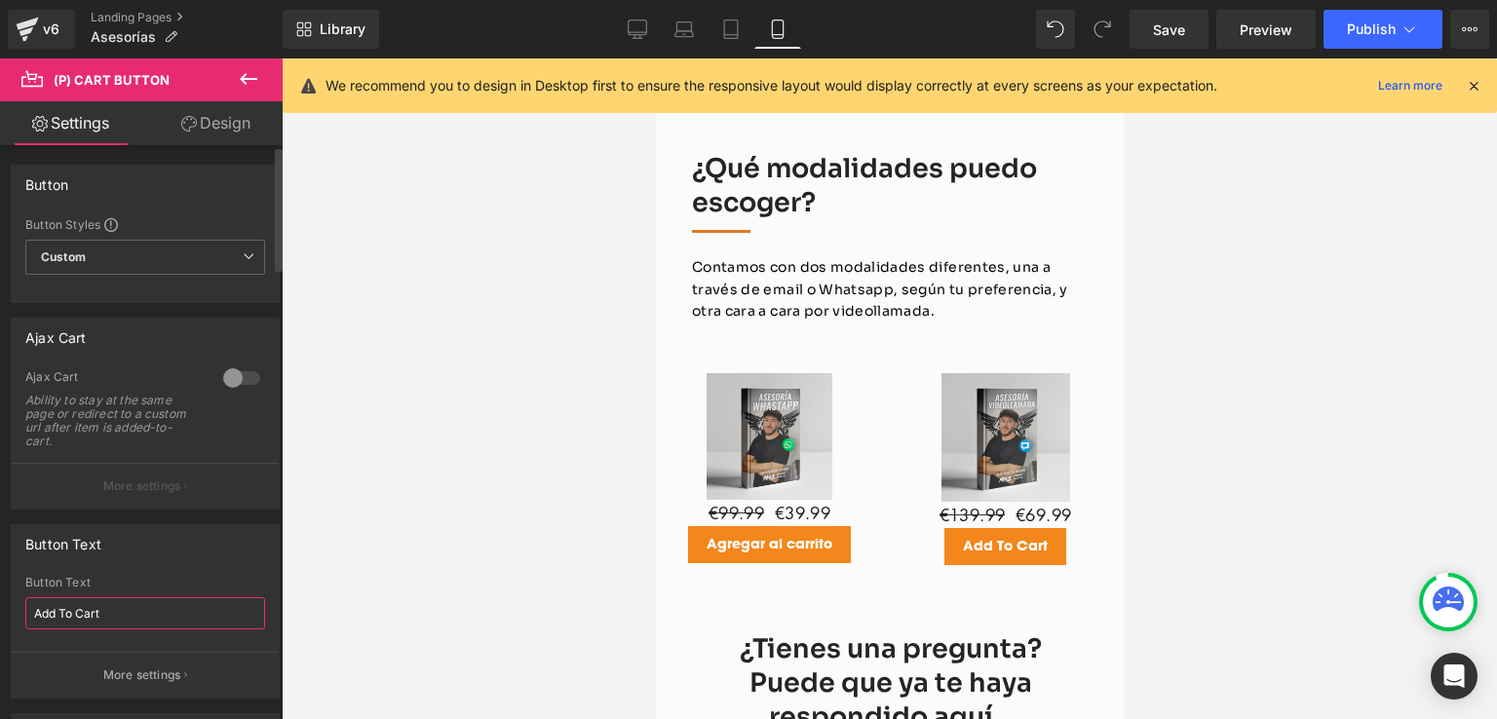
drag, startPoint x: 112, startPoint y: 621, endPoint x: 24, endPoint y: 614, distance: 88.0
click at [25, 614] on input "Add To Cart" at bounding box center [145, 613] width 240 height 32
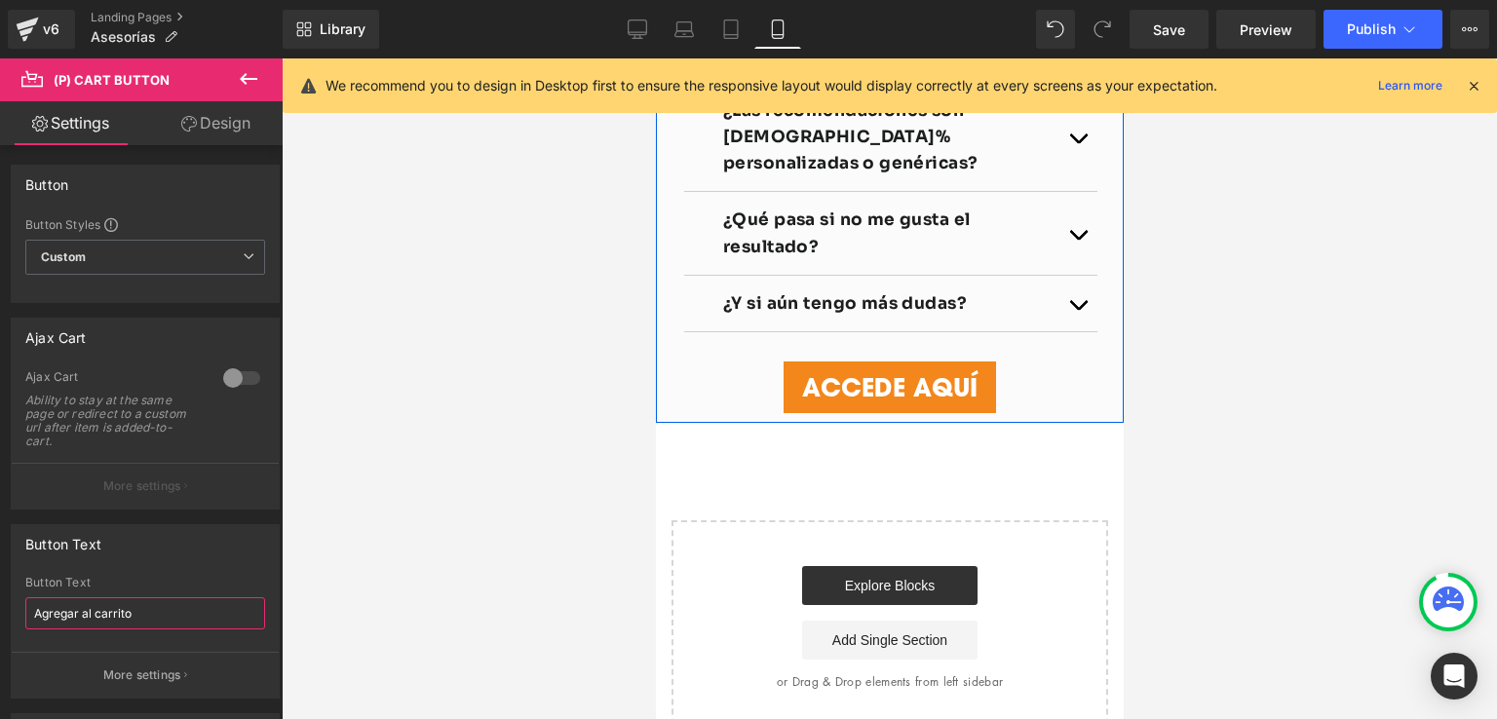
scroll to position [4093, 0]
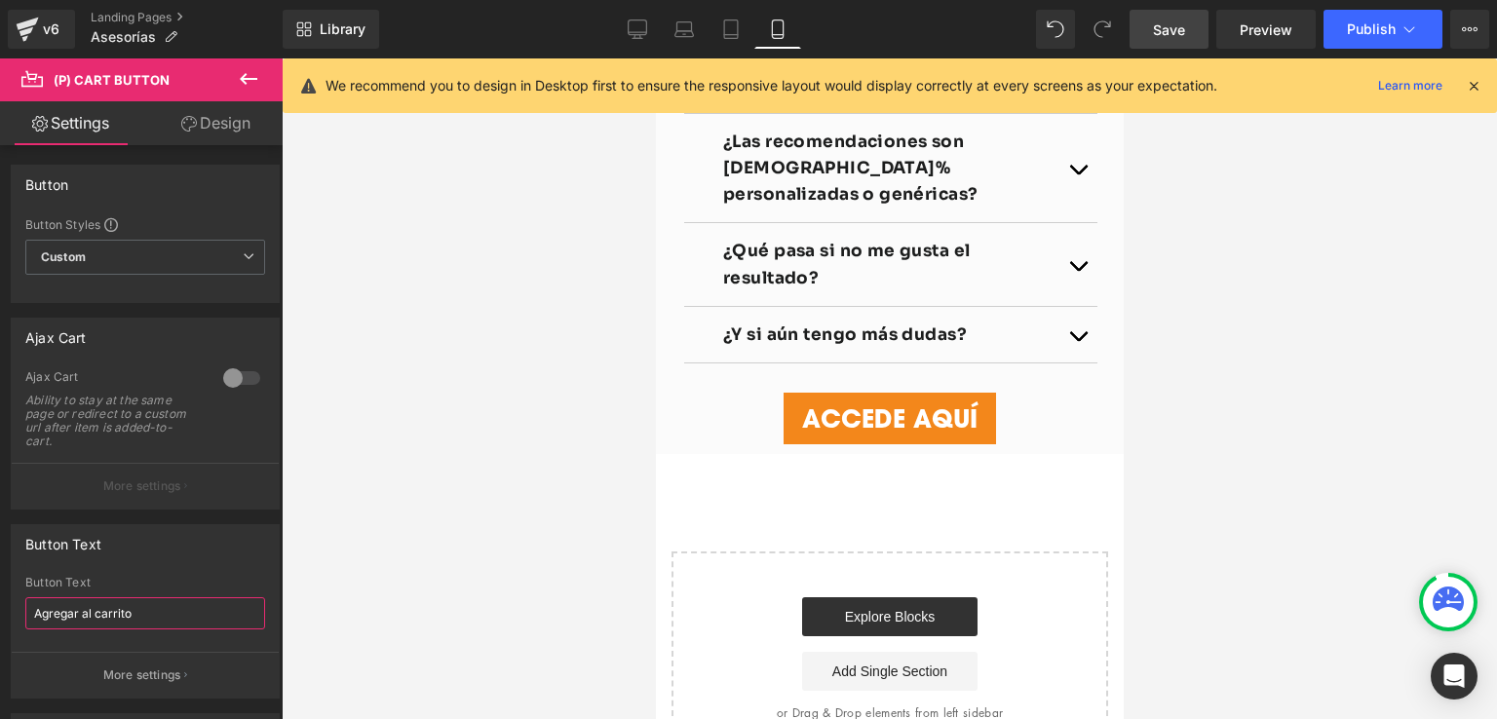
type input "Agregar al carrito"
click at [1154, 20] on span "Save" at bounding box center [1169, 29] width 32 height 20
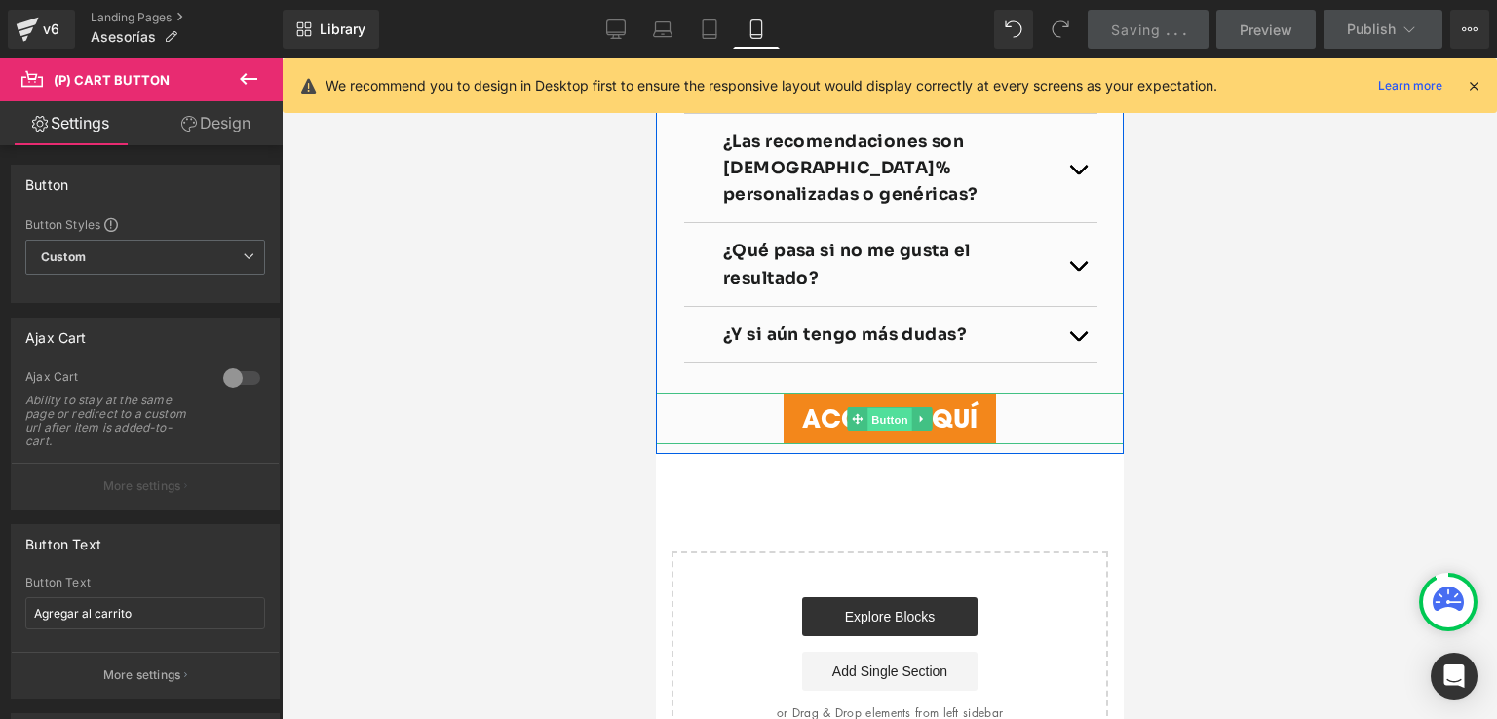
click at [866, 414] on span "Button" at bounding box center [888, 418] width 45 height 23
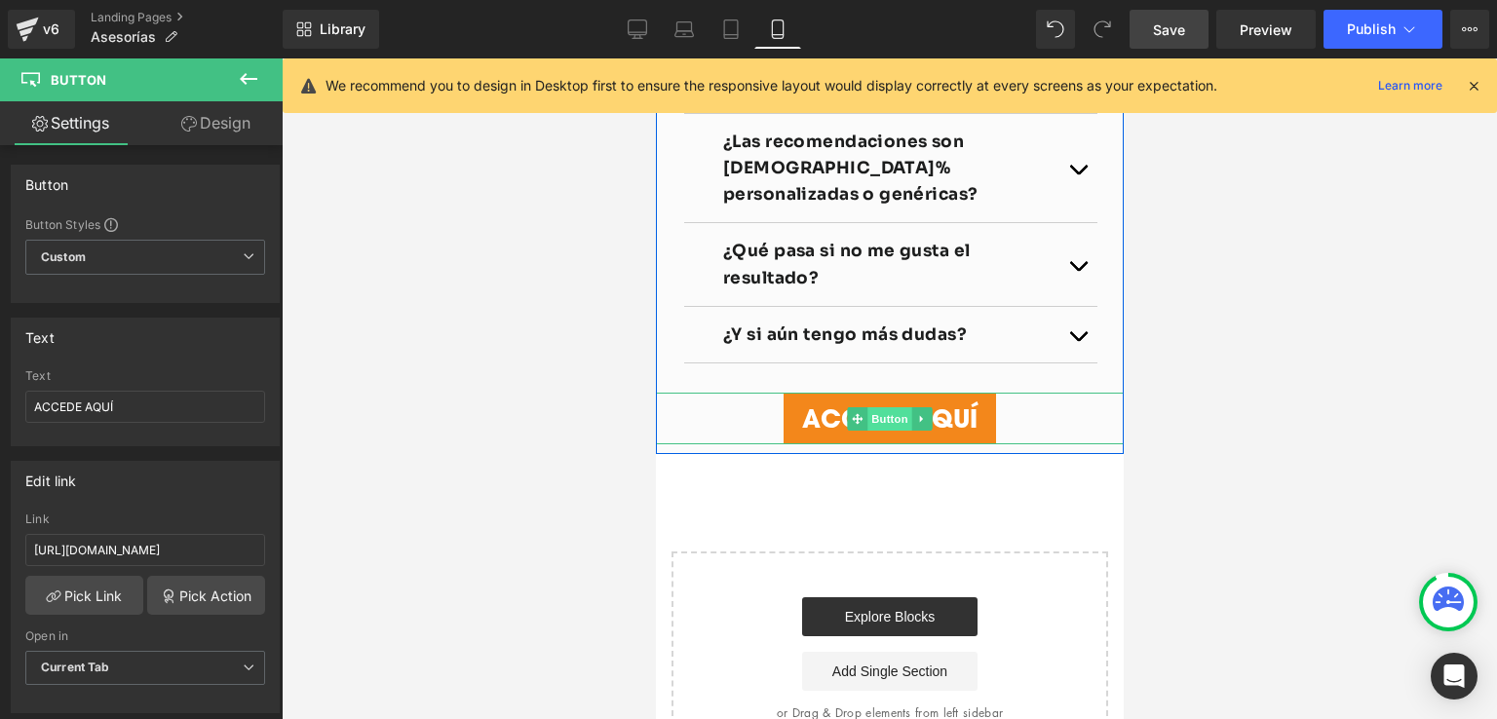
click at [876, 418] on span "Button" at bounding box center [888, 418] width 45 height 23
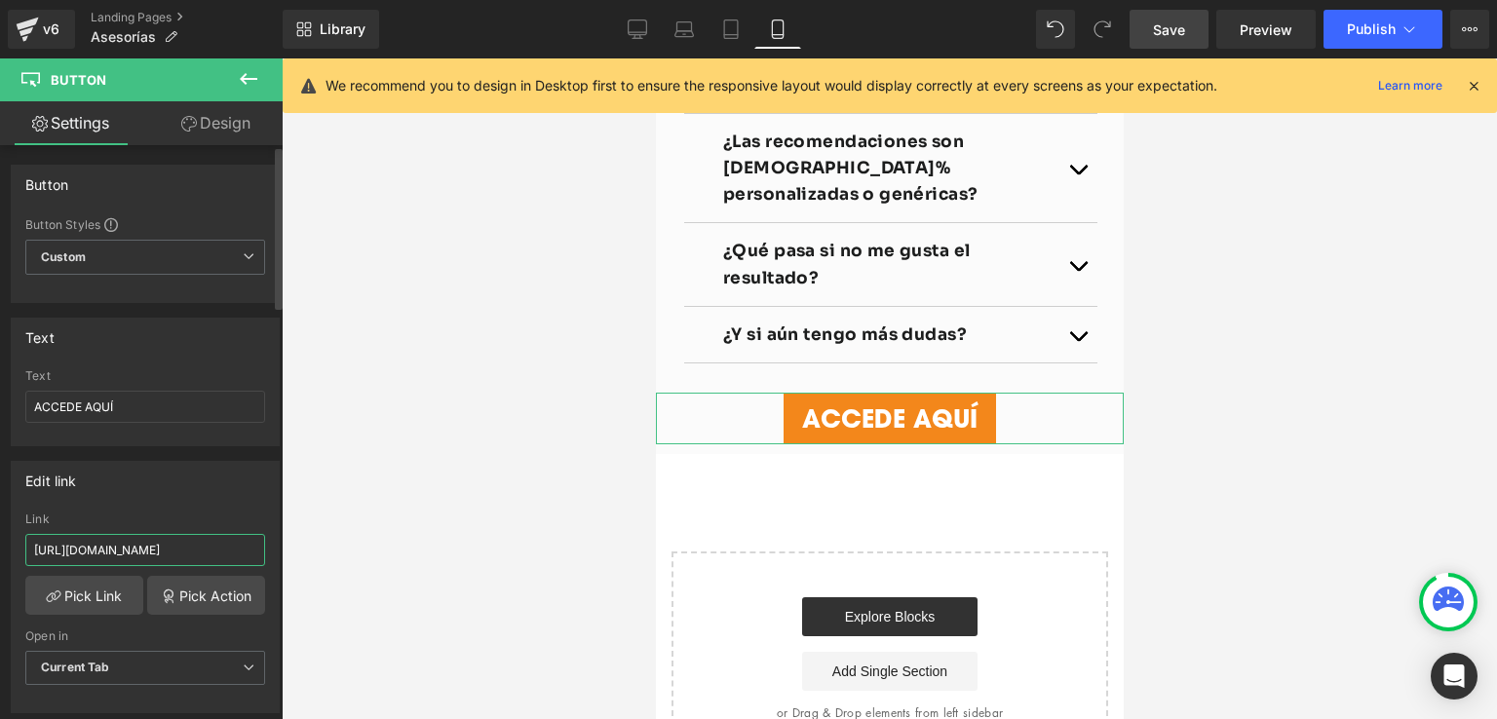
click at [173, 540] on input "[URL][DOMAIN_NAME]" at bounding box center [145, 550] width 240 height 32
click at [113, 587] on link "Pick Link" at bounding box center [84, 595] width 118 height 39
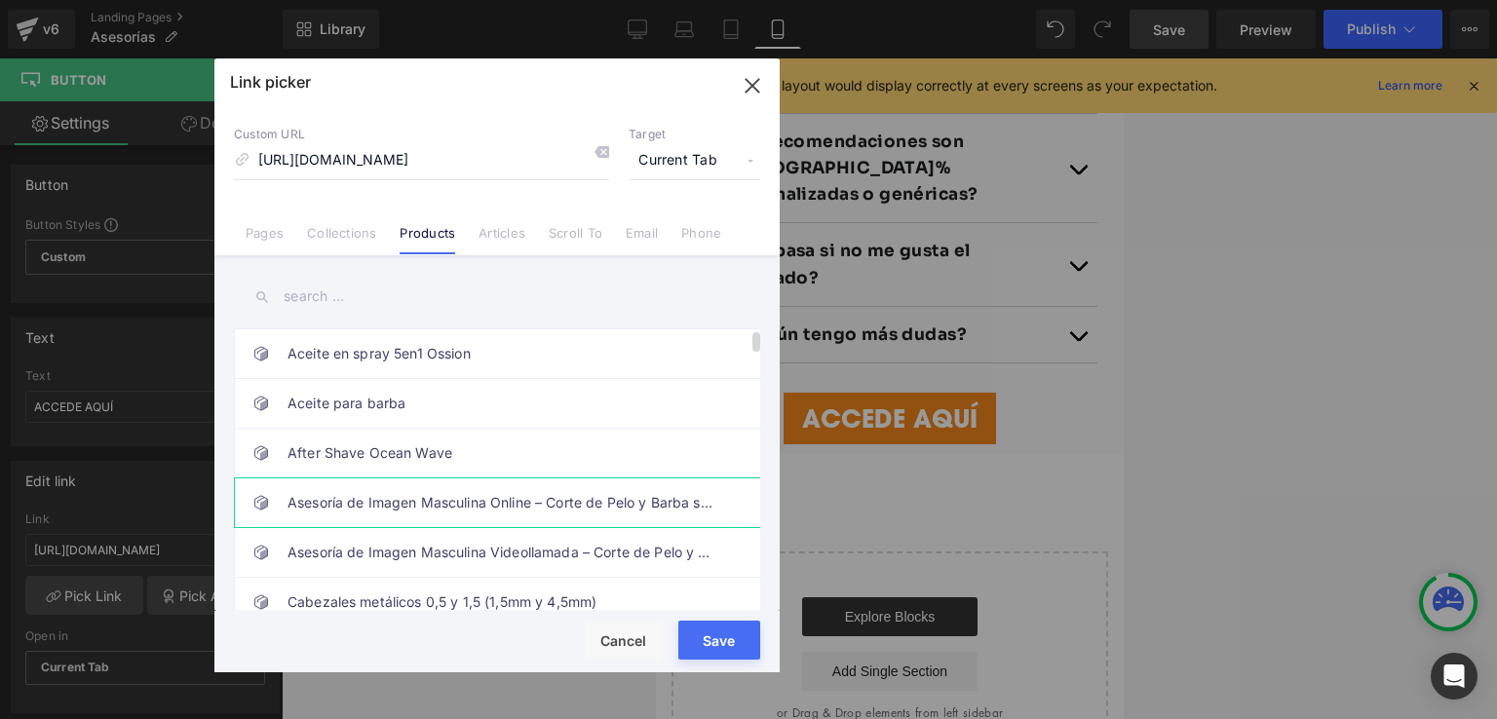
click at [0, 0] on link "Asesoría de Imagen Masculina Online – Corte de Pelo y Barba según tu Rostro" at bounding box center [0, 0] width 0 height 0
type input "/products/asesoria-de-imagen-masculina-online-corte-de-pelo-y-barba-segun-tu-ro…"
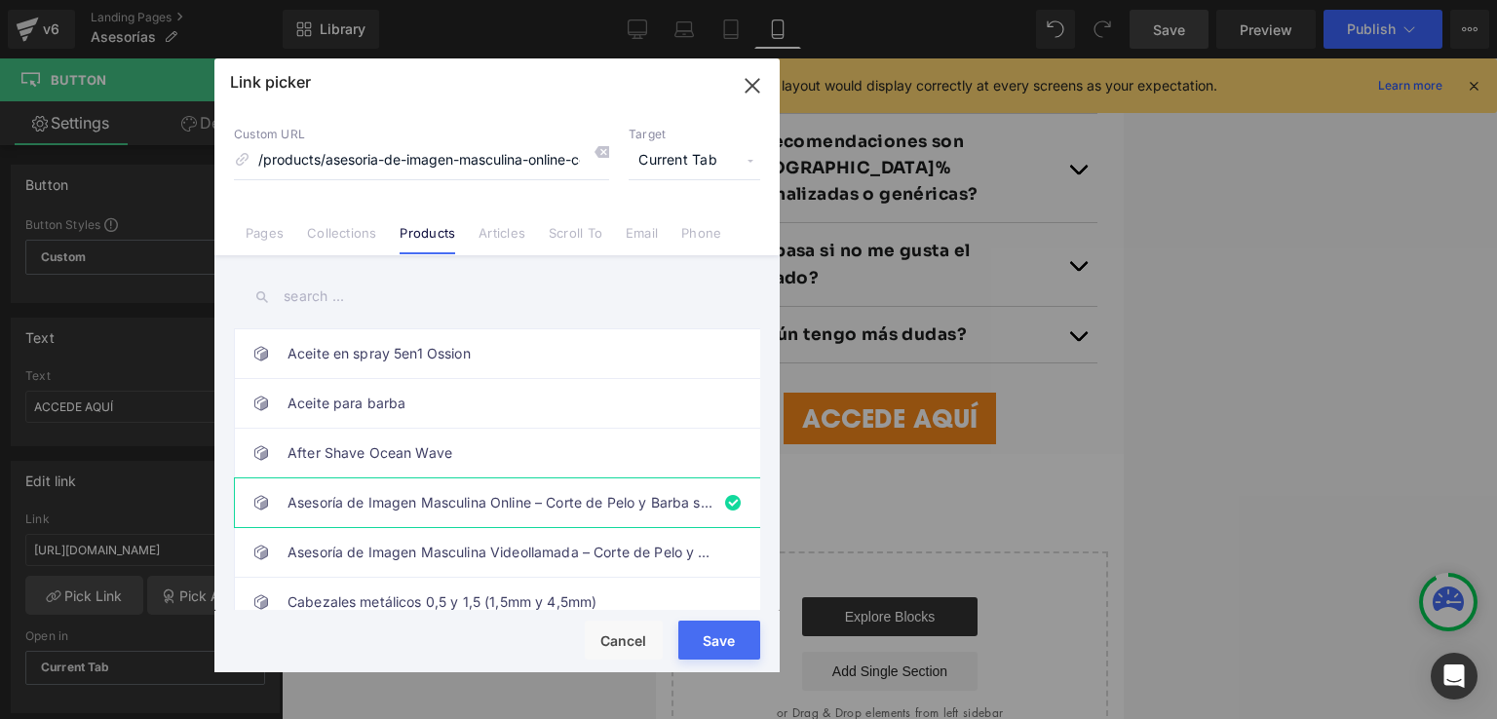
click at [0, 0] on button "Save" at bounding box center [0, 0] width 0 height 0
type input "/products/asesoria-de-imagen-masculina-online-corte-de-pelo-y-barba-segun-tu-ro…"
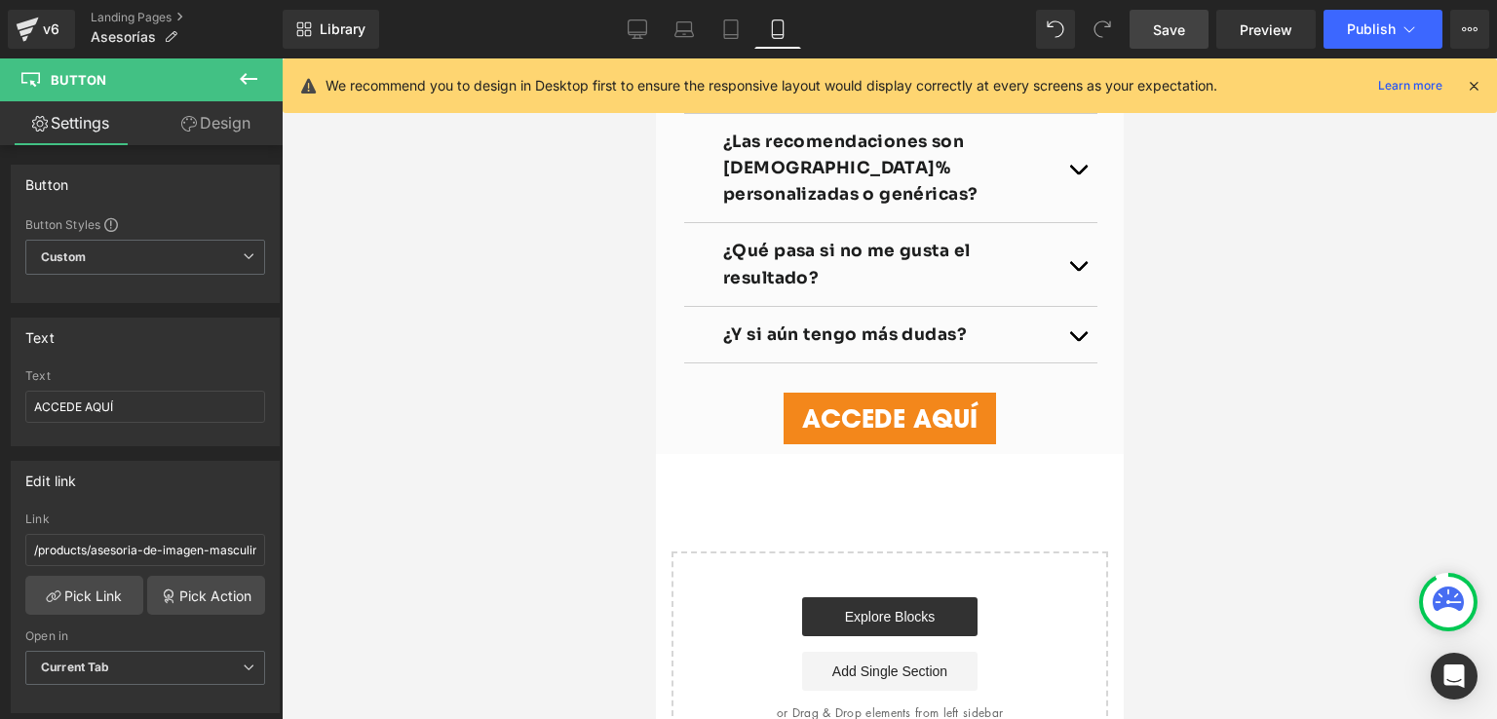
click at [1181, 28] on span "Save" at bounding box center [1169, 29] width 32 height 20
